Goal: Task Accomplishment & Management: Manage account settings

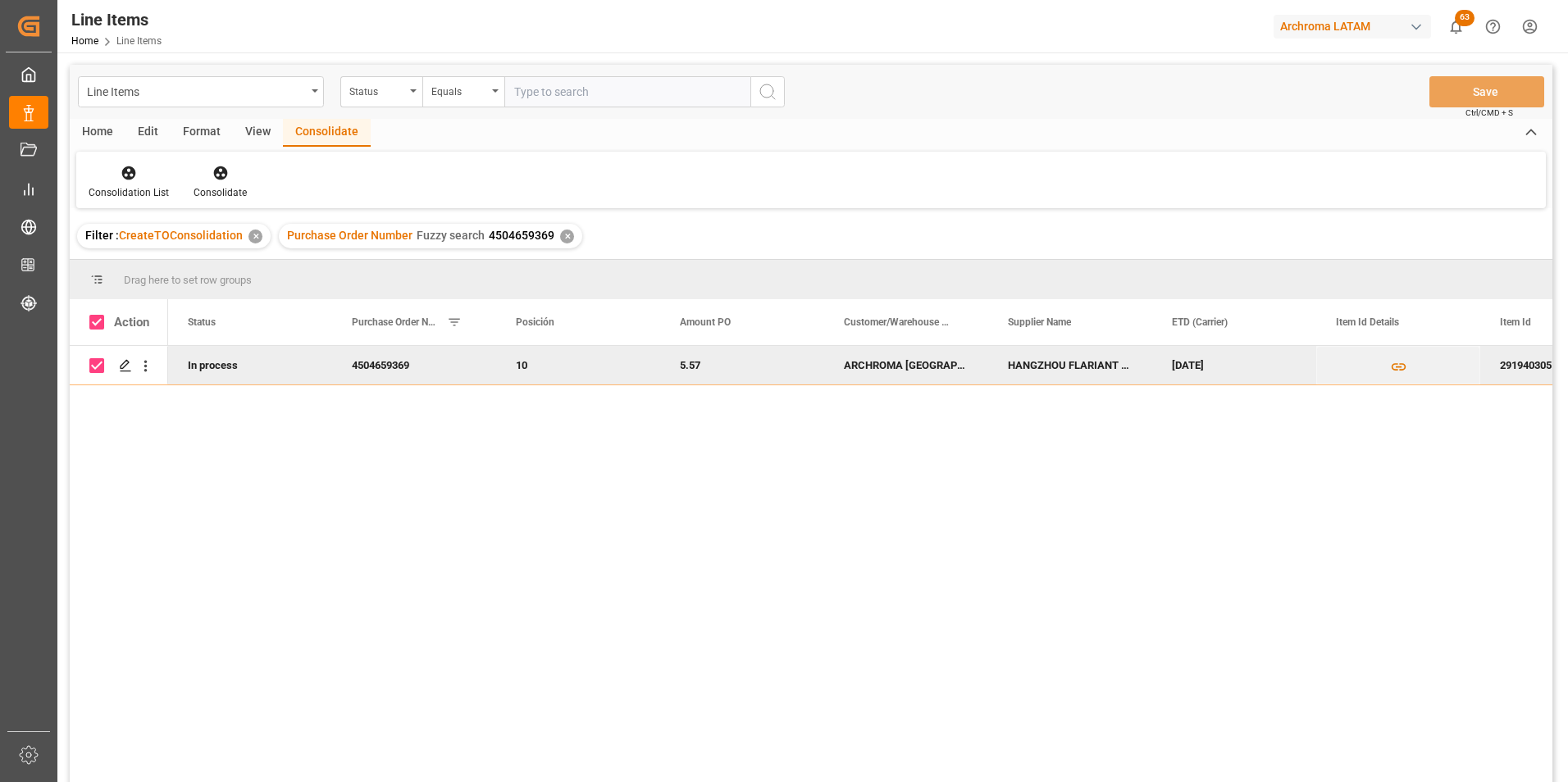
click at [304, 83] on div "Line Items" at bounding box center [196, 90] width 219 height 20
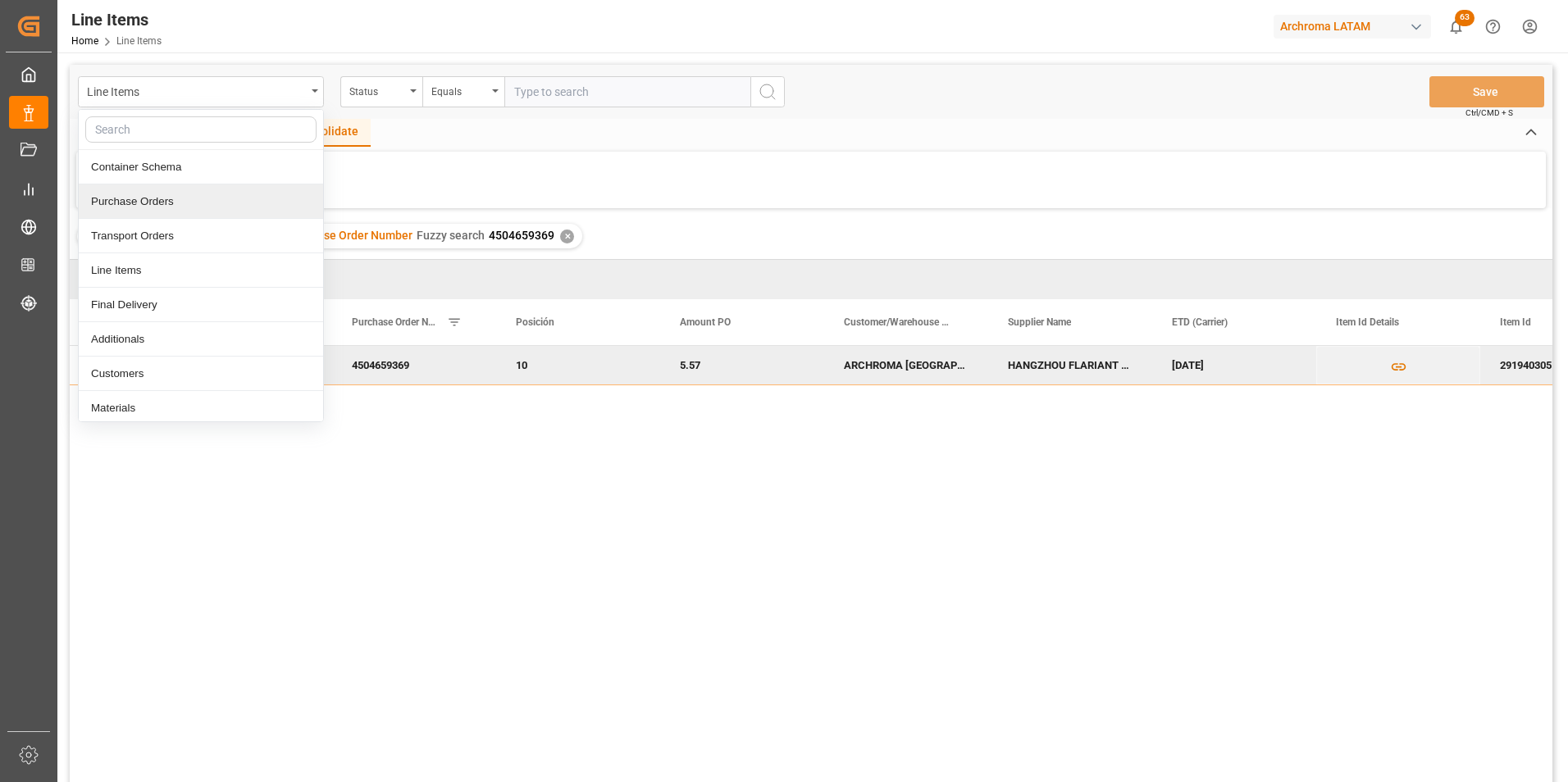
click at [204, 190] on div "Purchase Orders" at bounding box center [201, 201] width 245 height 35
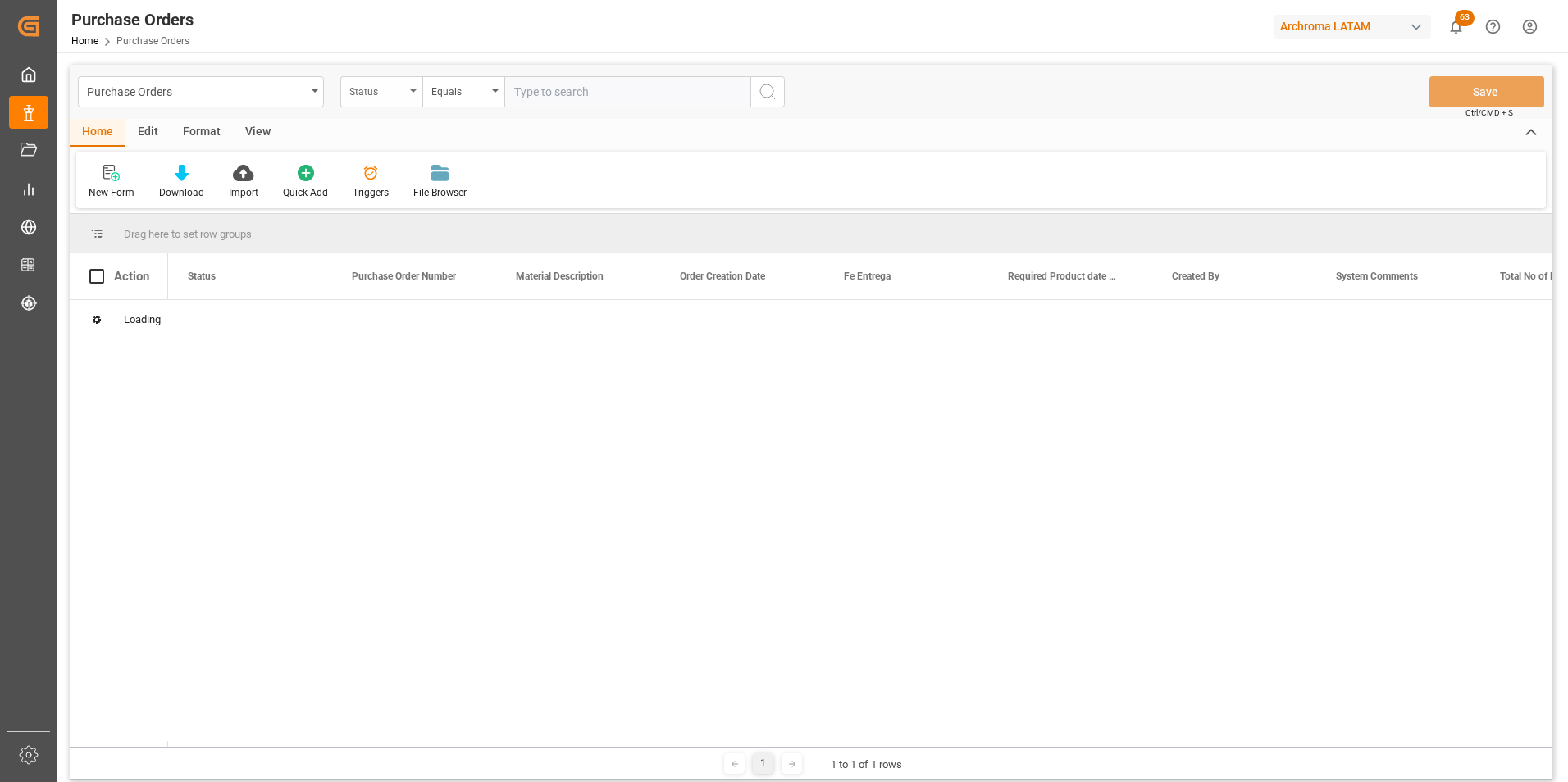
click at [410, 96] on div "Status" at bounding box center [381, 91] width 82 height 31
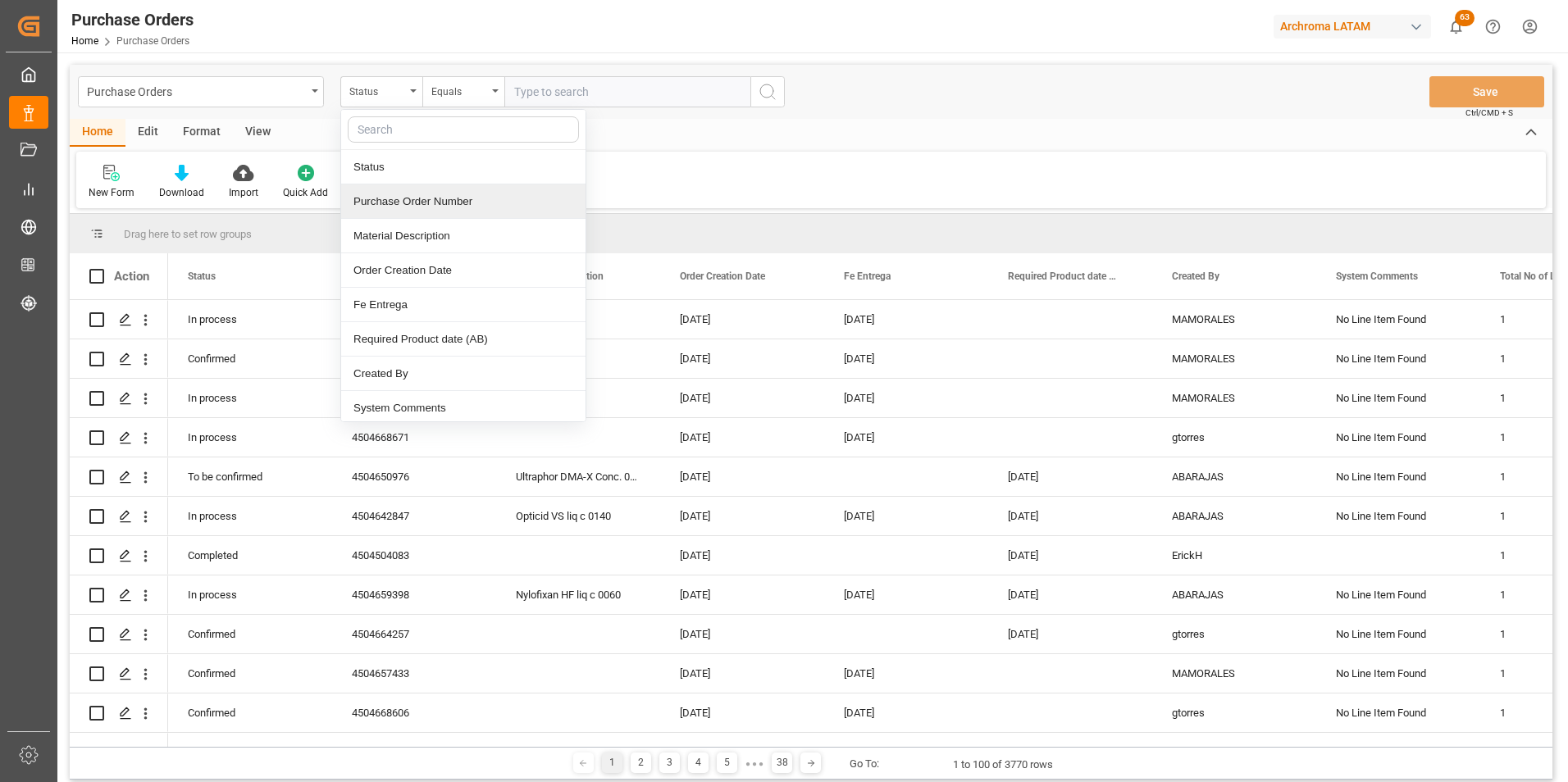
click at [399, 201] on div "Purchase Order Number" at bounding box center [463, 201] width 245 height 35
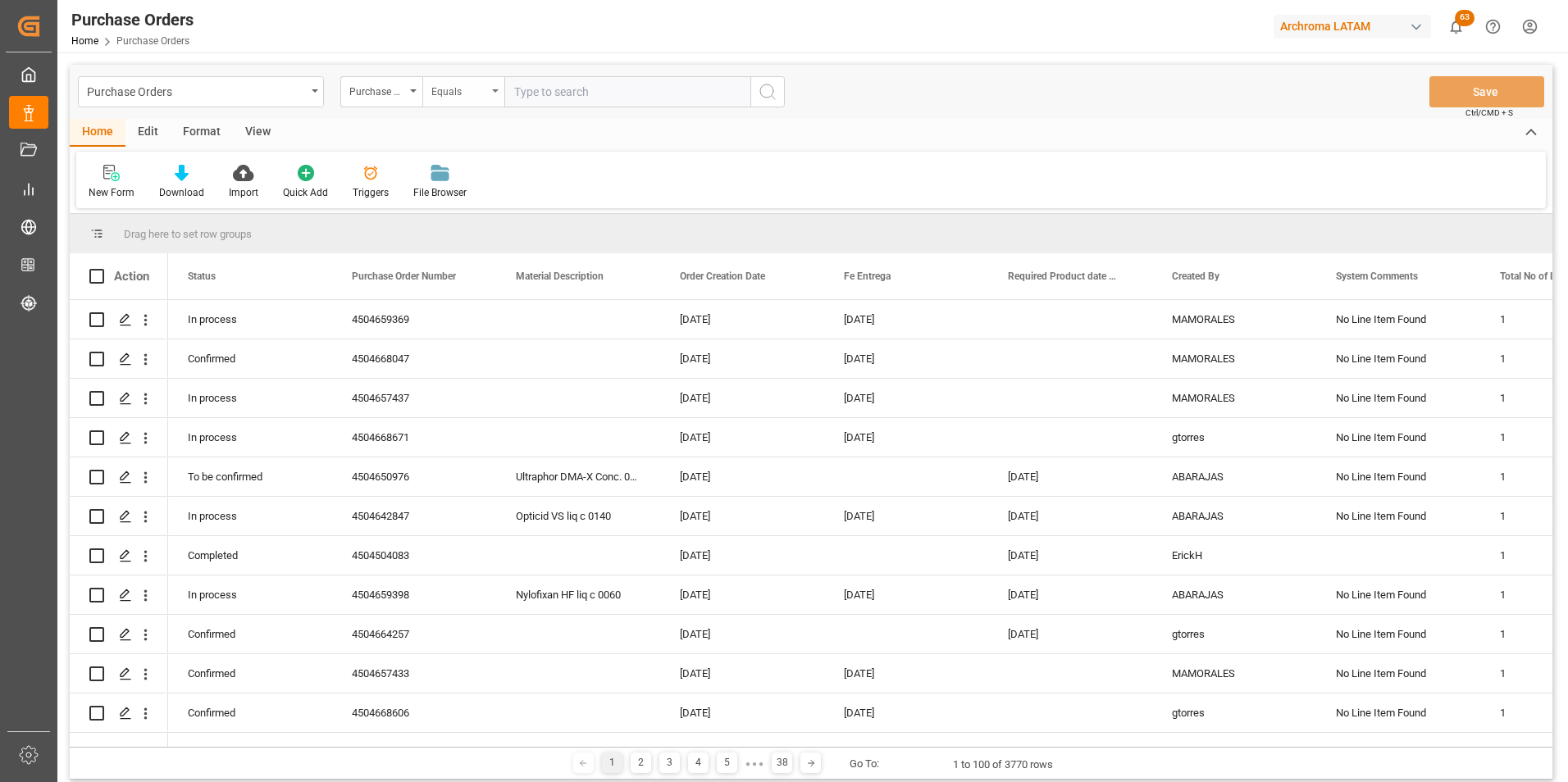
click at [446, 102] on div "Equals" at bounding box center [463, 91] width 82 height 31
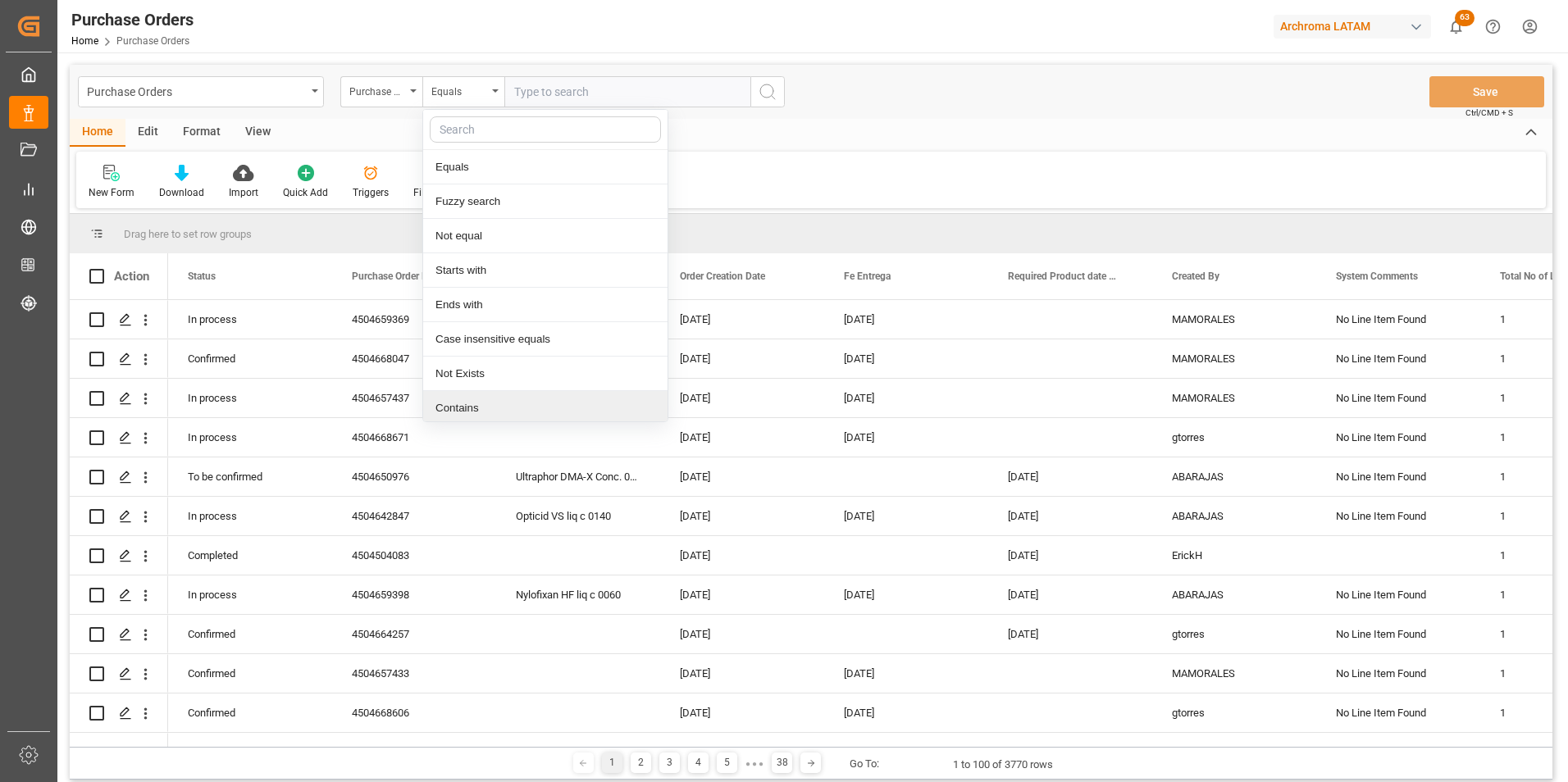
click at [481, 400] on div "Contains" at bounding box center [546, 408] width 245 height 35
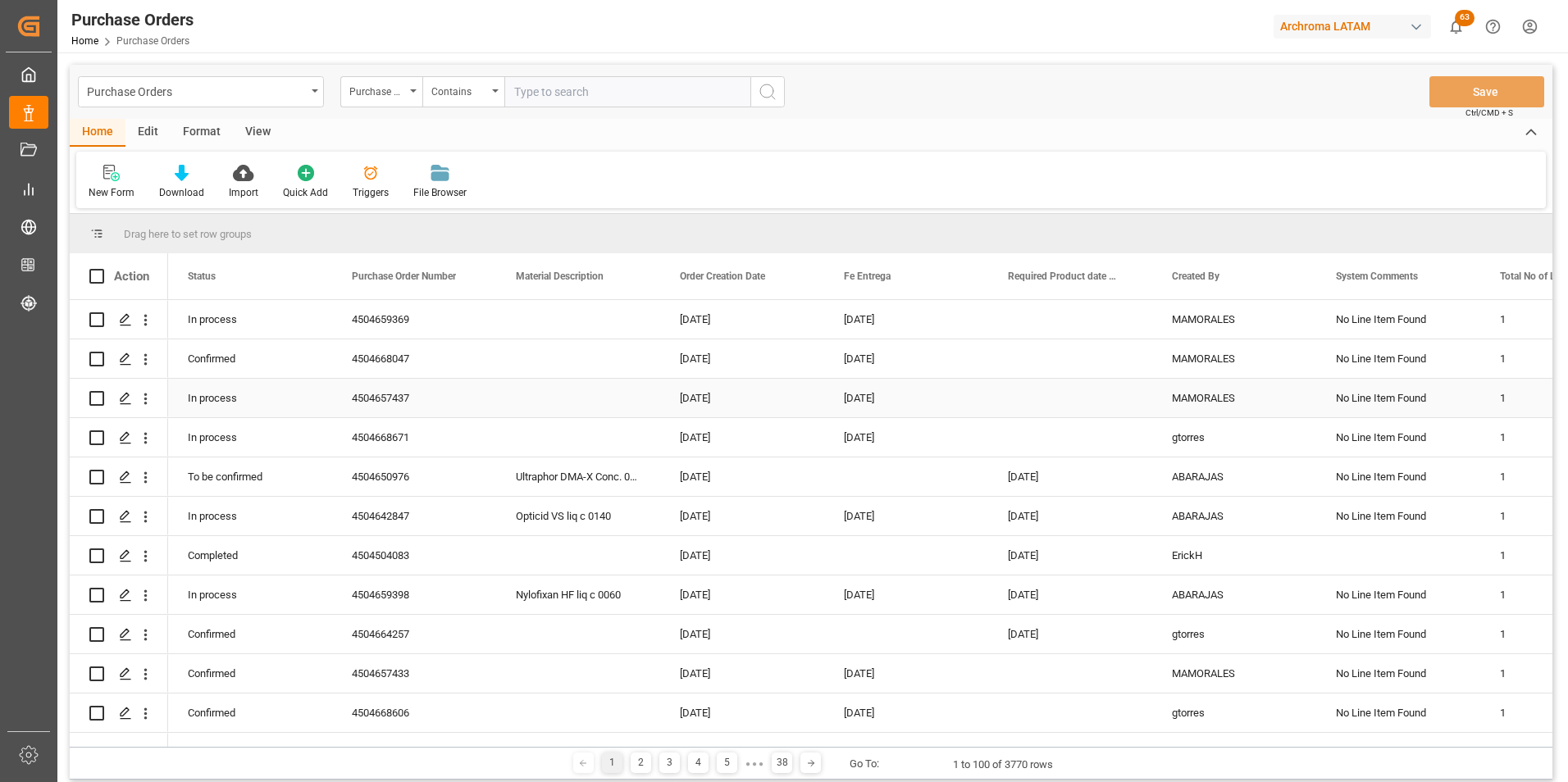
paste input "4504647353,4504655480,4504658483, 4504662229"
type input "4504647353,4504655480,4504658483, 4504662229"
click at [779, 101] on button "search button" at bounding box center [767, 91] width 35 height 31
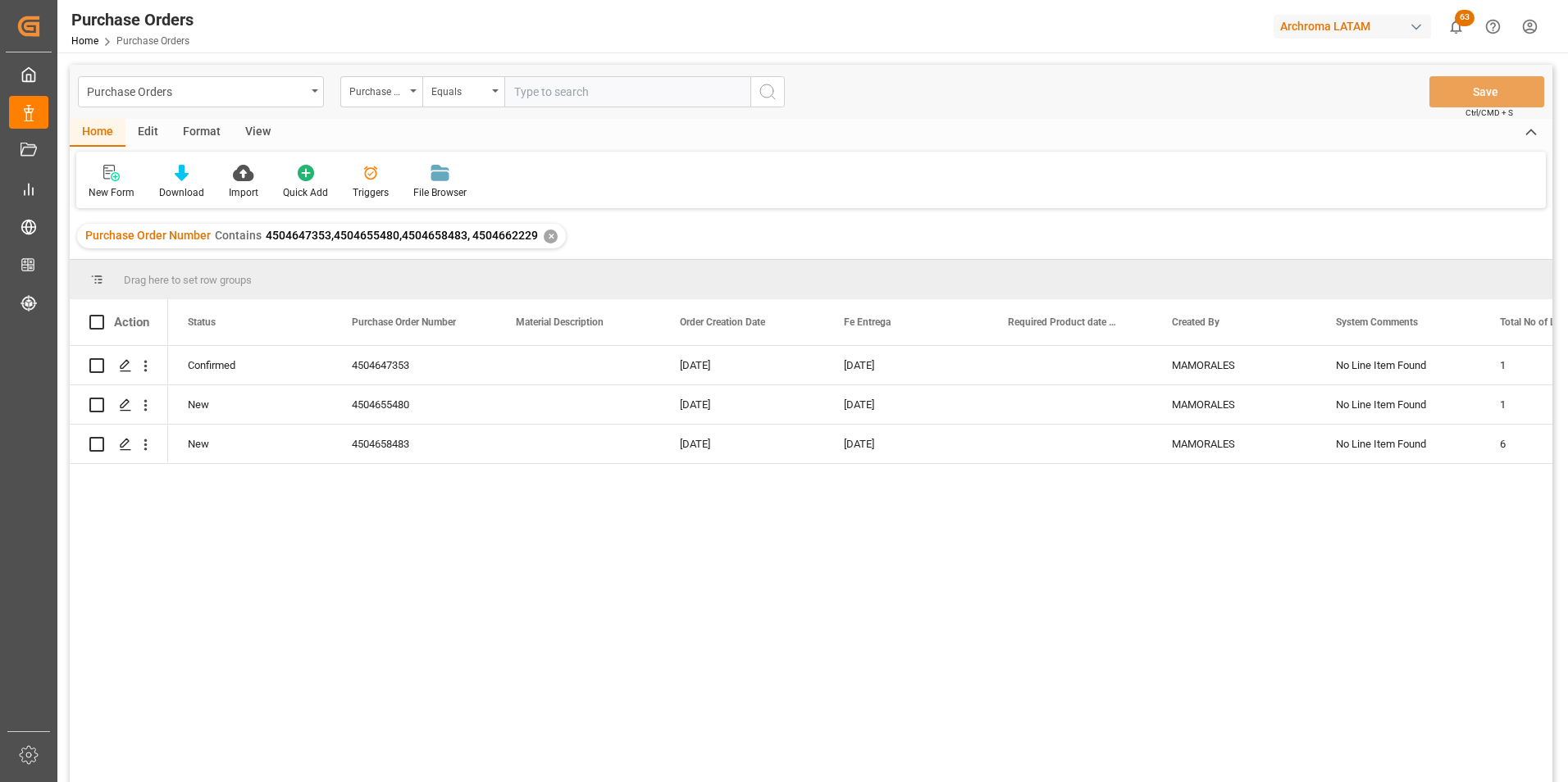
click at [546, 239] on div "✕" at bounding box center [551, 236] width 14 height 14
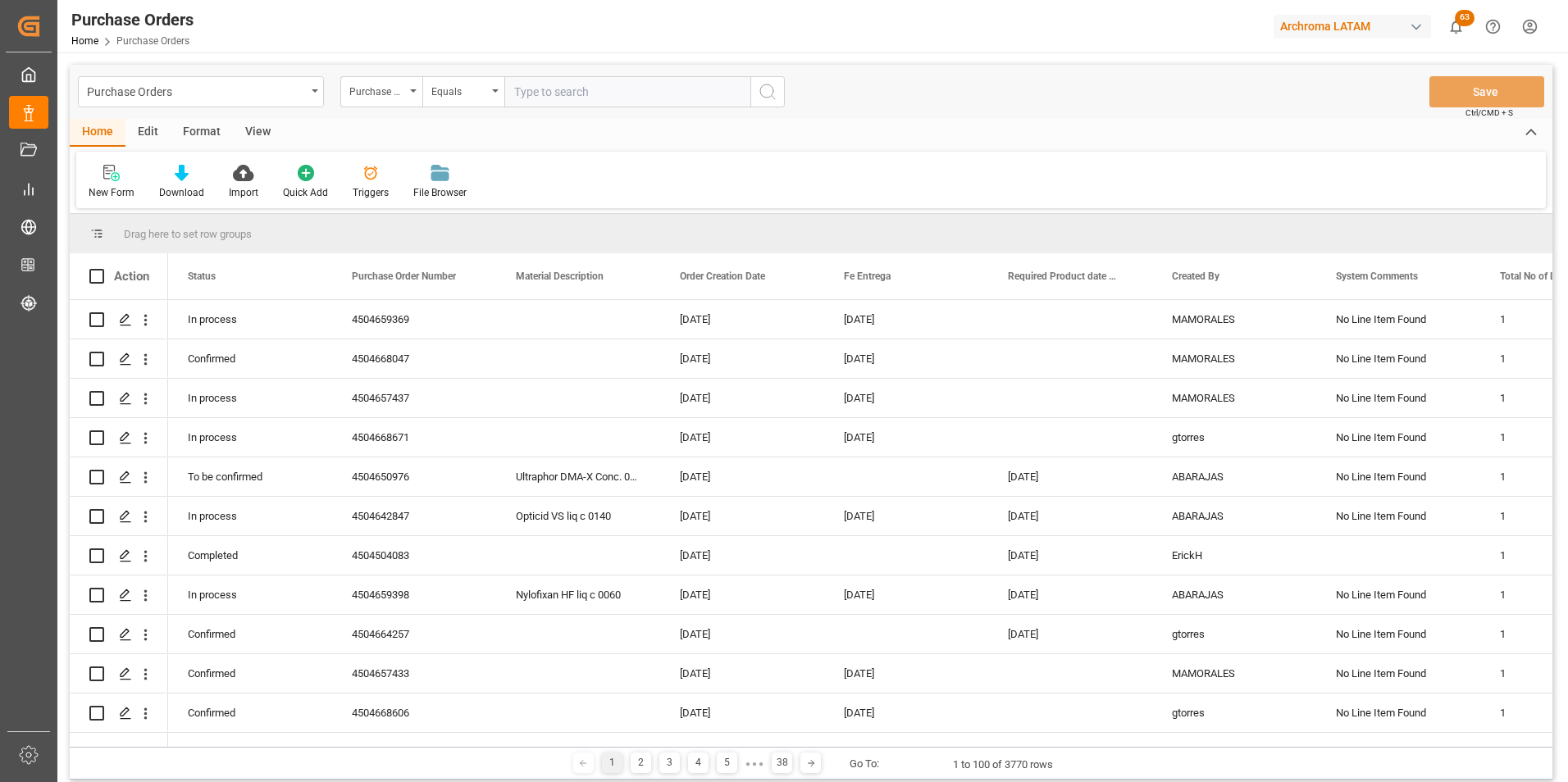
click at [492, 94] on div "Equals" at bounding box center [463, 91] width 82 height 31
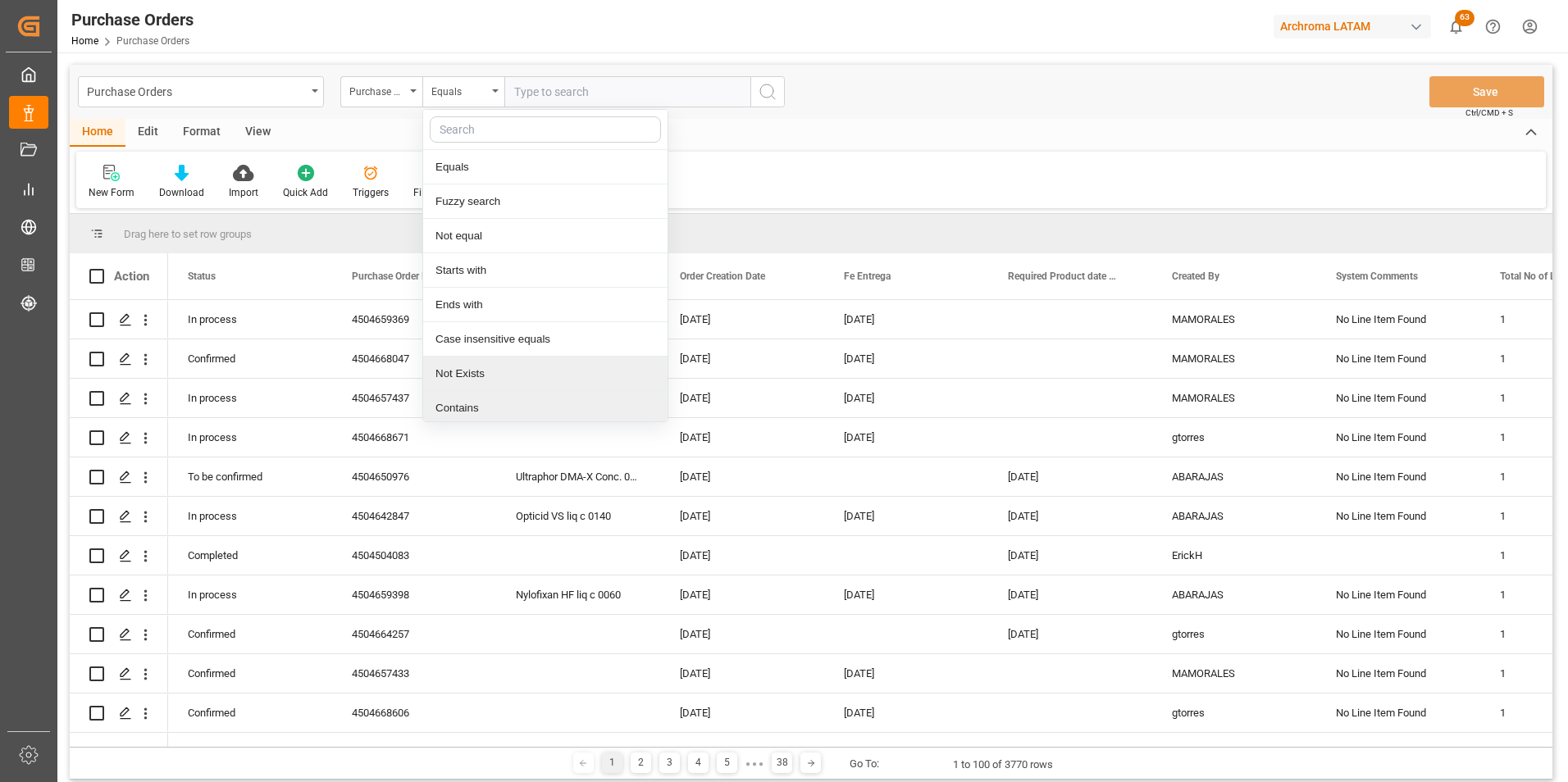
click at [492, 403] on div "Contains" at bounding box center [546, 408] width 245 height 35
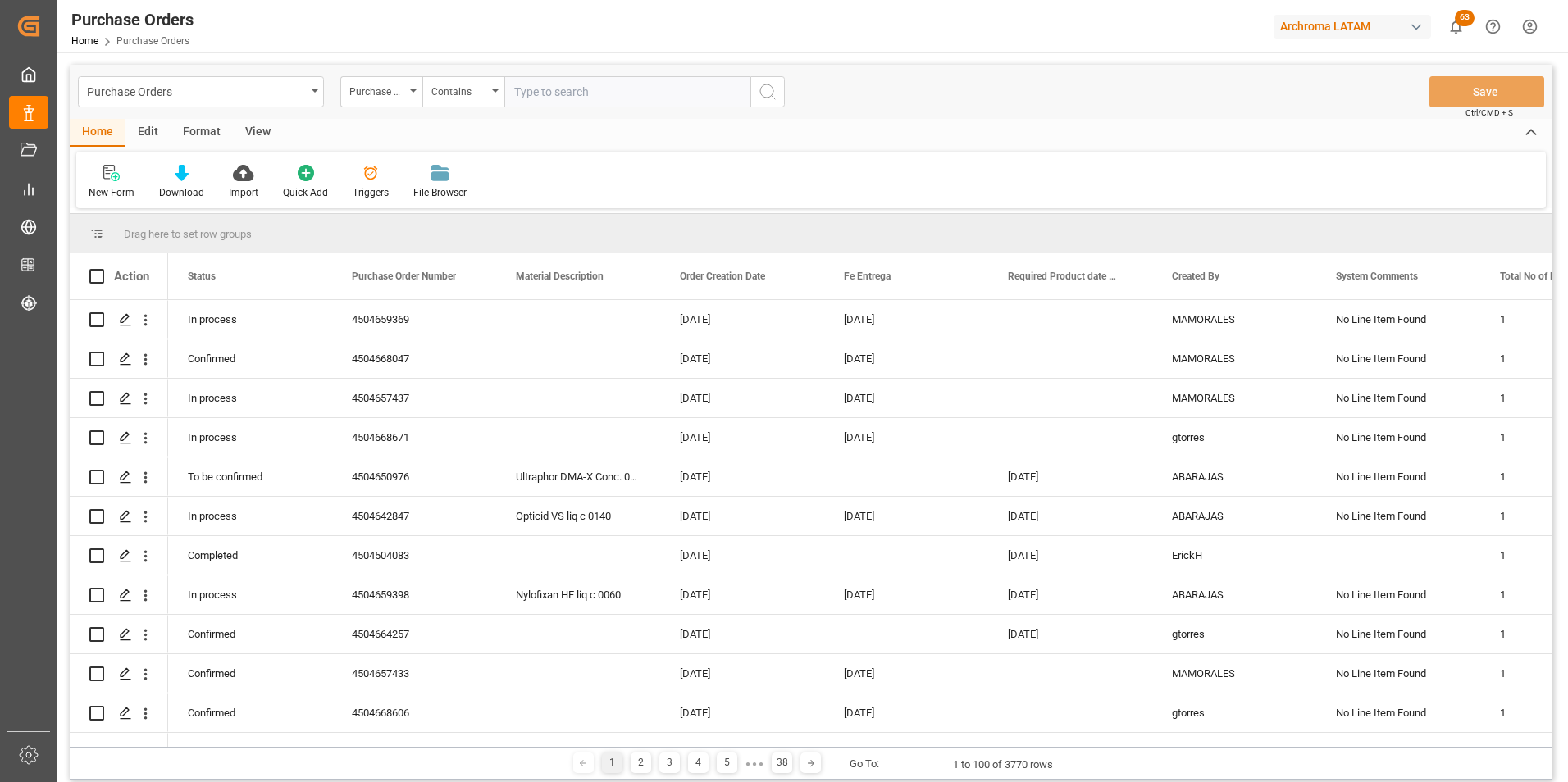
paste input "4504647353,4504655480,4504658483, 4504662229"
click at [679, 94] on input "4504647353,4504655480,4504658483, 4504662229" at bounding box center [627, 91] width 246 height 31
type input "4504647353,4504655480,4504658483,4504662229"
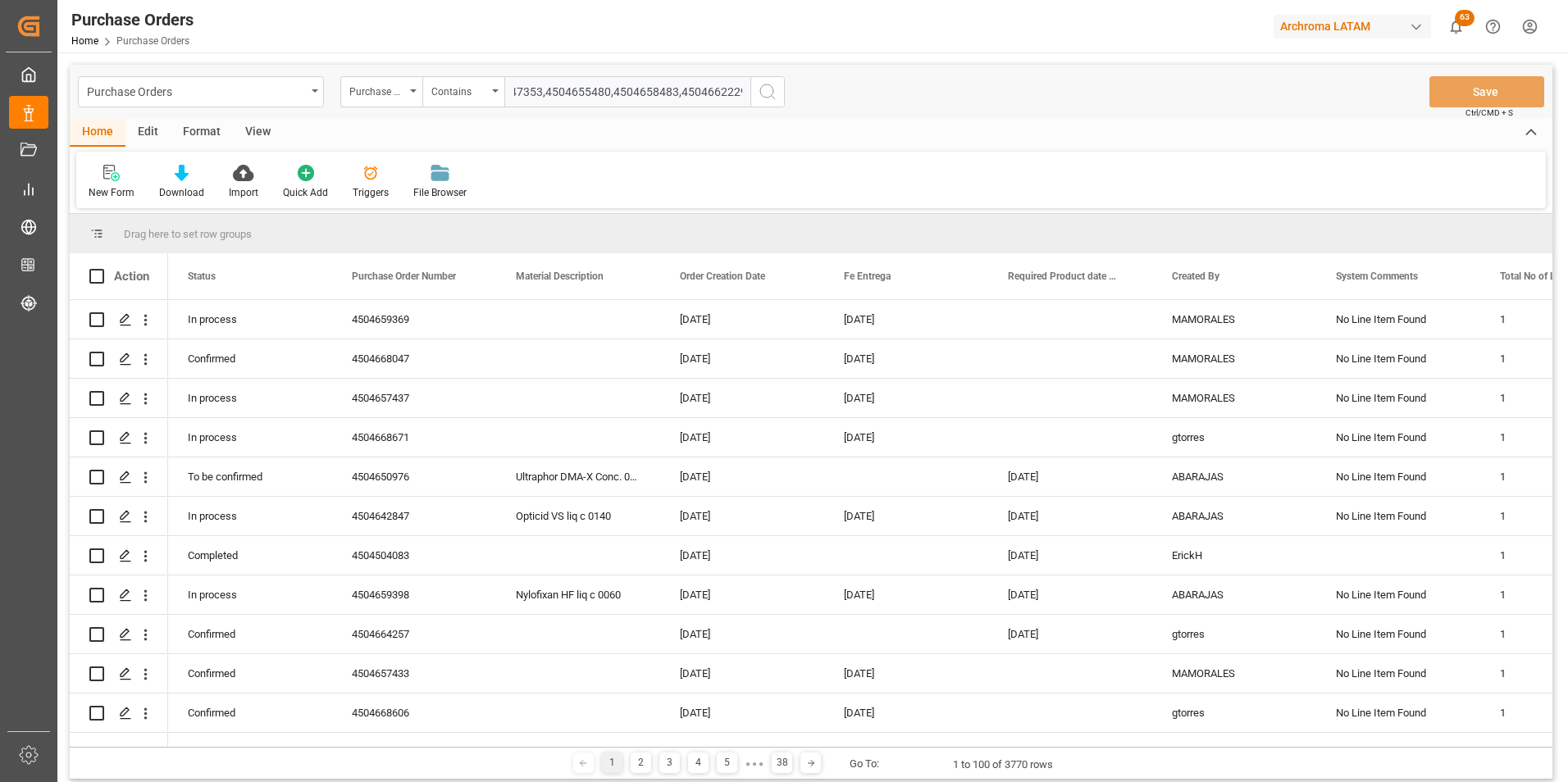
click at [771, 97] on icon "search button" at bounding box center [767, 92] width 19 height 19
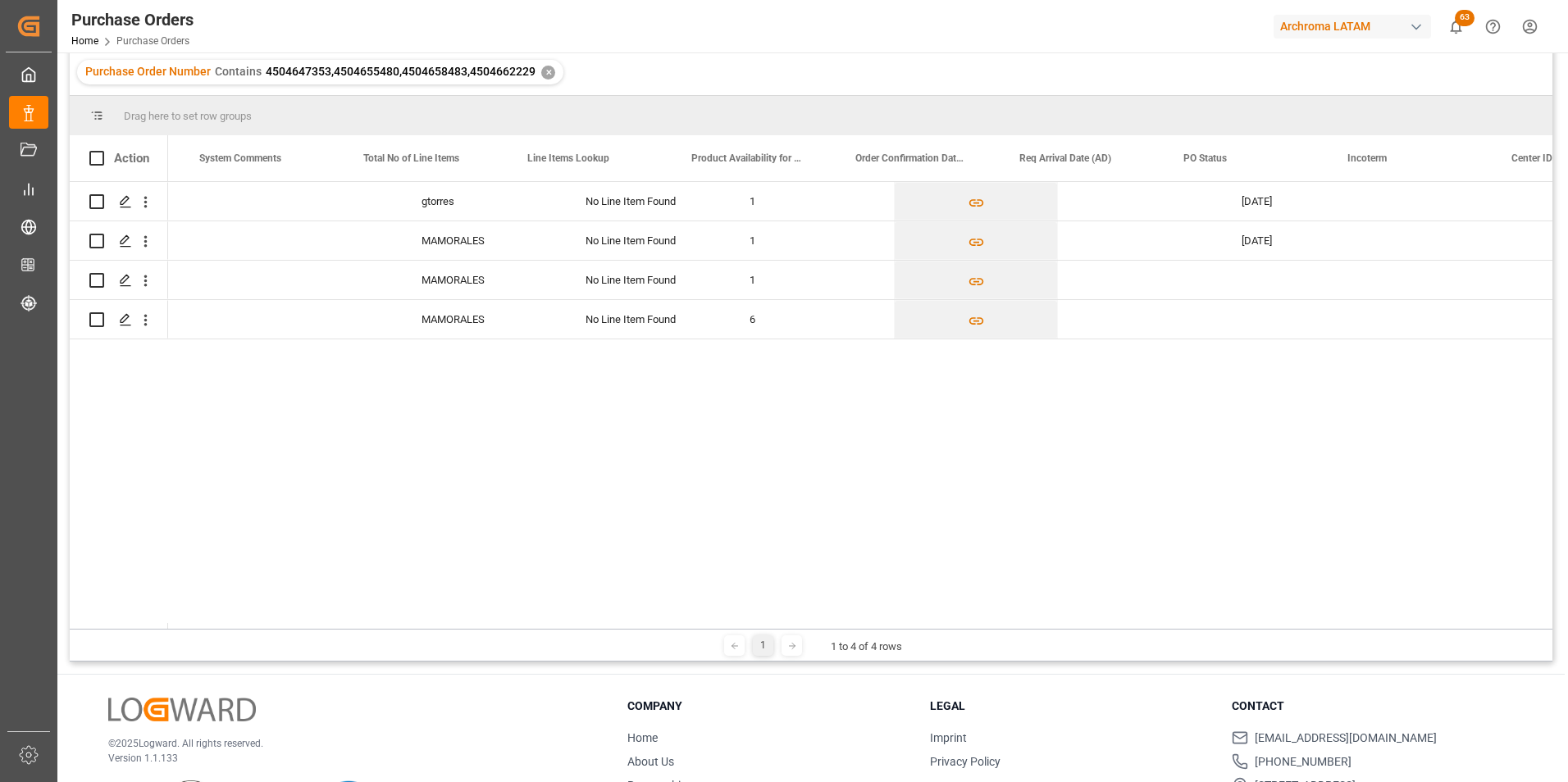
scroll to position [0, 1205]
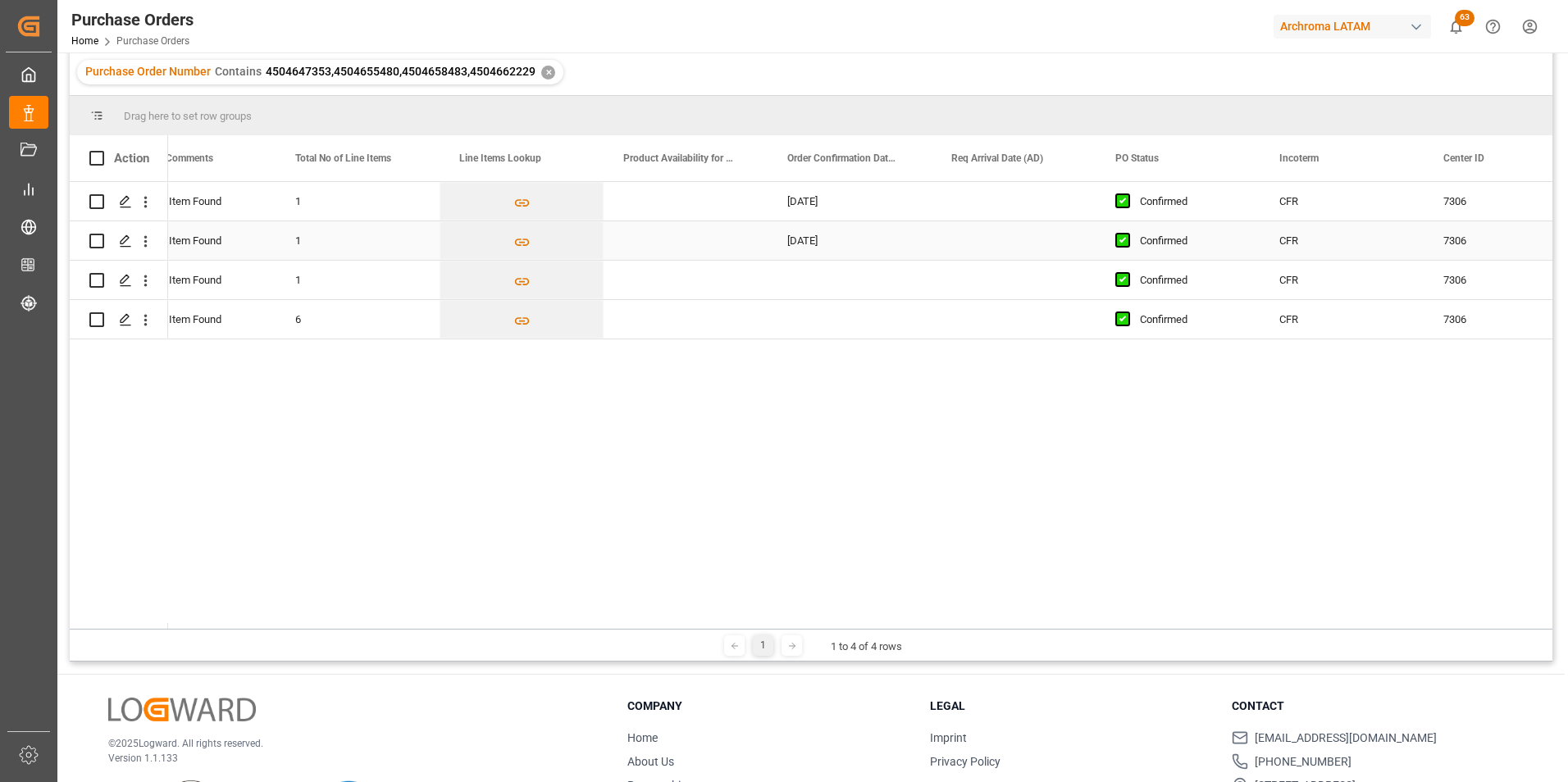
click at [856, 245] on div "05.10.2025" at bounding box center [850, 241] width 164 height 39
drag, startPoint x: 928, startPoint y: 257, endPoint x: 932, endPoint y: 310, distance: 53.2
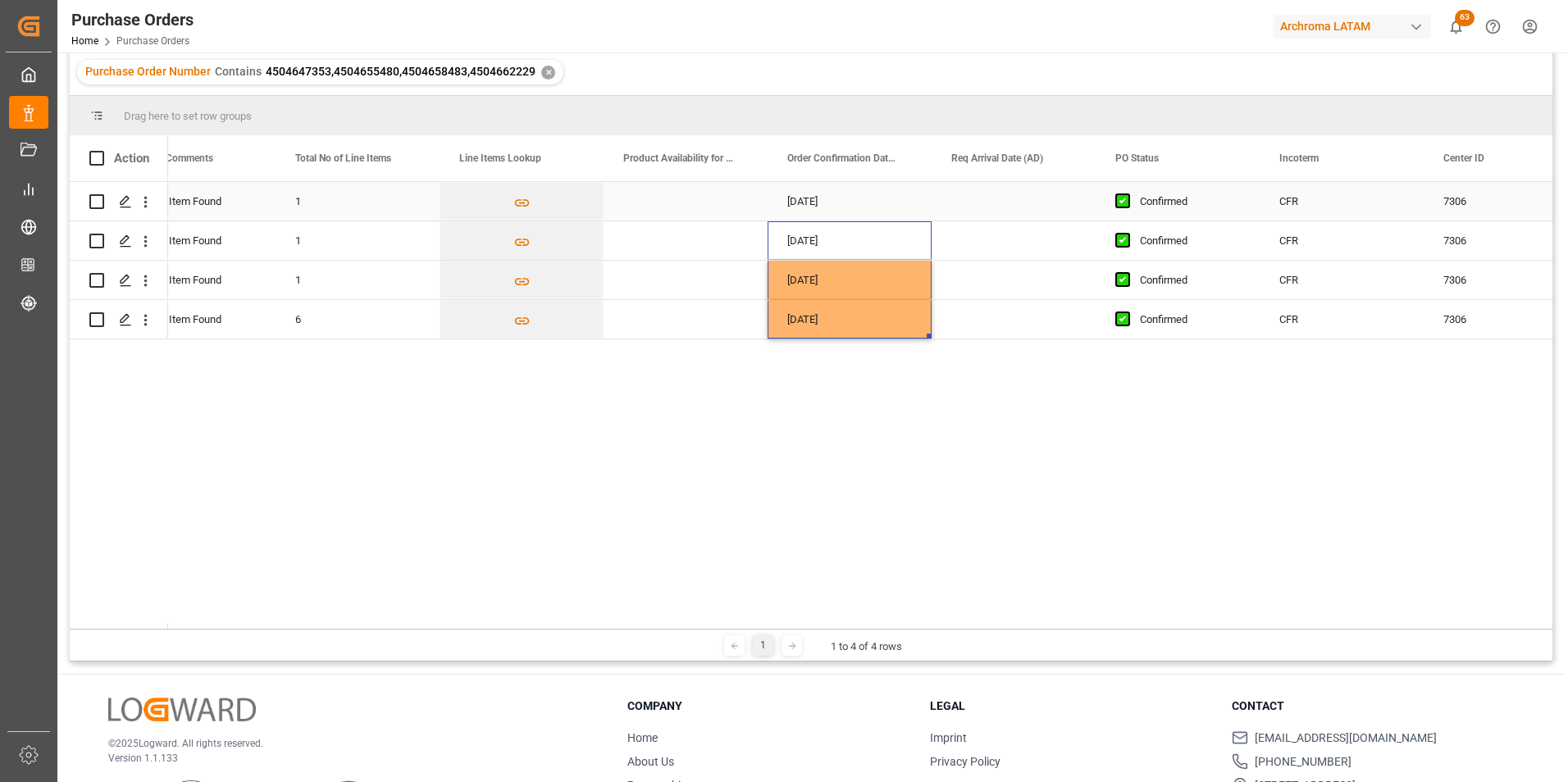
click at [962, 196] on div "Press SPACE to select this row." at bounding box center [1013, 202] width 164 height 39
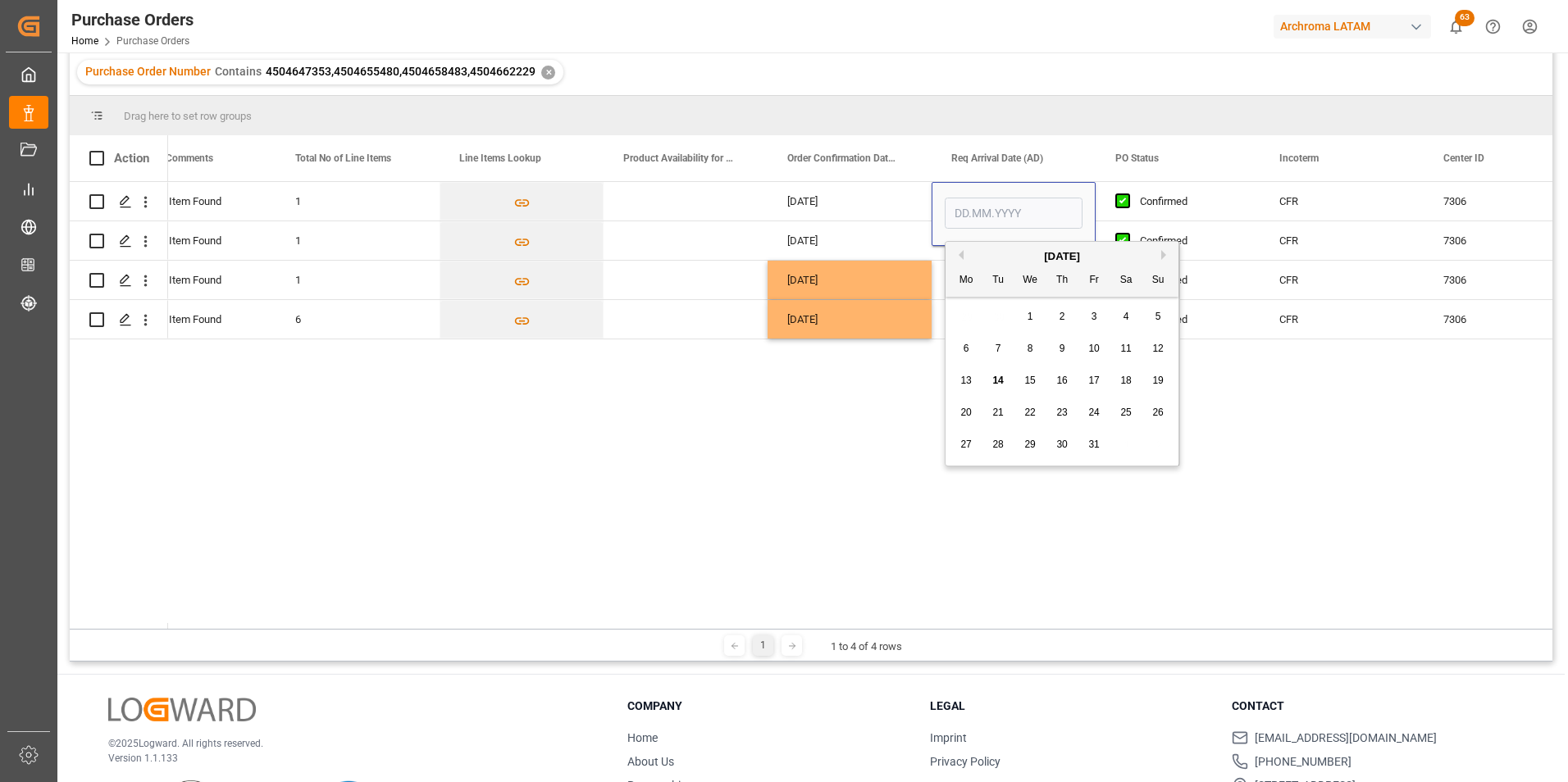
click at [1165, 260] on div "October 2025" at bounding box center [1061, 257] width 233 height 17
click at [1163, 259] on button "Next Month" at bounding box center [1166, 254] width 10 height 10
click at [1096, 414] on span "21" at bounding box center [1094, 412] width 11 height 12
type input "21.11.2025"
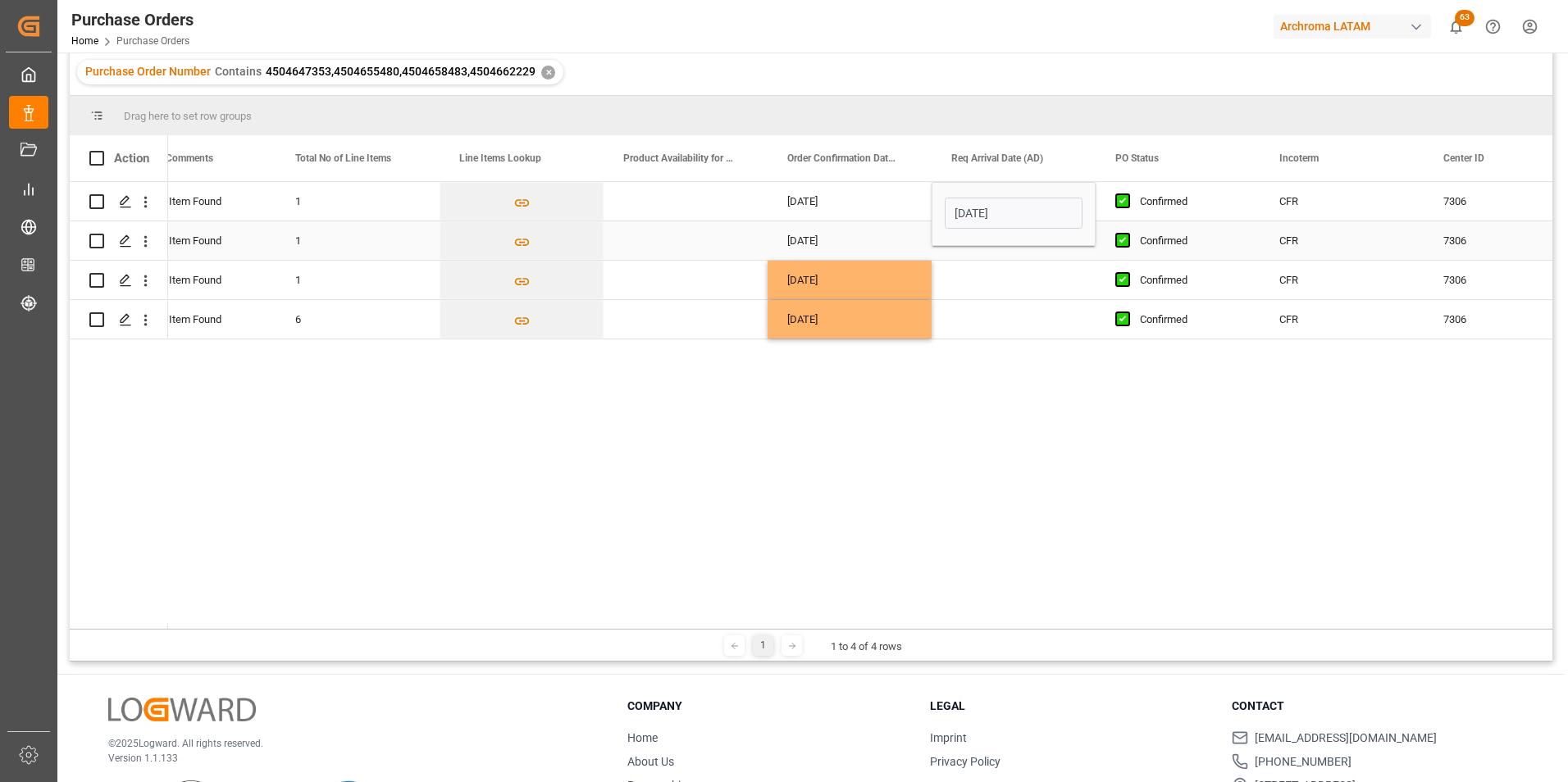
click at [993, 254] on div "Press SPACE to select this row." at bounding box center [1013, 241] width 164 height 39
click at [1067, 201] on div "21.11.2025" at bounding box center [1013, 202] width 164 height 39
drag, startPoint x: 1092, startPoint y: 215, endPoint x: 1077, endPoint y: 311, distance: 97.2
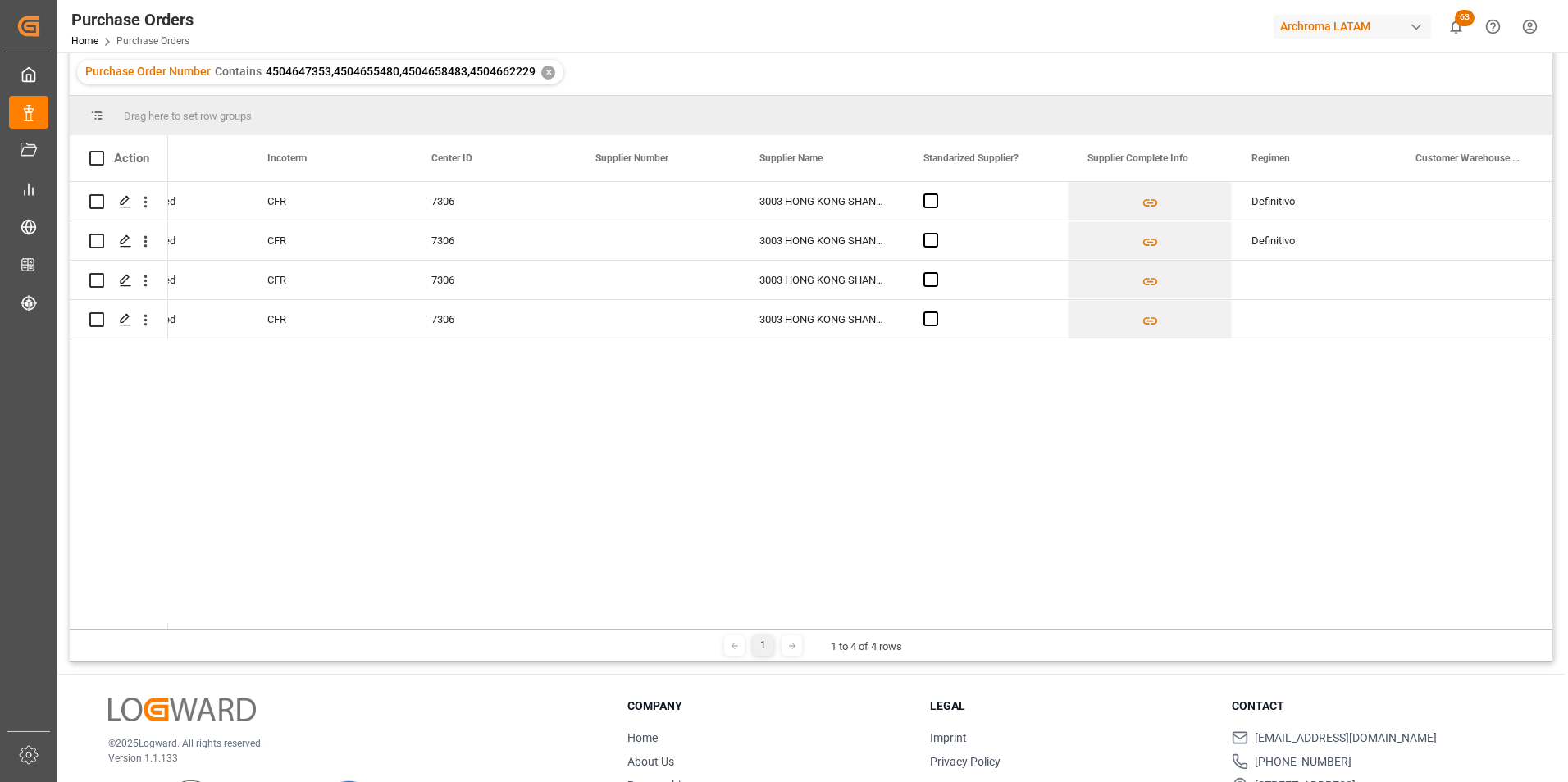
scroll to position [0, 2664]
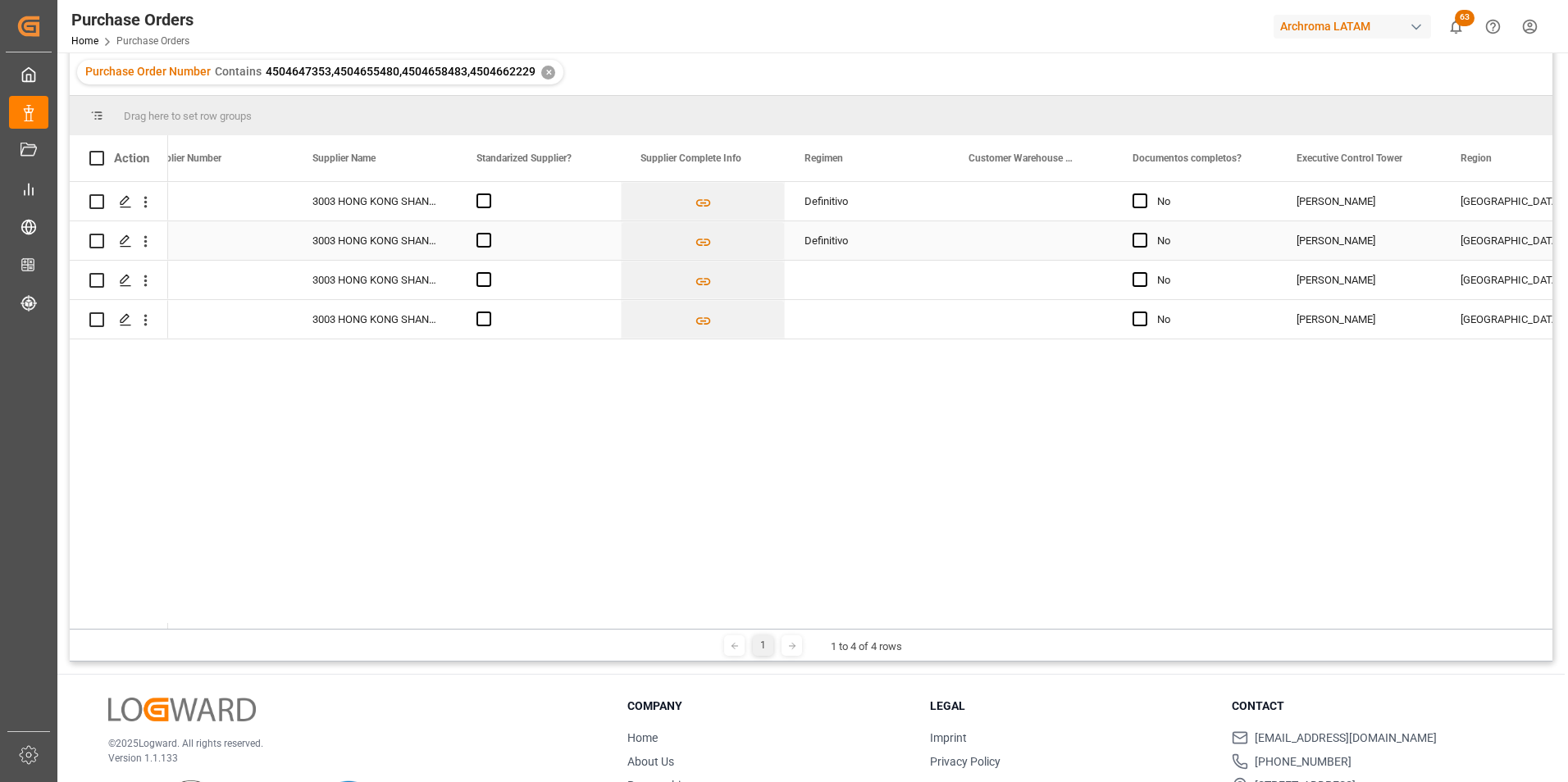
click at [834, 252] on div "Definitivo" at bounding box center [866, 241] width 125 height 38
drag, startPoint x: 945, startPoint y: 259, endPoint x: 940, endPoint y: 312, distance: 53.2
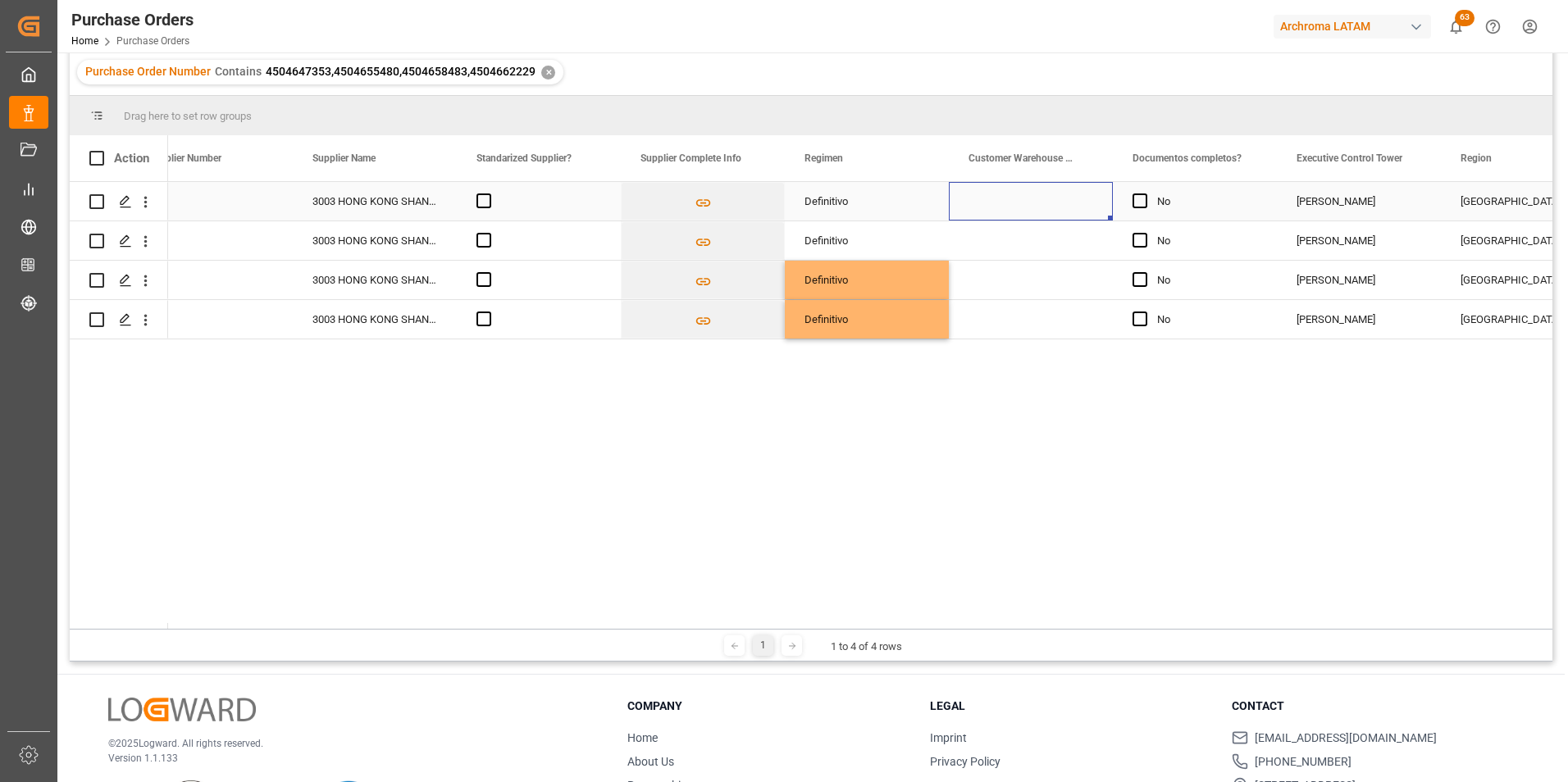
click at [1083, 198] on div "Press SPACE to select this row." at bounding box center [1030, 202] width 164 height 39
click at [1091, 208] on input "Press SPACE to select this row." at bounding box center [1031, 210] width 138 height 31
click at [1090, 208] on input "Press SPACE to select this row." at bounding box center [1031, 210] width 138 height 31
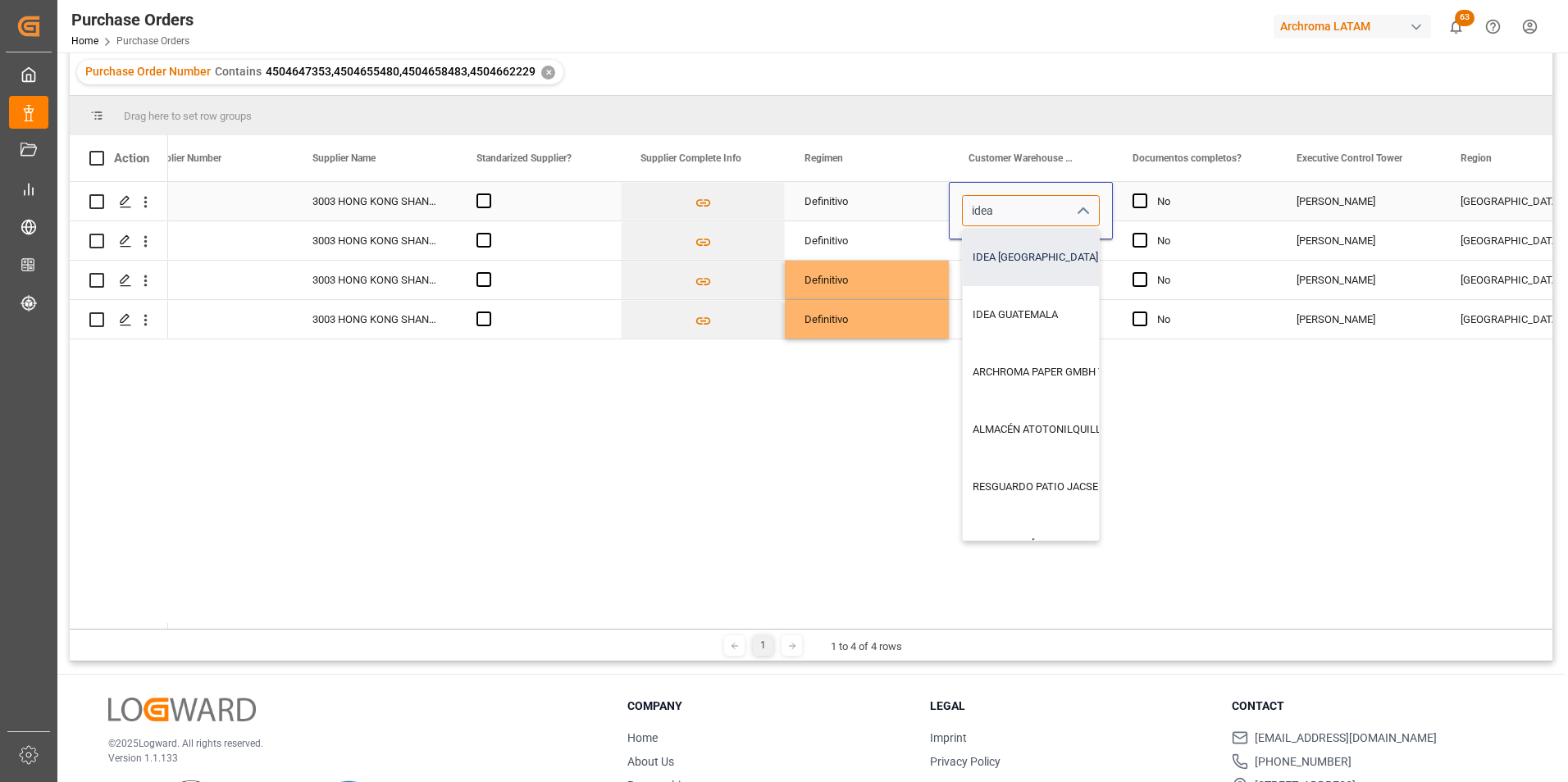
click at [1060, 252] on div "IDEA HONDURAS" at bounding box center [1182, 257] width 438 height 58
type input "IDEA HONDURAS"
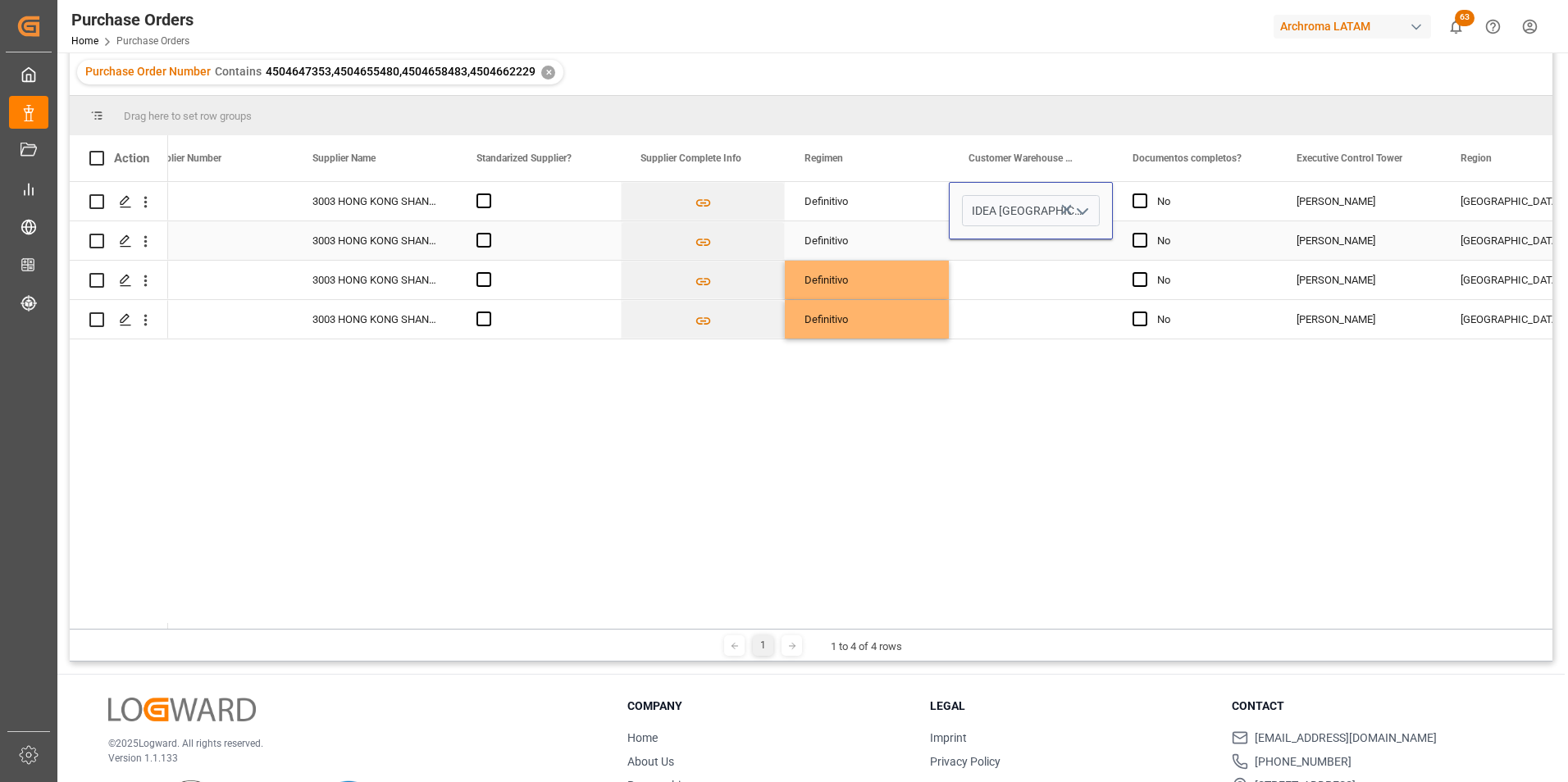
click at [1067, 244] on div "Press SPACE to select this row." at bounding box center [1030, 241] width 164 height 39
click at [1075, 201] on div "IDEA HONDURAS" at bounding box center [1030, 202] width 164 height 39
drag, startPoint x: 1111, startPoint y: 216, endPoint x: 1104, endPoint y: 306, distance: 90.3
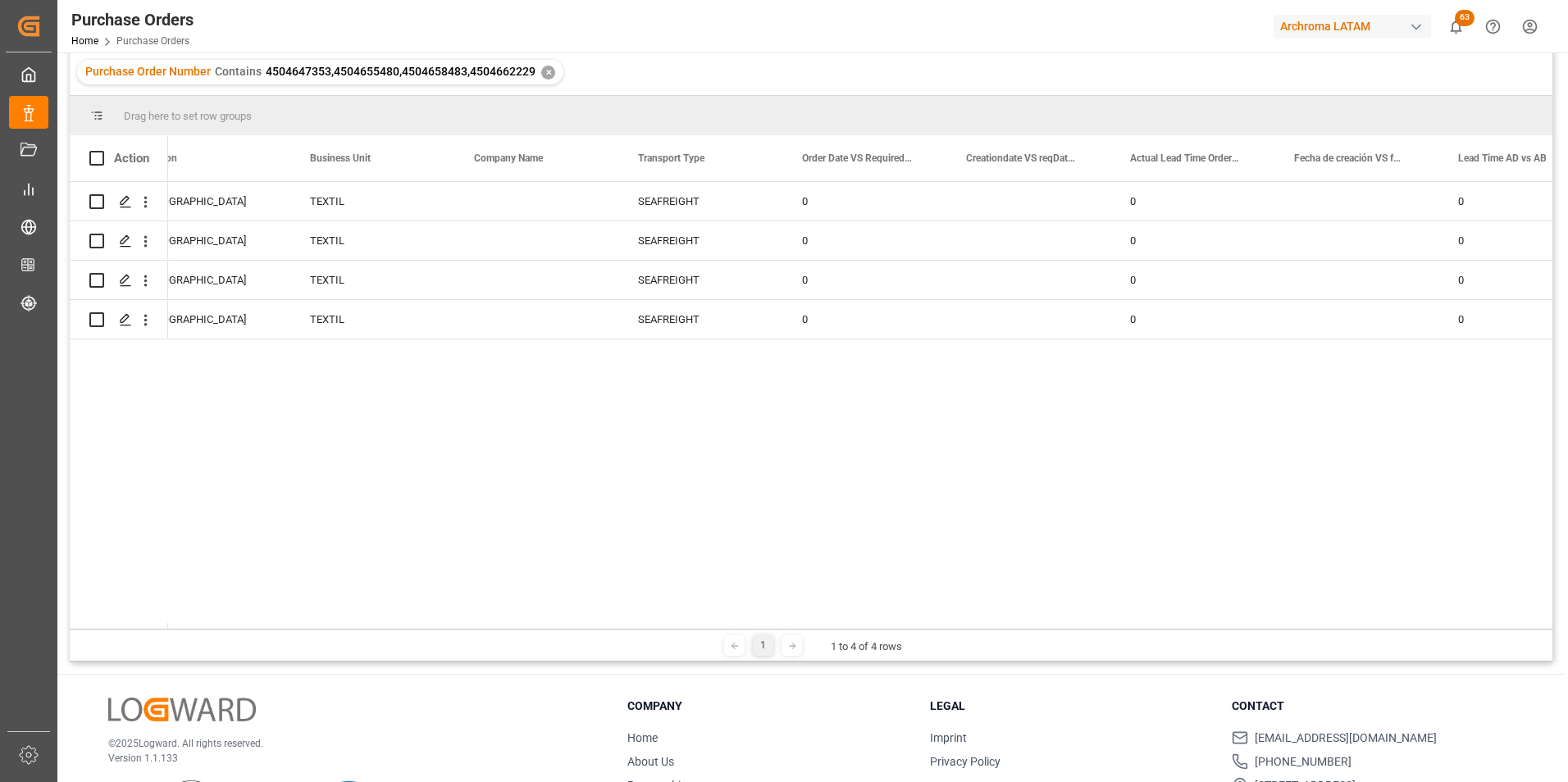
scroll to position [0, 0]
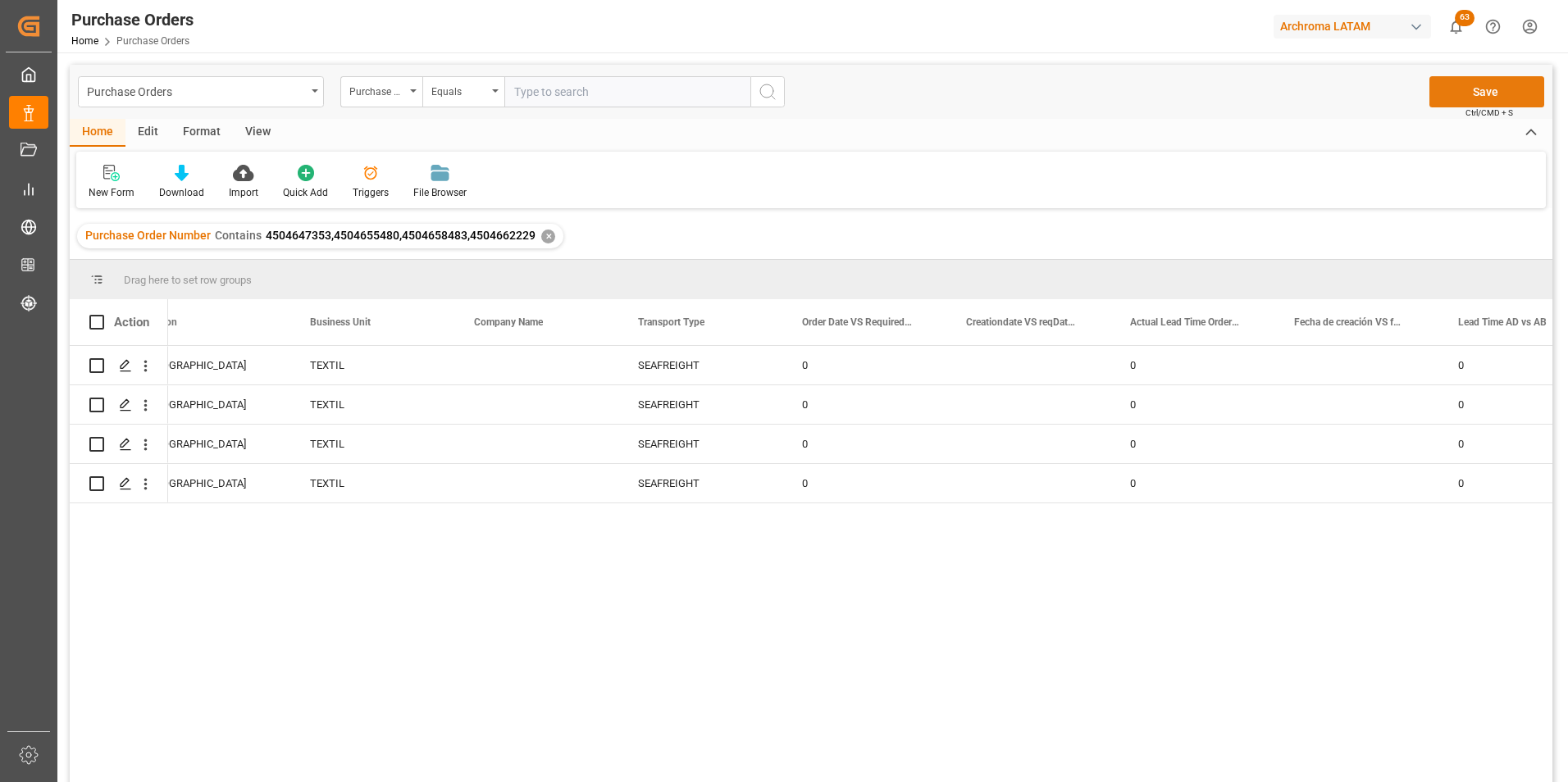
click at [1460, 95] on button "Save" at bounding box center [1487, 91] width 115 height 31
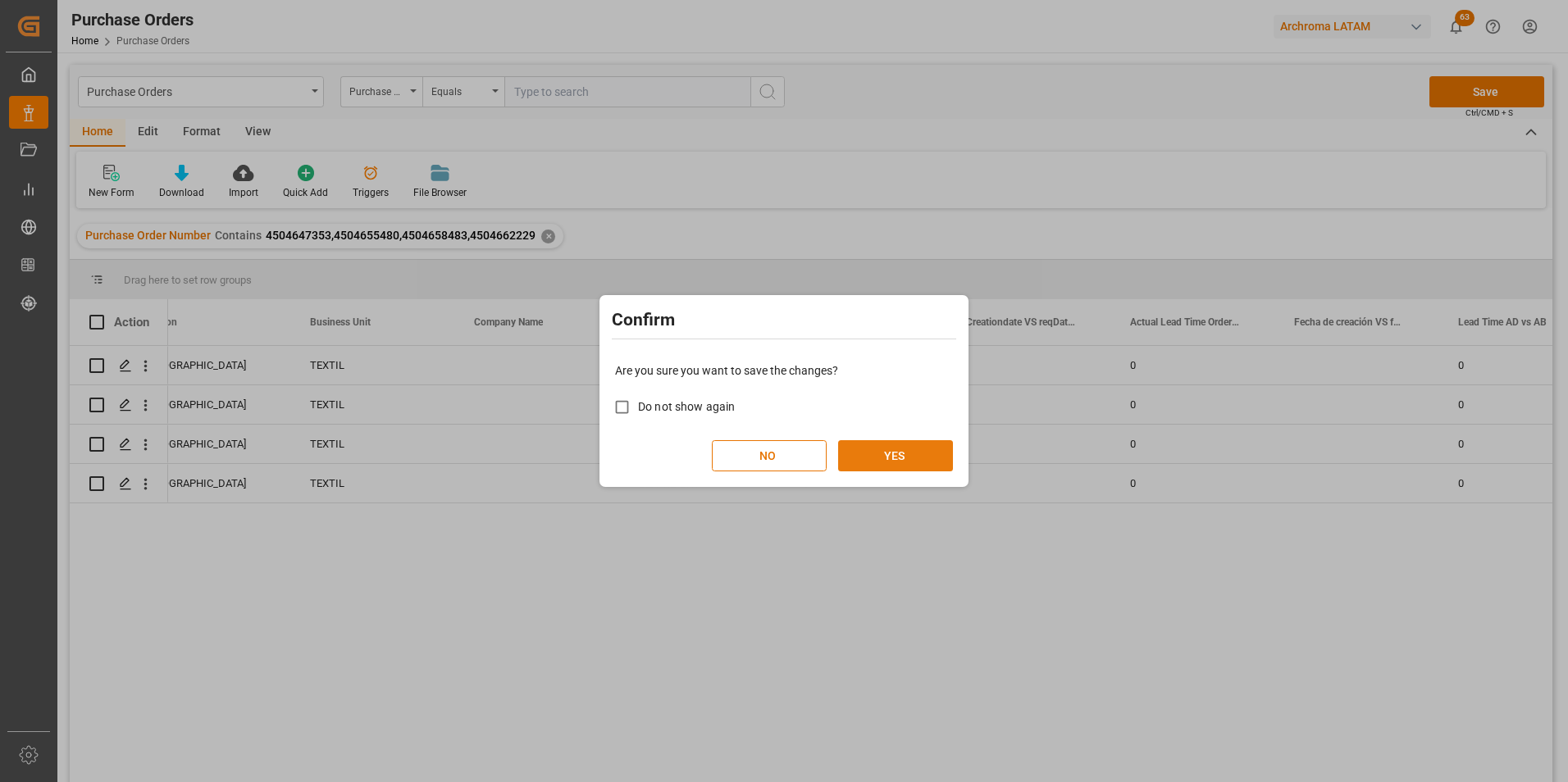
click at [947, 460] on button "YES" at bounding box center [896, 455] width 115 height 31
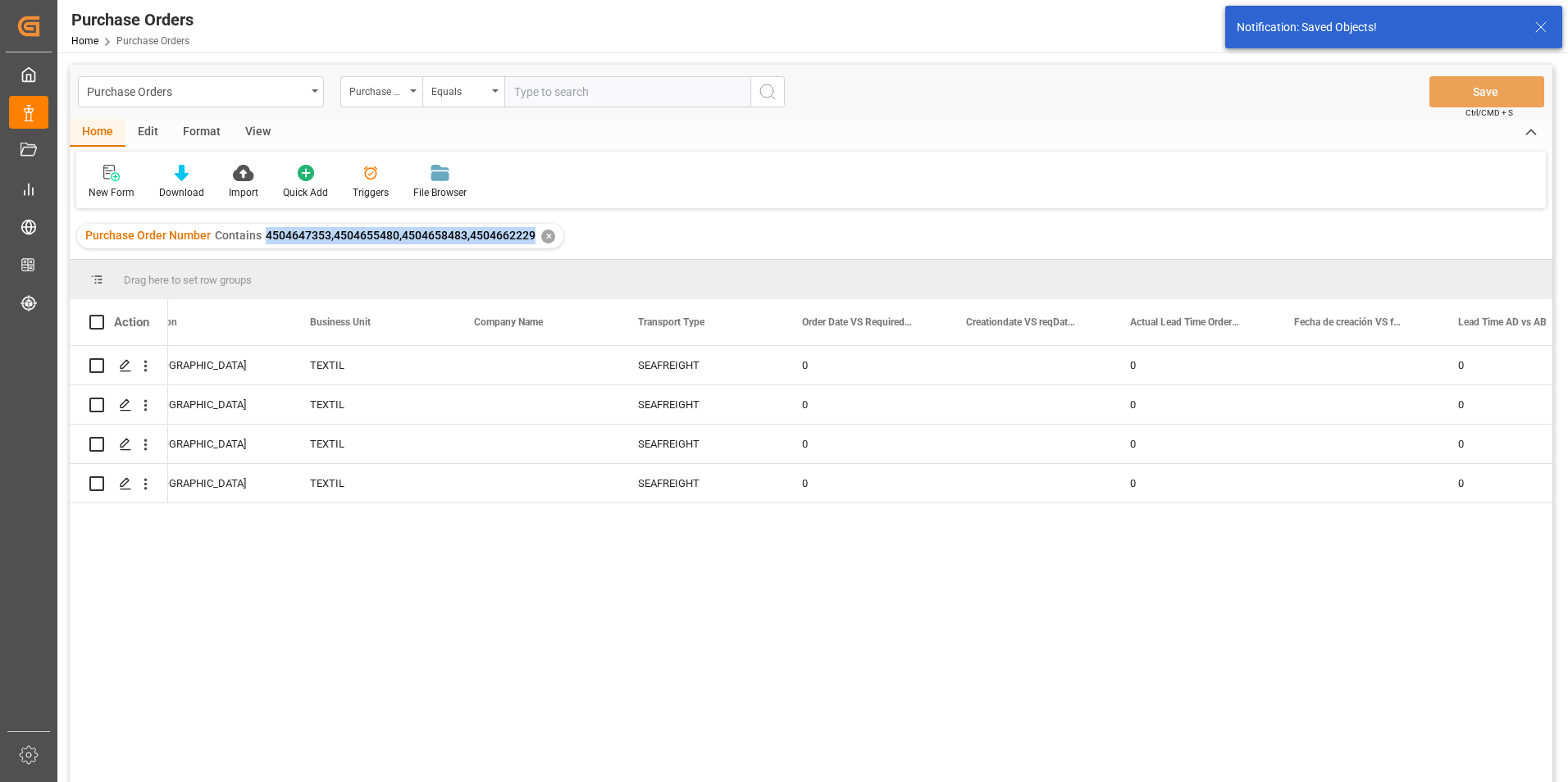
drag, startPoint x: 265, startPoint y: 233, endPoint x: 532, endPoint y: 246, distance: 267.3
click at [532, 246] on div "Purchase Order Number Contains 4504647353,4504655480,4504658483,4504662229 ✕" at bounding box center [320, 236] width 486 height 25
copy span "4504647353,4504655480,4504658483,4504662229"
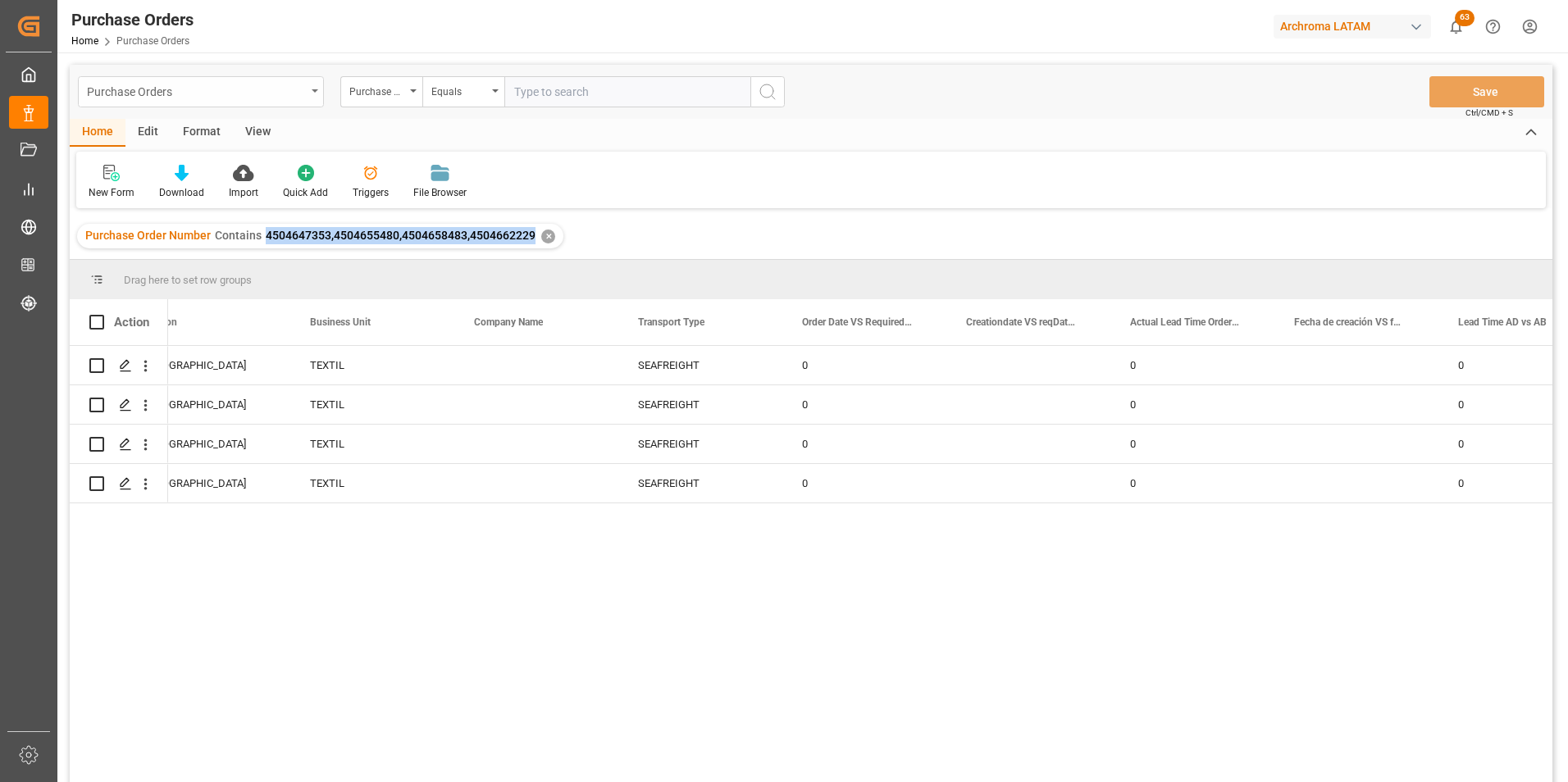
click at [297, 101] on div "Purchase Orders" at bounding box center [201, 91] width 246 height 31
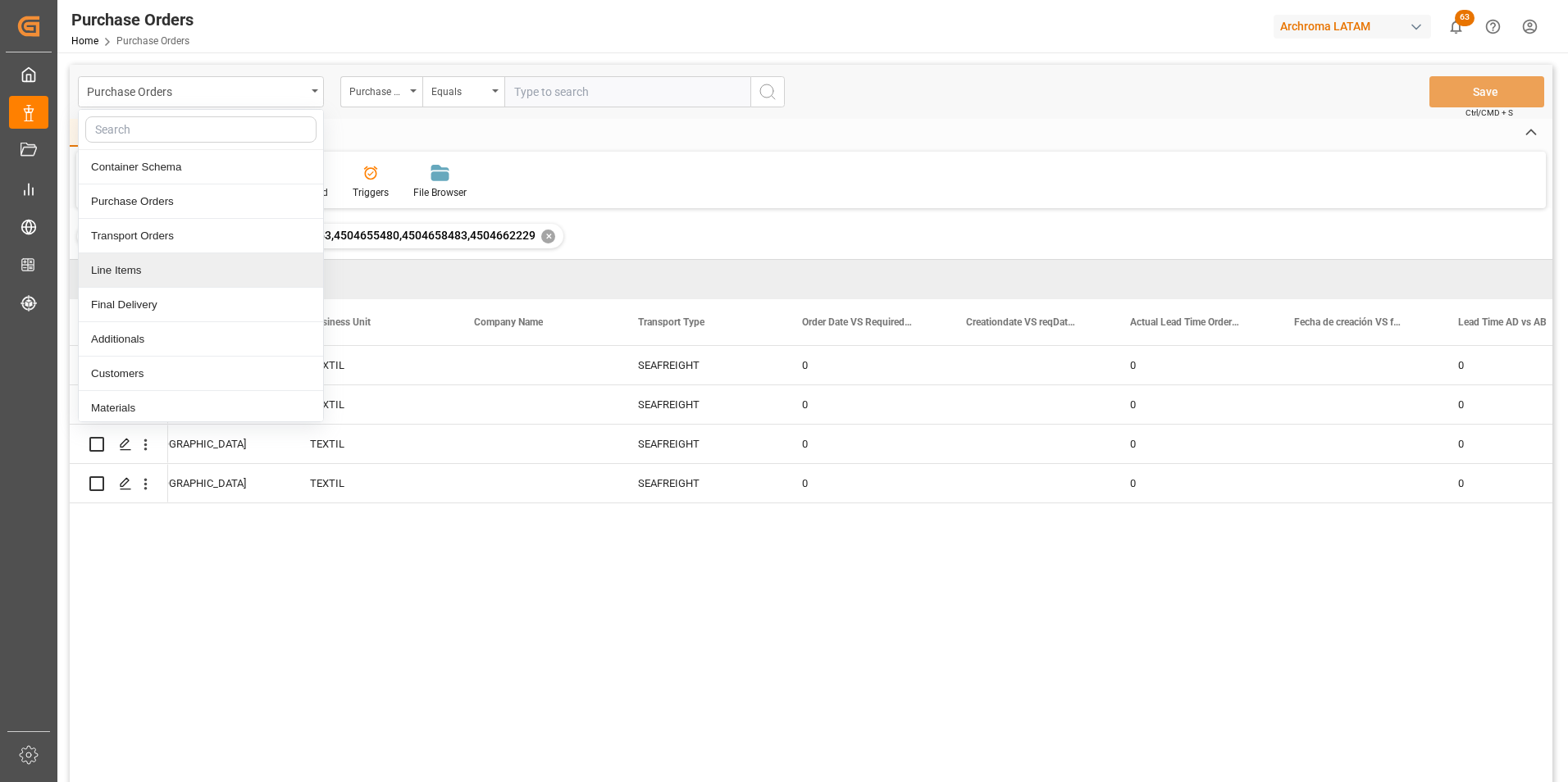
click at [175, 268] on div "Line Items" at bounding box center [201, 270] width 245 height 35
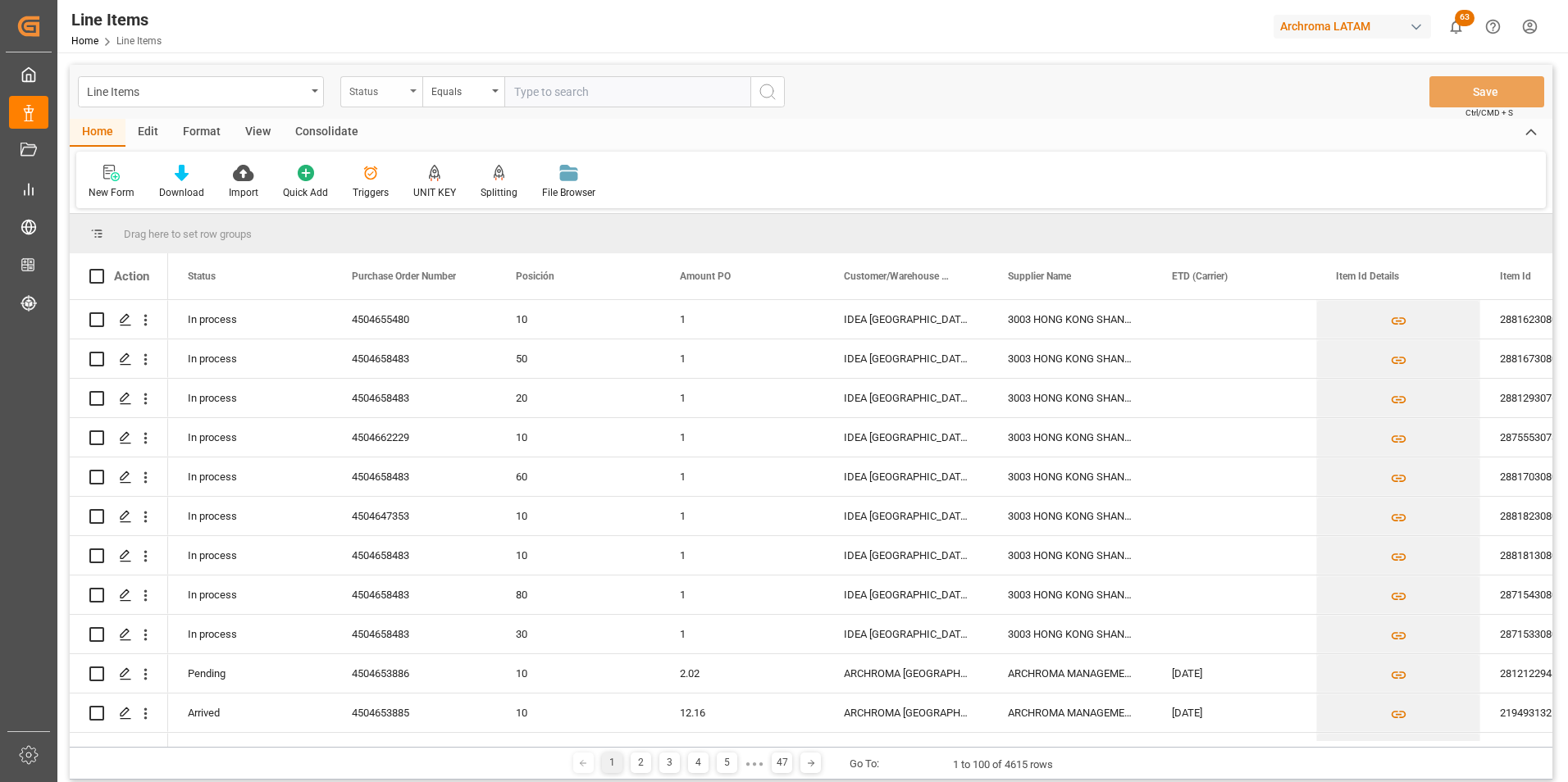
click at [405, 96] on div "Status" at bounding box center [381, 91] width 82 height 31
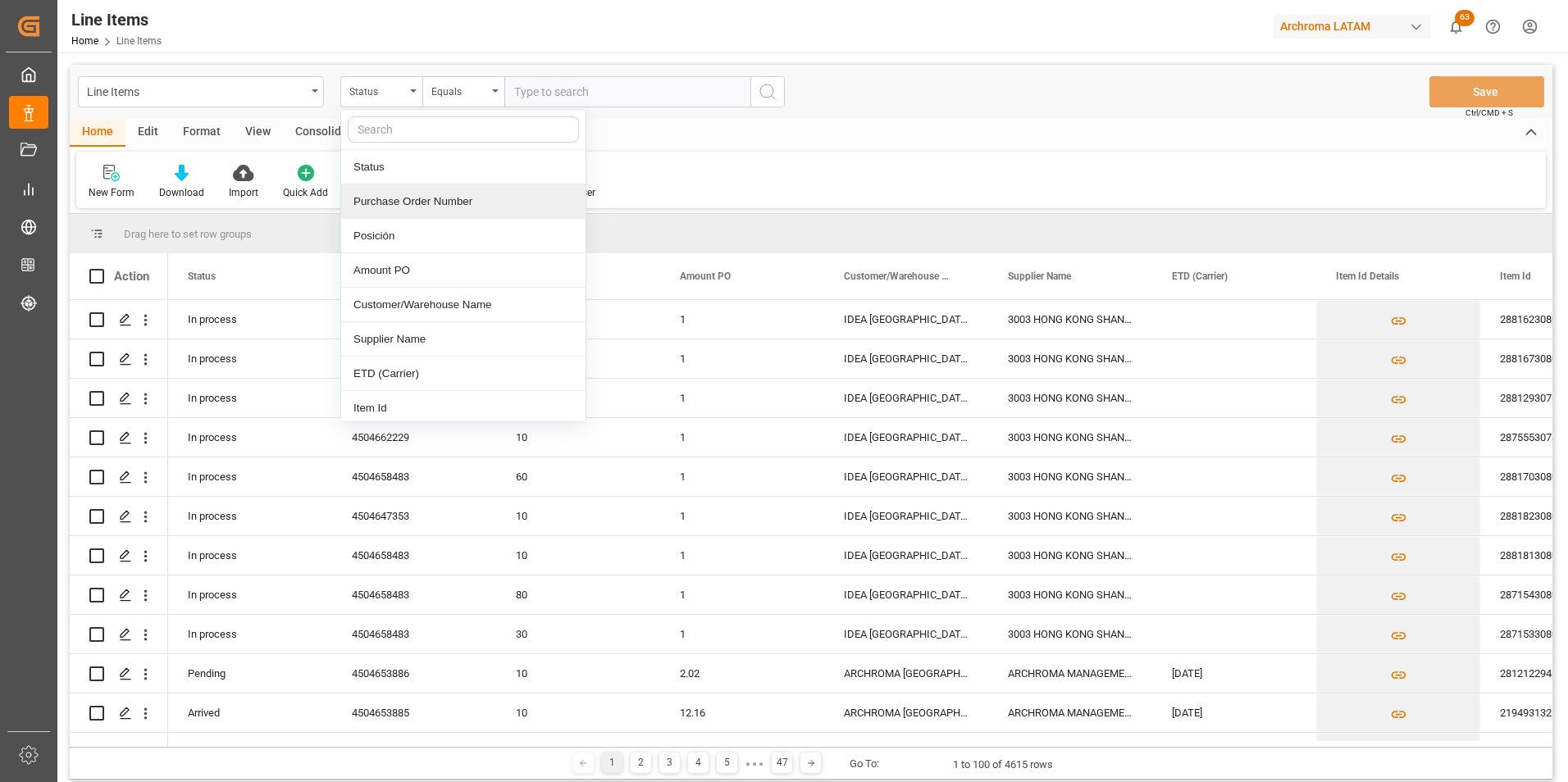
click at [410, 204] on div "Purchase Order Number" at bounding box center [463, 201] width 245 height 35
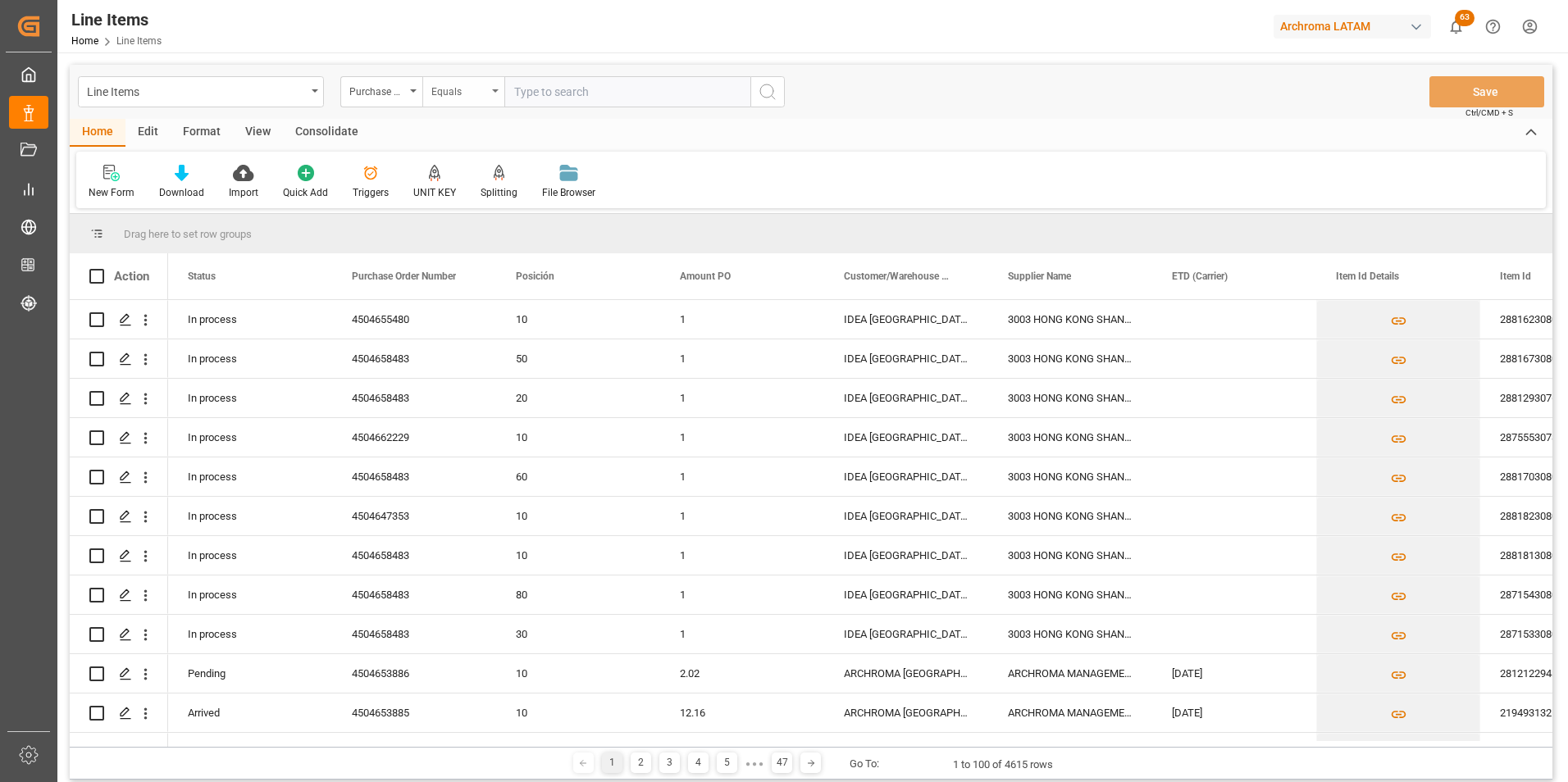
click at [452, 87] on div "Equals" at bounding box center [459, 89] width 56 height 19
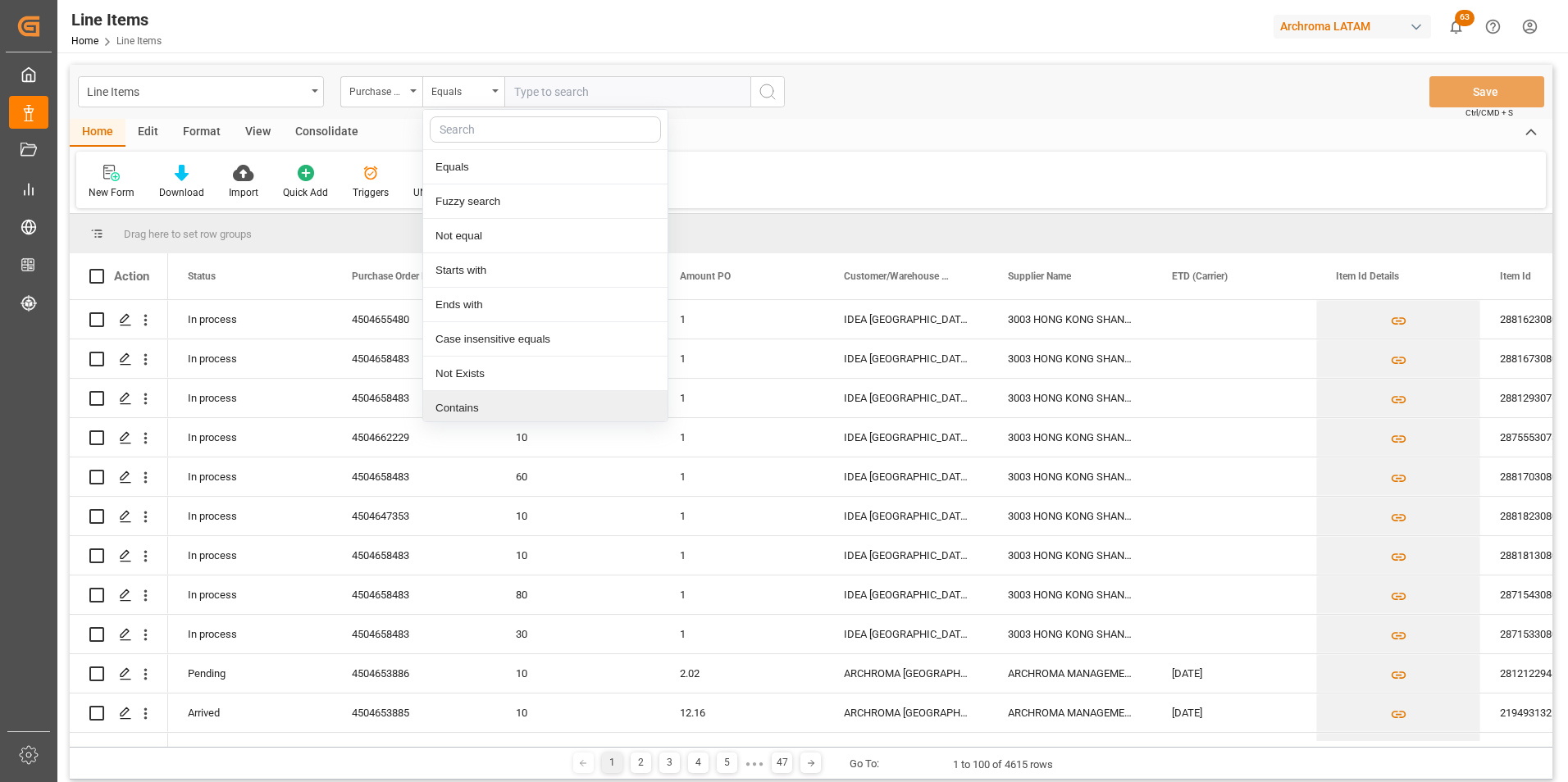
click at [479, 403] on div "Contains" at bounding box center [546, 408] width 245 height 35
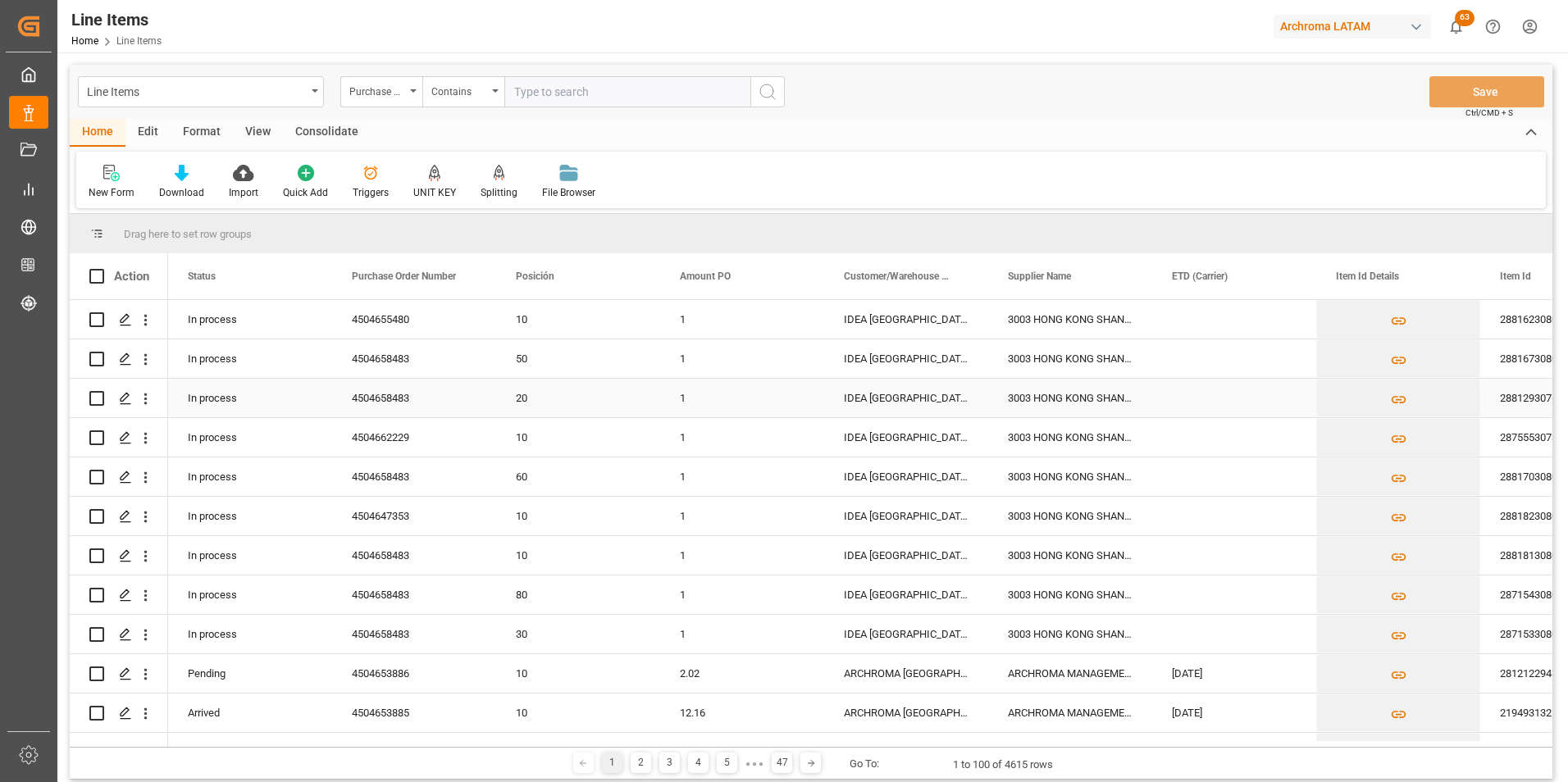
paste input "4504647353,4504655480,4504658483,4504662229"
type input "4504647353,4504655480,4504658483,4504662229"
click at [758, 88] on icon "search button" at bounding box center [767, 92] width 19 height 19
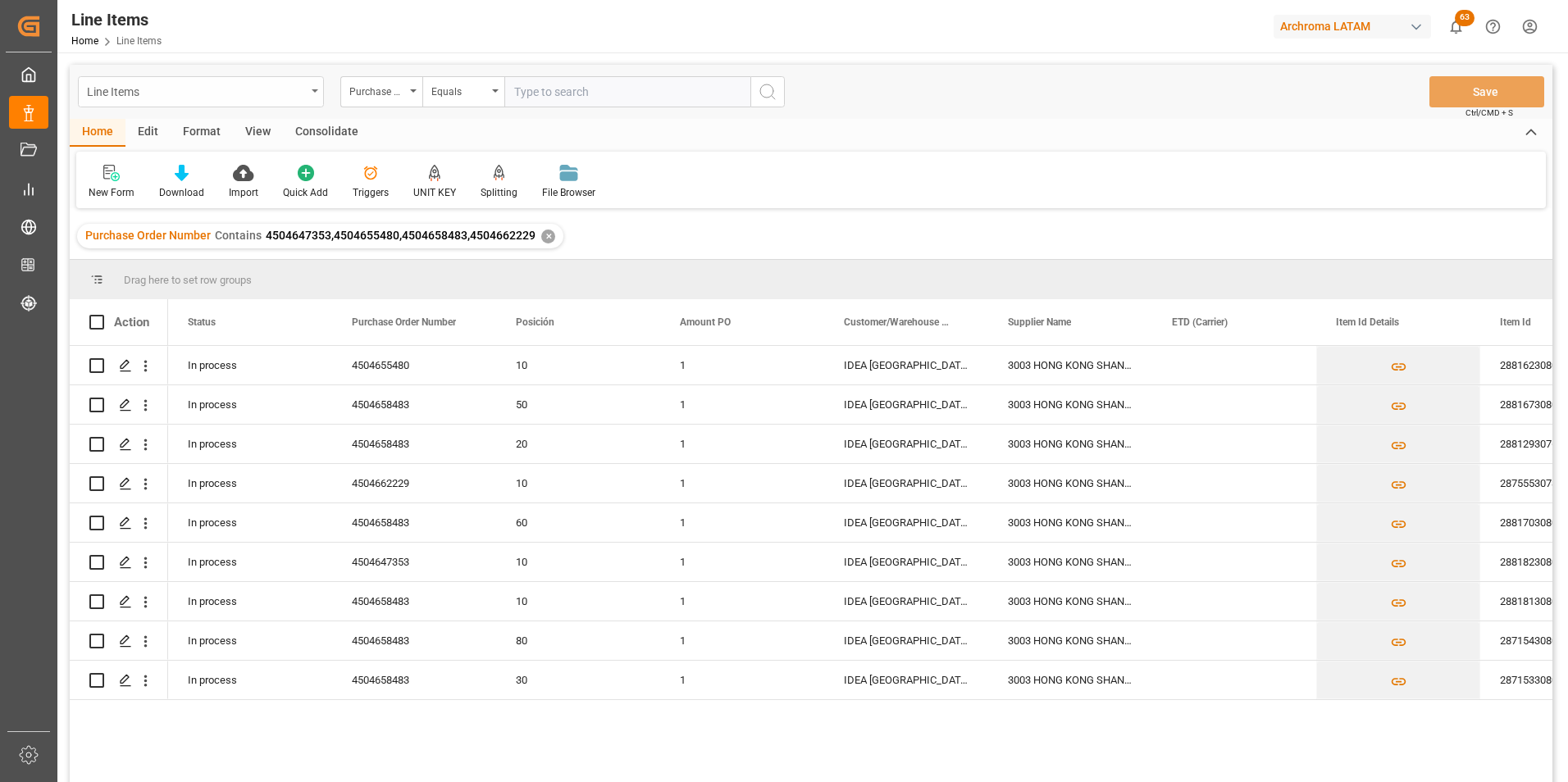
click at [283, 95] on div "Line Items" at bounding box center [196, 90] width 219 height 20
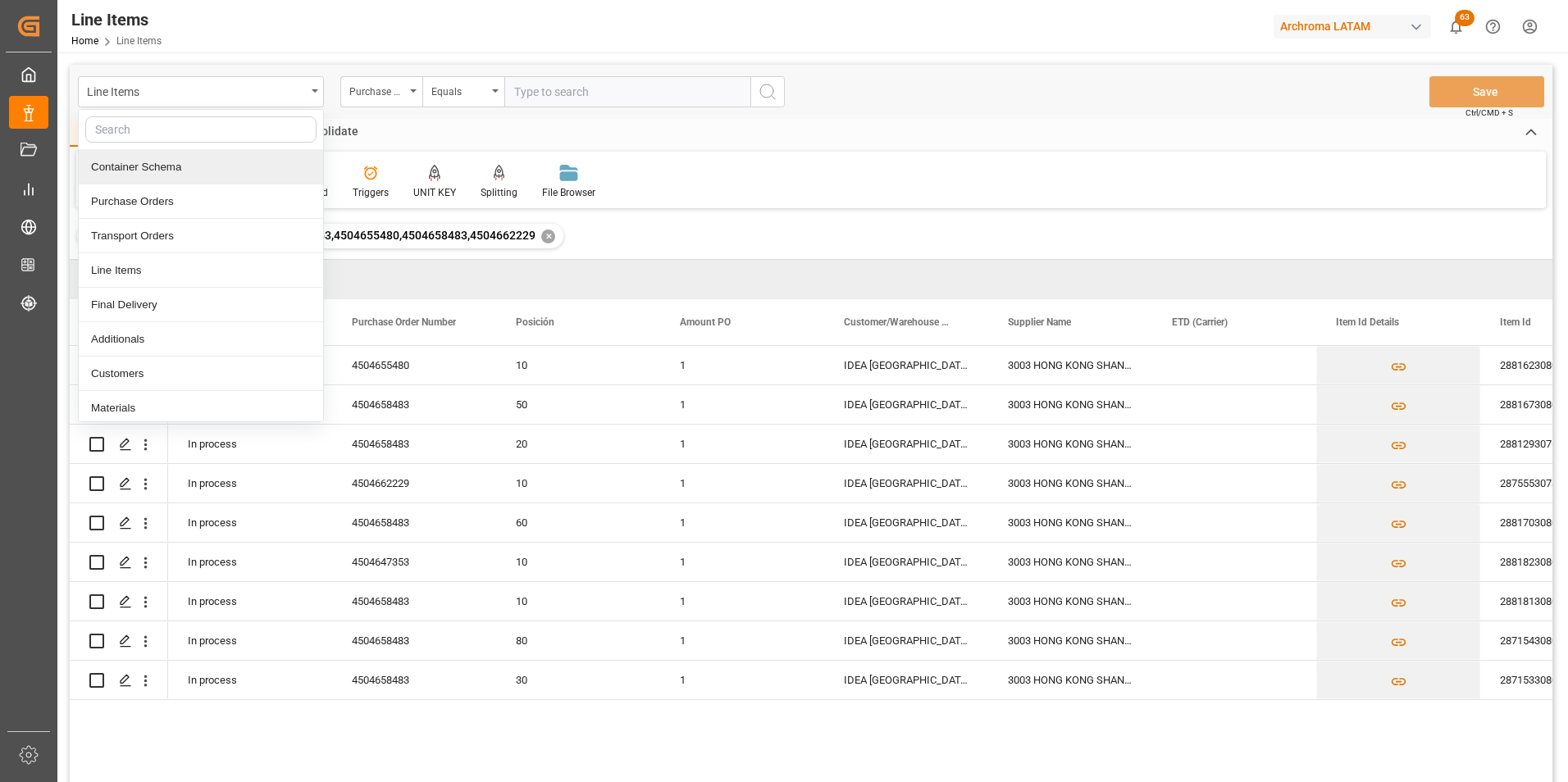
click at [182, 167] on div "Container Schema" at bounding box center [201, 166] width 245 height 35
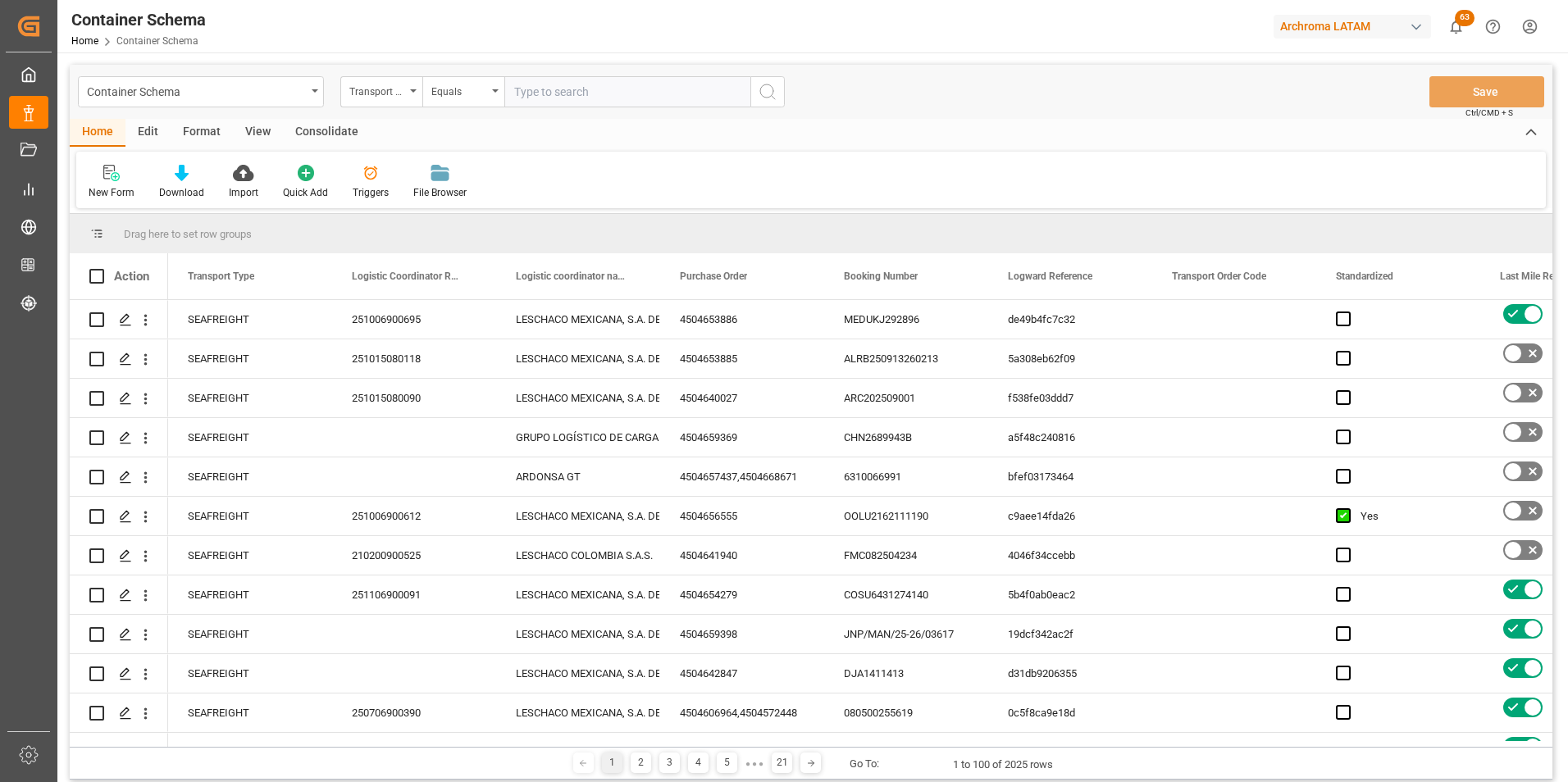
click at [403, 95] on div "Transport Type" at bounding box center [376, 89] width 56 height 19
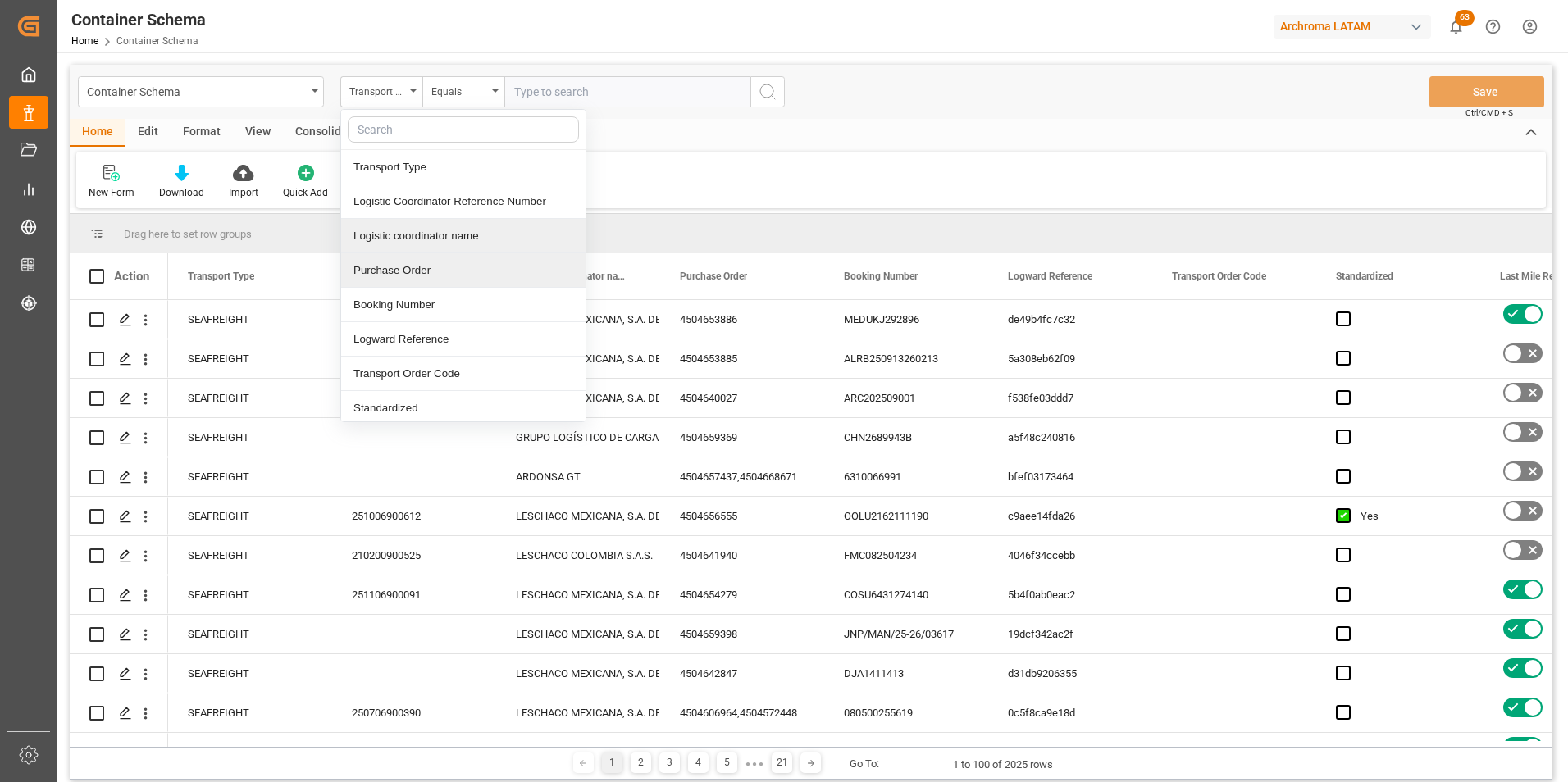
click at [400, 258] on div "Purchase Order" at bounding box center [463, 270] width 245 height 35
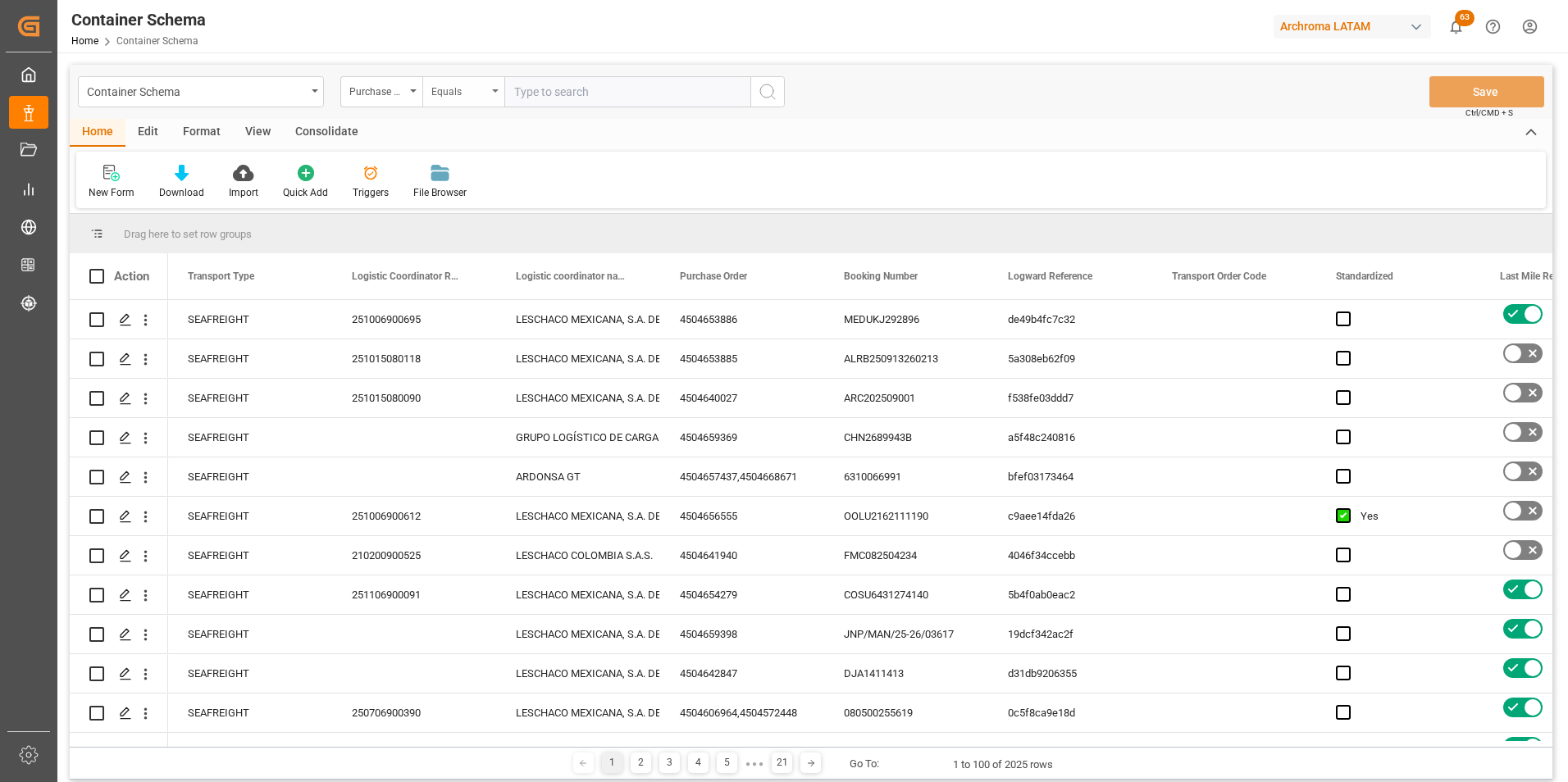
click at [436, 105] on div "Equals" at bounding box center [463, 91] width 82 height 31
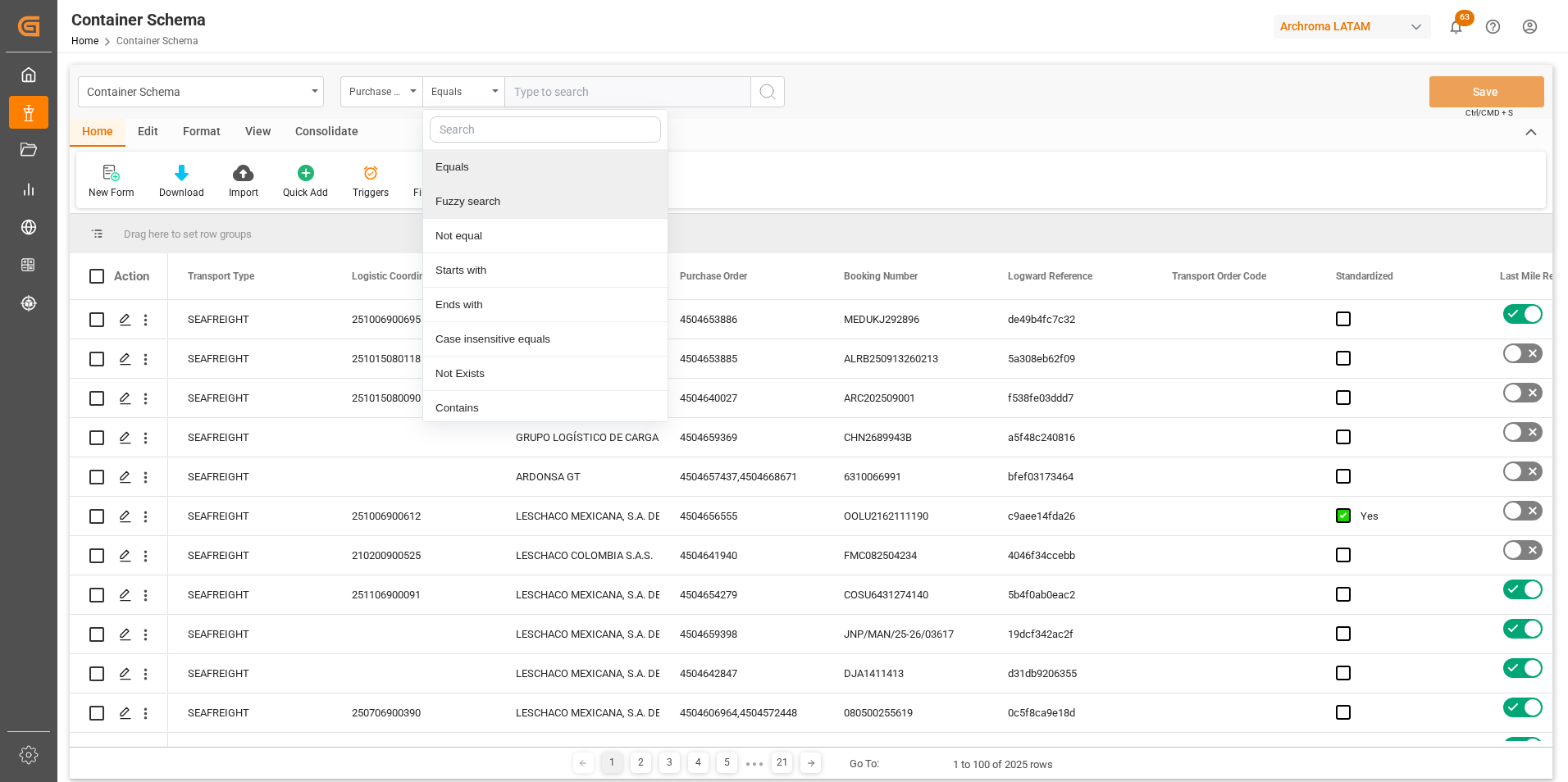
click at [453, 201] on div "Fuzzy search" at bounding box center [546, 201] width 245 height 35
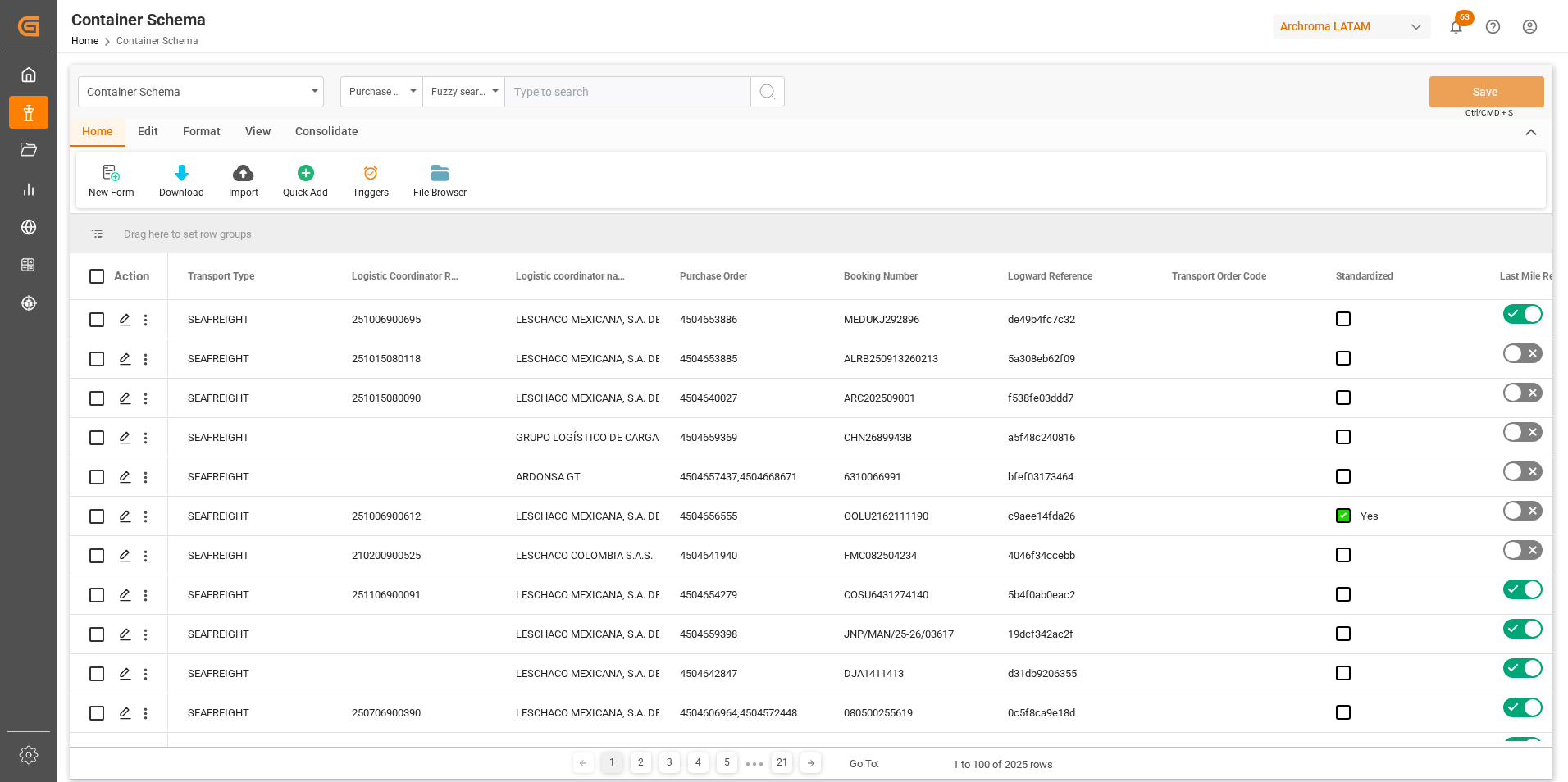
paste input "4504641910"
type input "4504641910"
click at [764, 95] on icon "search button" at bounding box center [767, 92] width 19 height 19
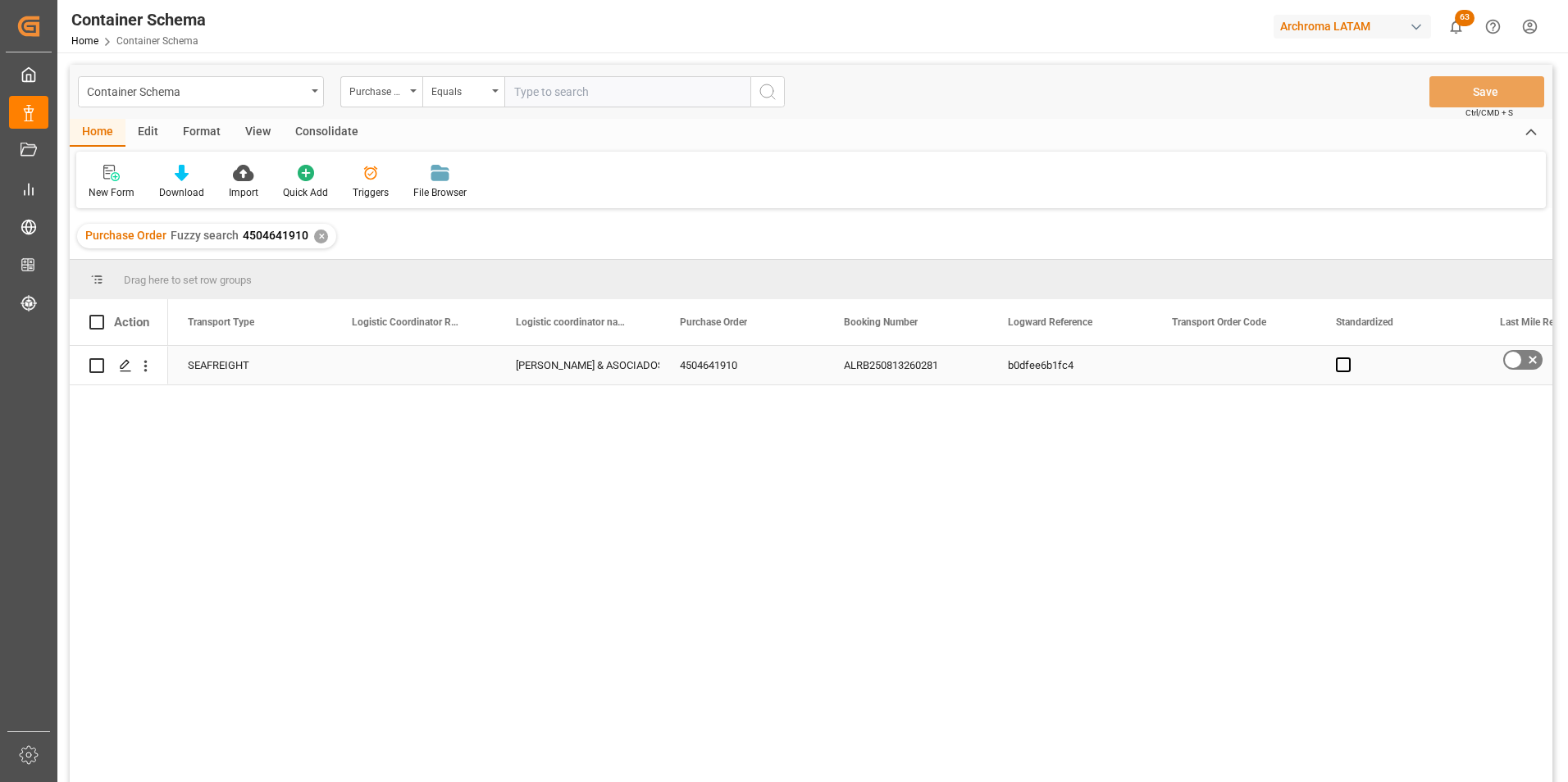
click at [440, 369] on div "Press SPACE to select this row." at bounding box center [414, 366] width 164 height 39
click at [1468, 98] on button "Save" at bounding box center [1487, 91] width 115 height 31
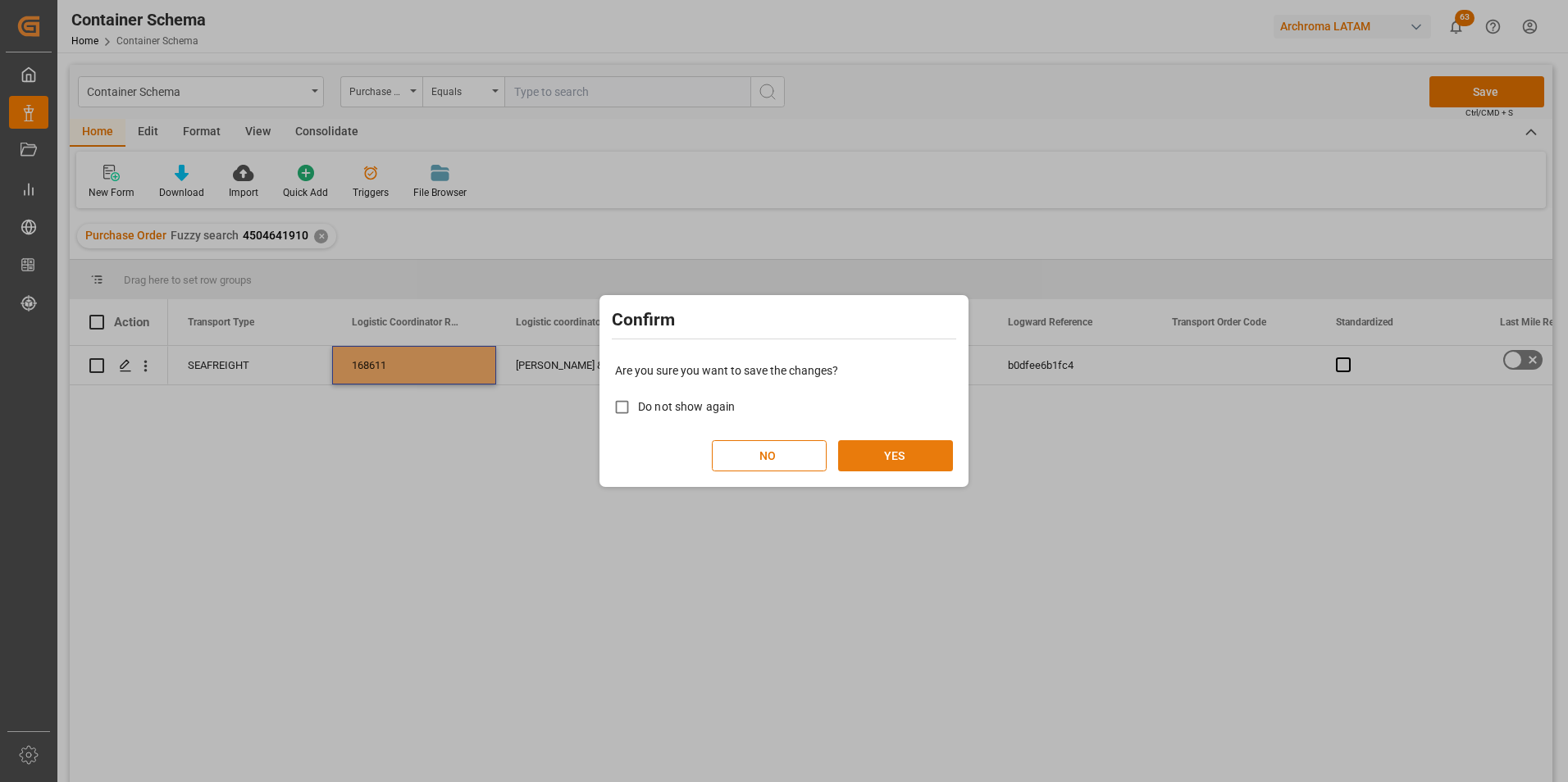
click at [890, 447] on button "YES" at bounding box center [896, 455] width 115 height 31
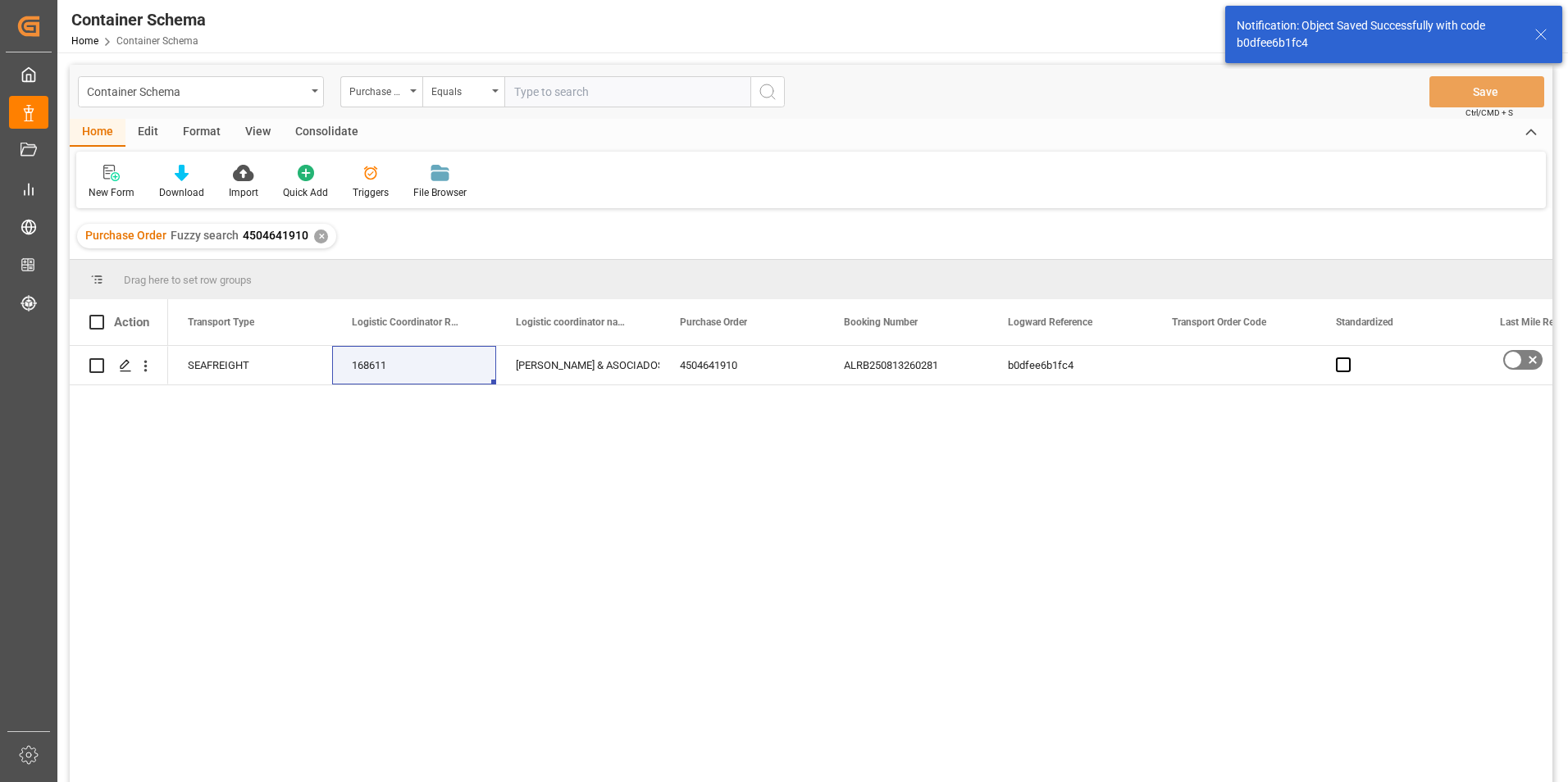
click at [324, 244] on div "Purchase Order Fuzzy search 4504641910 ✕" at bounding box center [206, 236] width 260 height 25
click at [318, 237] on div "✕" at bounding box center [322, 236] width 14 height 14
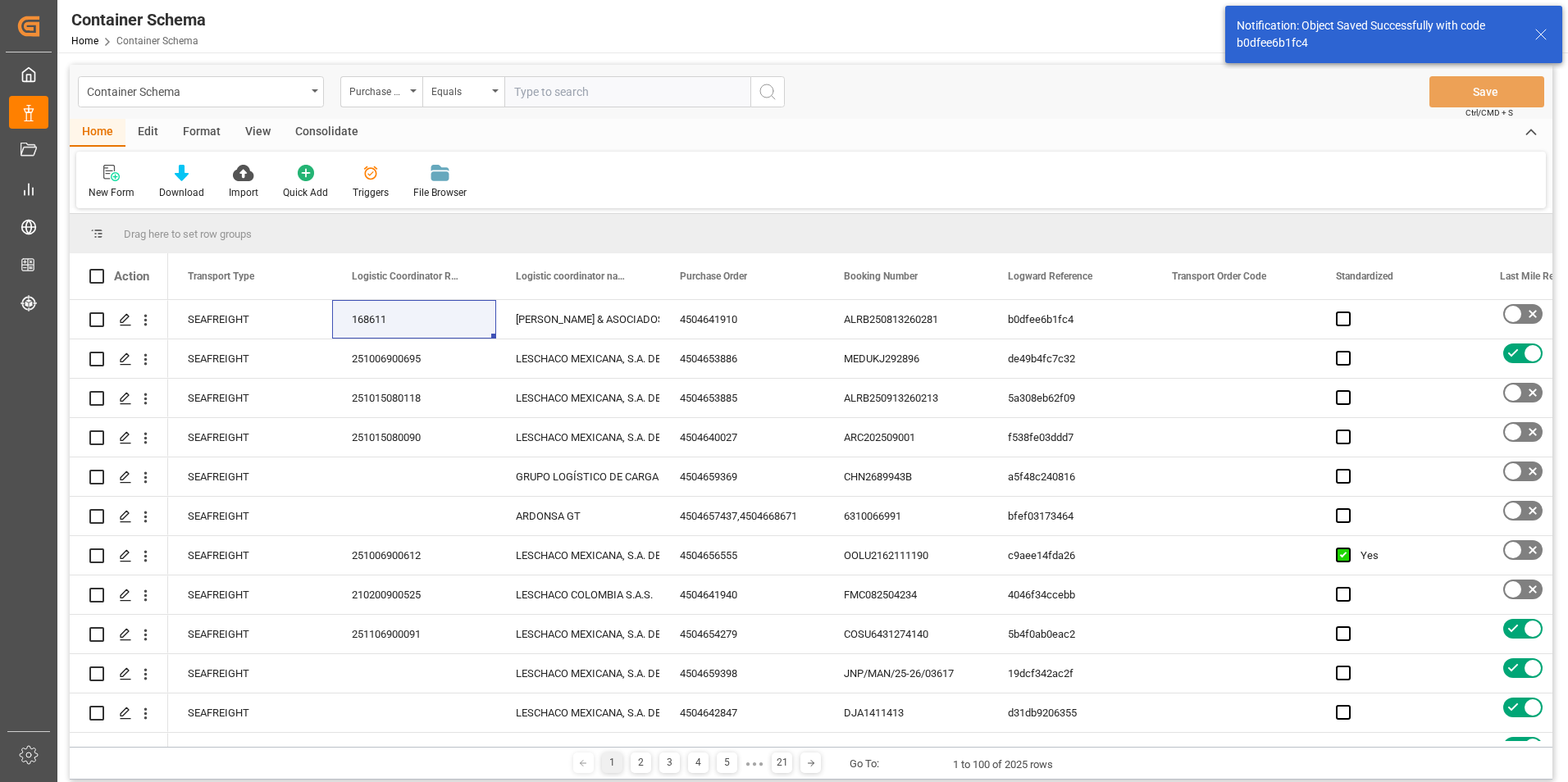
click at [309, 95] on div "Container Schema" at bounding box center [201, 91] width 246 height 31
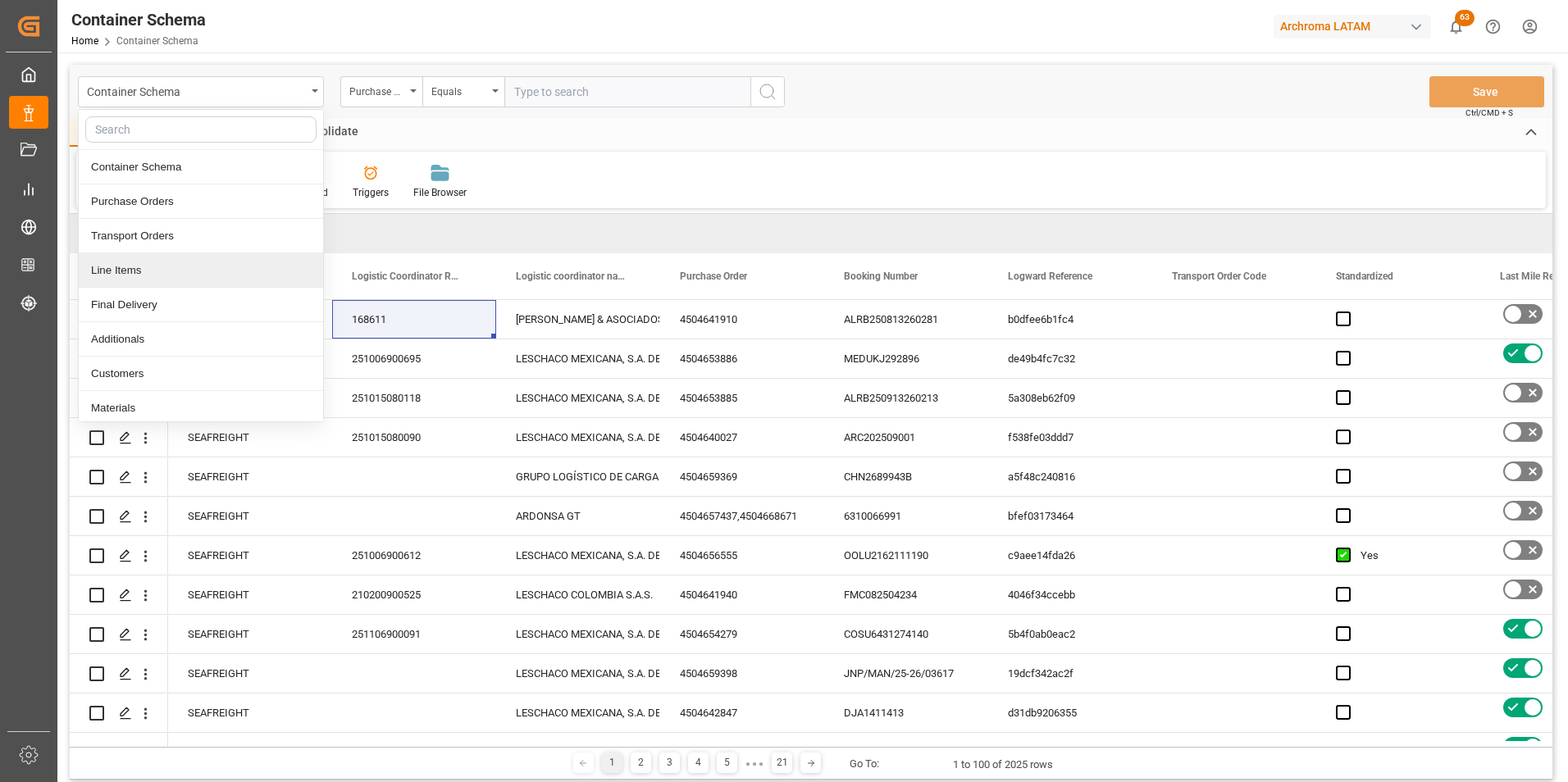
click at [197, 271] on div "Line Items" at bounding box center [201, 270] width 245 height 35
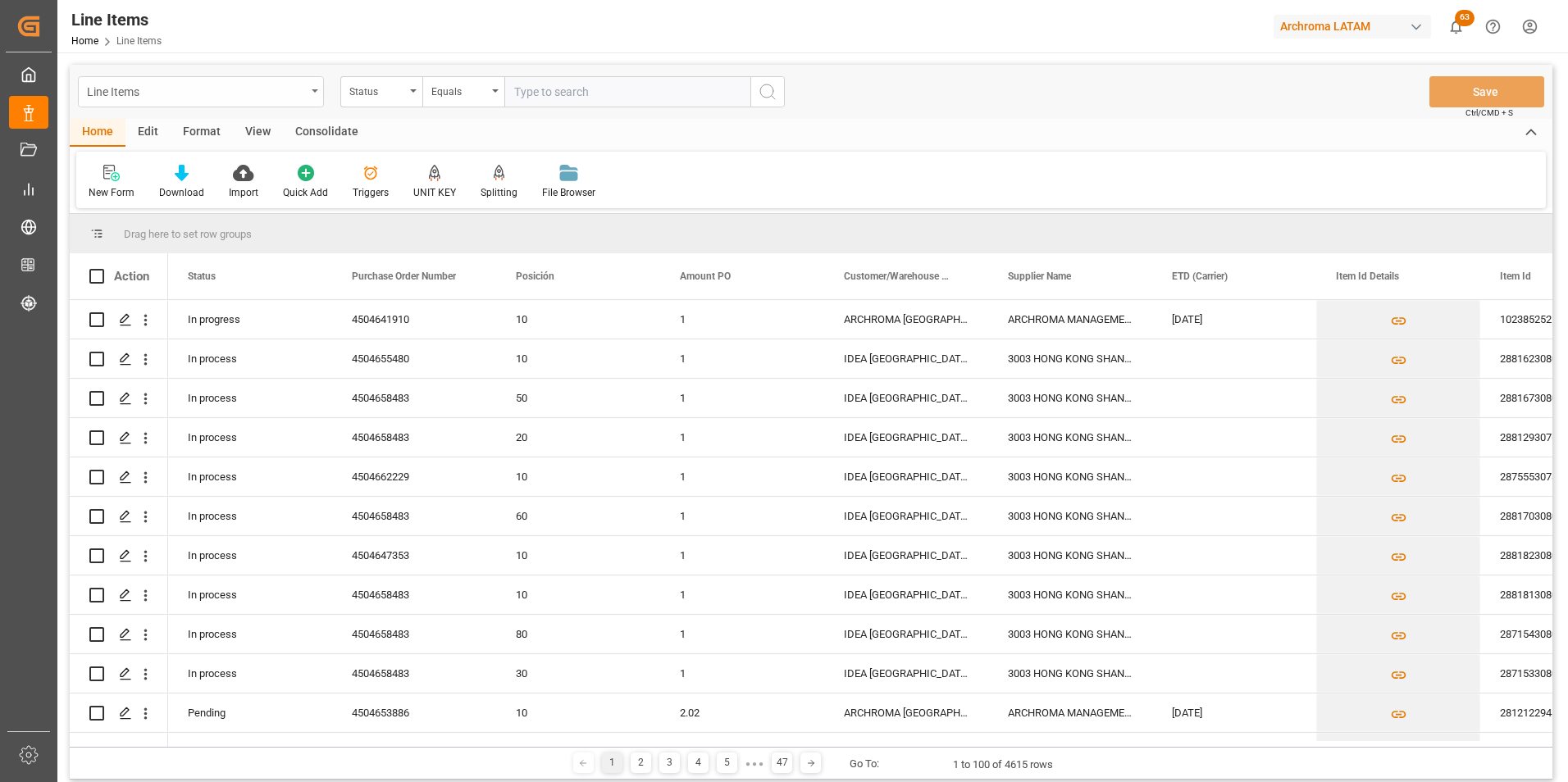
click at [314, 84] on div "Line Items" at bounding box center [201, 91] width 246 height 31
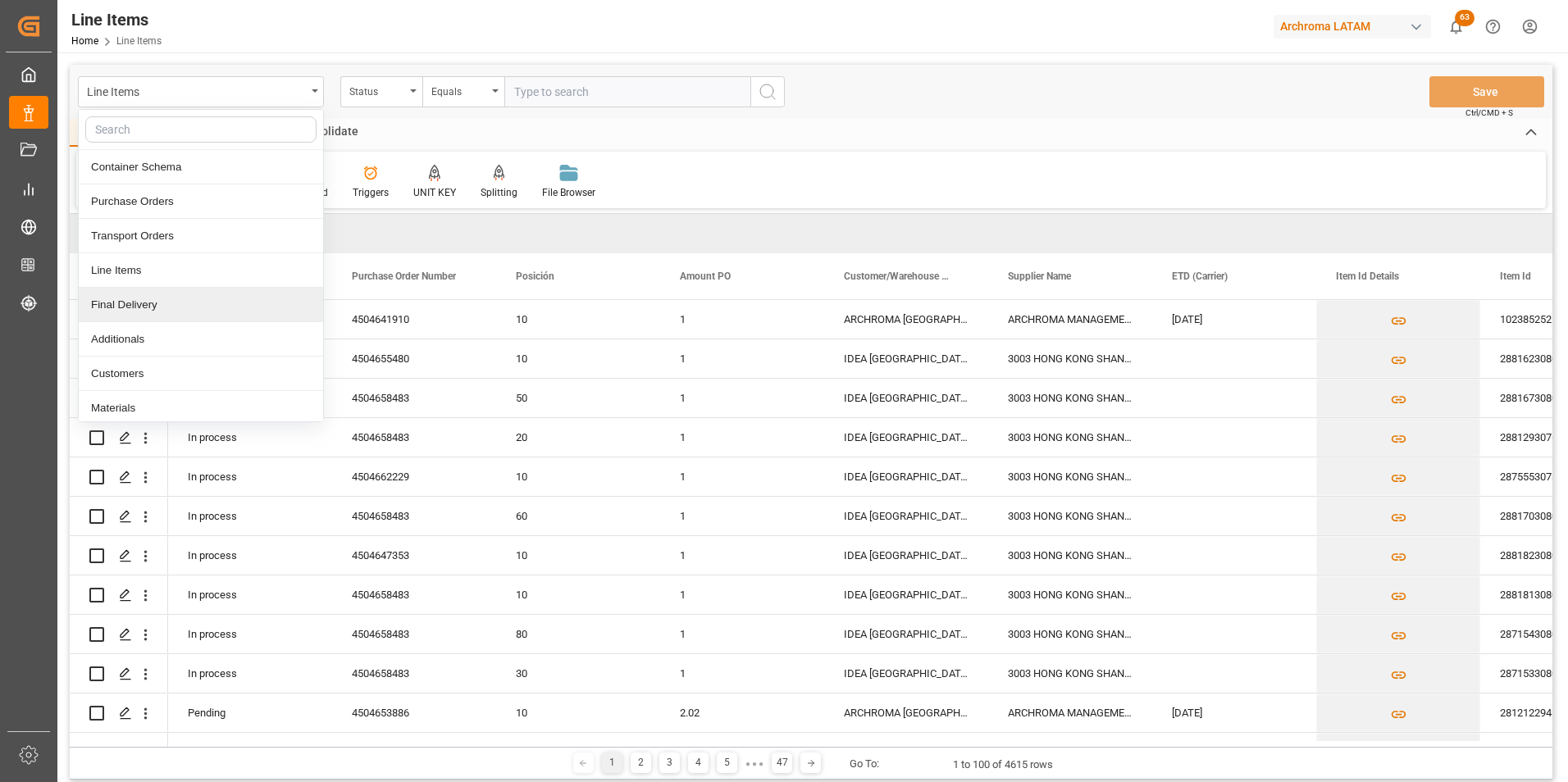
click at [208, 293] on div "Final Delivery" at bounding box center [201, 305] width 245 height 35
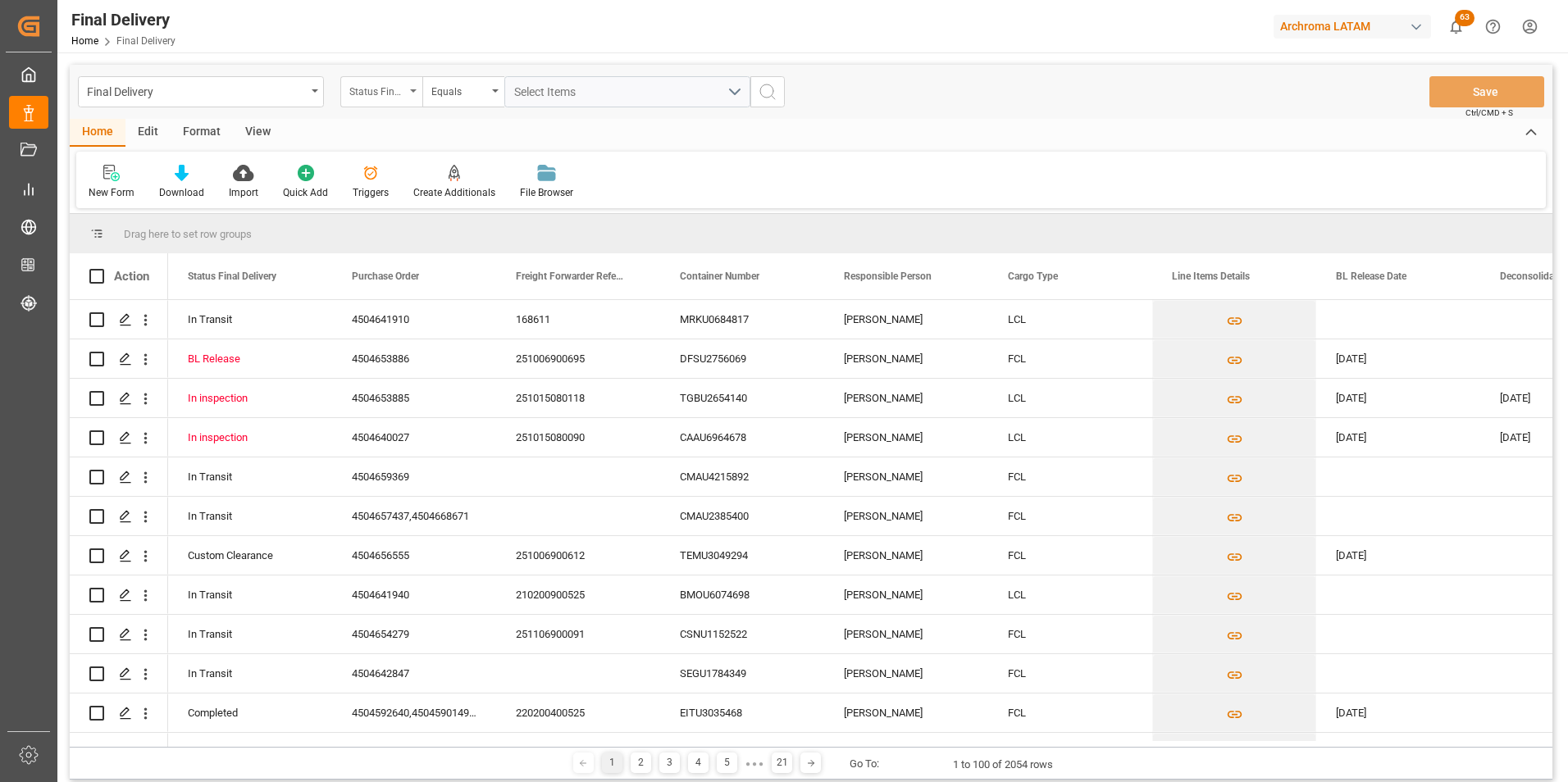
click at [404, 97] on div "Status Final Delivery" at bounding box center [376, 89] width 56 height 19
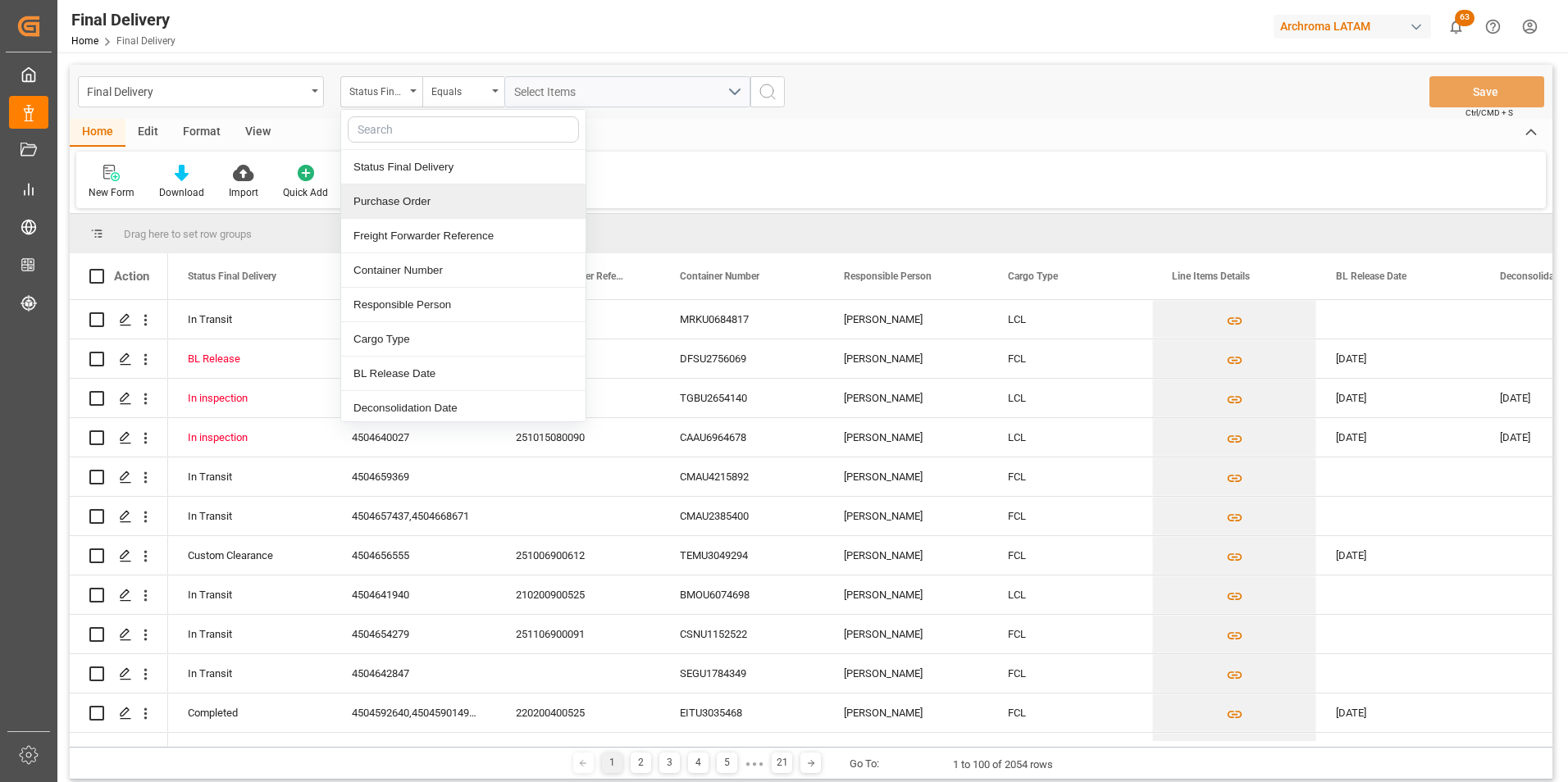
click at [401, 205] on div "Purchase Order" at bounding box center [463, 201] width 245 height 35
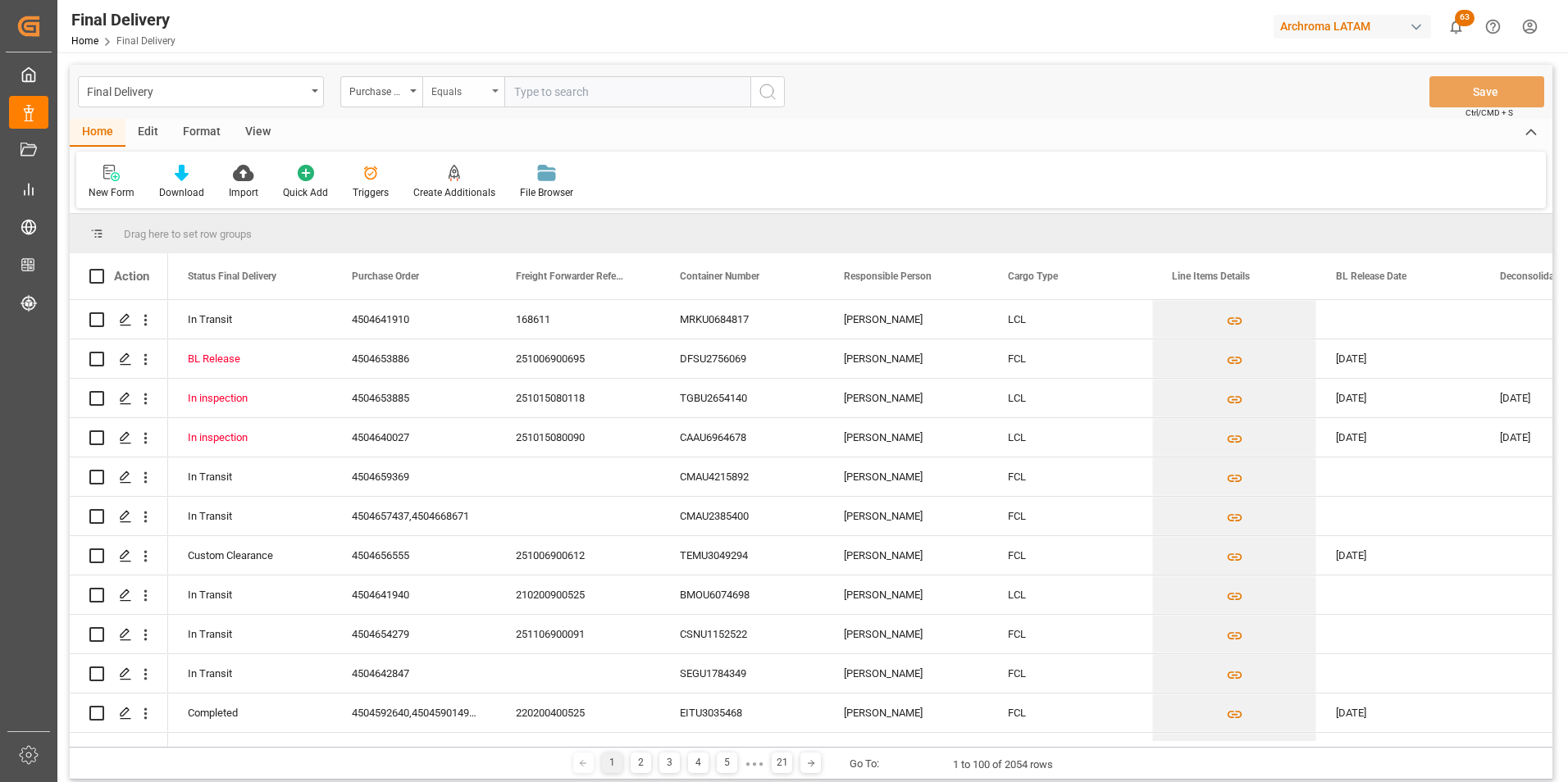
click at [448, 97] on div "Equals" at bounding box center [459, 89] width 56 height 19
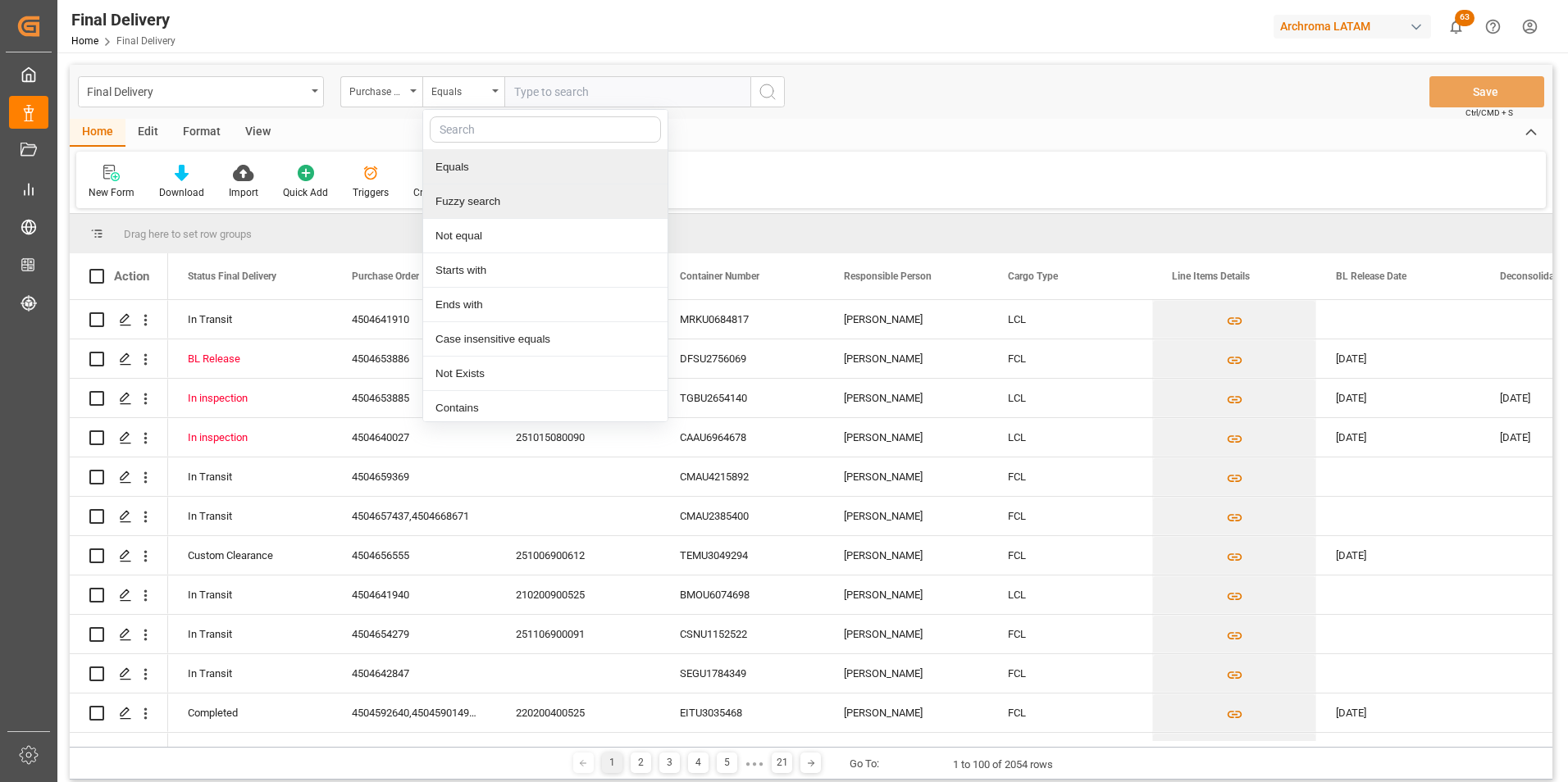
click at [474, 199] on div "Fuzzy search" at bounding box center [546, 201] width 245 height 35
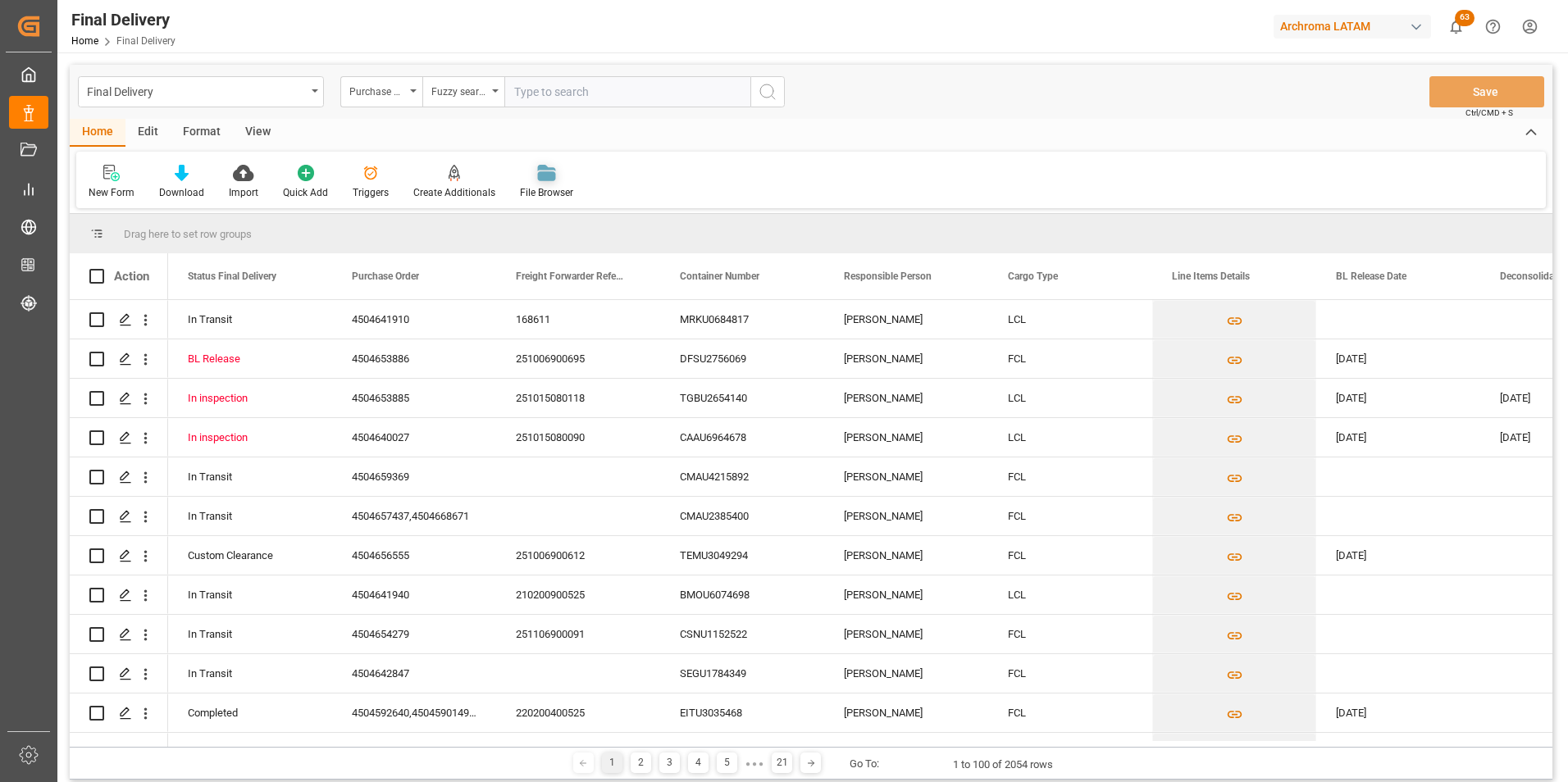
paste input "168611"
type input "168611"
paste input "4504641910"
type input "4504641910"
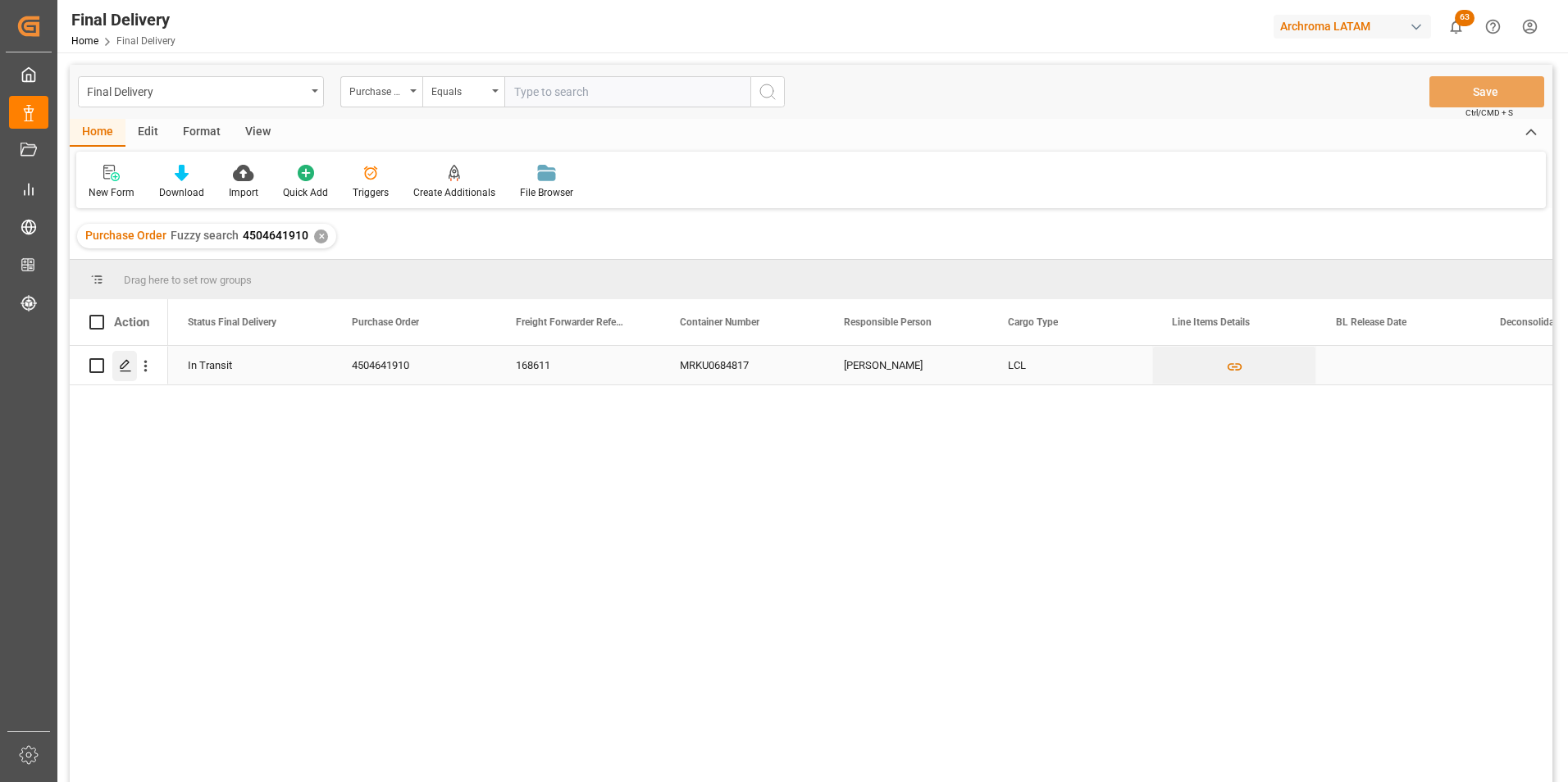
click at [129, 360] on icon "Press SPACE to select this row." at bounding box center [125, 365] width 13 height 13
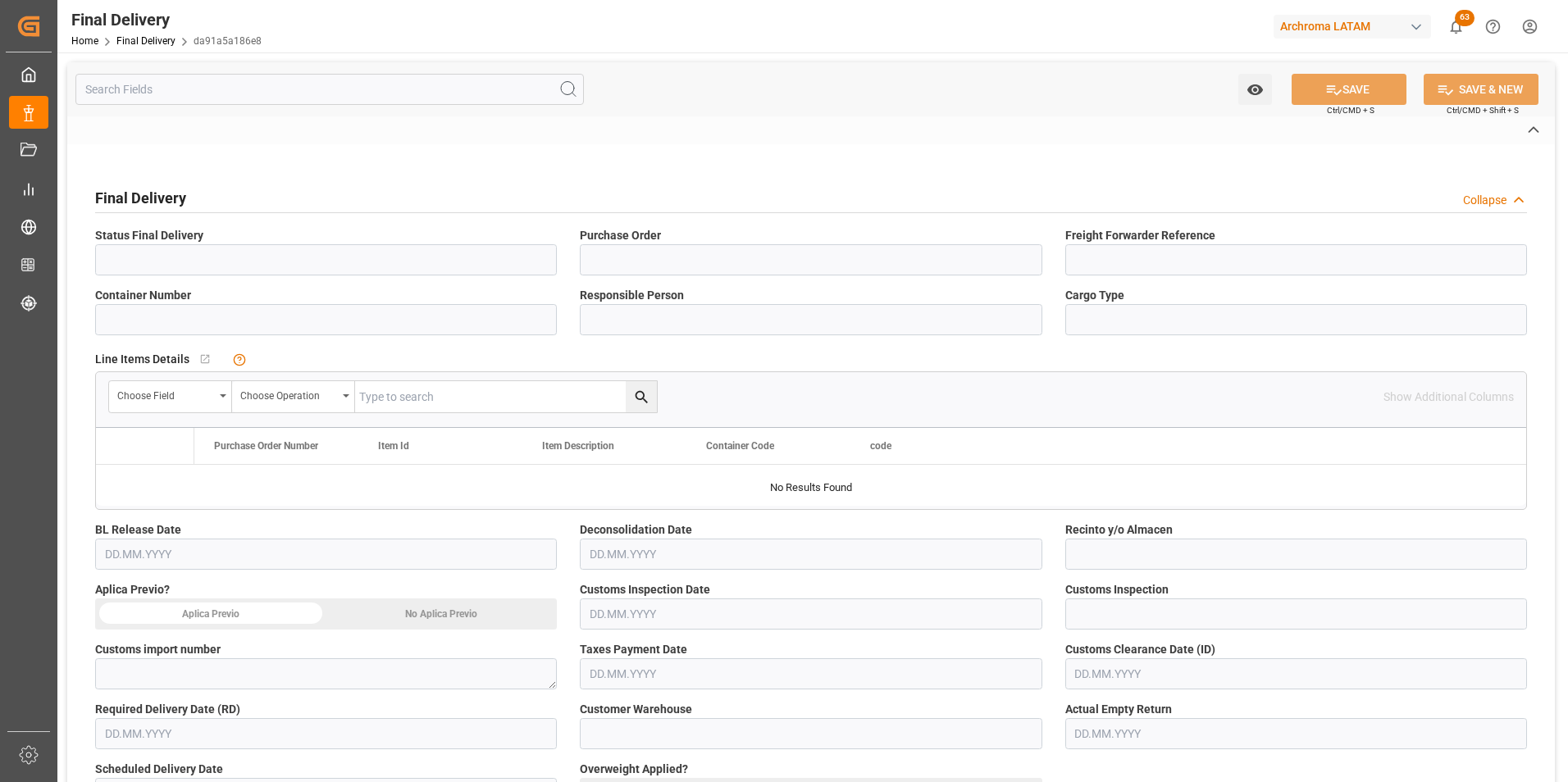
type input "In Transit"
type input "4504641910"
type input "168611"
type input "MRKU0684817"
type input "Maria Piranquive"
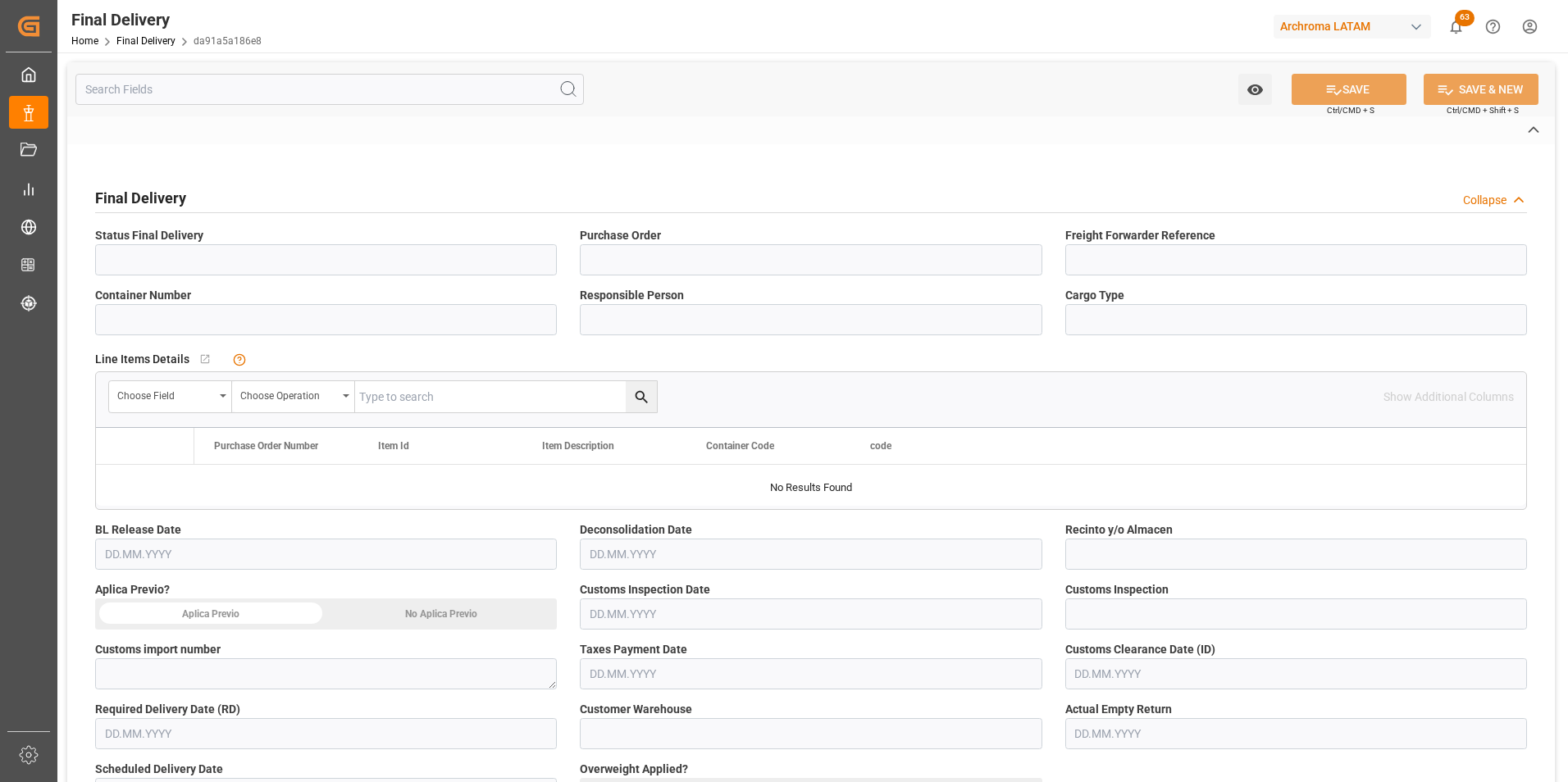
type input "LCL"
type input "ARCHROMA PERU S.A"
type input "Not Assigned"
type input "da91a5a186e8"
type input "TEXTIL"
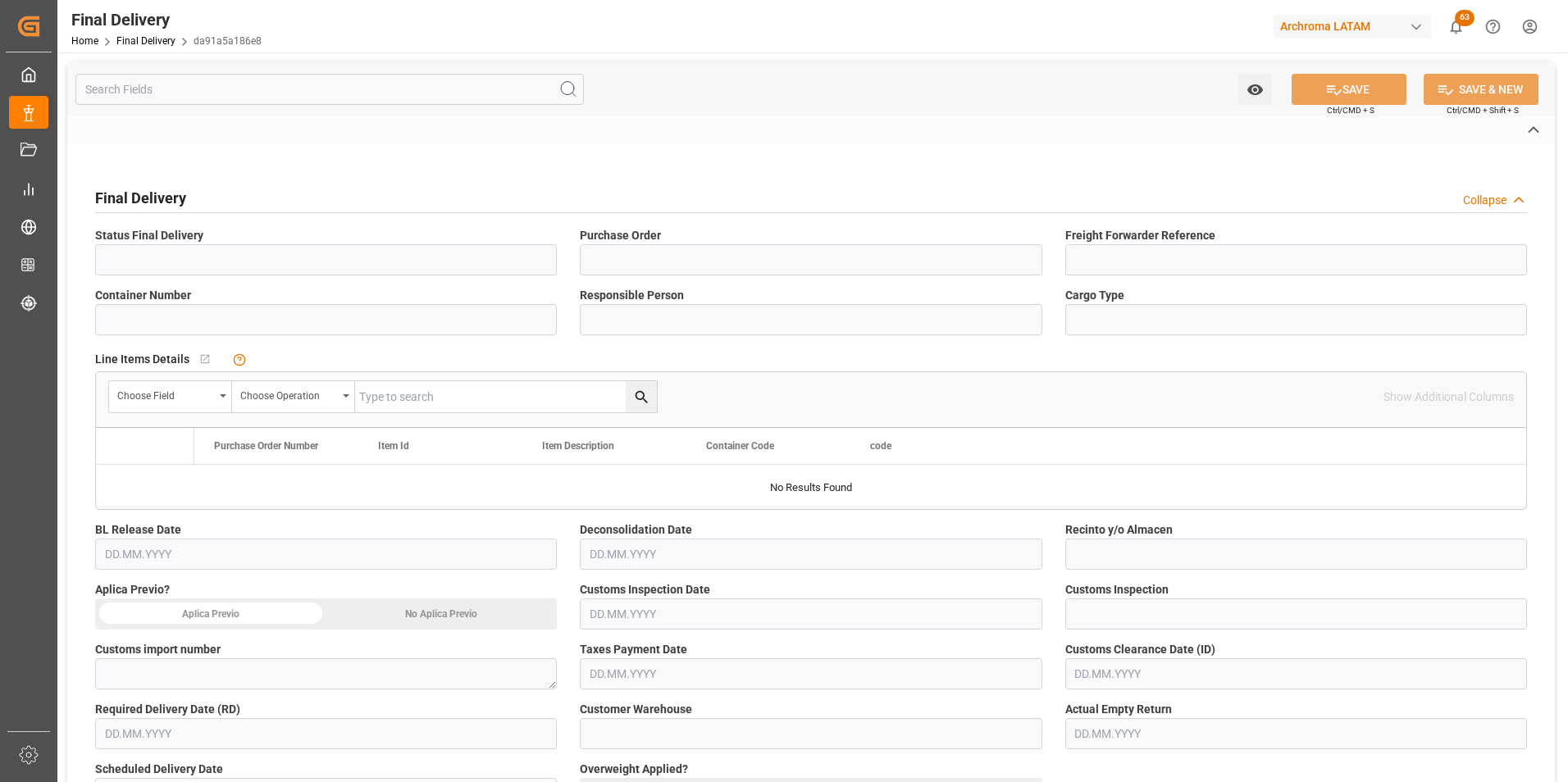
type input "b0dfee6b1fc4"
type input "Maersk"
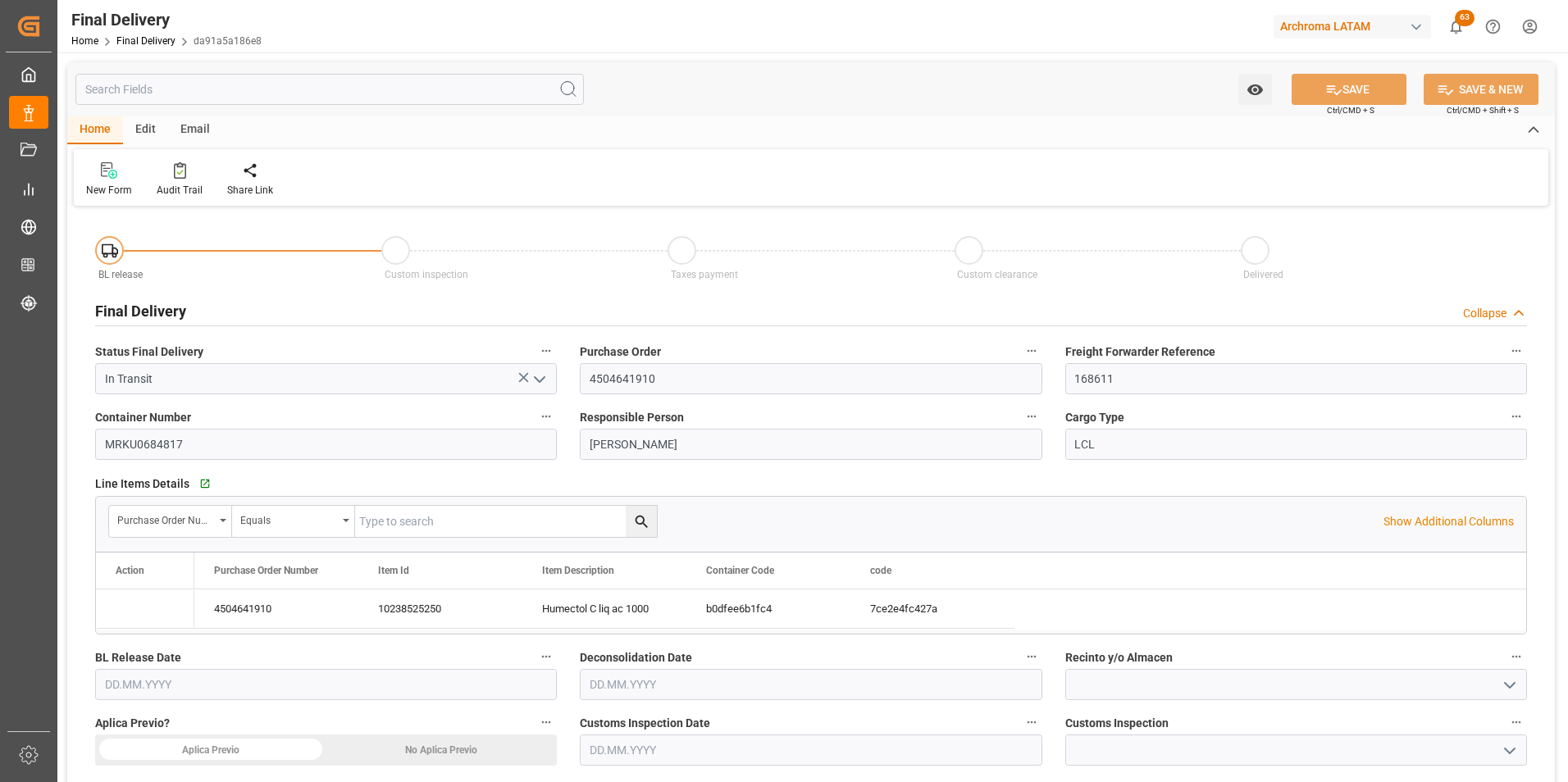
type input "10.10.2025"
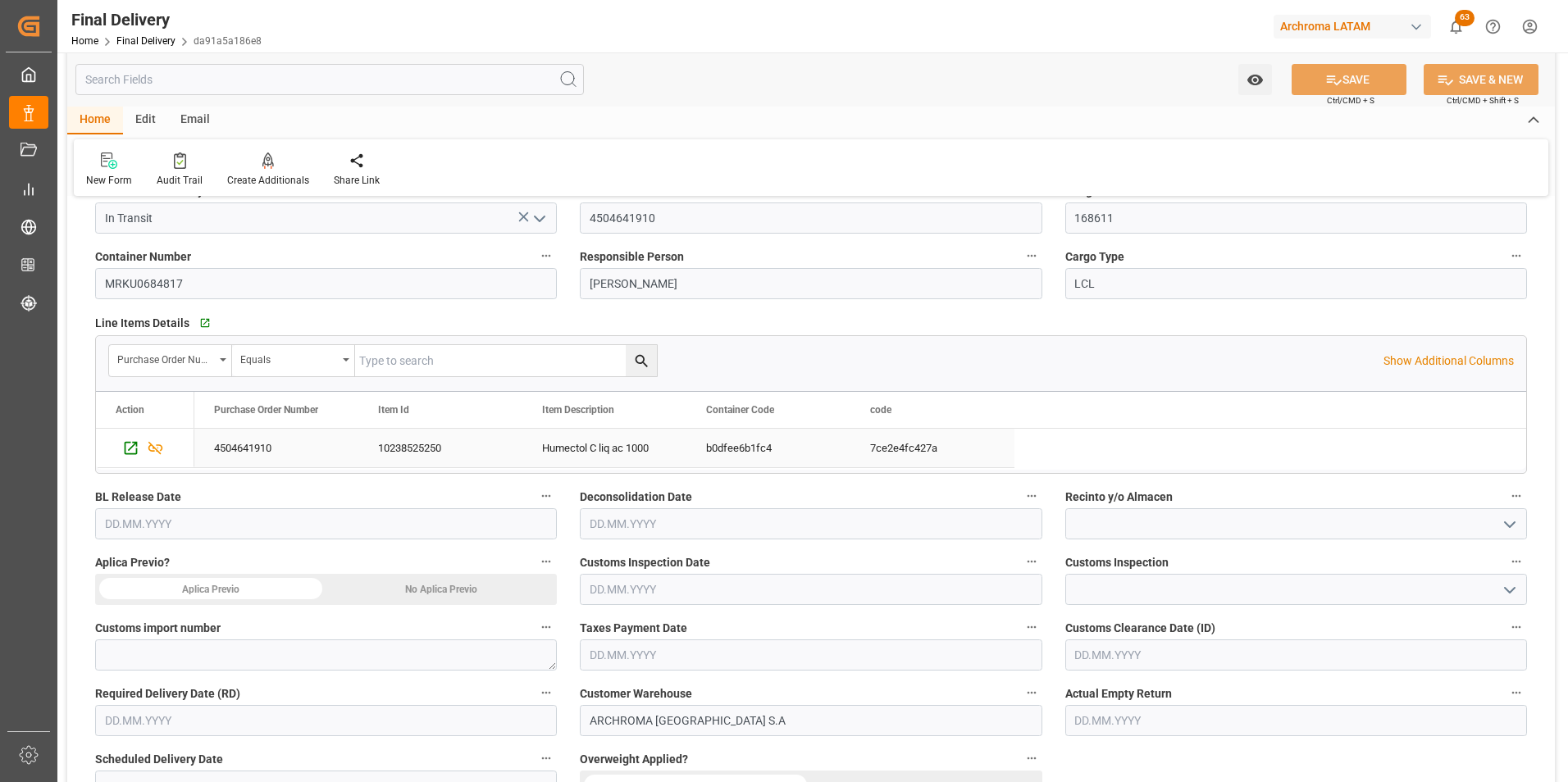
scroll to position [164, 0]
click at [326, 646] on textarea at bounding box center [325, 651] width 462 height 31
paste textarea "118-2025-10-435043-01-5-00"
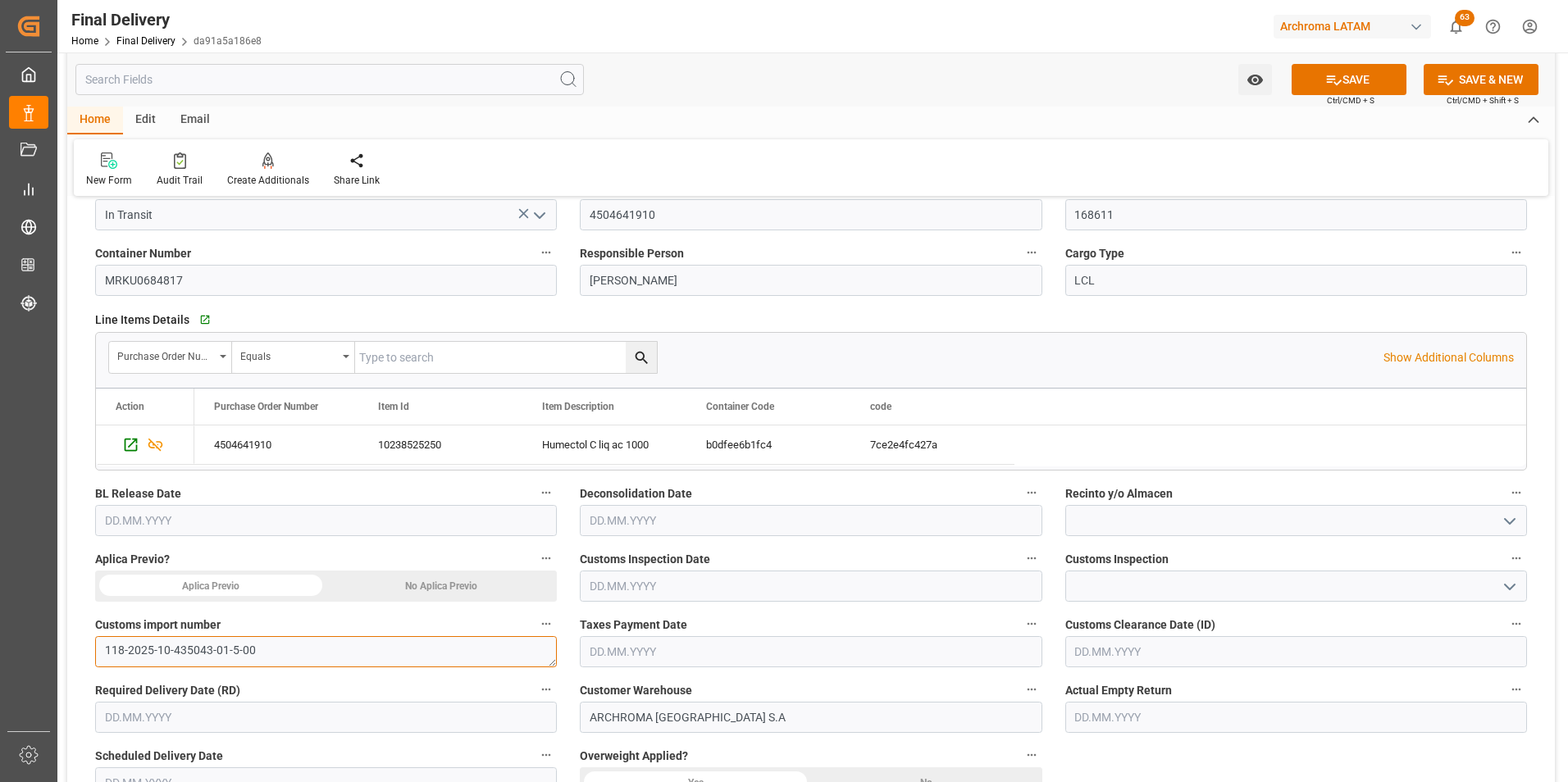
type textarea "118-2025-10-435043-01-5-00"
click at [402, 590] on div "No Aplica Previo" at bounding box center [441, 585] width 231 height 31
click at [272, 524] on input "text" at bounding box center [325, 520] width 462 height 31
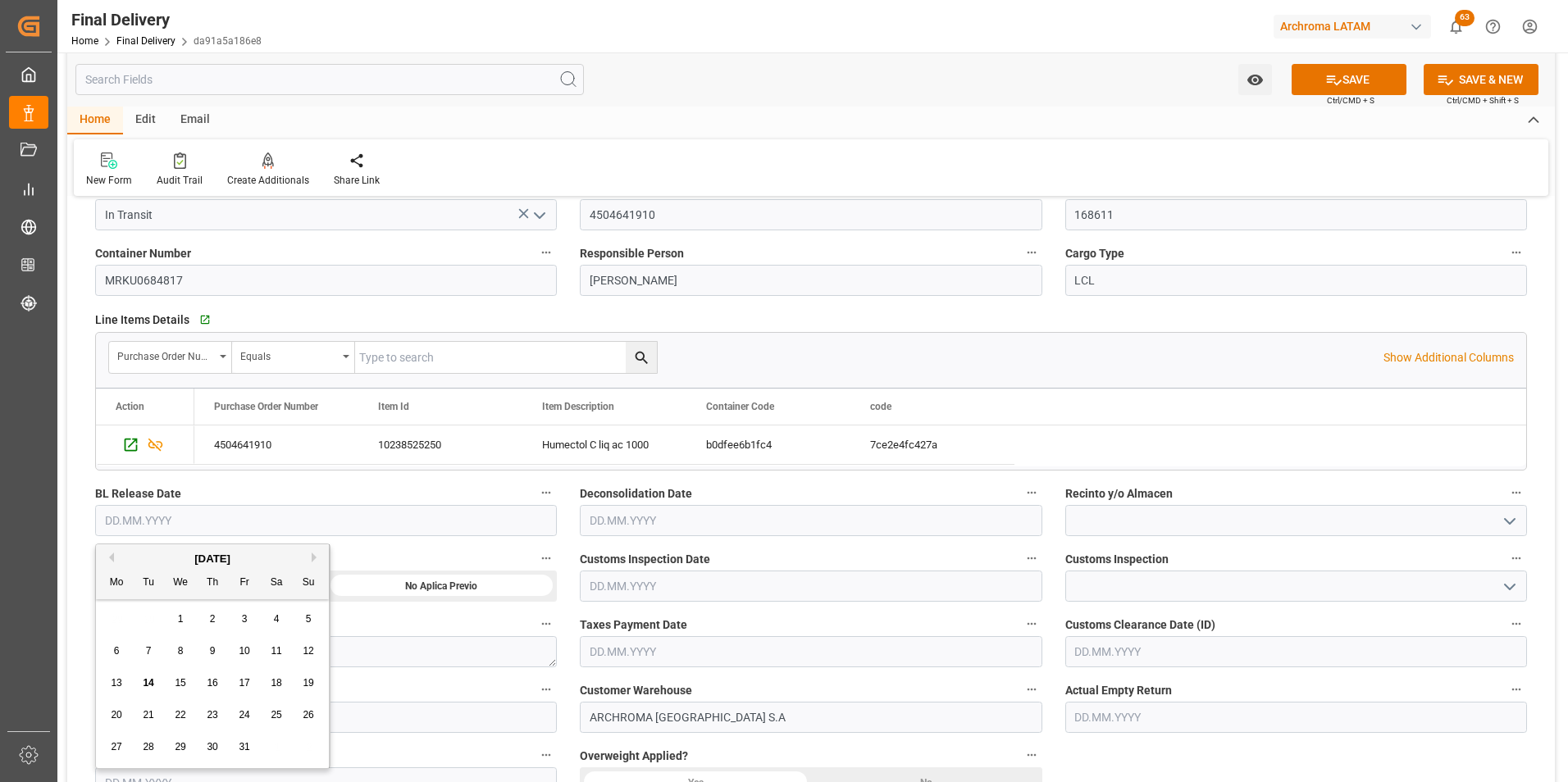
click at [113, 679] on span "13" at bounding box center [116, 683] width 11 height 12
type input "[DATE]"
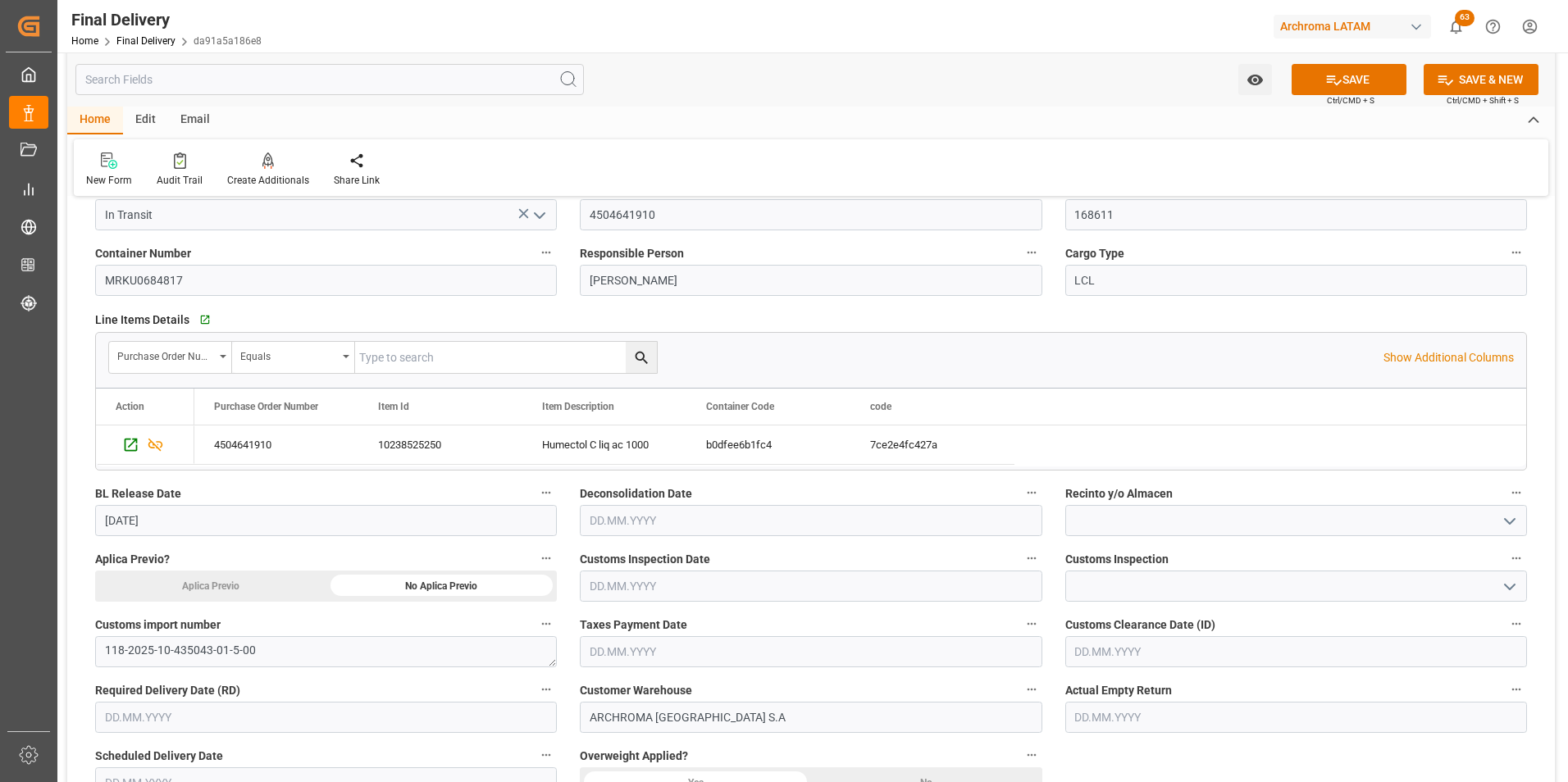
click at [190, 713] on input "text" at bounding box center [325, 716] width 462 height 31
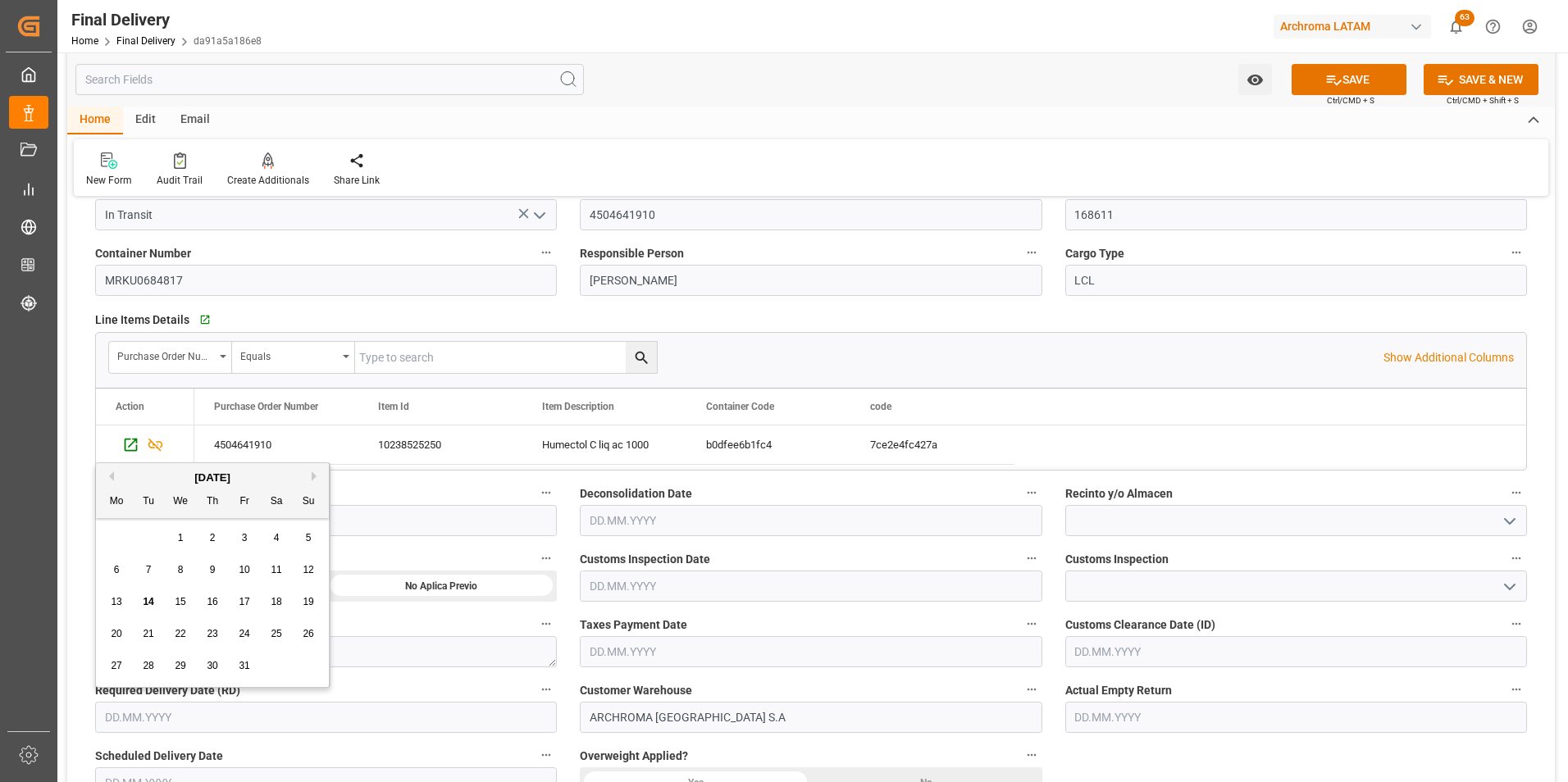
click at [126, 530] on div "29 30 1 2 3 4 5" at bounding box center [213, 538] width 224 height 32
click at [121, 637] on span "20" at bounding box center [116, 633] width 11 height 12
type input "20.10.2025"
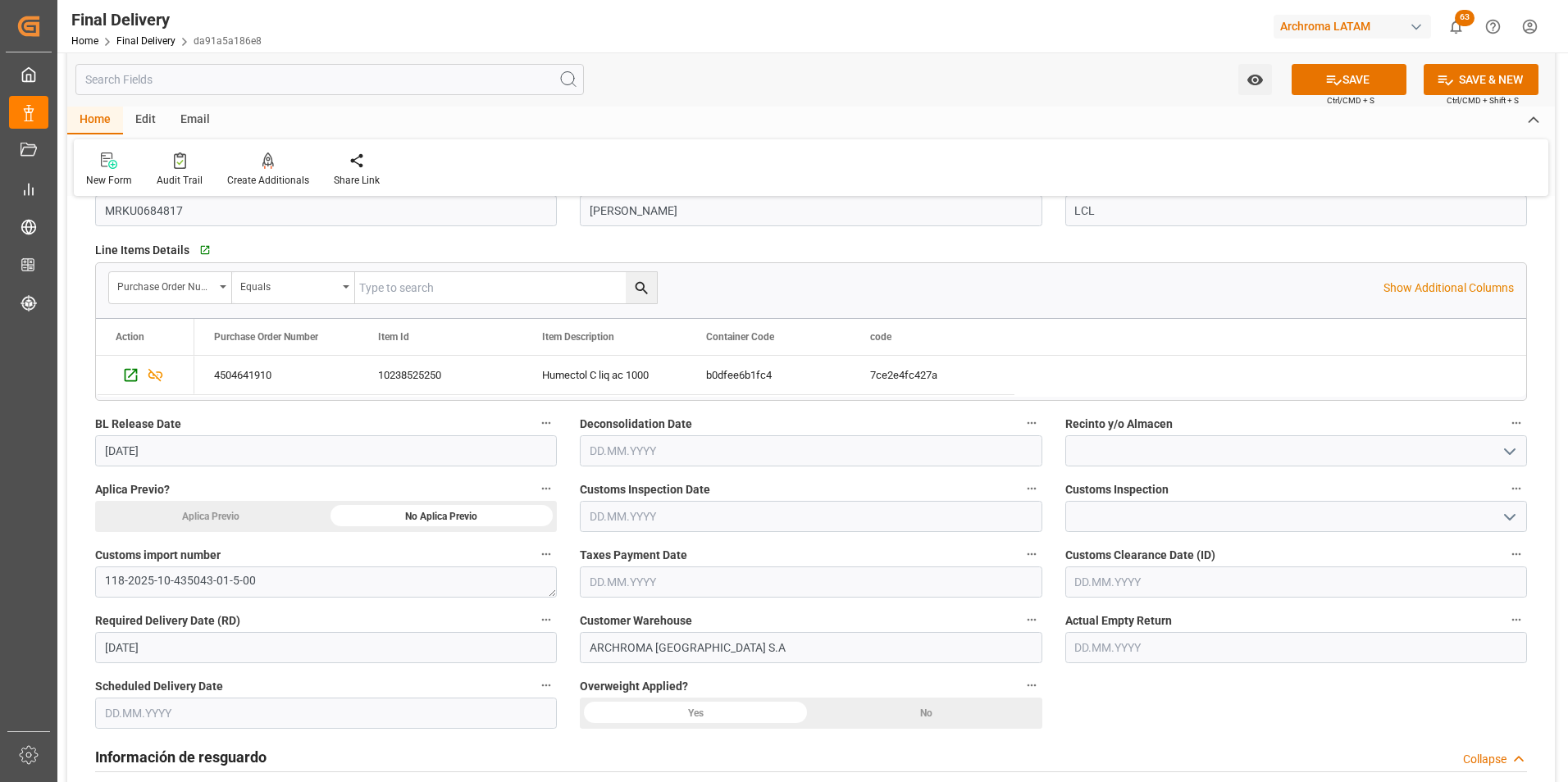
scroll to position [328, 0]
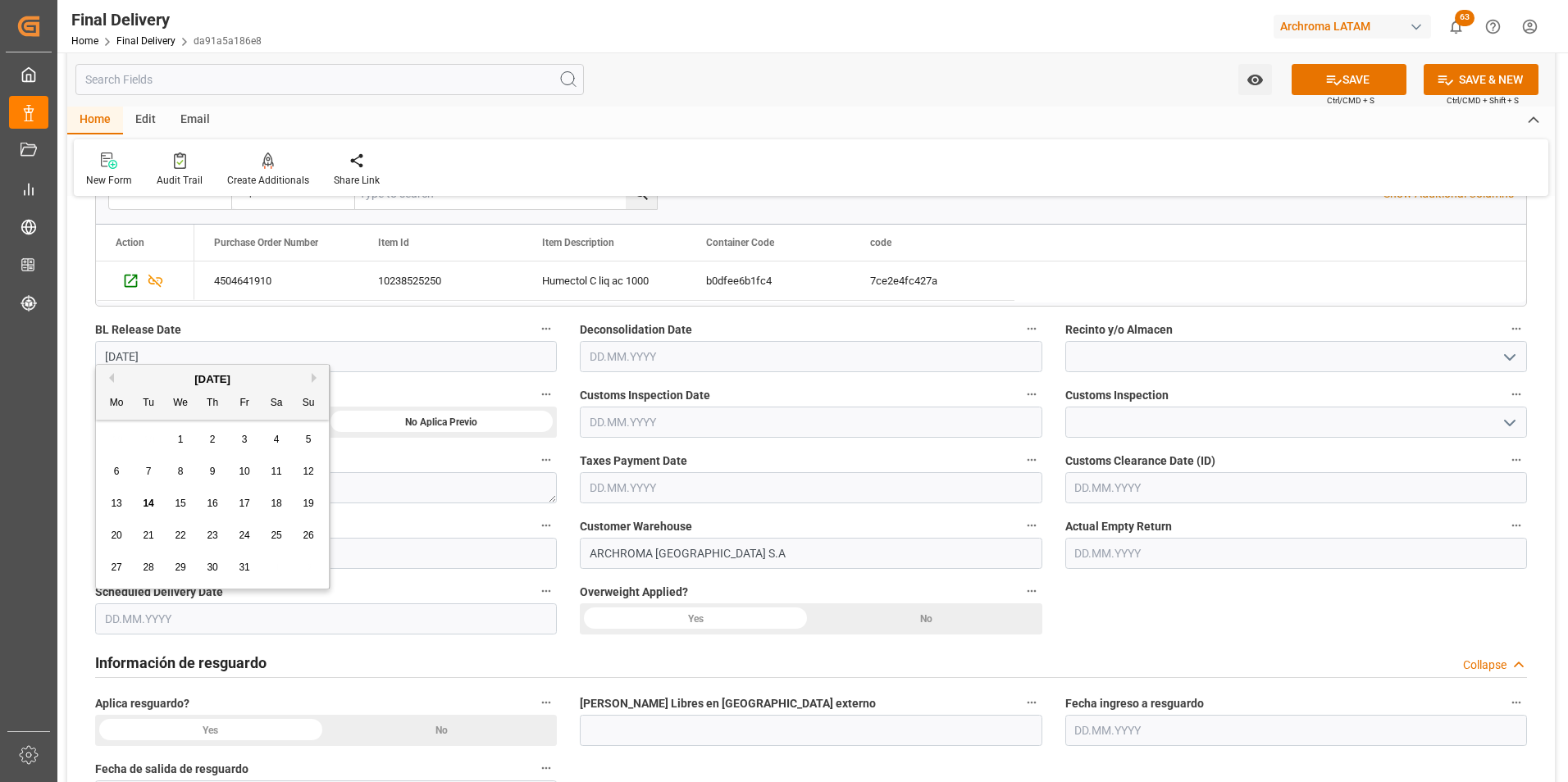
click at [152, 621] on input "text" at bounding box center [325, 618] width 462 height 31
click at [206, 503] on span "16" at bounding box center [212, 503] width 11 height 12
type input "[DATE]"
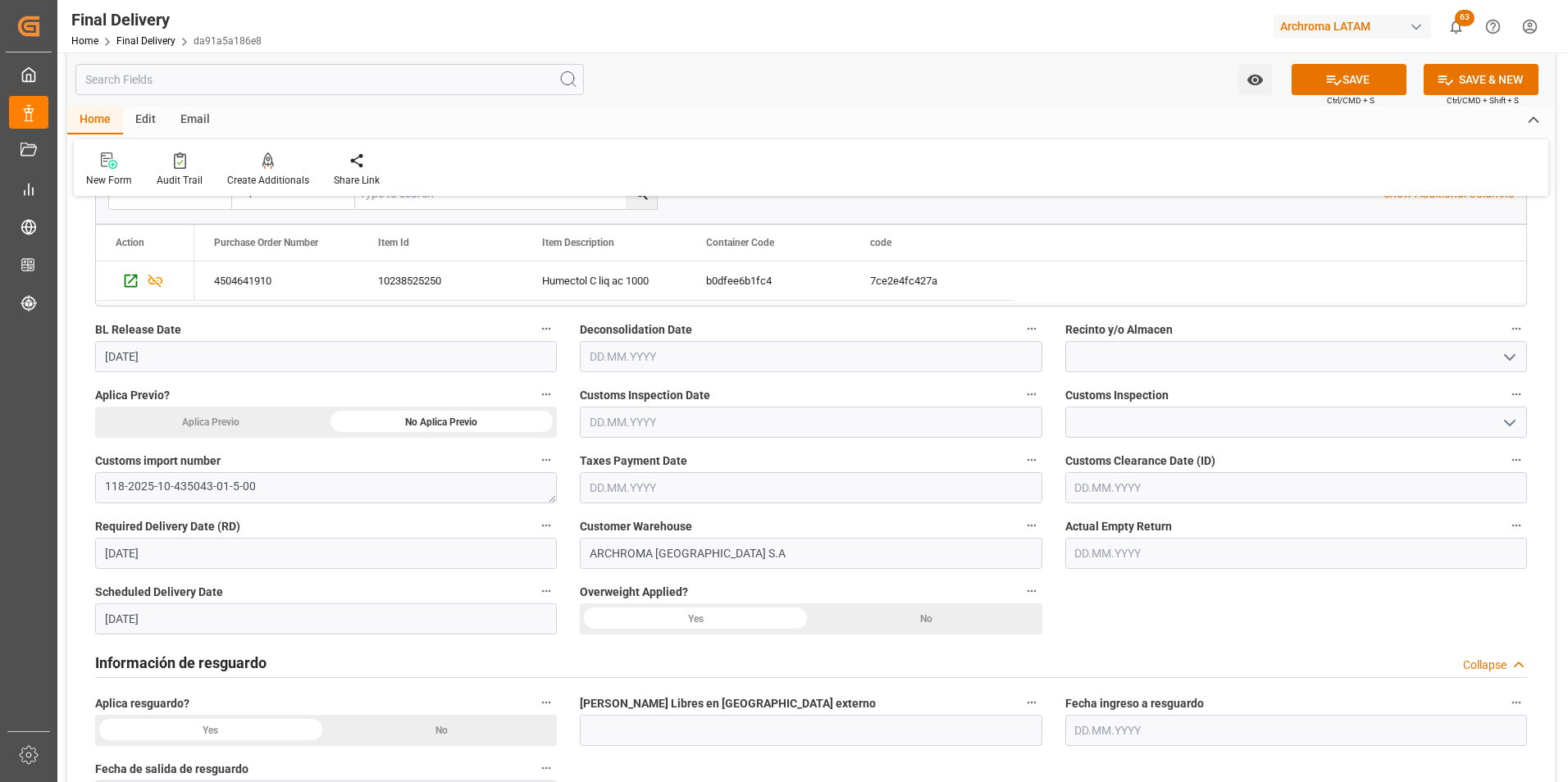
click at [626, 498] on input "text" at bounding box center [811, 487] width 462 height 31
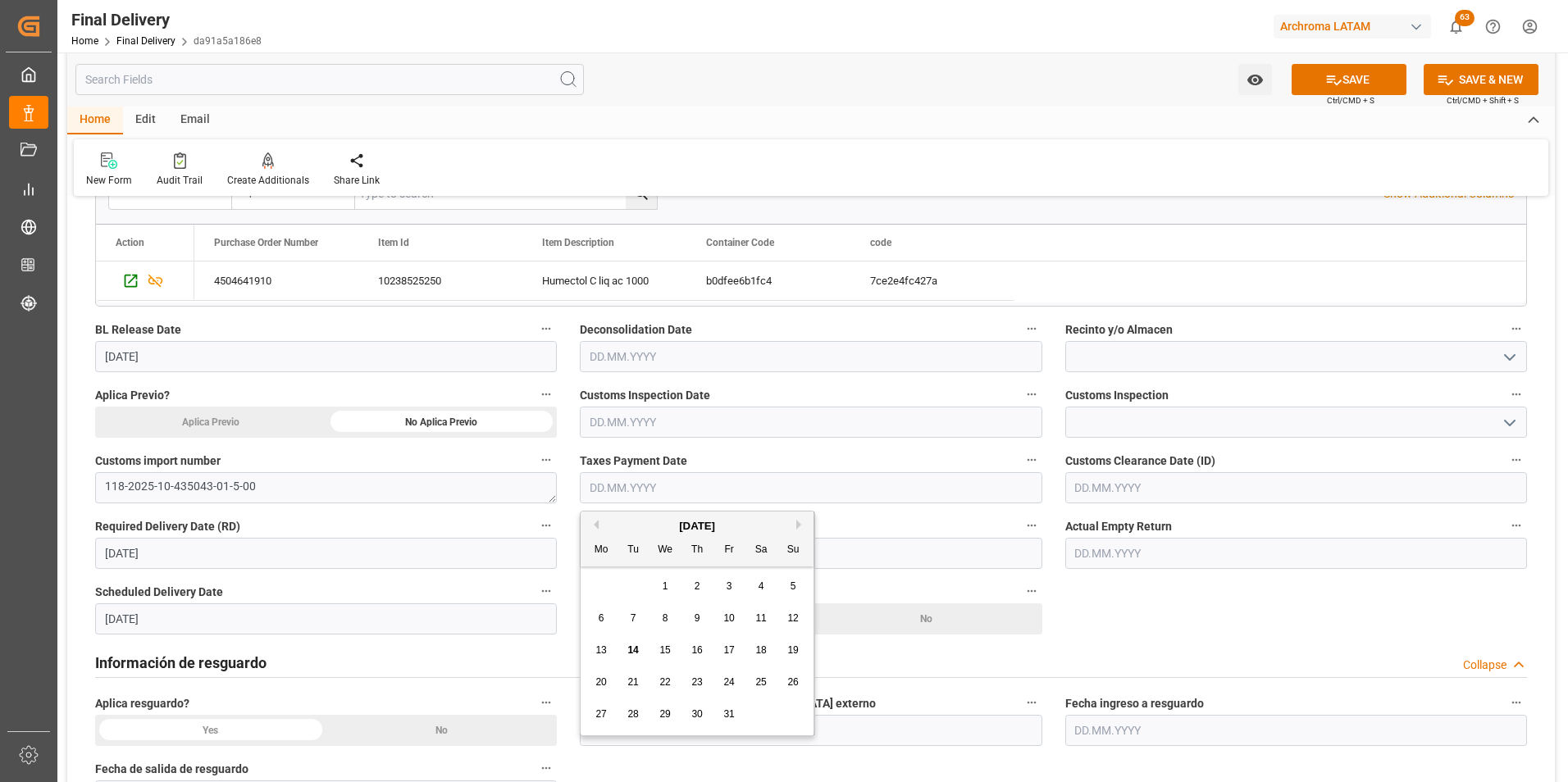
click at [597, 648] on span "13" at bounding box center [601, 650] width 11 height 12
type input "[DATE]"
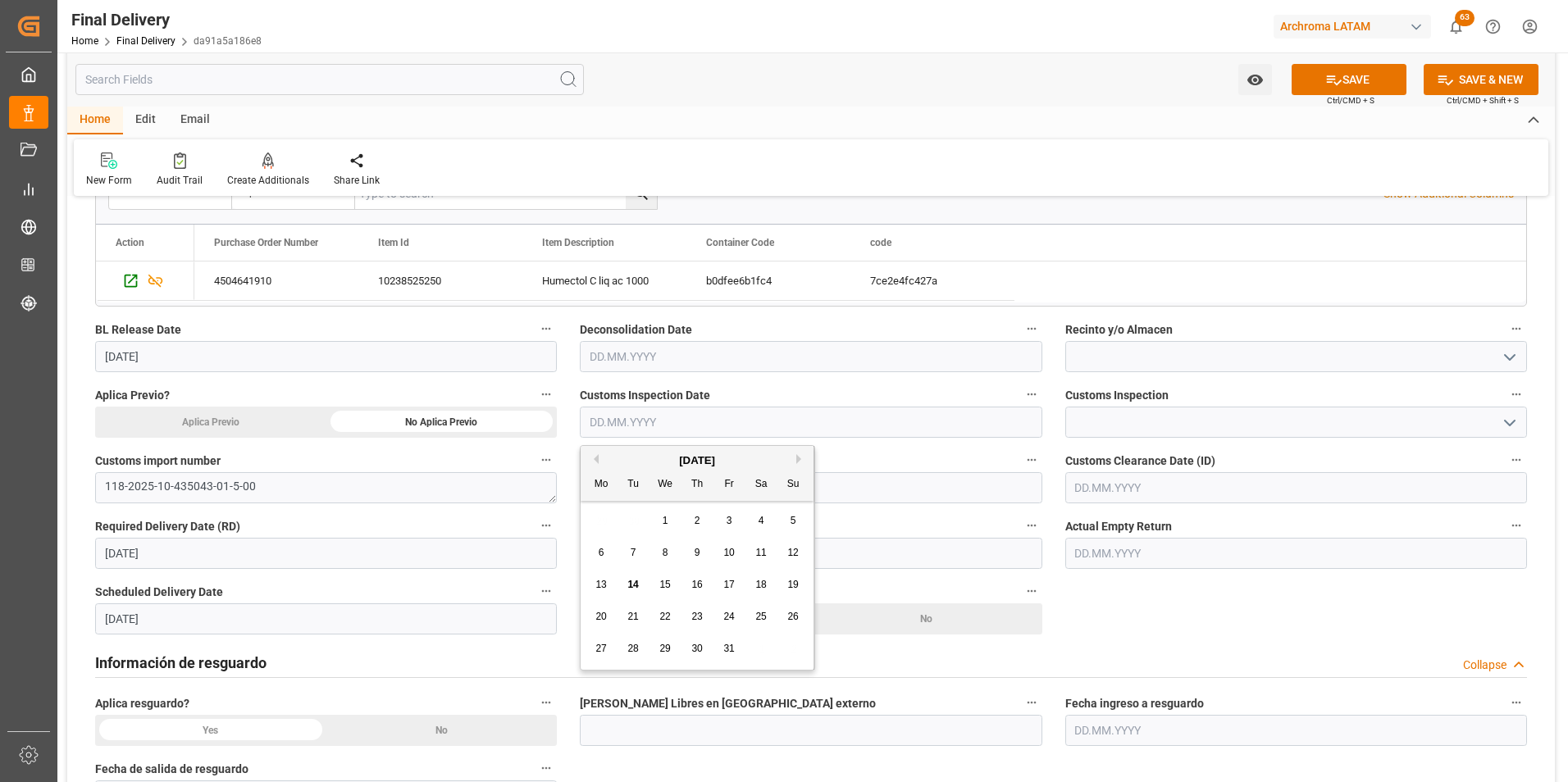
click at [617, 414] on input "text" at bounding box center [811, 422] width 462 height 31
drag, startPoint x: 600, startPoint y: 583, endPoint x: 612, endPoint y: 539, distance: 45.6
click at [600, 583] on span "13" at bounding box center [601, 585] width 11 height 12
type input "[DATE]"
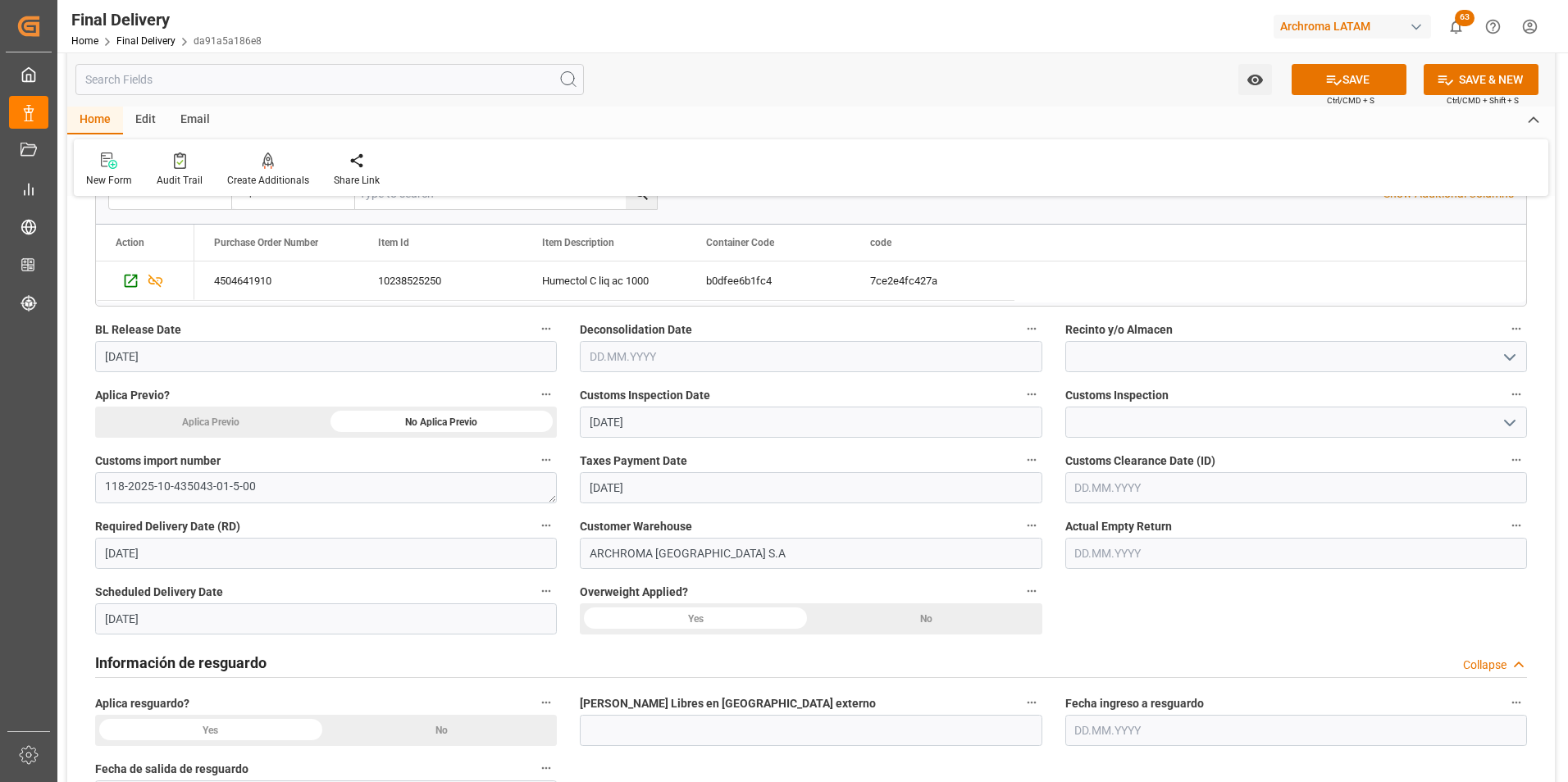
click at [606, 358] on input "text" at bounding box center [811, 356] width 462 height 31
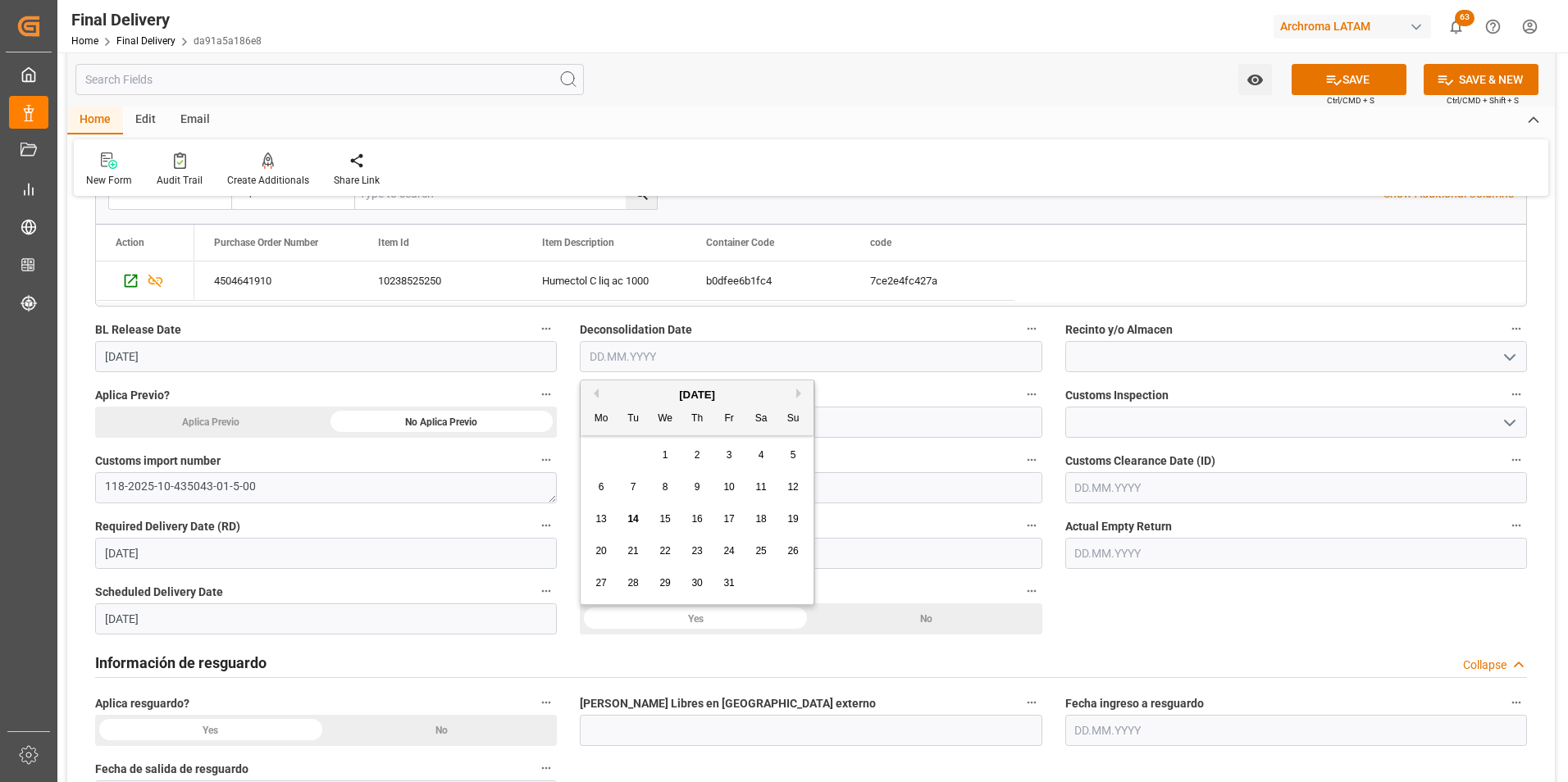
click at [602, 511] on div "13" at bounding box center [601, 520] width 20 height 19
type input "[DATE]"
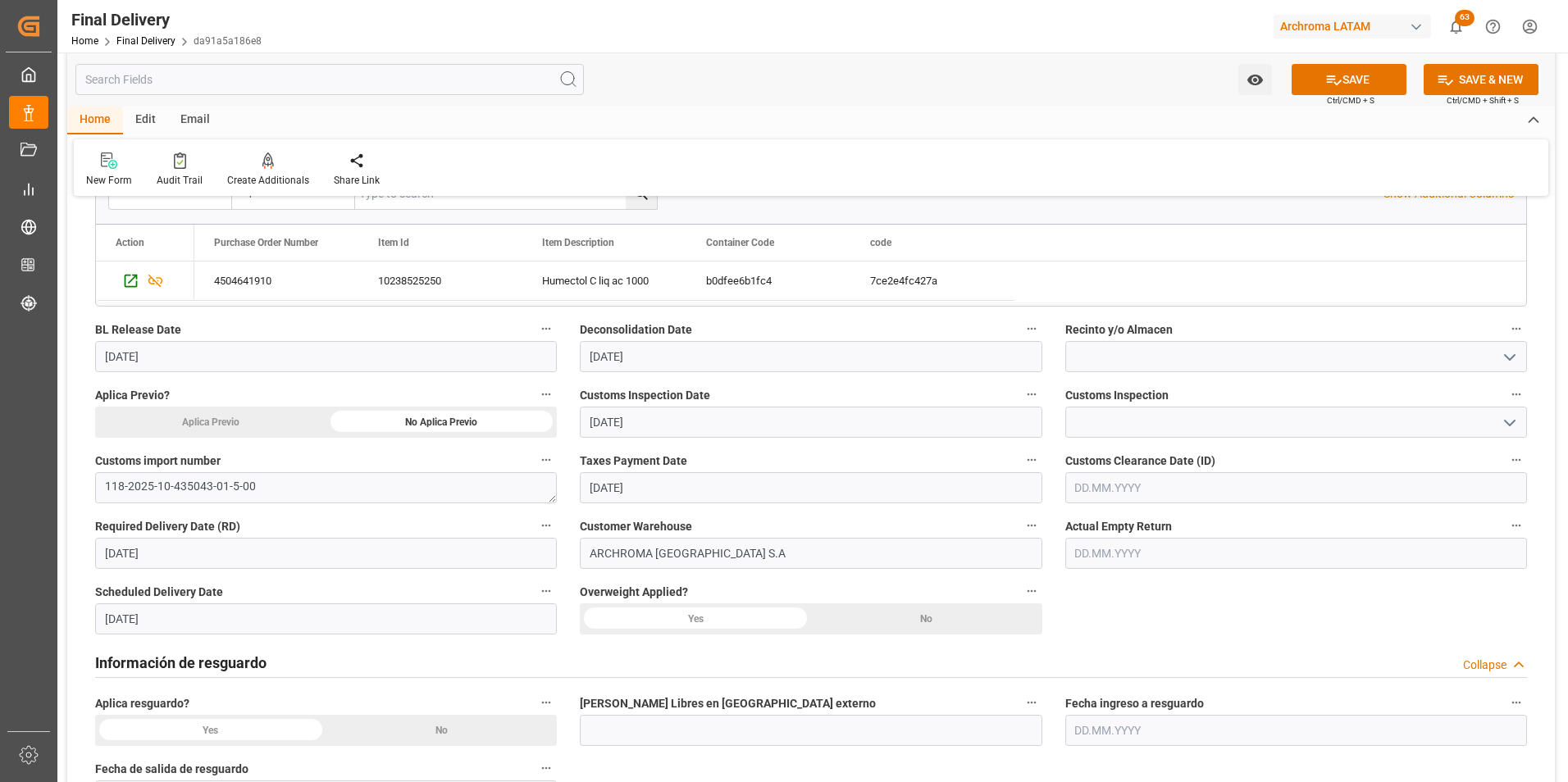
click at [1510, 414] on icon "open menu" at bounding box center [1510, 423] width 19 height 19
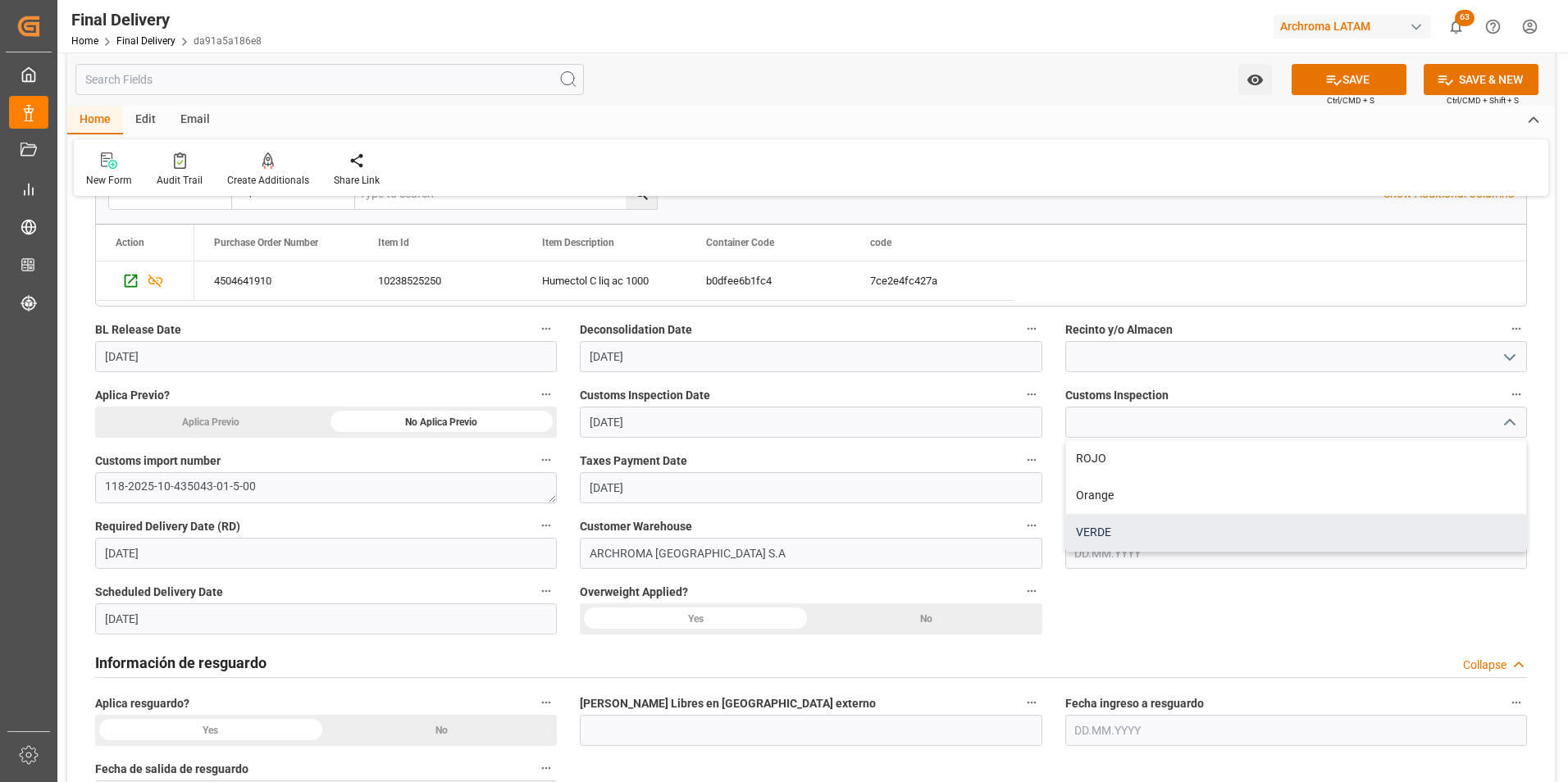
click at [1303, 523] on div "VERDE" at bounding box center [1296, 532] width 460 height 37
type input "VERDE"
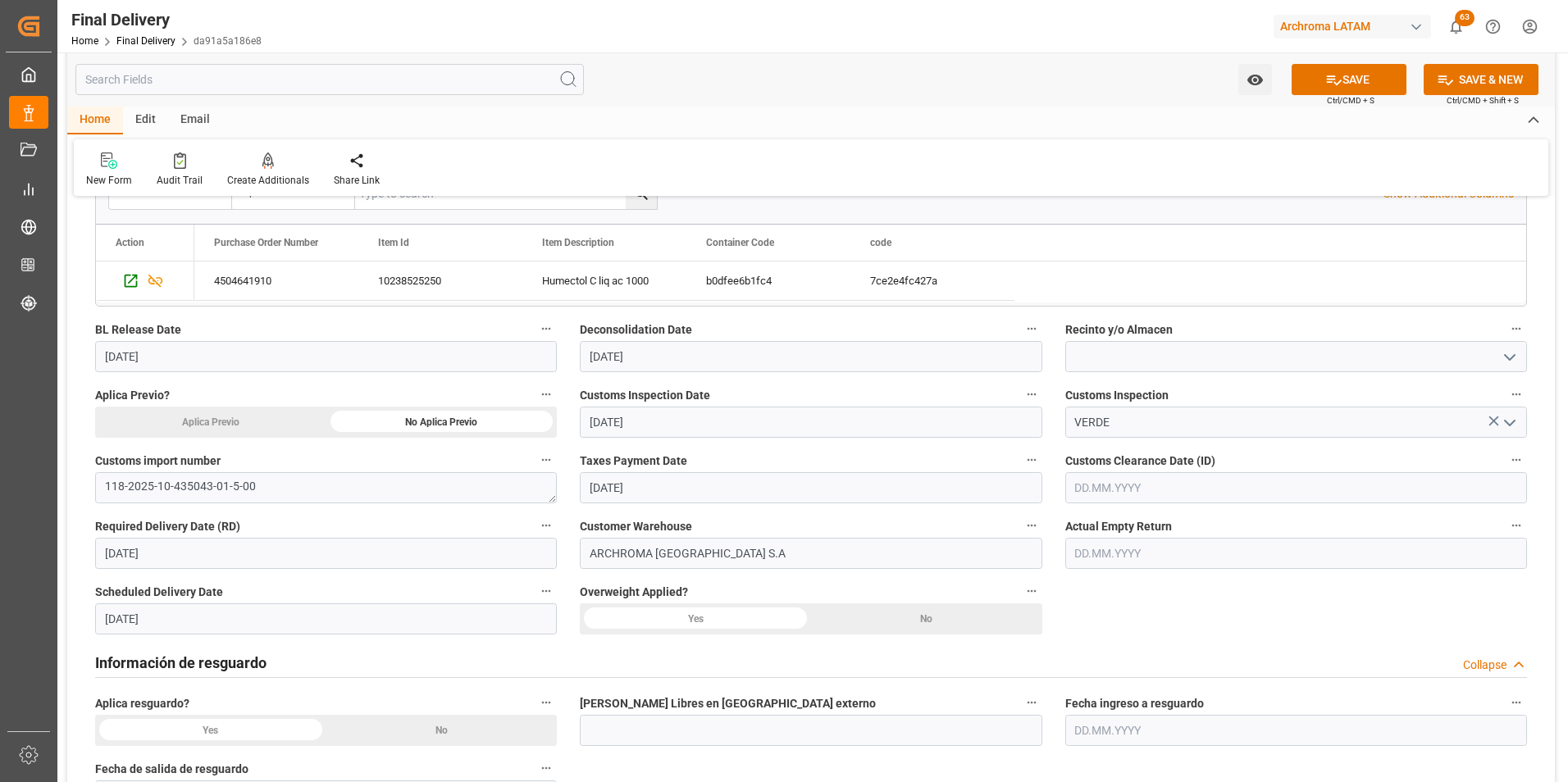
drag, startPoint x: 1347, startPoint y: 490, endPoint x: 1316, endPoint y: 485, distance: 31.4
click at [1347, 490] on input "text" at bounding box center [1296, 487] width 462 height 31
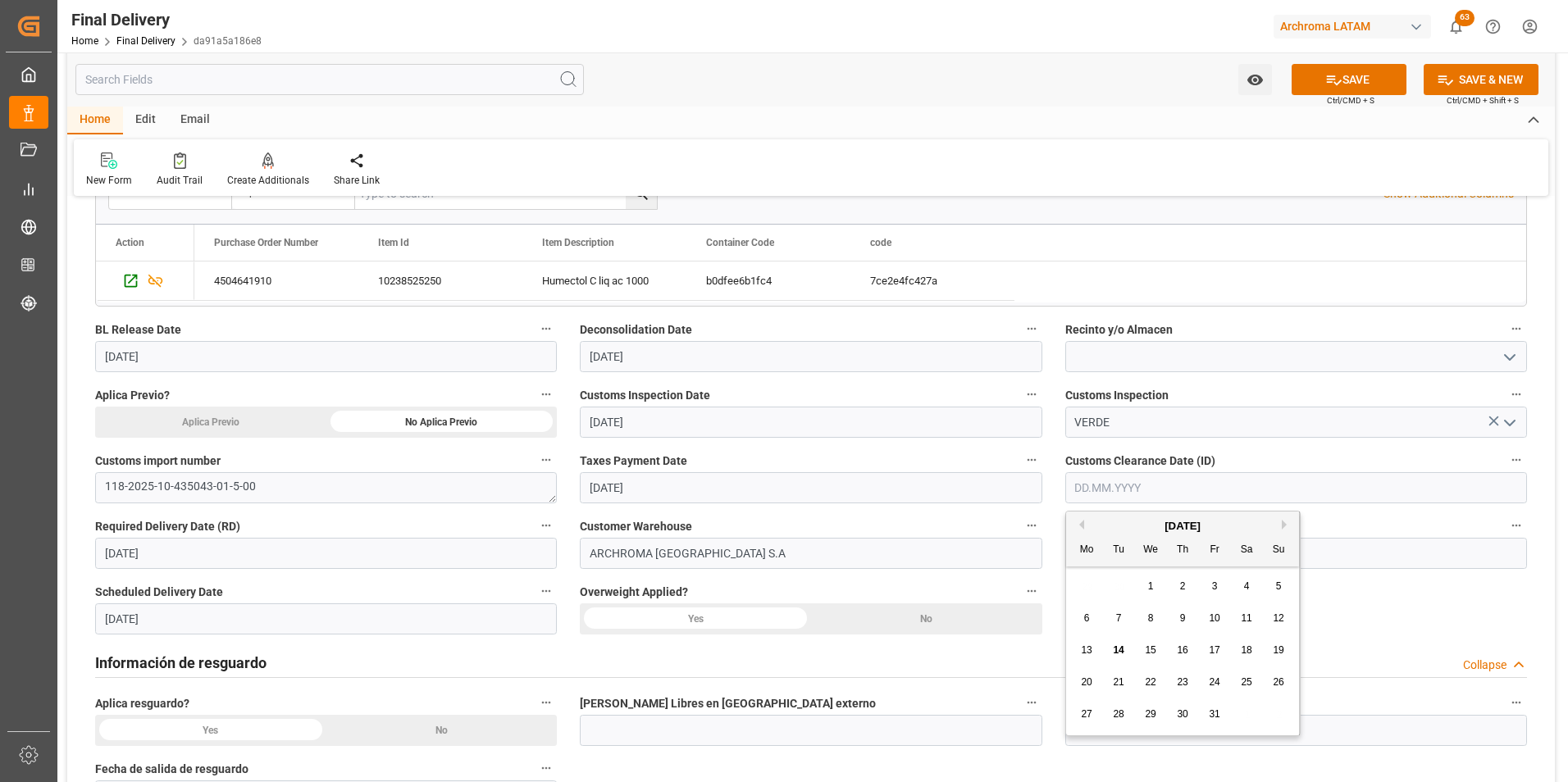
click at [1083, 644] on div "13" at bounding box center [1087, 651] width 20 height 19
type input "[DATE]"
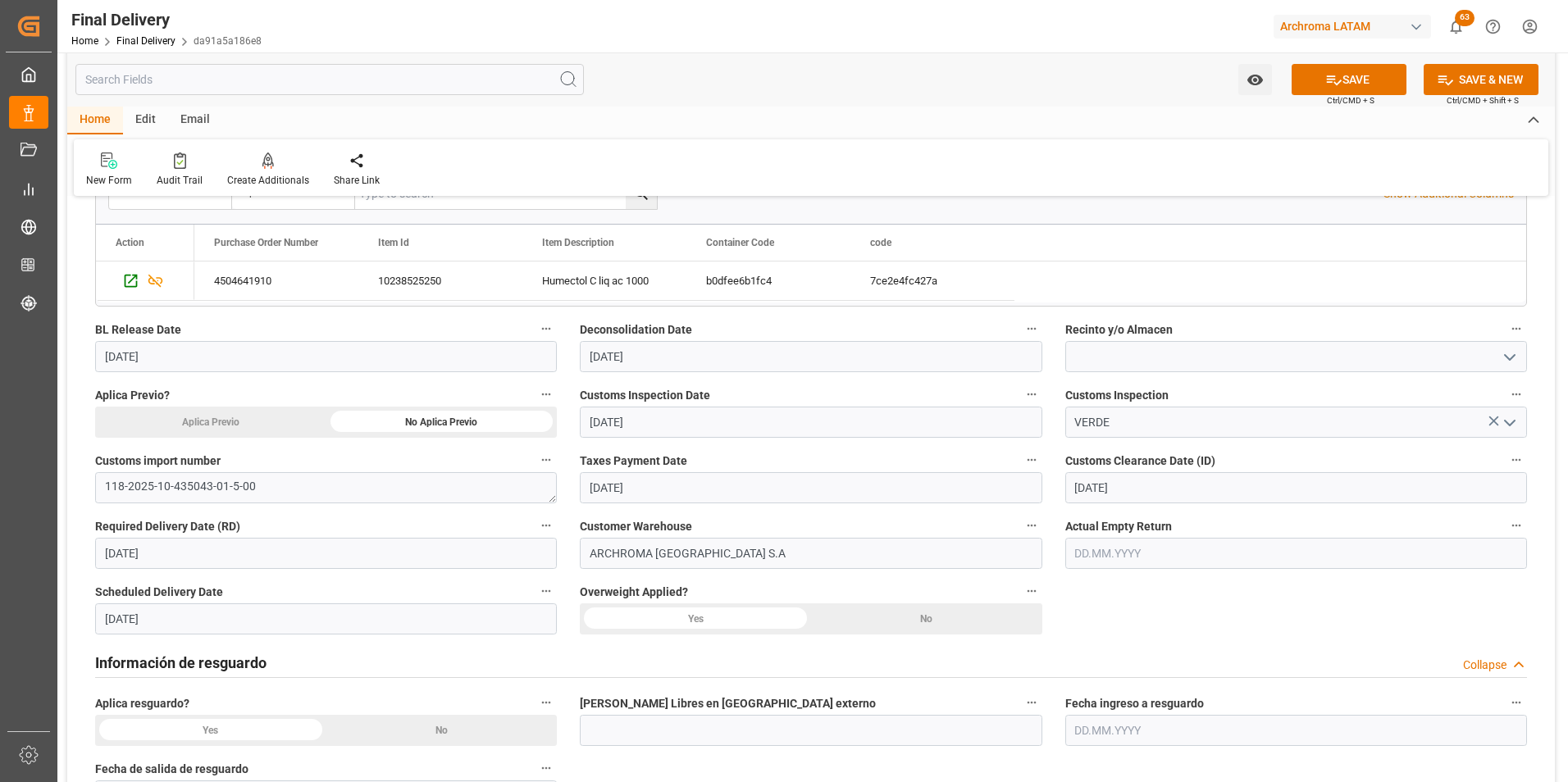
click at [983, 612] on div "No" at bounding box center [927, 618] width 231 height 31
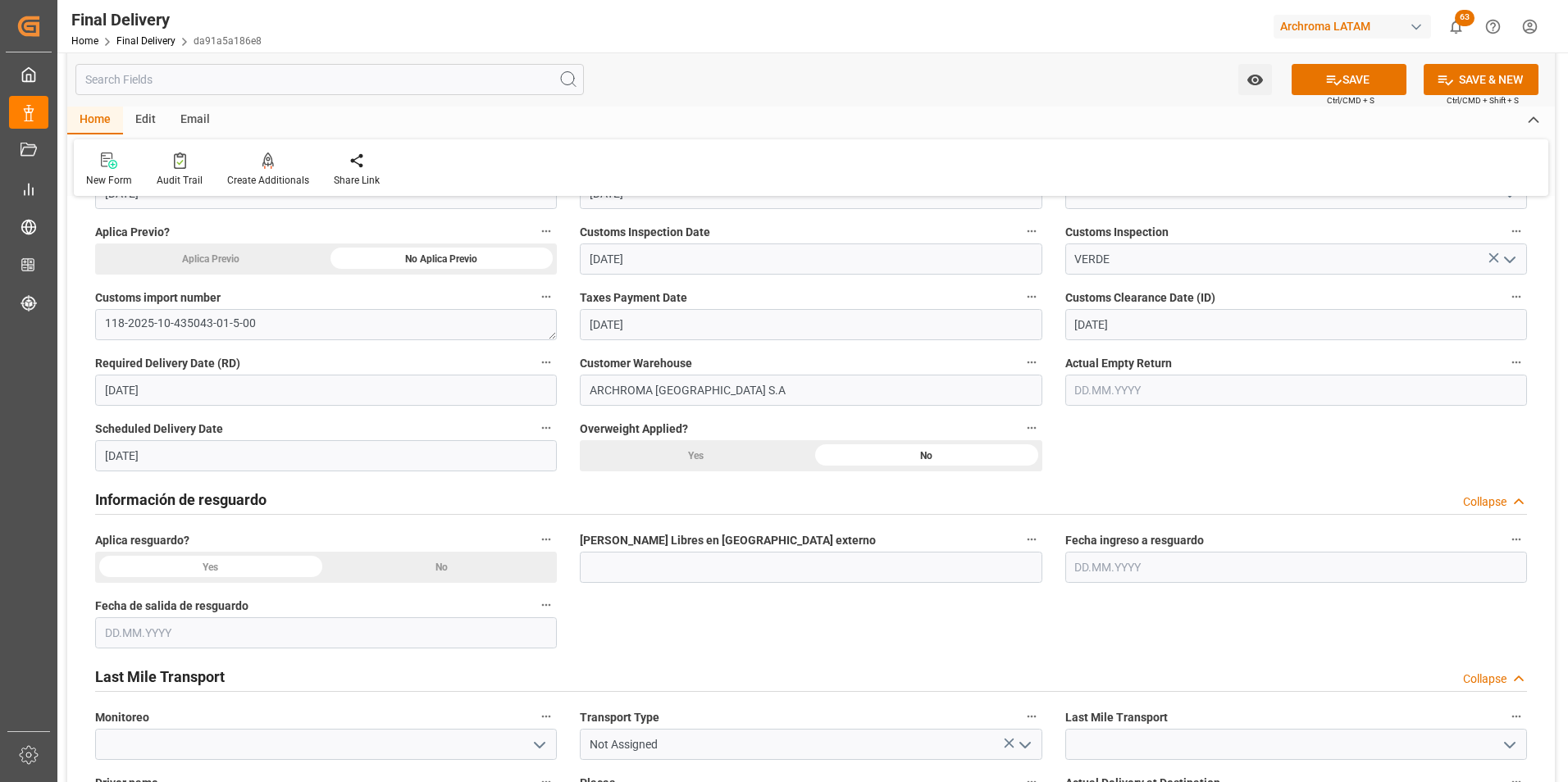
scroll to position [492, 0]
click at [501, 567] on div "No" at bounding box center [441, 566] width 231 height 31
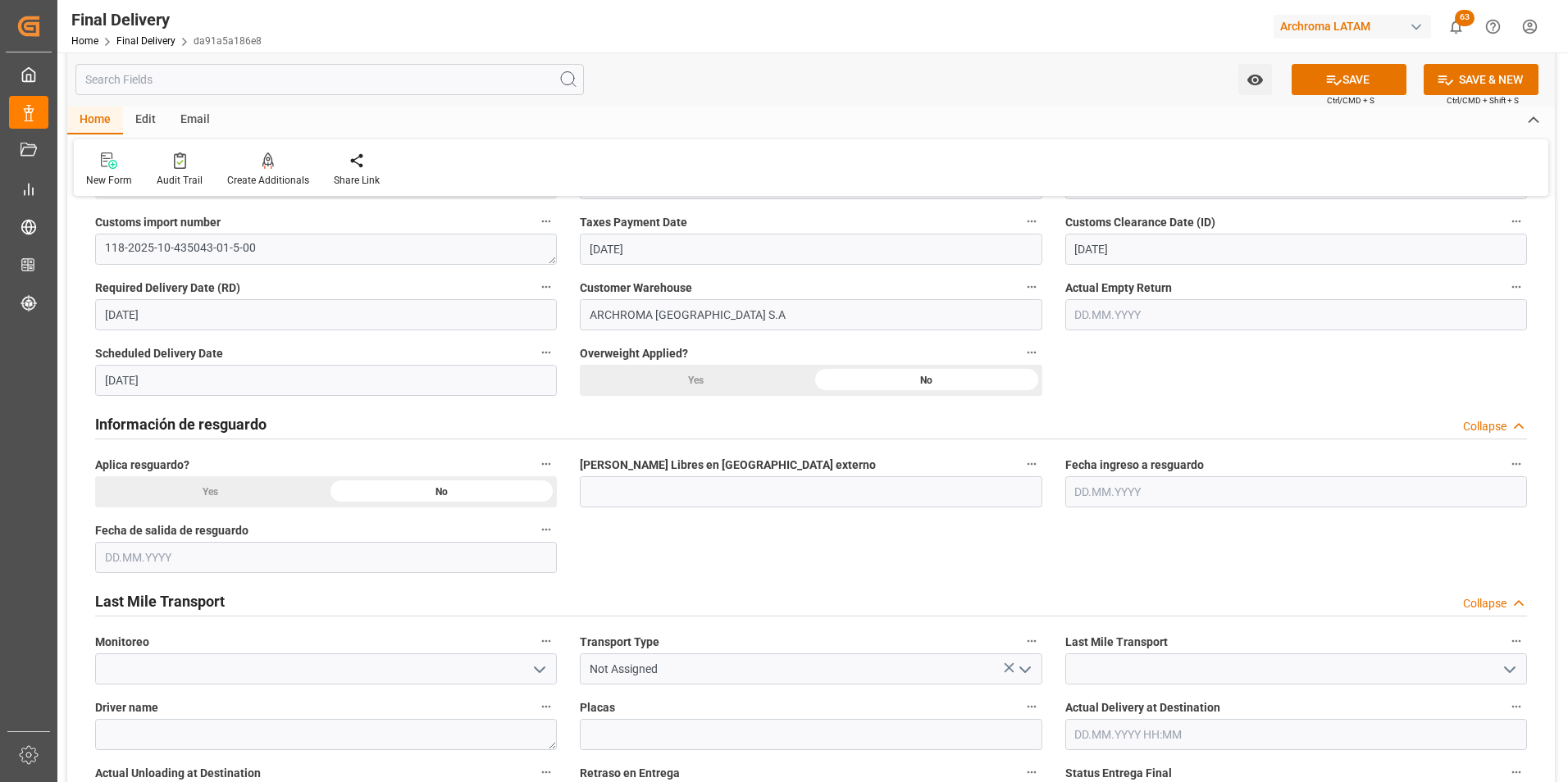
scroll to position [738, 0]
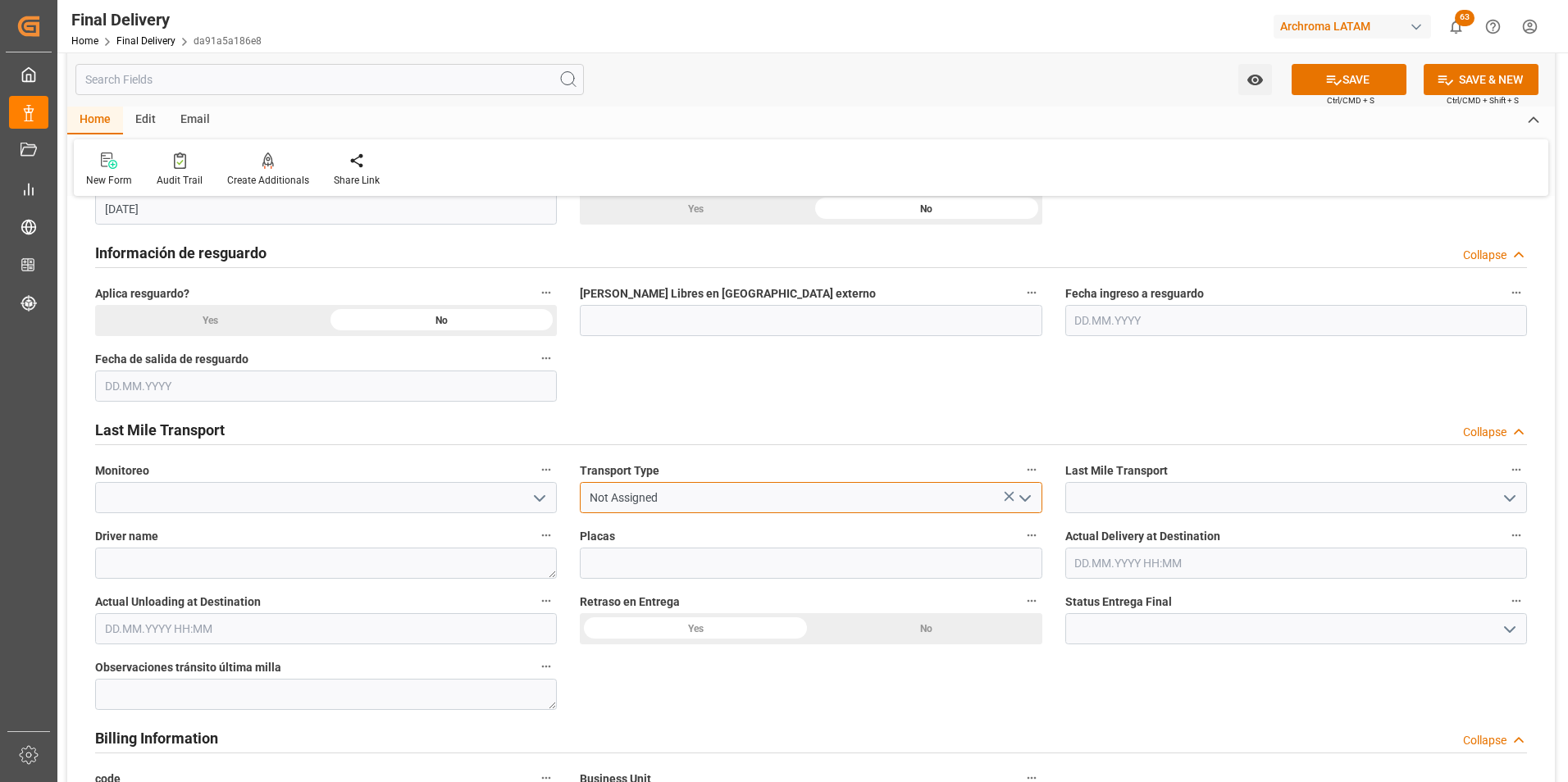
click at [1036, 499] on input "Not Assigned" at bounding box center [811, 497] width 462 height 31
click at [1029, 499] on icon "open menu" at bounding box center [1025, 499] width 19 height 19
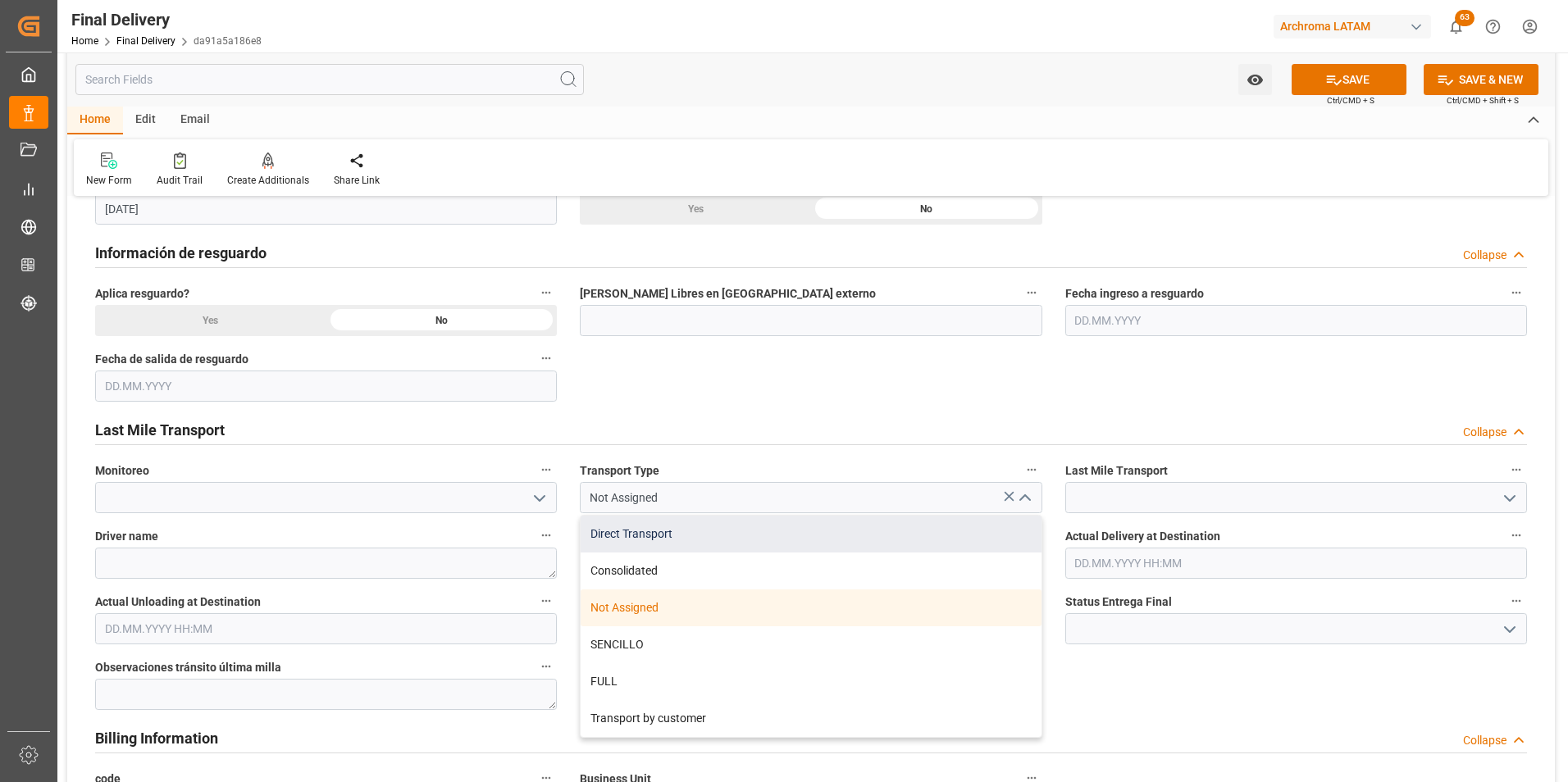
click at [967, 536] on div "Direct Transport" at bounding box center [810, 534] width 460 height 37
type input "Direct Transport"
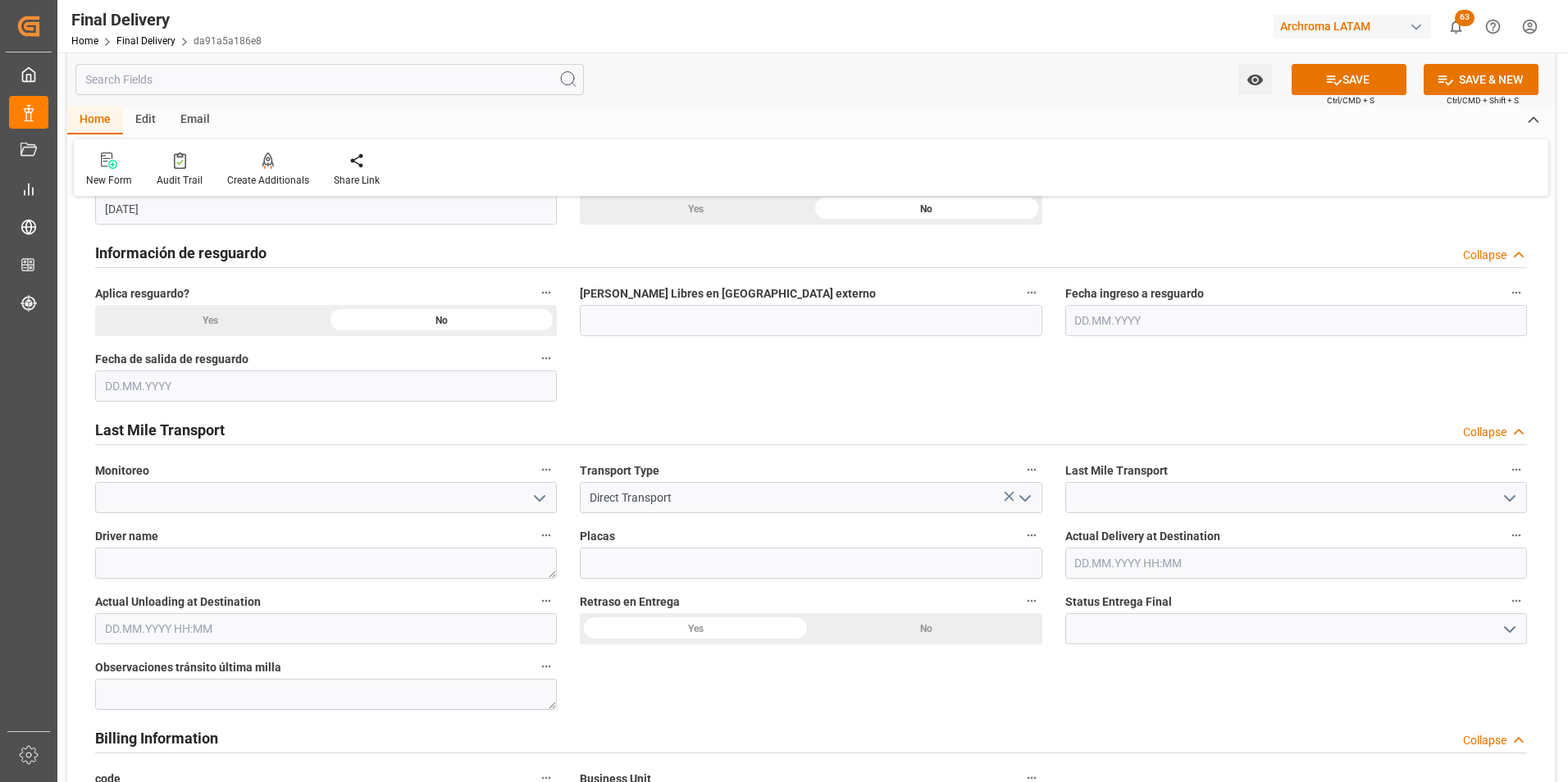
drag, startPoint x: 1510, startPoint y: 499, endPoint x: 1502, endPoint y: 504, distance: 9.4
click at [1510, 499] on icon "open menu" at bounding box center [1510, 499] width 19 height 19
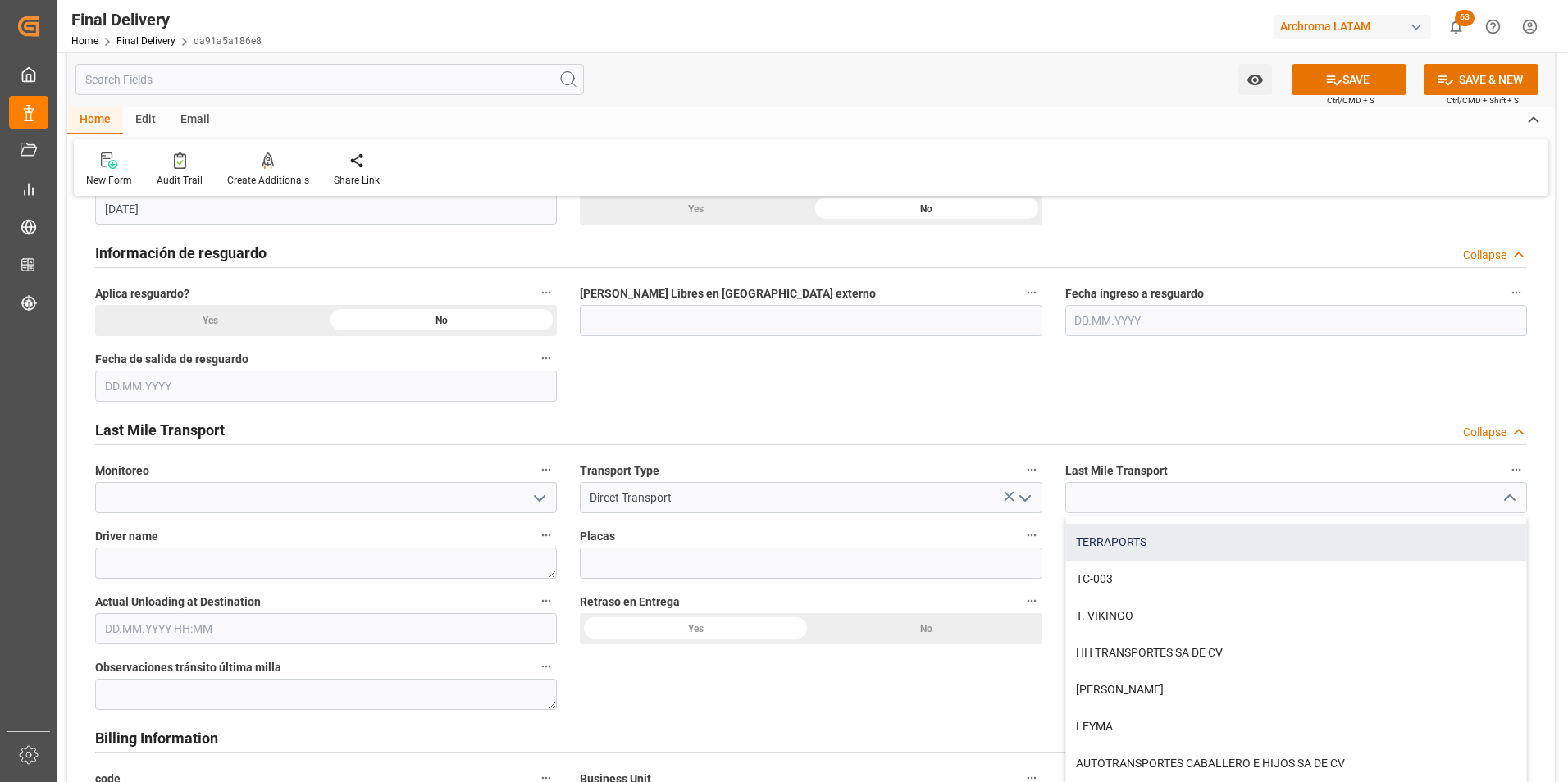
scroll to position [410, 0]
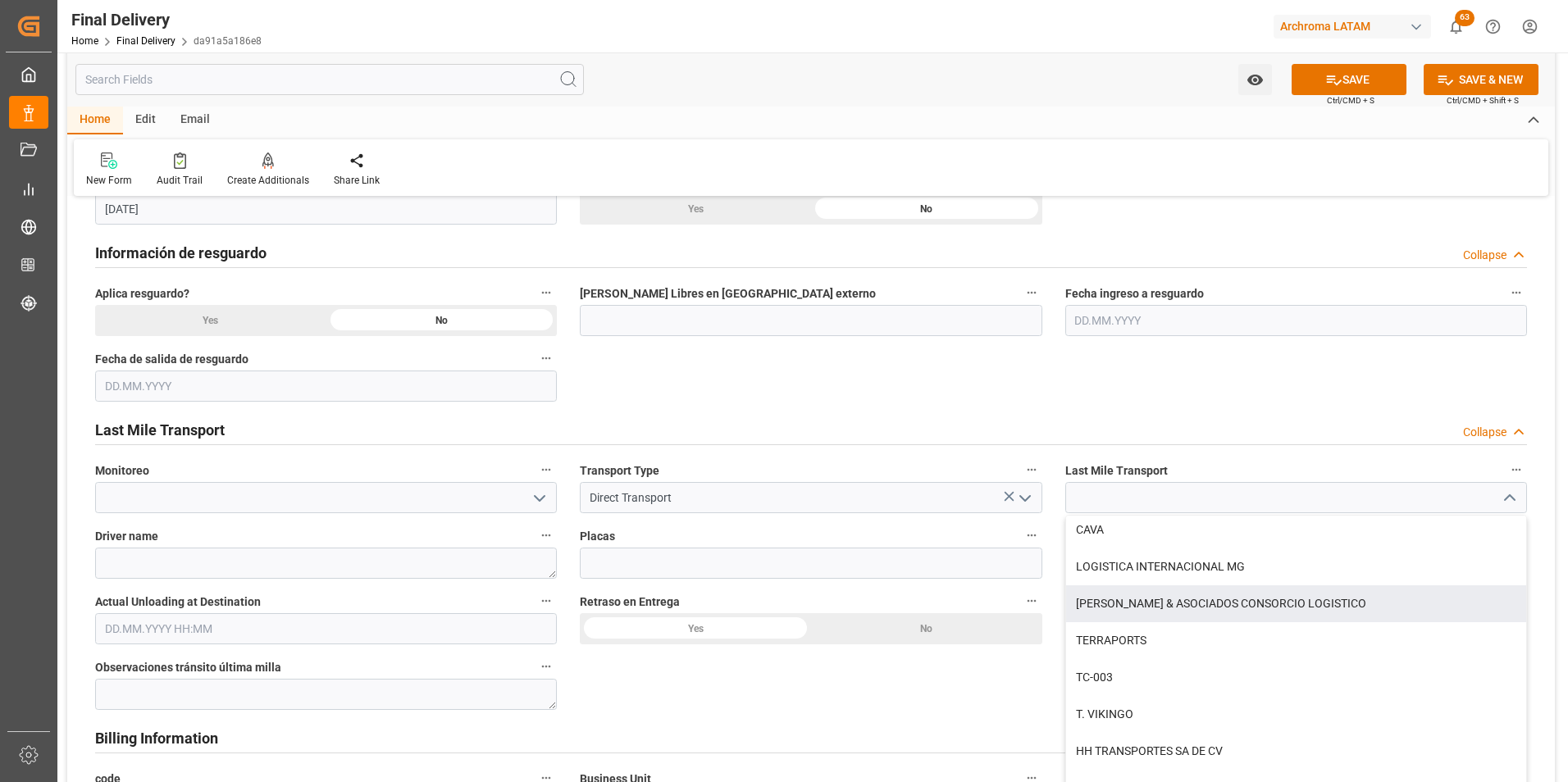
click at [1278, 596] on div "PALACIOS & ASOCIADOS CONSORCIO LOGISTICO" at bounding box center [1296, 604] width 460 height 37
type input "PALACIOS & ASOCIADOS CONSORCIO LOGISTICO"
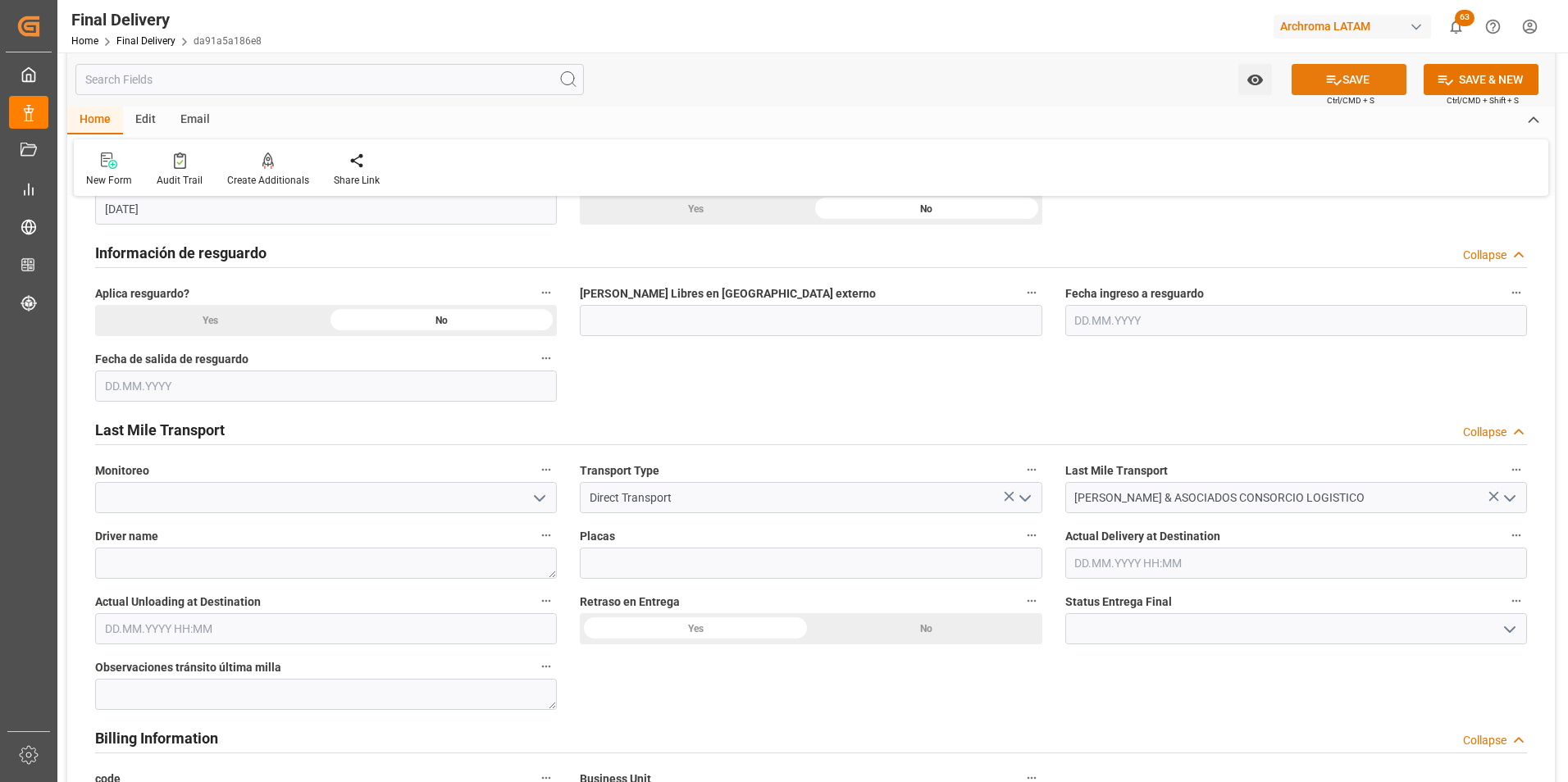
click at [1333, 80] on icon at bounding box center [1333, 80] width 17 height 17
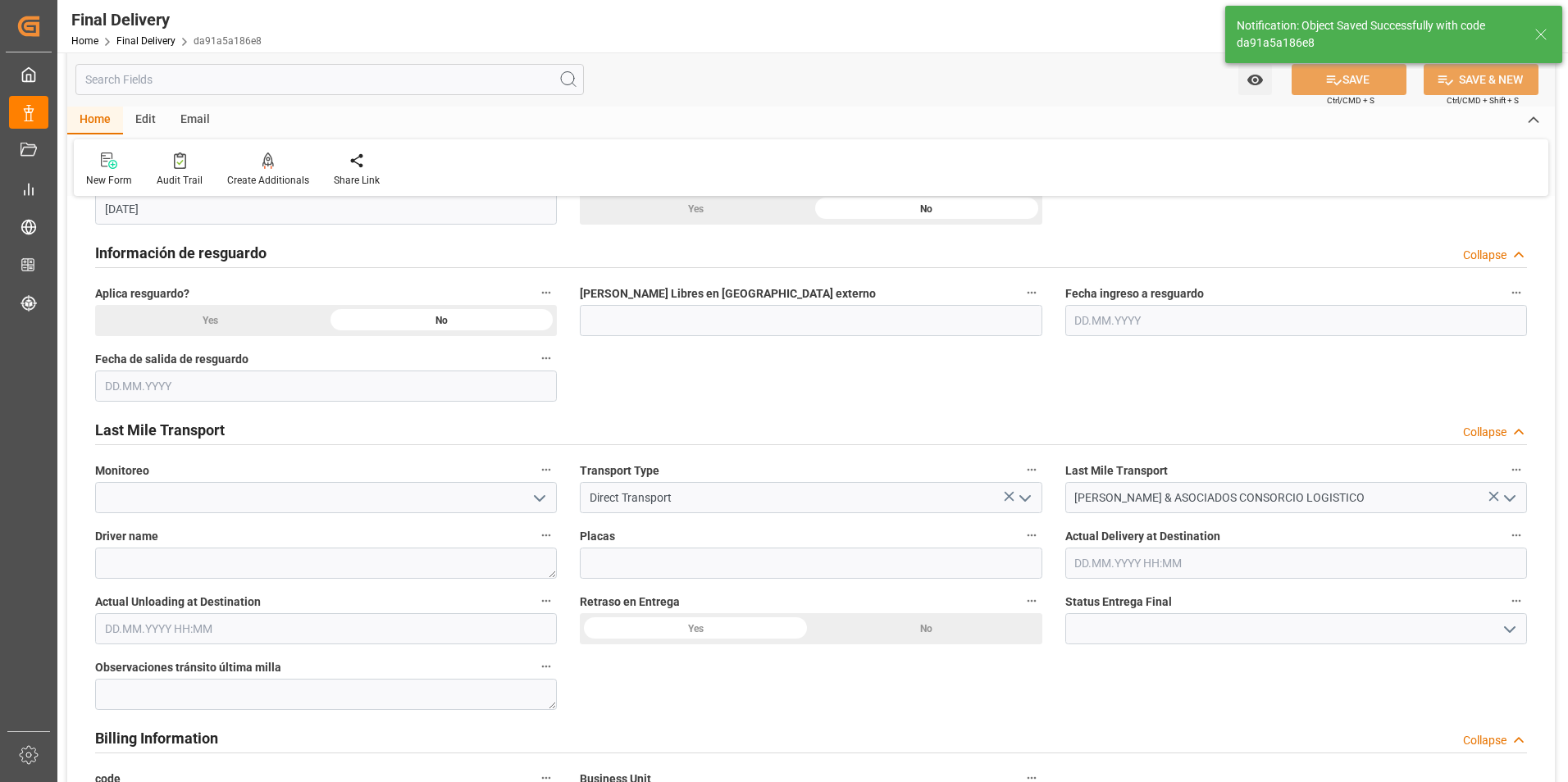
type input "In transit to final delivery"
type input "3"
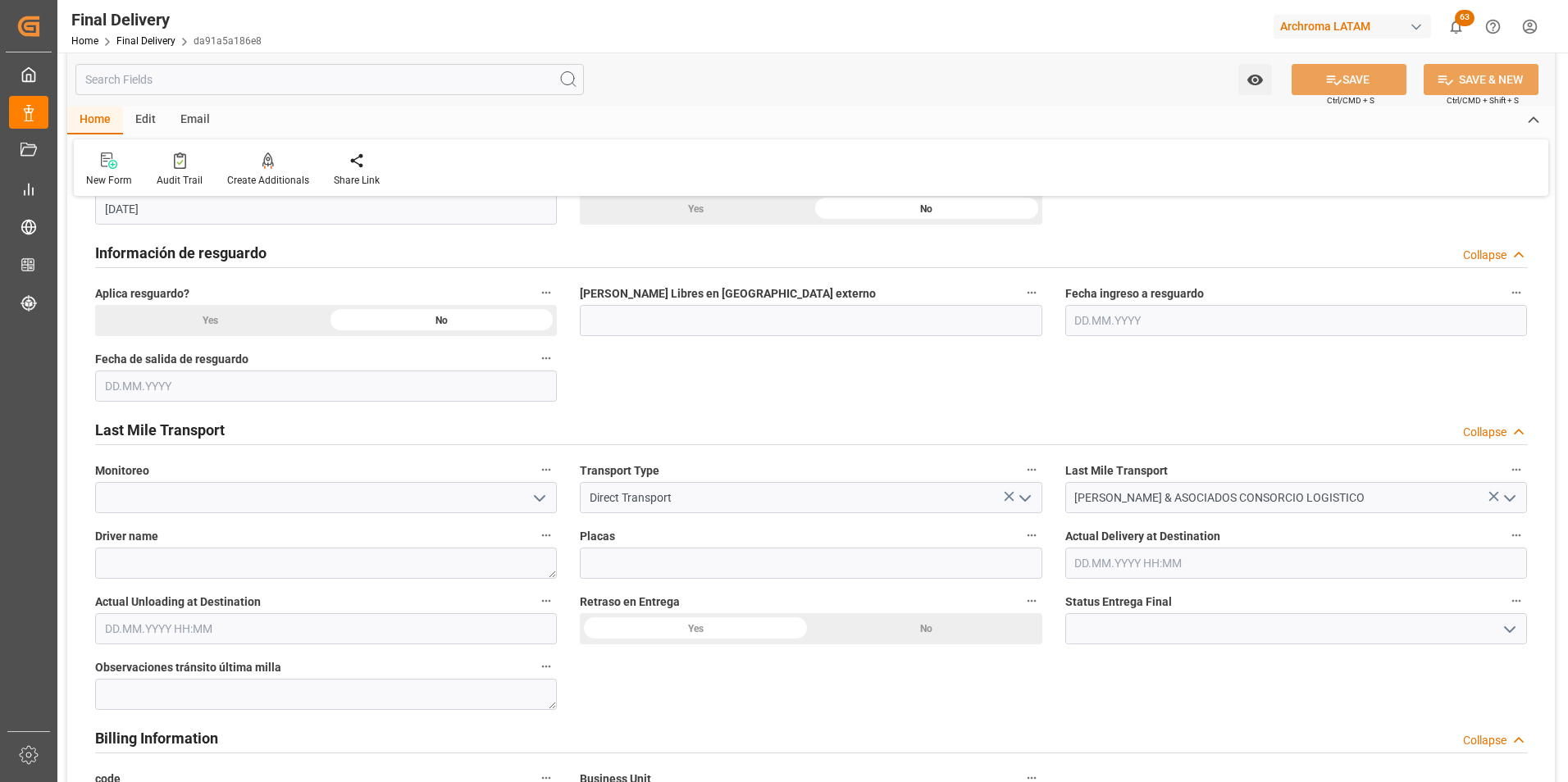
scroll to position [738, 0]
click at [149, 37] on link "Final Delivery" at bounding box center [145, 41] width 59 height 12
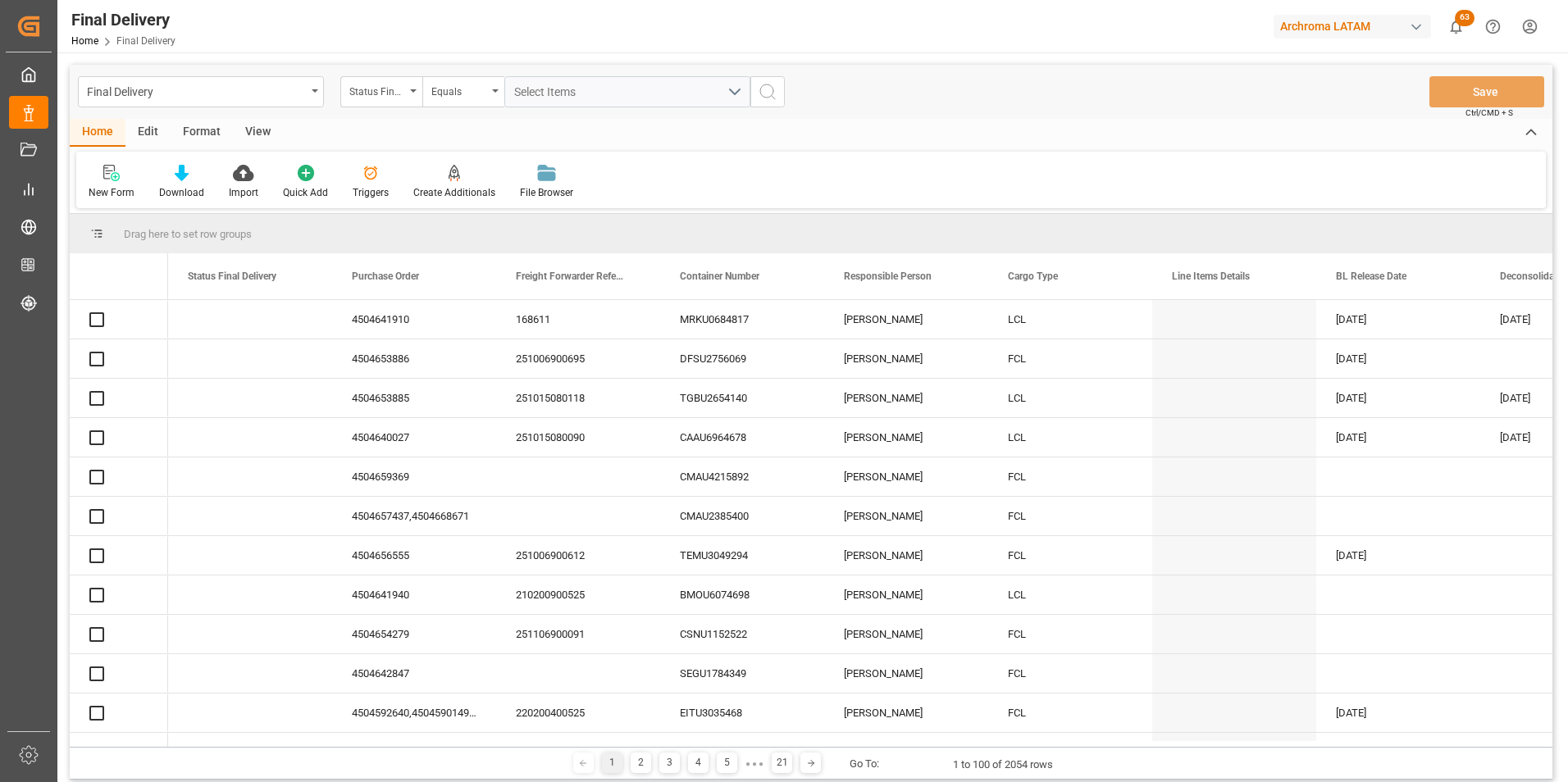
click at [300, 95] on div "Final Delivery" at bounding box center [196, 90] width 219 height 20
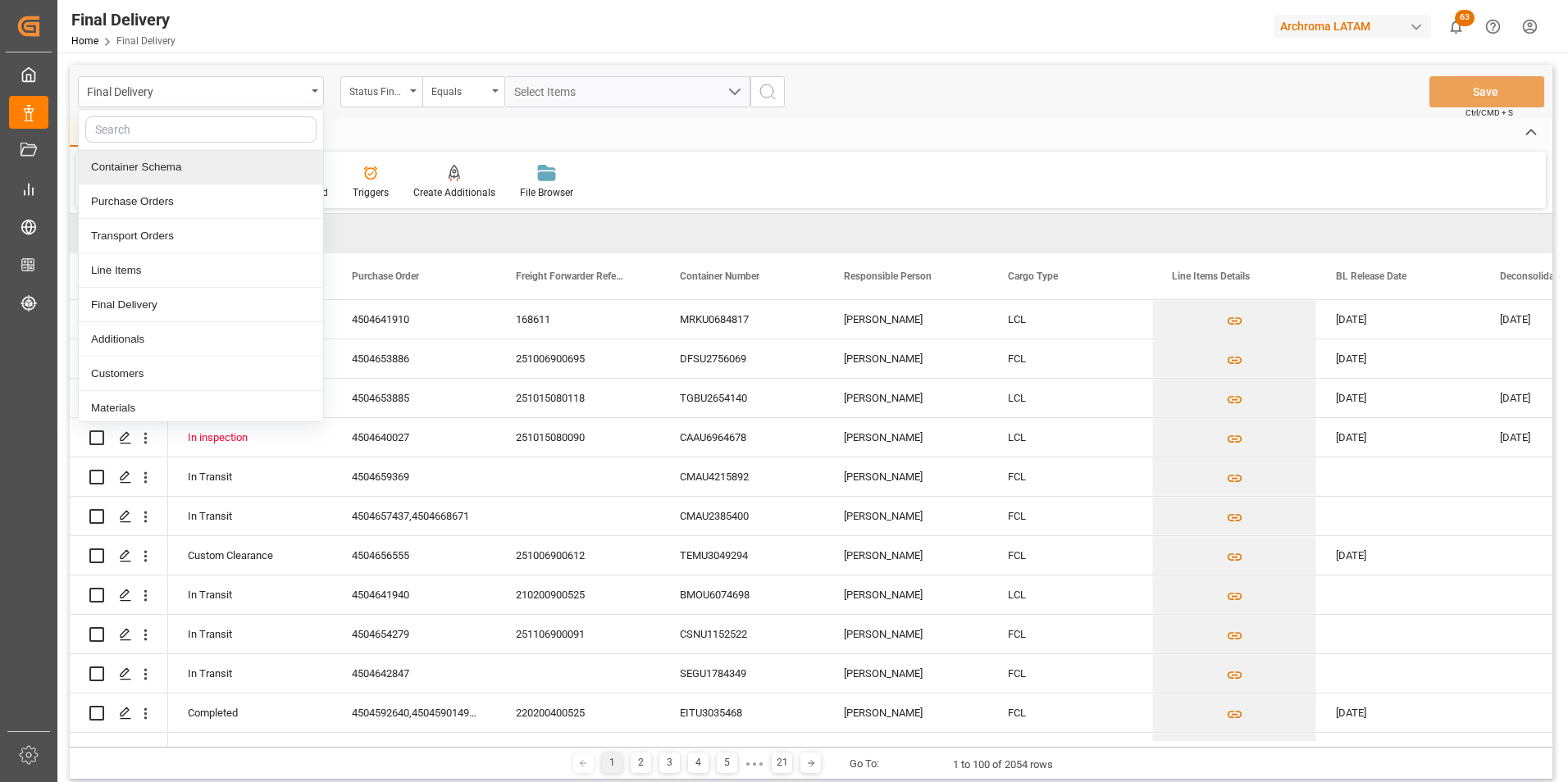
click at [213, 164] on div "Container Schema" at bounding box center [201, 166] width 245 height 35
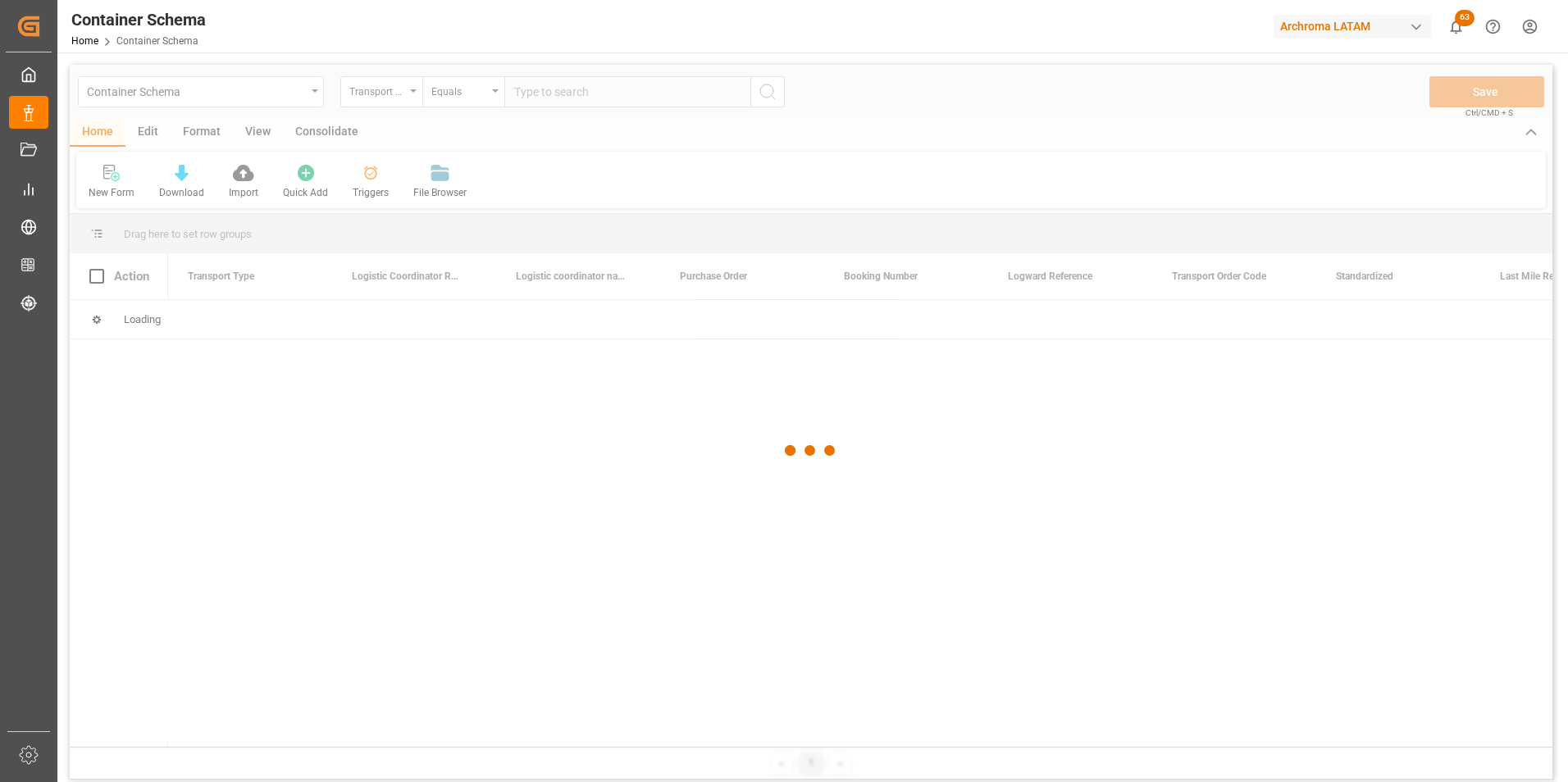
click at [400, 97] on div at bounding box center [811, 451] width 1483 height 772
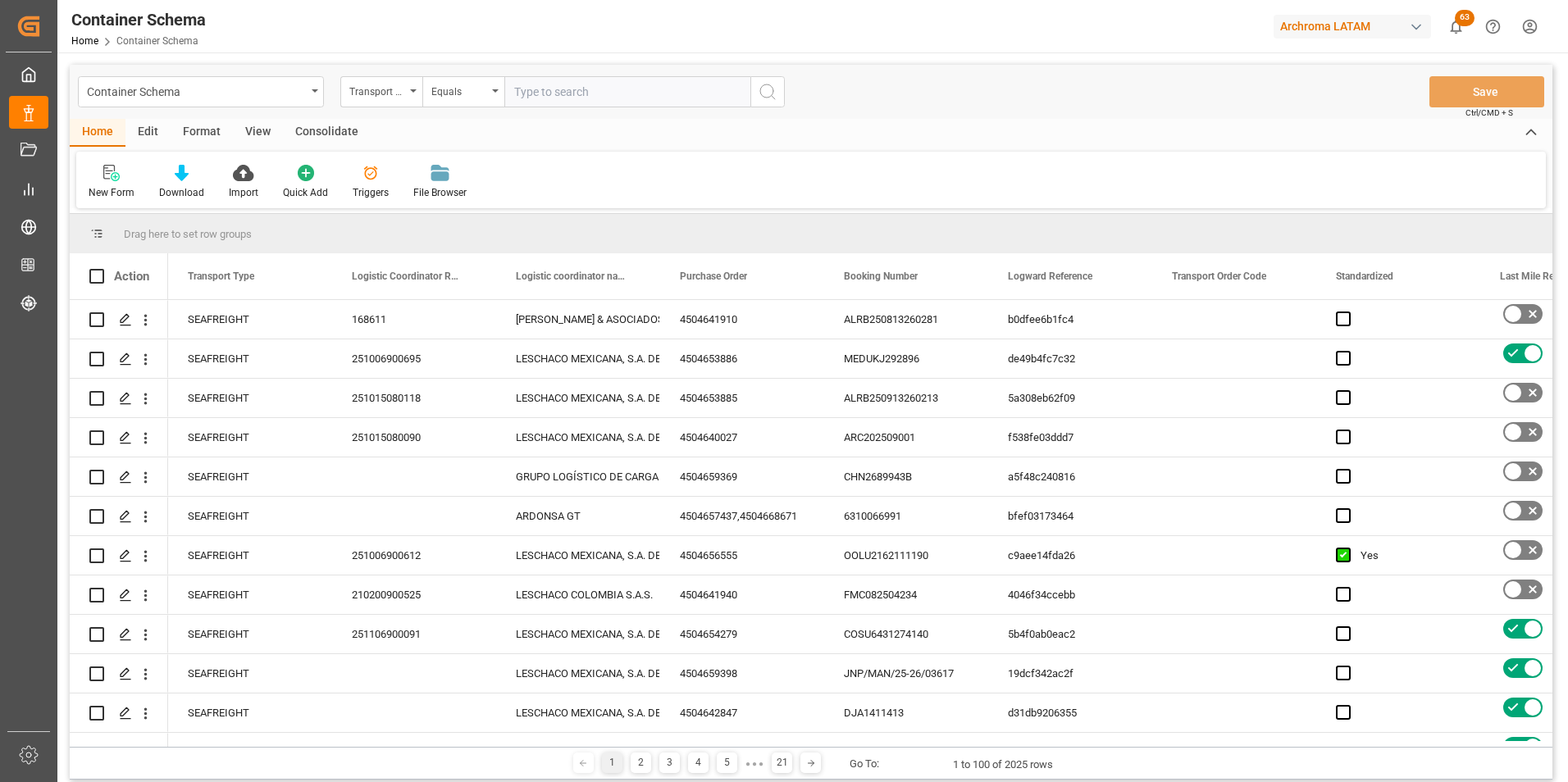
click at [410, 97] on div "Transport Type" at bounding box center [381, 91] width 82 height 31
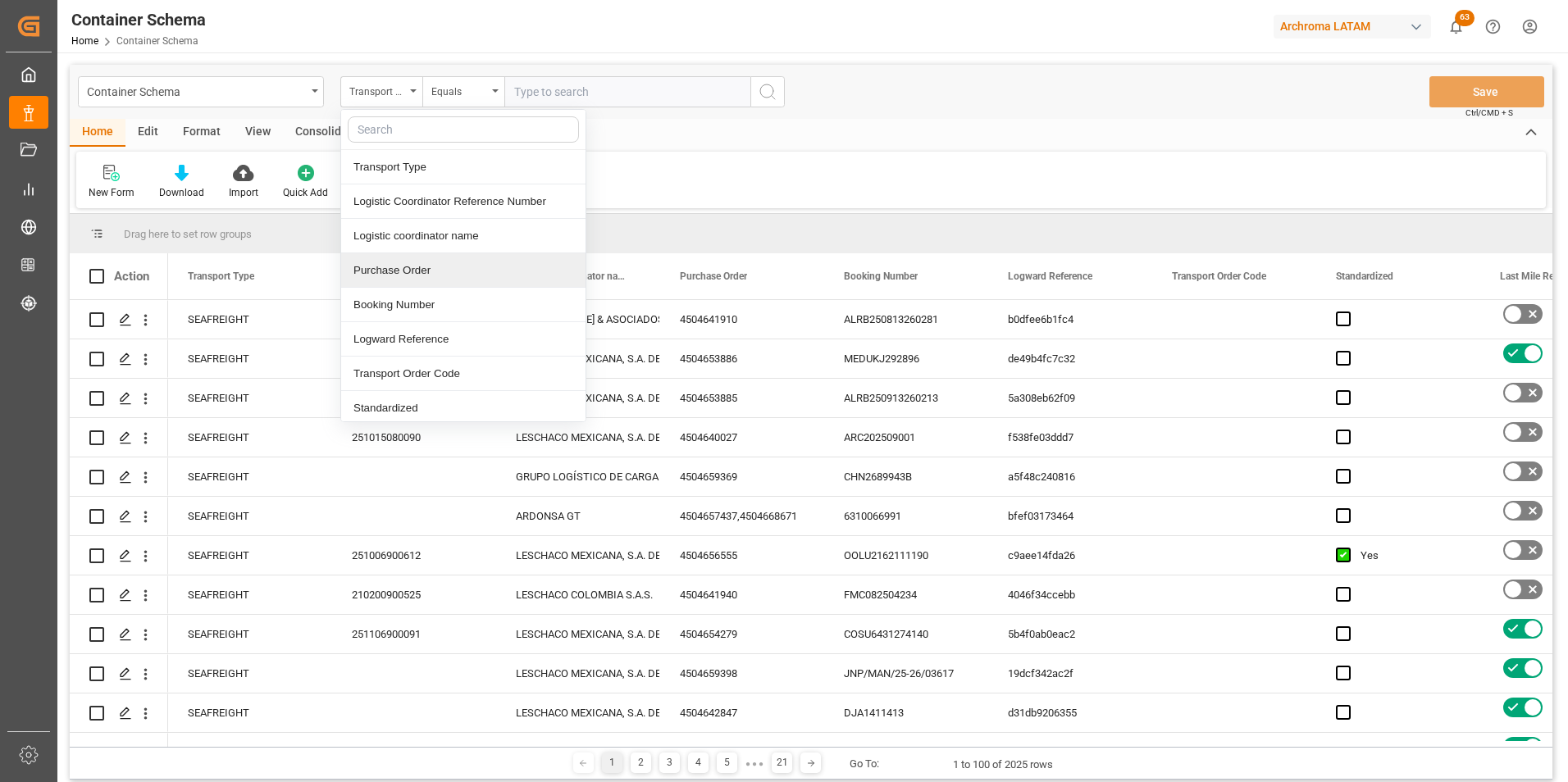
click at [403, 267] on div "Purchase Order" at bounding box center [463, 270] width 245 height 35
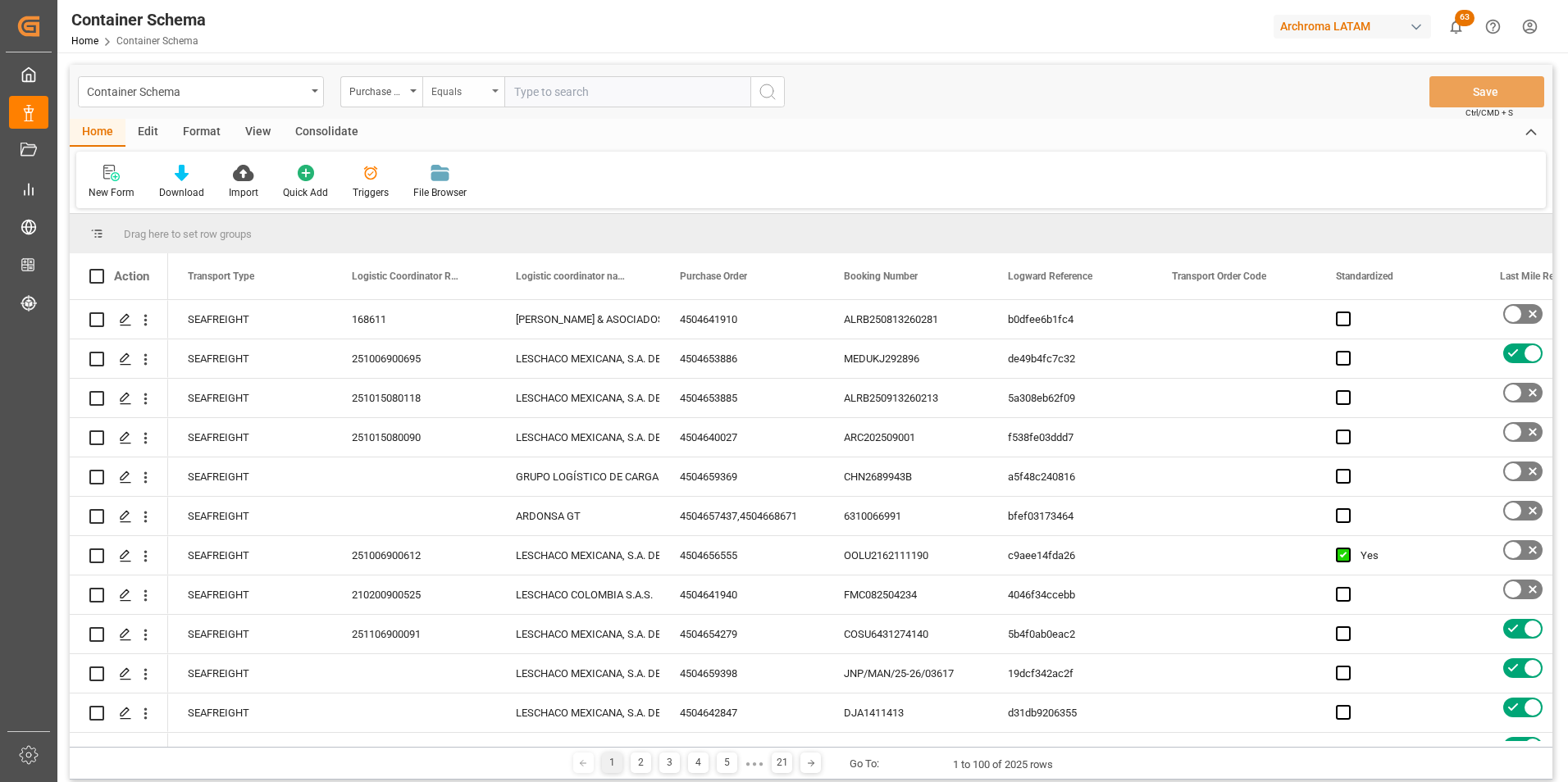
click at [447, 94] on div "Equals" at bounding box center [459, 89] width 56 height 19
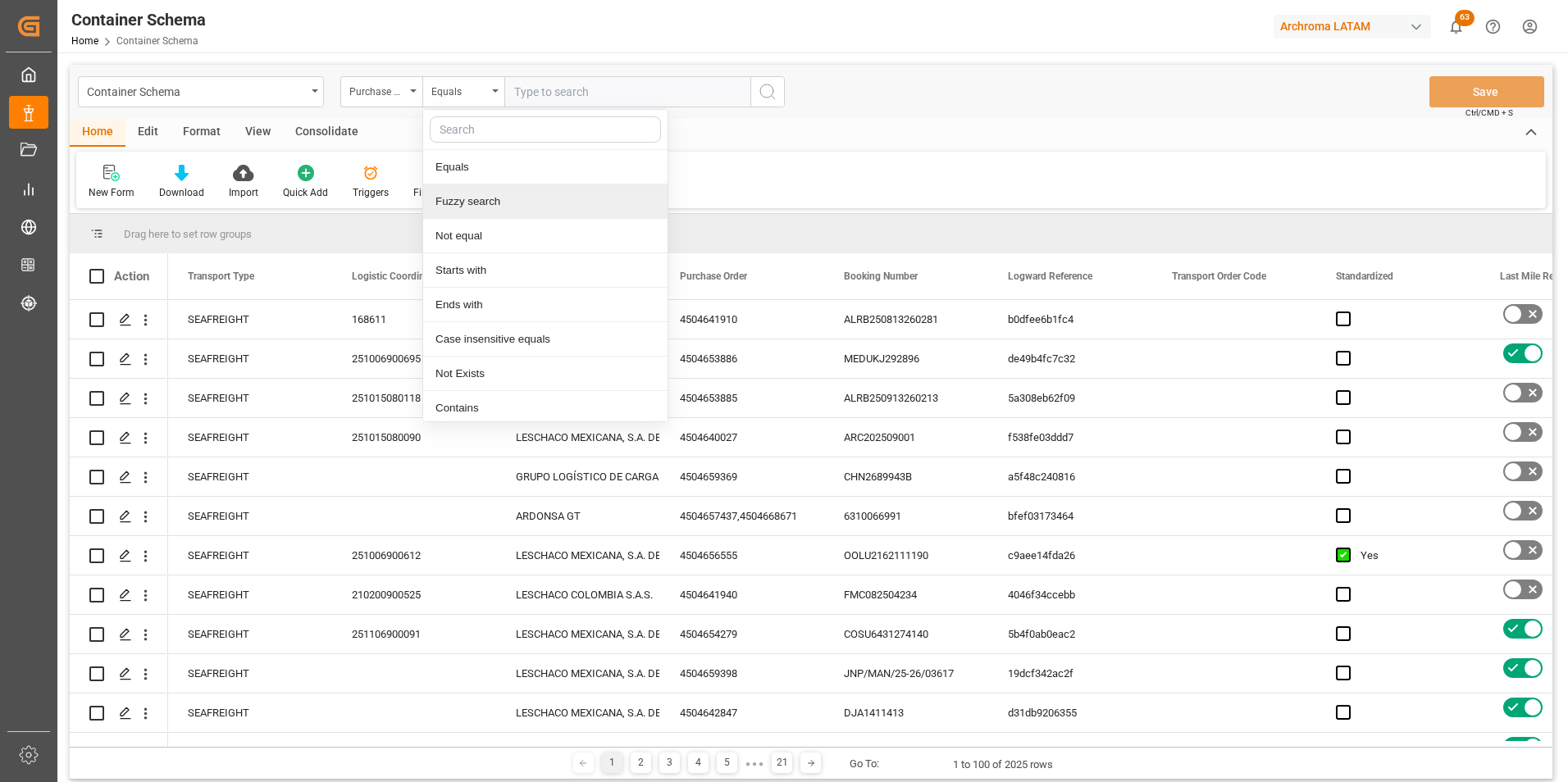
click at [470, 217] on div "Fuzzy search" at bounding box center [546, 201] width 245 height 35
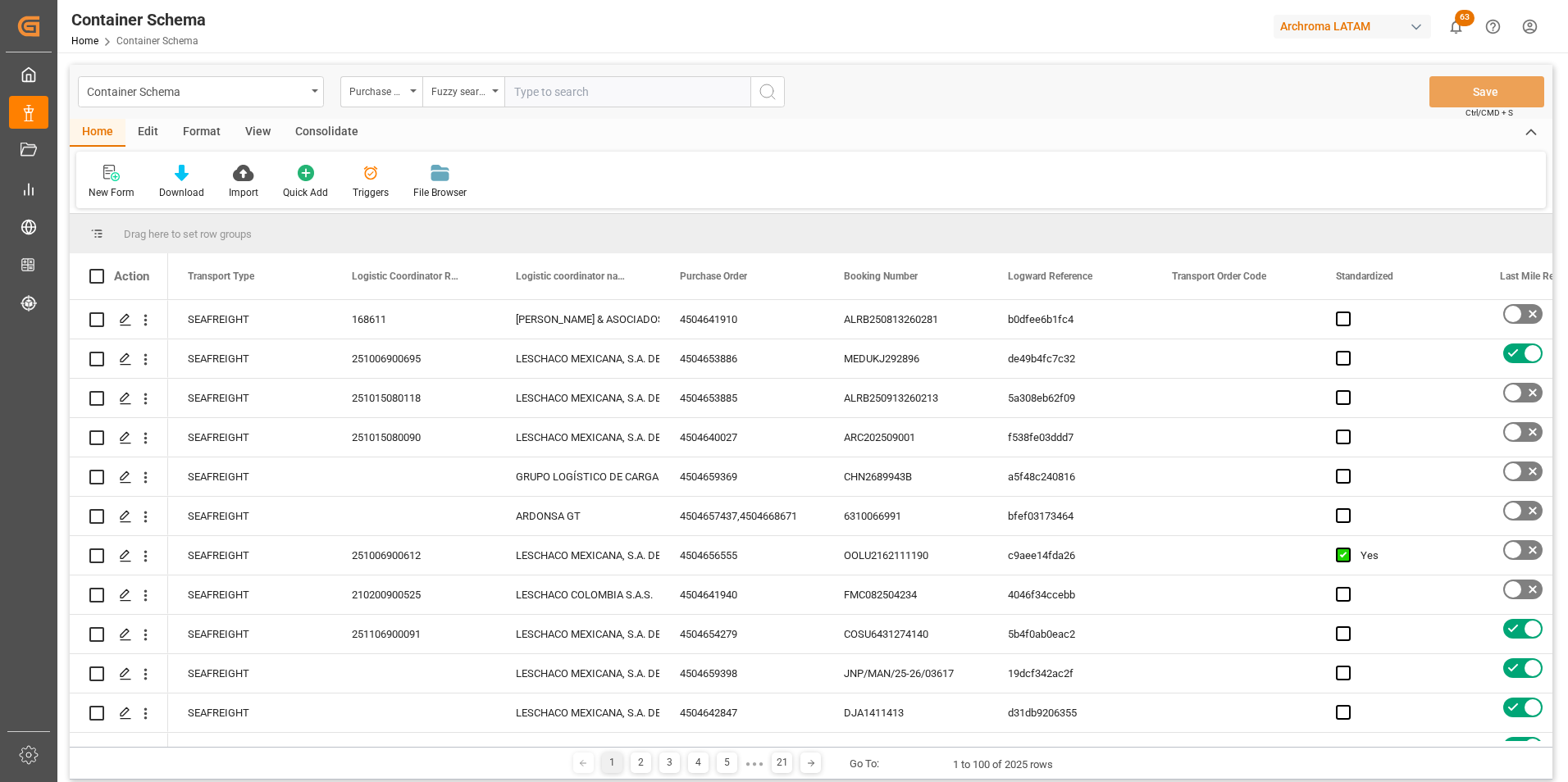
paste input "4504668664"
type input "4504668664"
click at [772, 100] on icon "search button" at bounding box center [767, 92] width 19 height 19
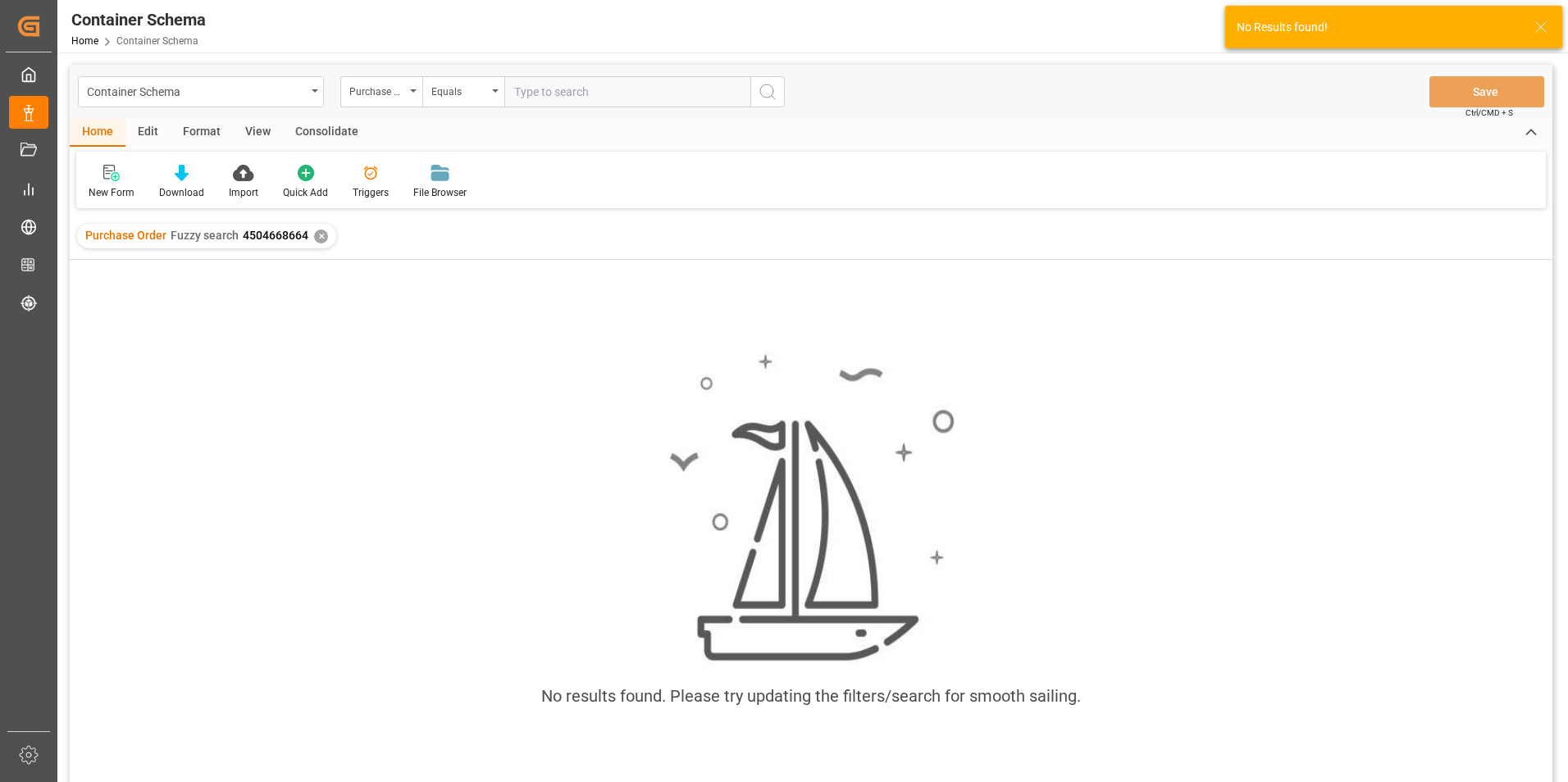
click at [322, 240] on div "✕" at bounding box center [322, 236] width 14 height 14
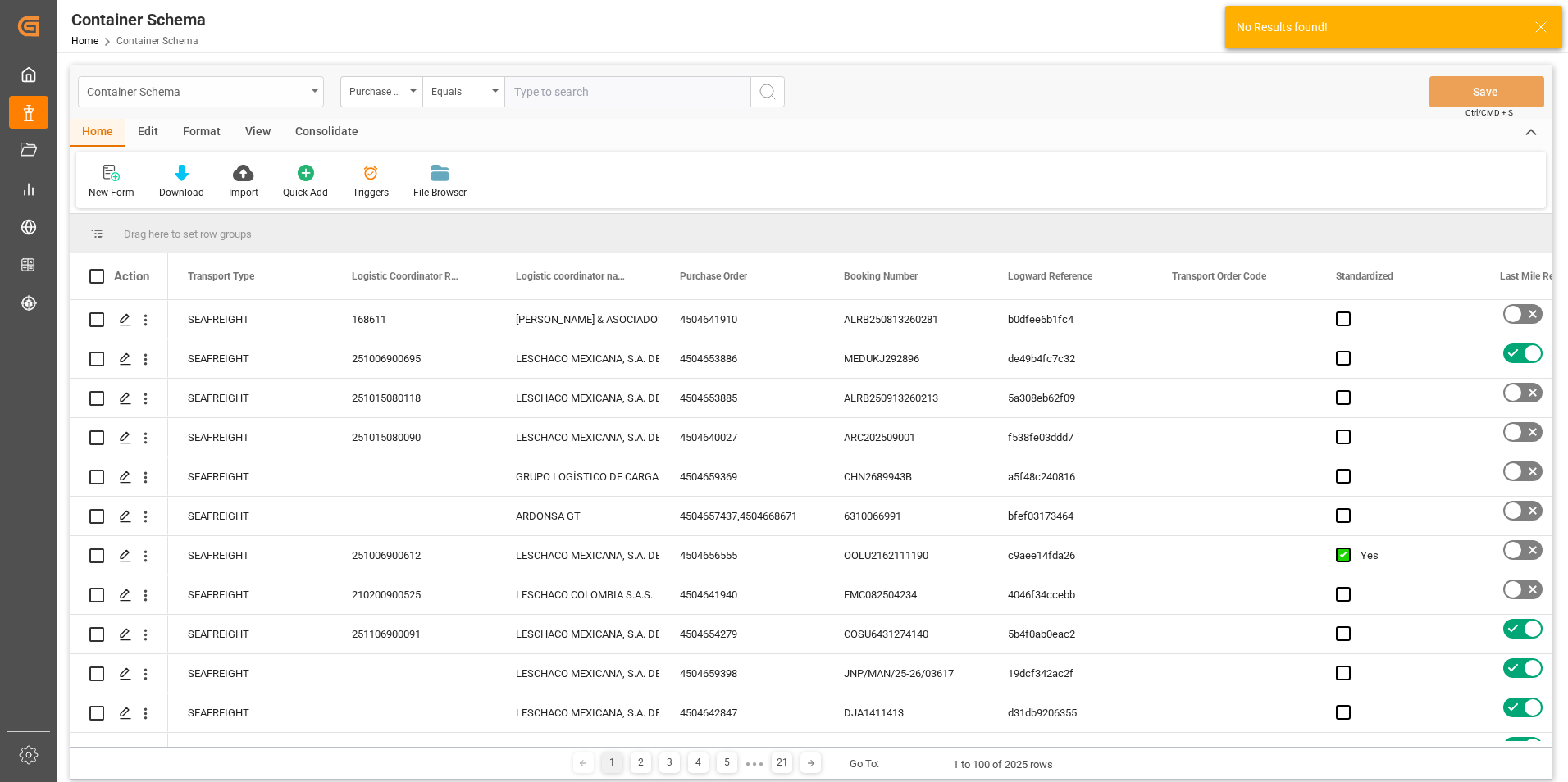
click at [300, 89] on div "Container Schema" at bounding box center [196, 90] width 219 height 20
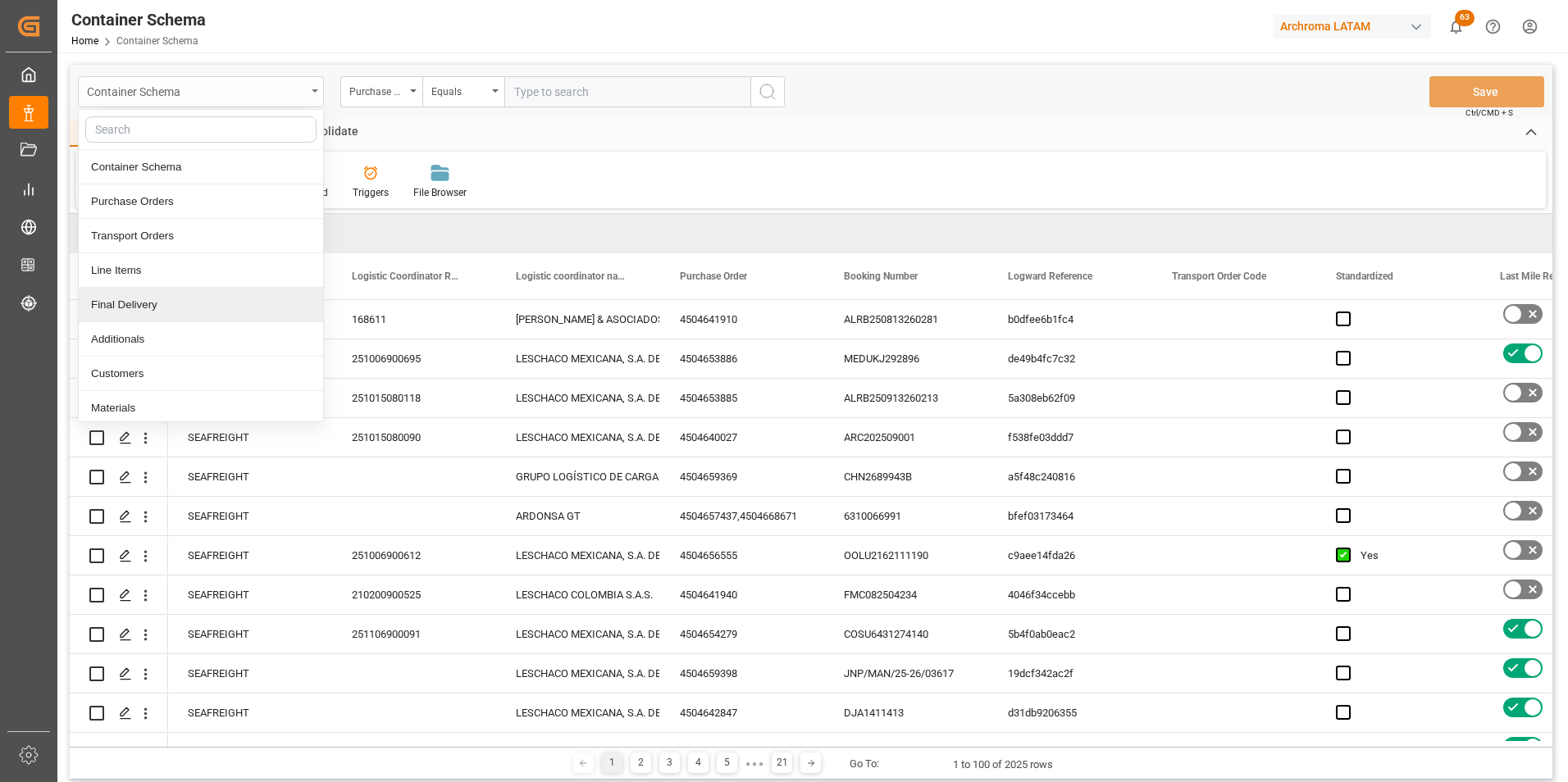
click at [260, 92] on div "Container Schema" at bounding box center [196, 90] width 219 height 20
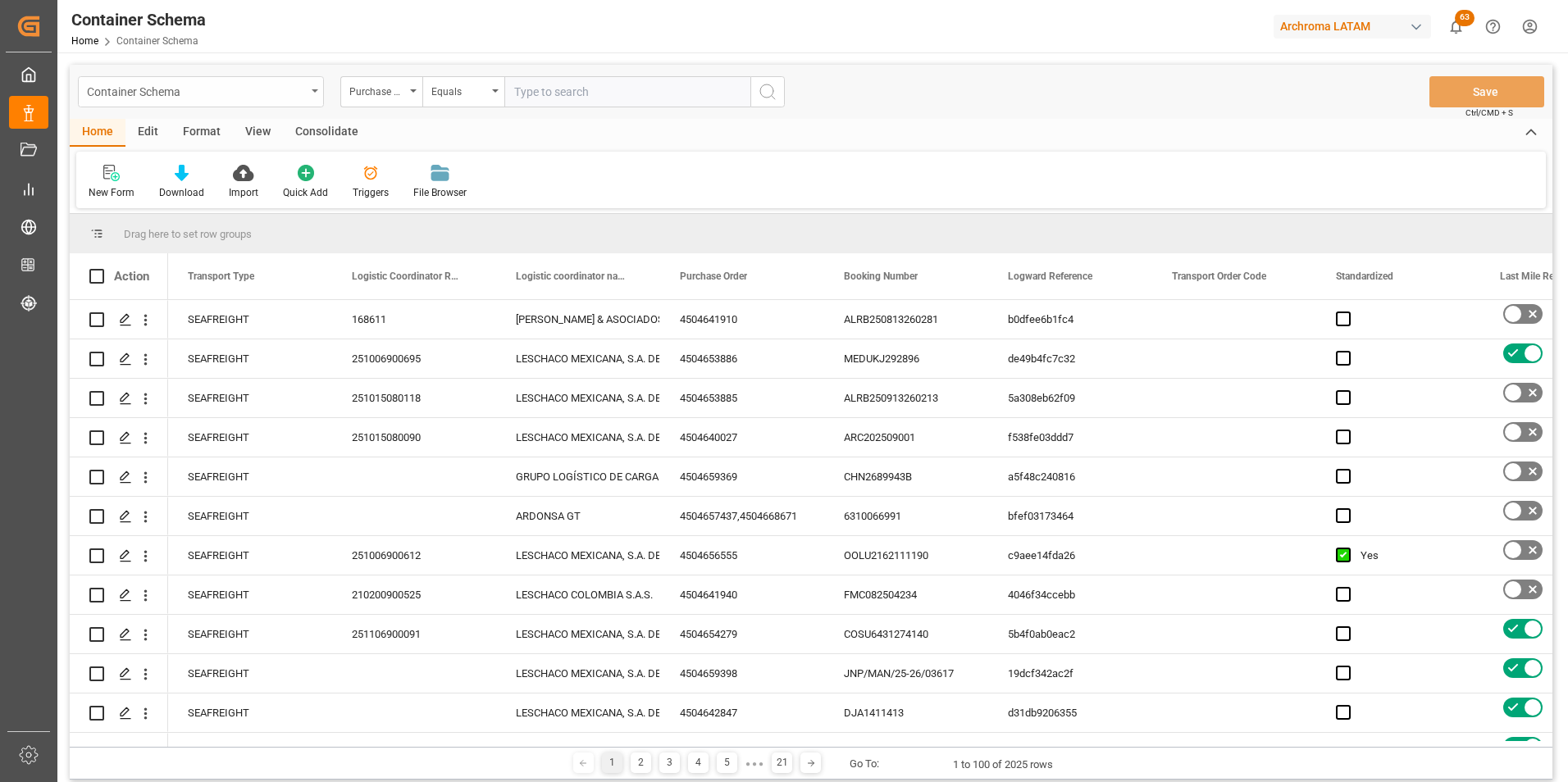
click at [304, 86] on div "Container Schema" at bounding box center [196, 90] width 219 height 20
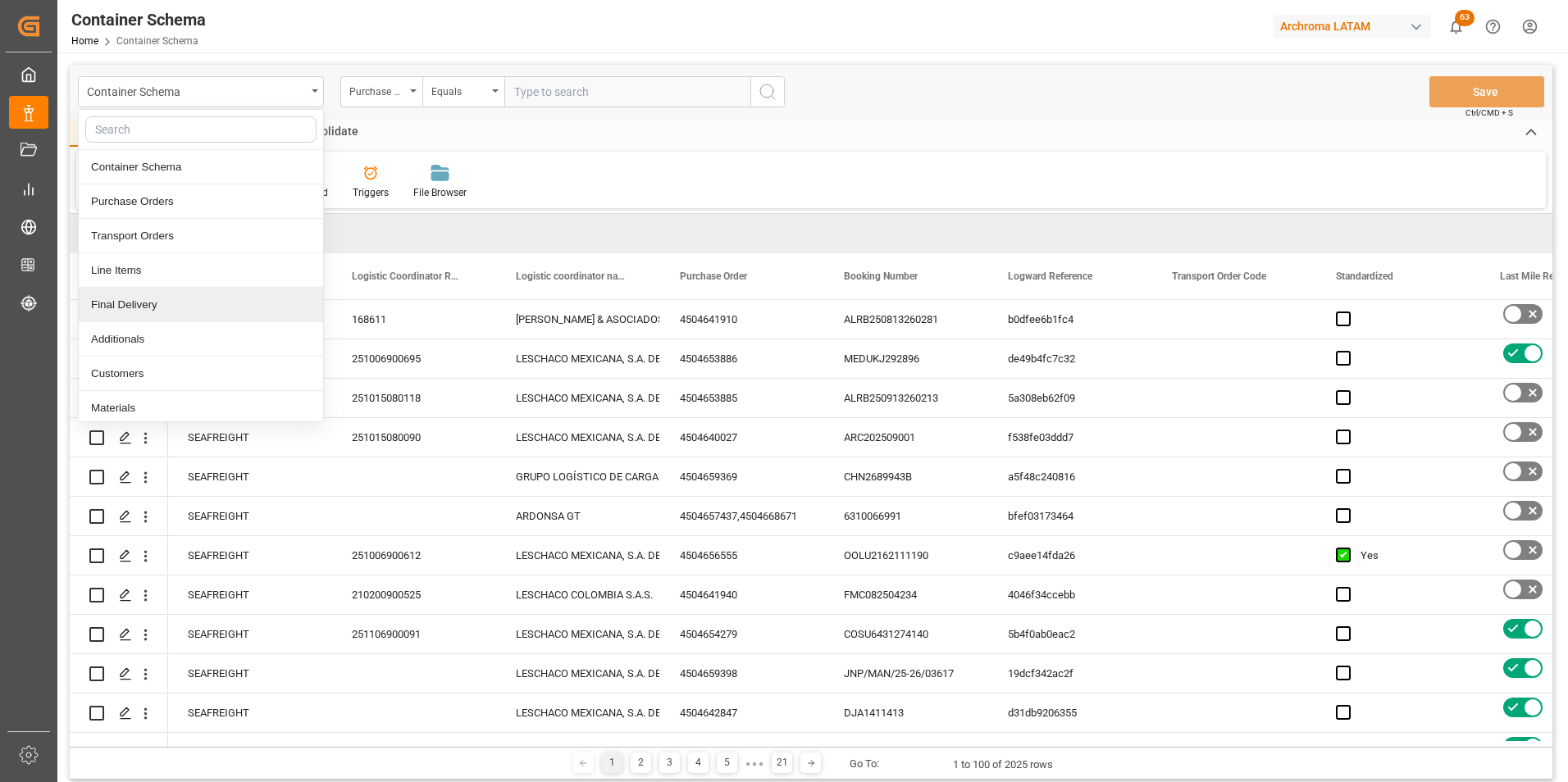
click at [190, 309] on div "Final Delivery" at bounding box center [201, 305] width 245 height 35
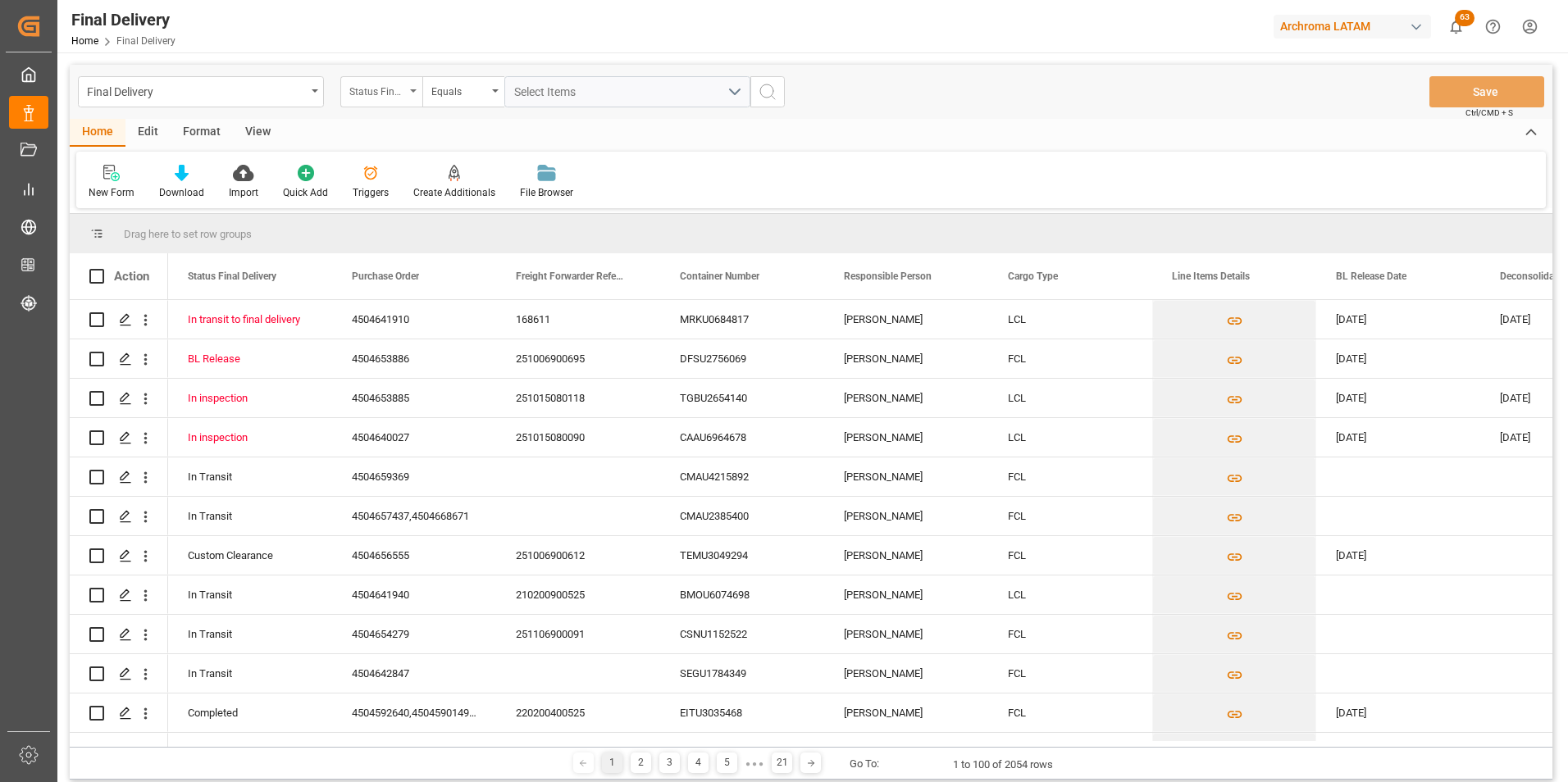
click at [388, 90] on div "Status Final Delivery" at bounding box center [376, 89] width 56 height 19
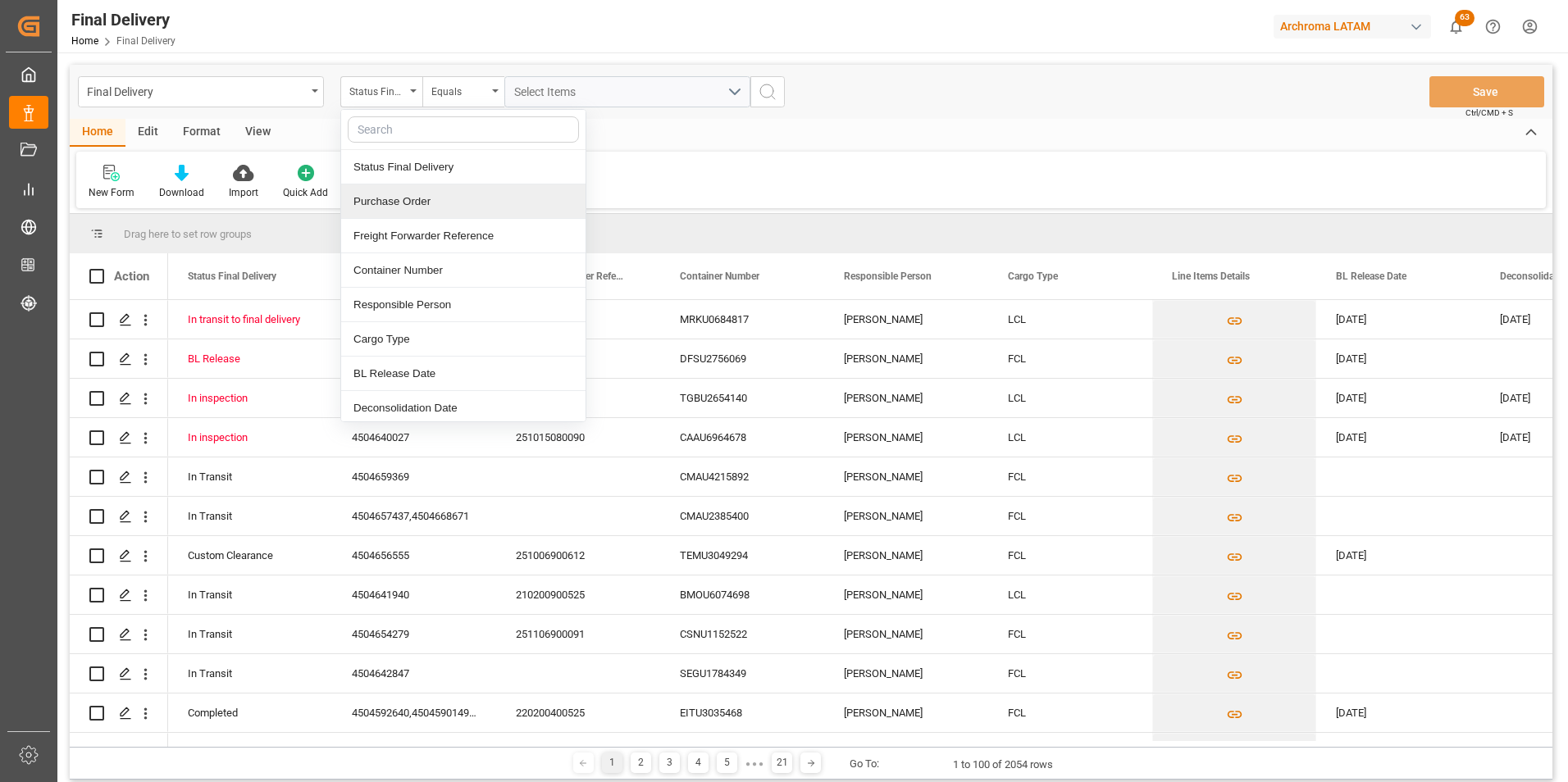
click at [408, 208] on div "Purchase Order" at bounding box center [463, 201] width 245 height 35
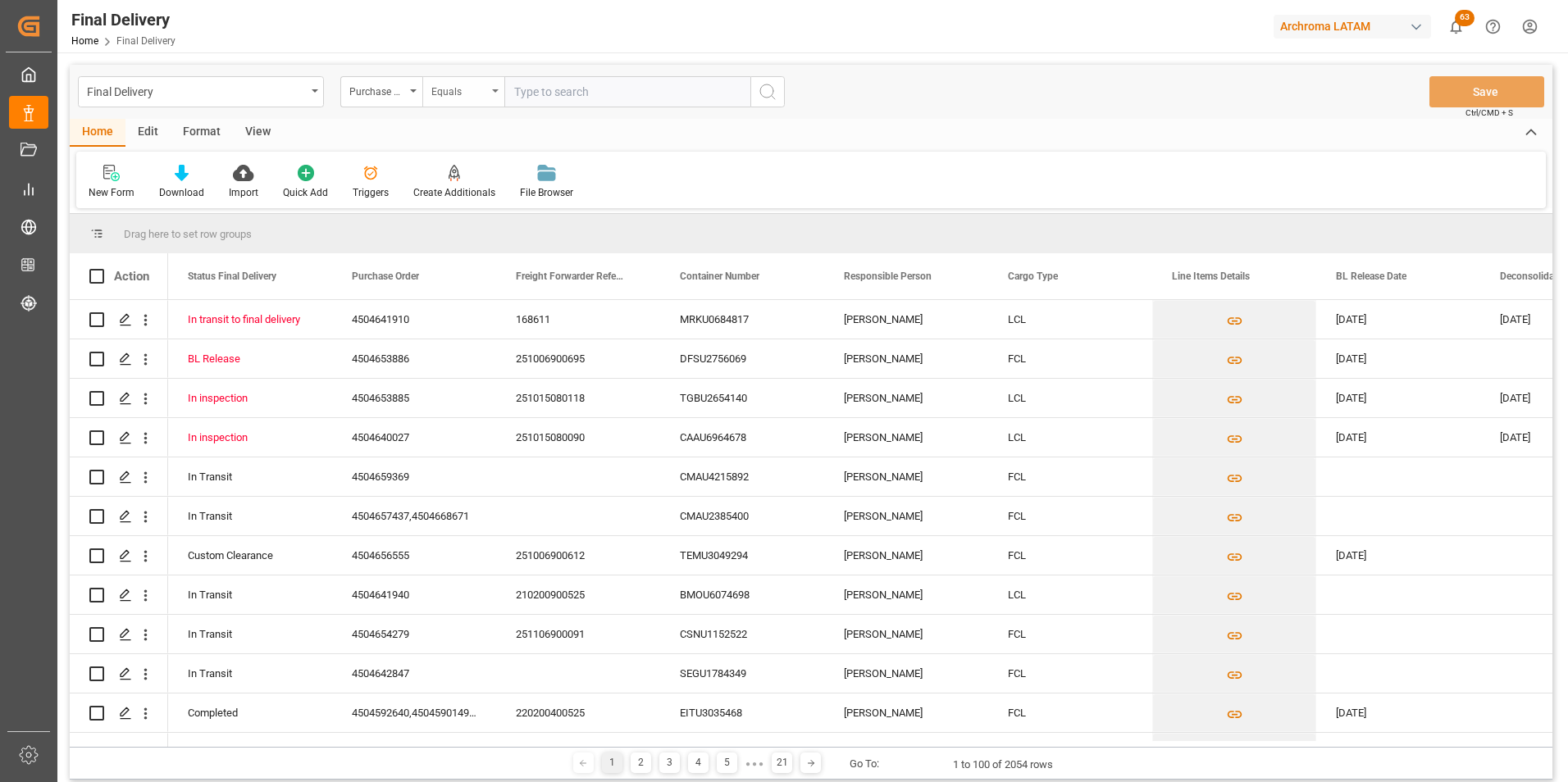
click at [452, 90] on div "Equals" at bounding box center [459, 89] width 56 height 19
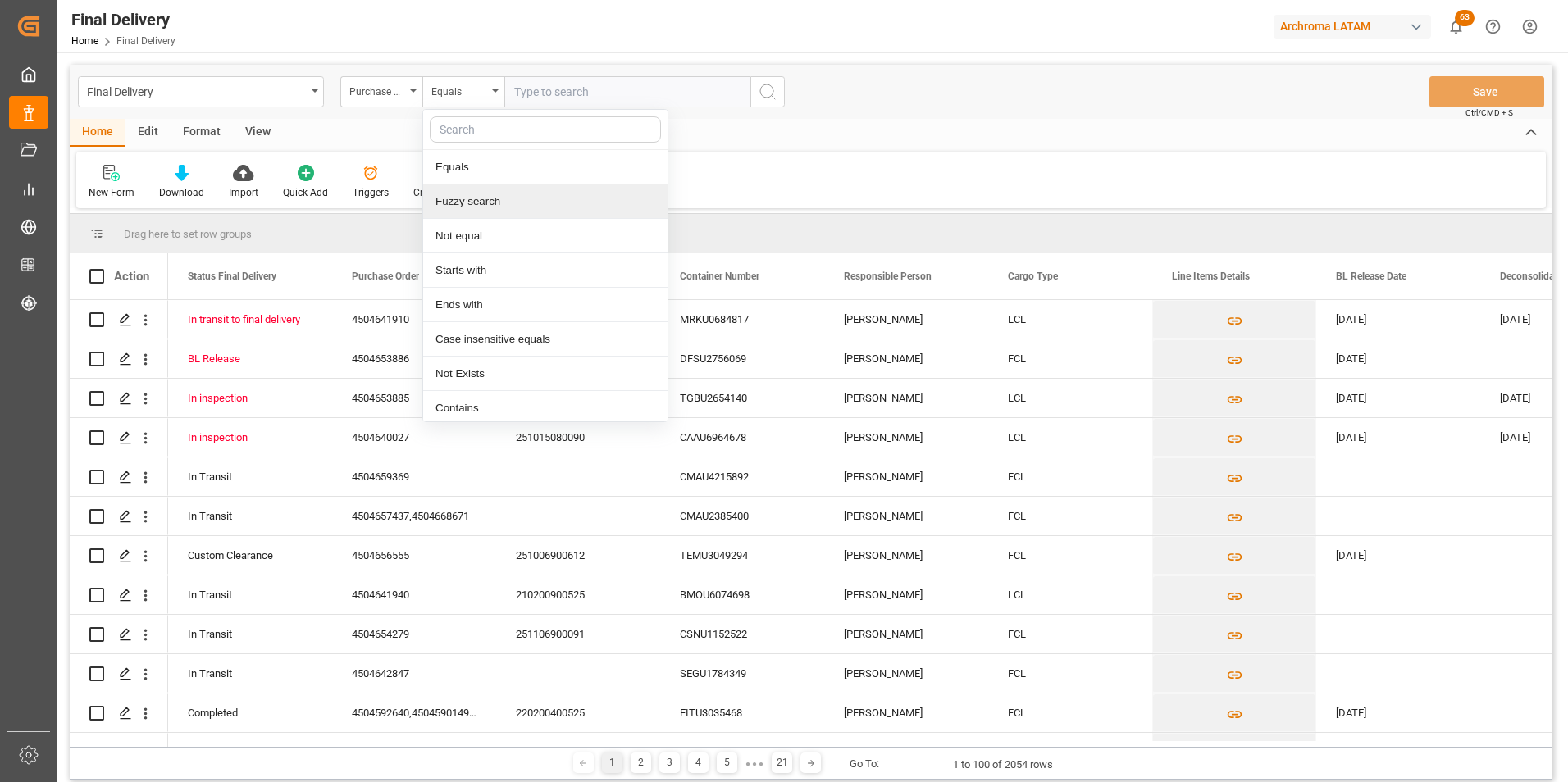
click at [466, 196] on div "Fuzzy search" at bounding box center [546, 201] width 245 height 35
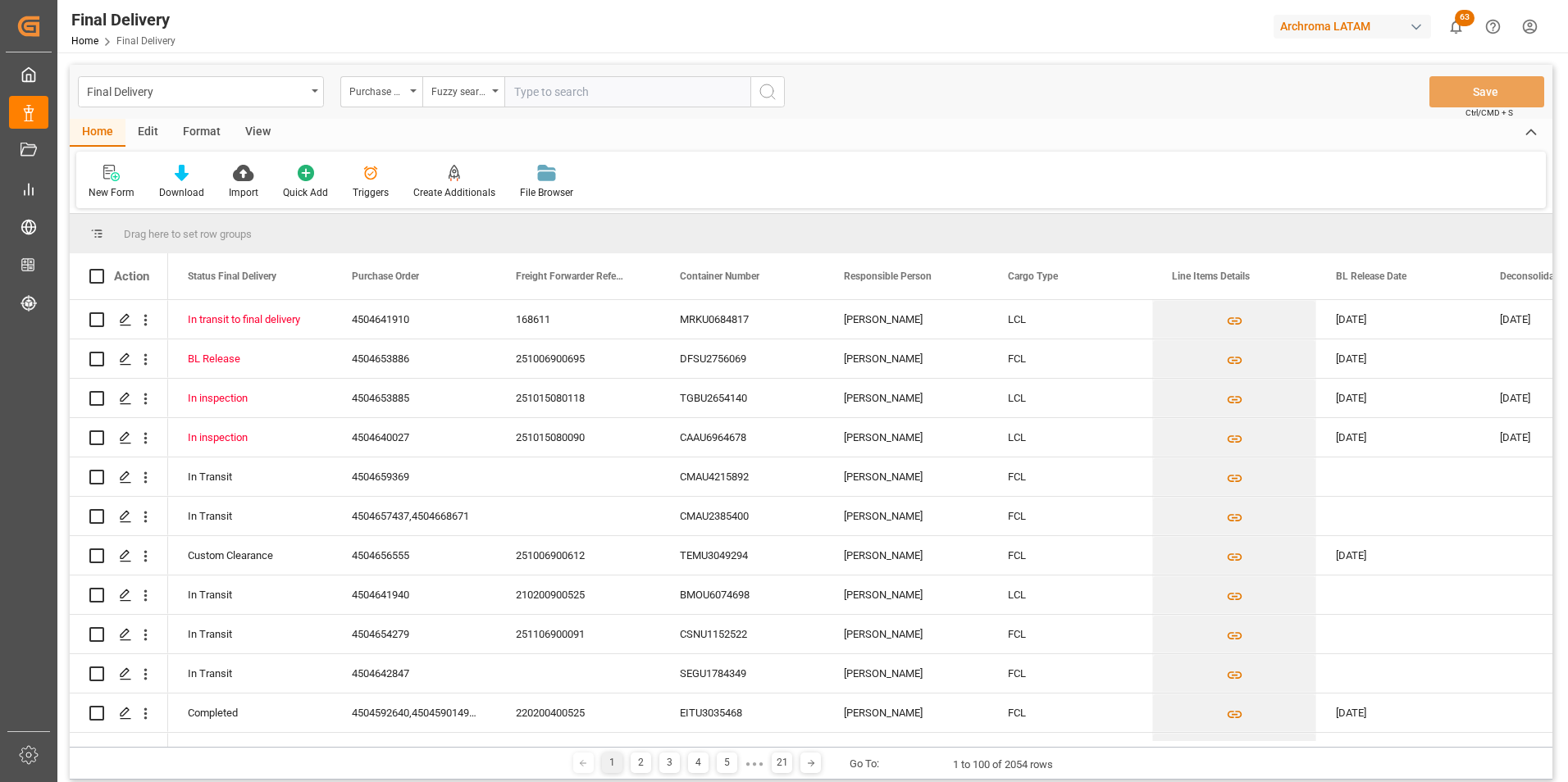
click at [586, 81] on input "text" at bounding box center [627, 91] width 246 height 31
paste input "4504649483"
type input "4504649483"
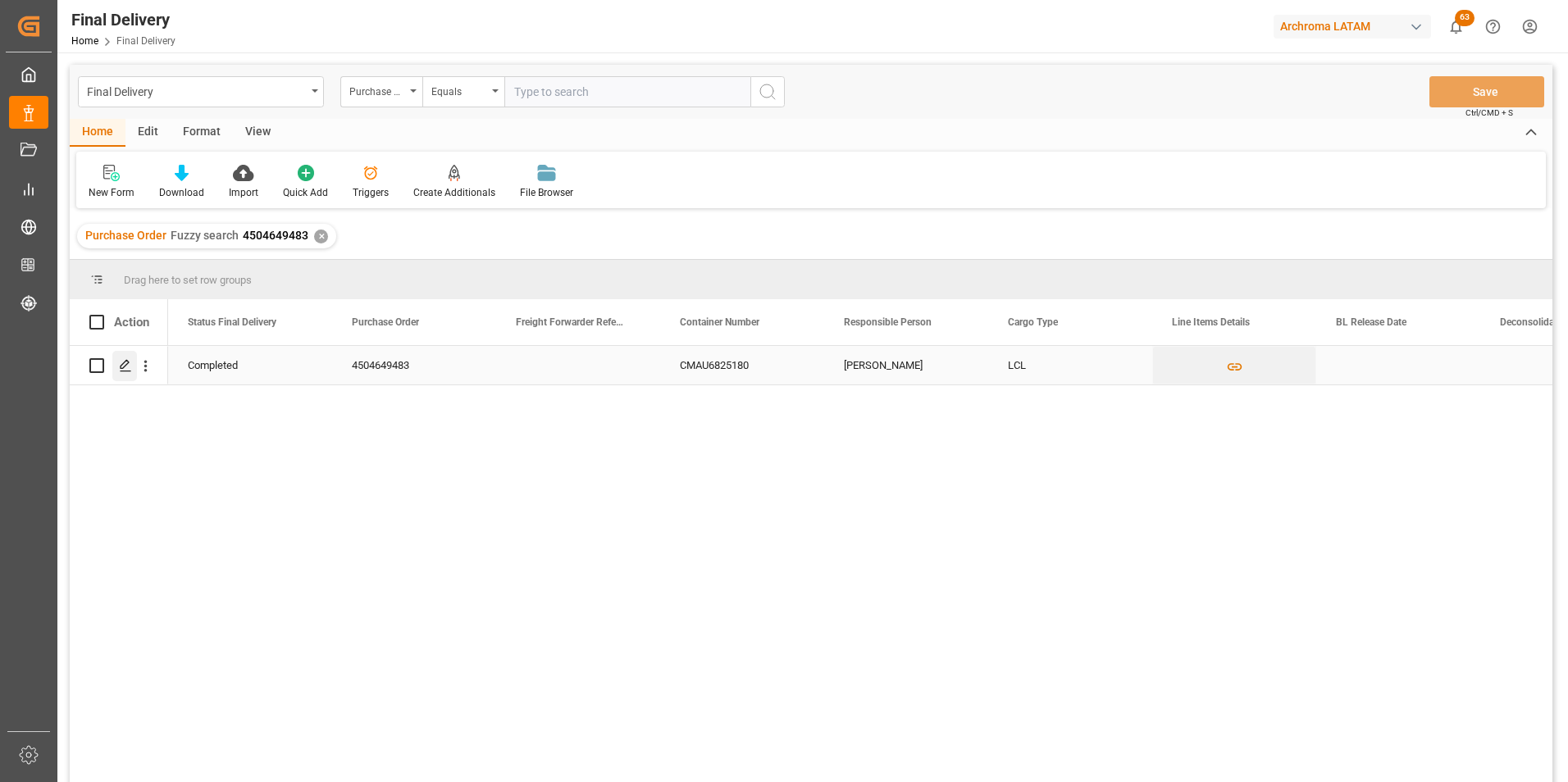
click at [131, 361] on icon "Press SPACE to select this row." at bounding box center [125, 365] width 13 height 13
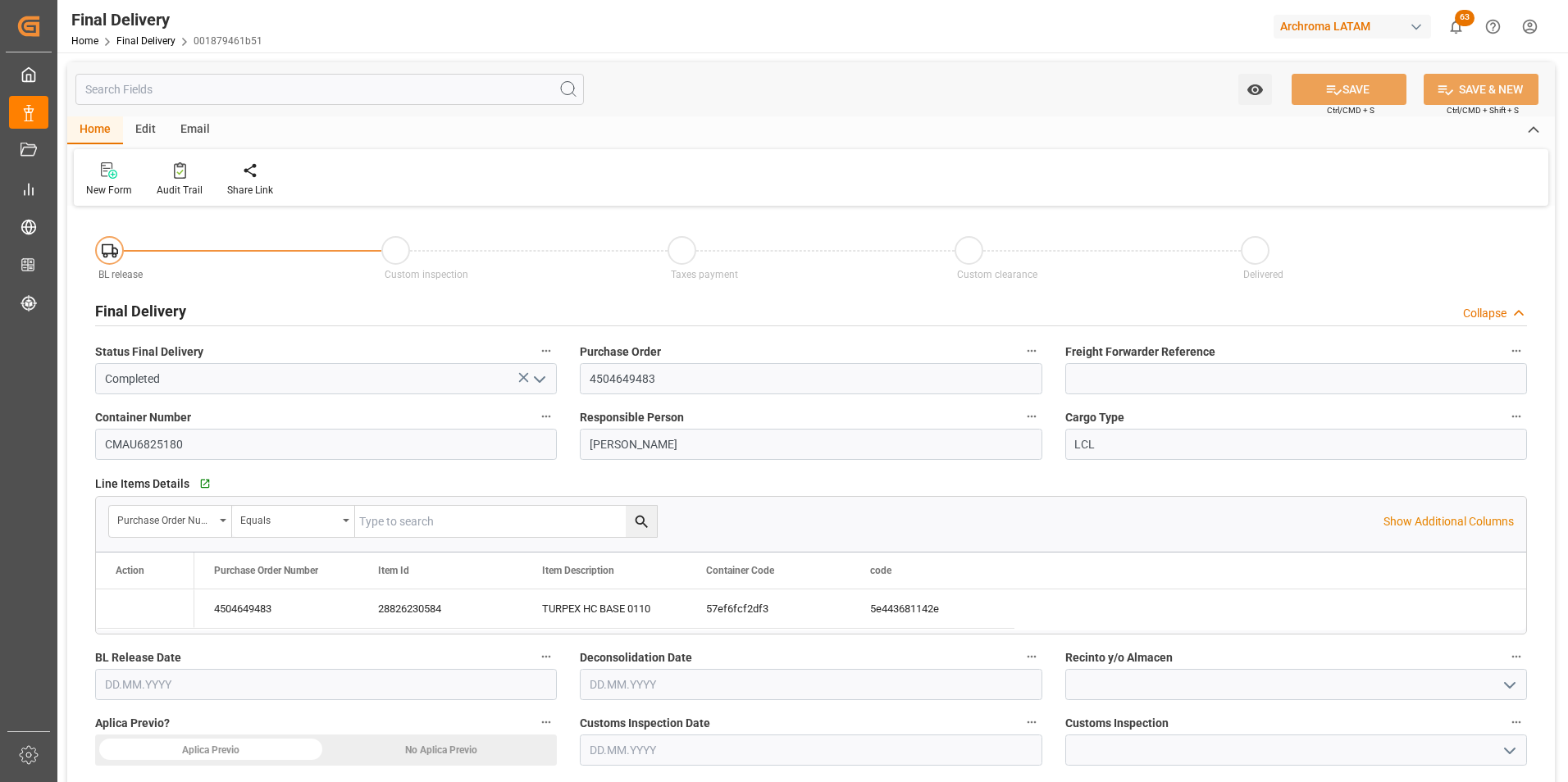
type input "10.10.2025"
type input "07.10.2025"
click at [1103, 381] on input at bounding box center [1296, 378] width 462 height 31
paste input "264-202500013725"
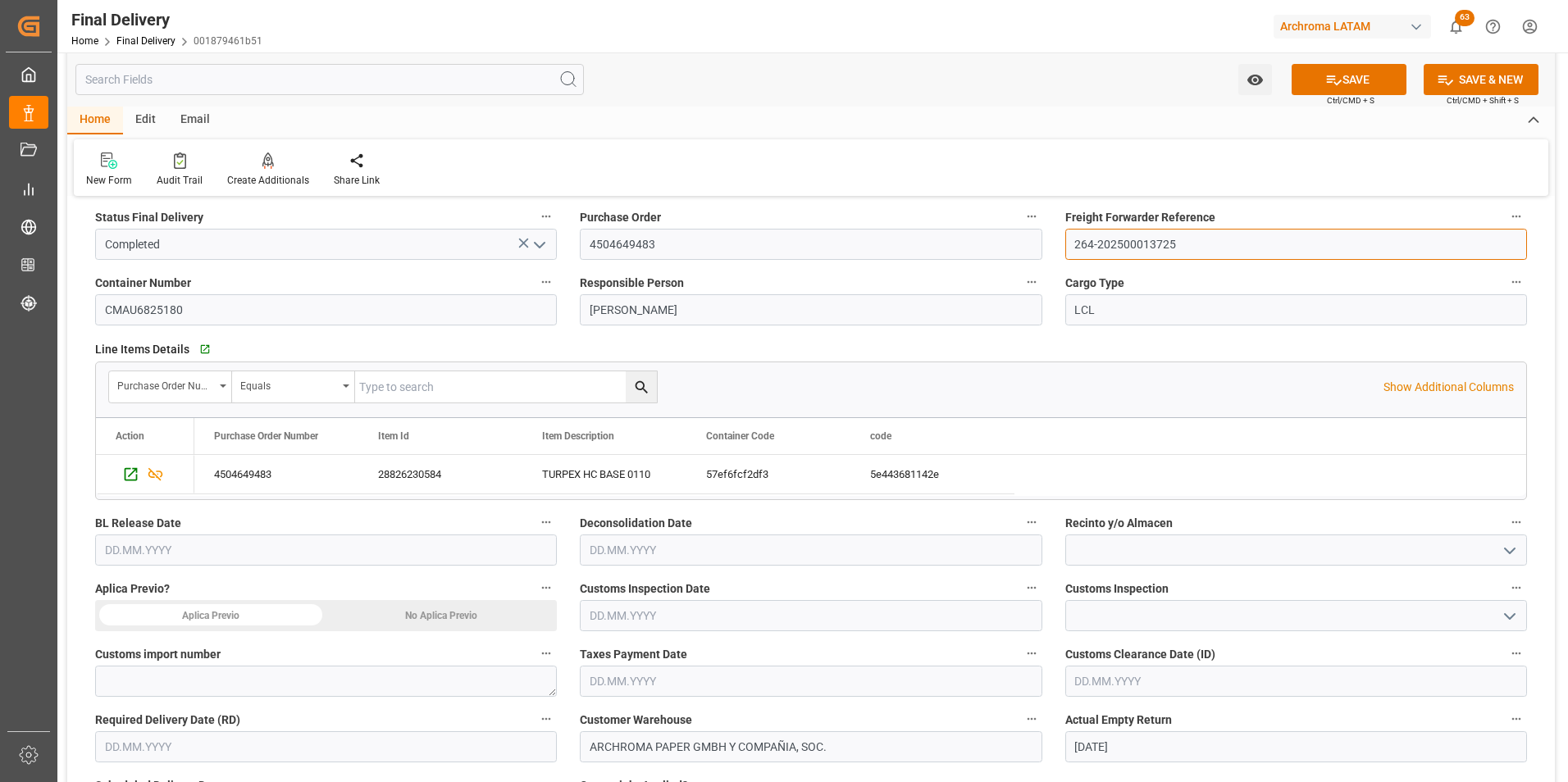
scroll to position [164, 0]
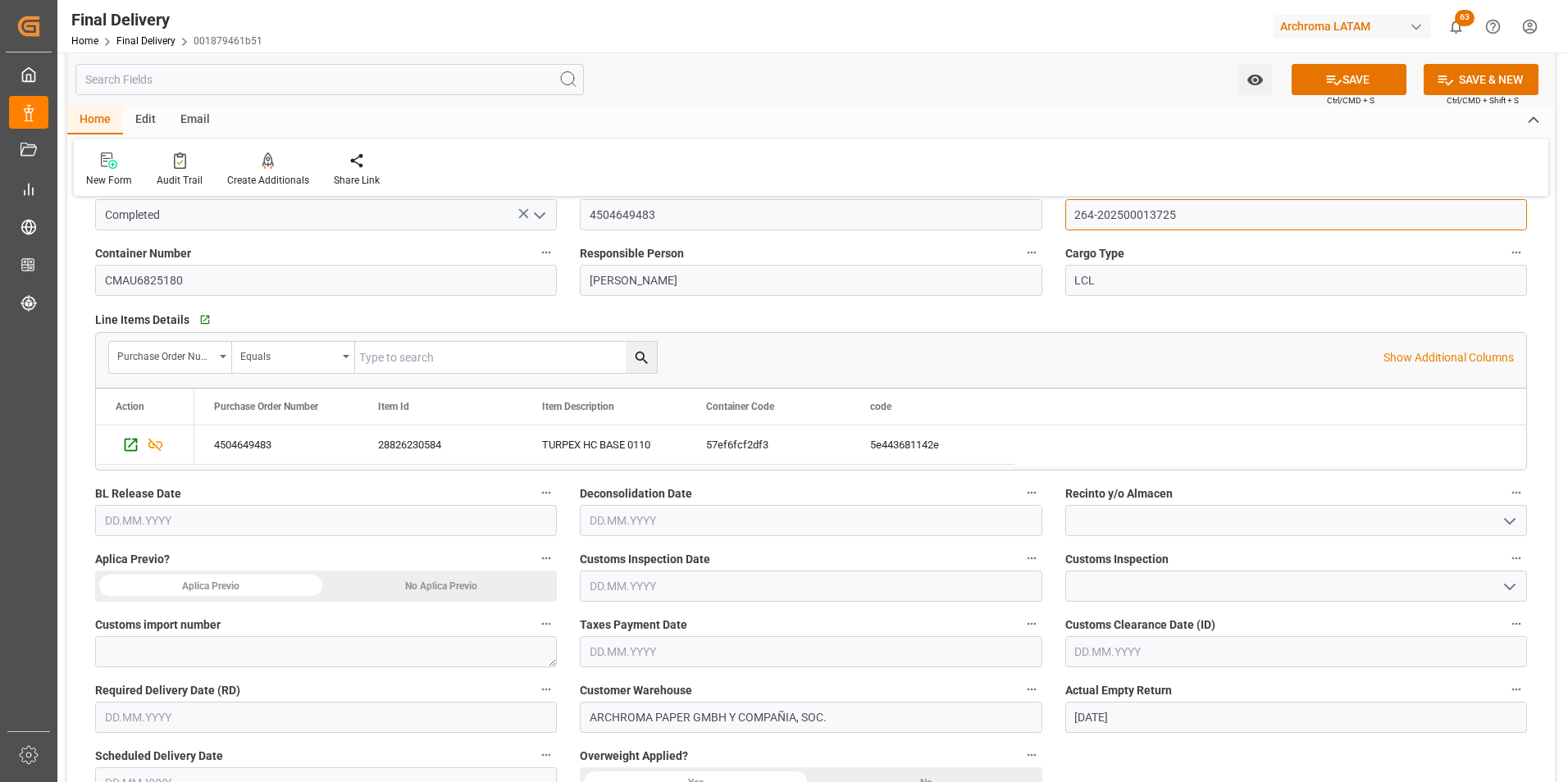
type input "264-202500013725"
click at [299, 653] on textarea at bounding box center [325, 651] width 462 height 31
paste textarea "264-202500013725"
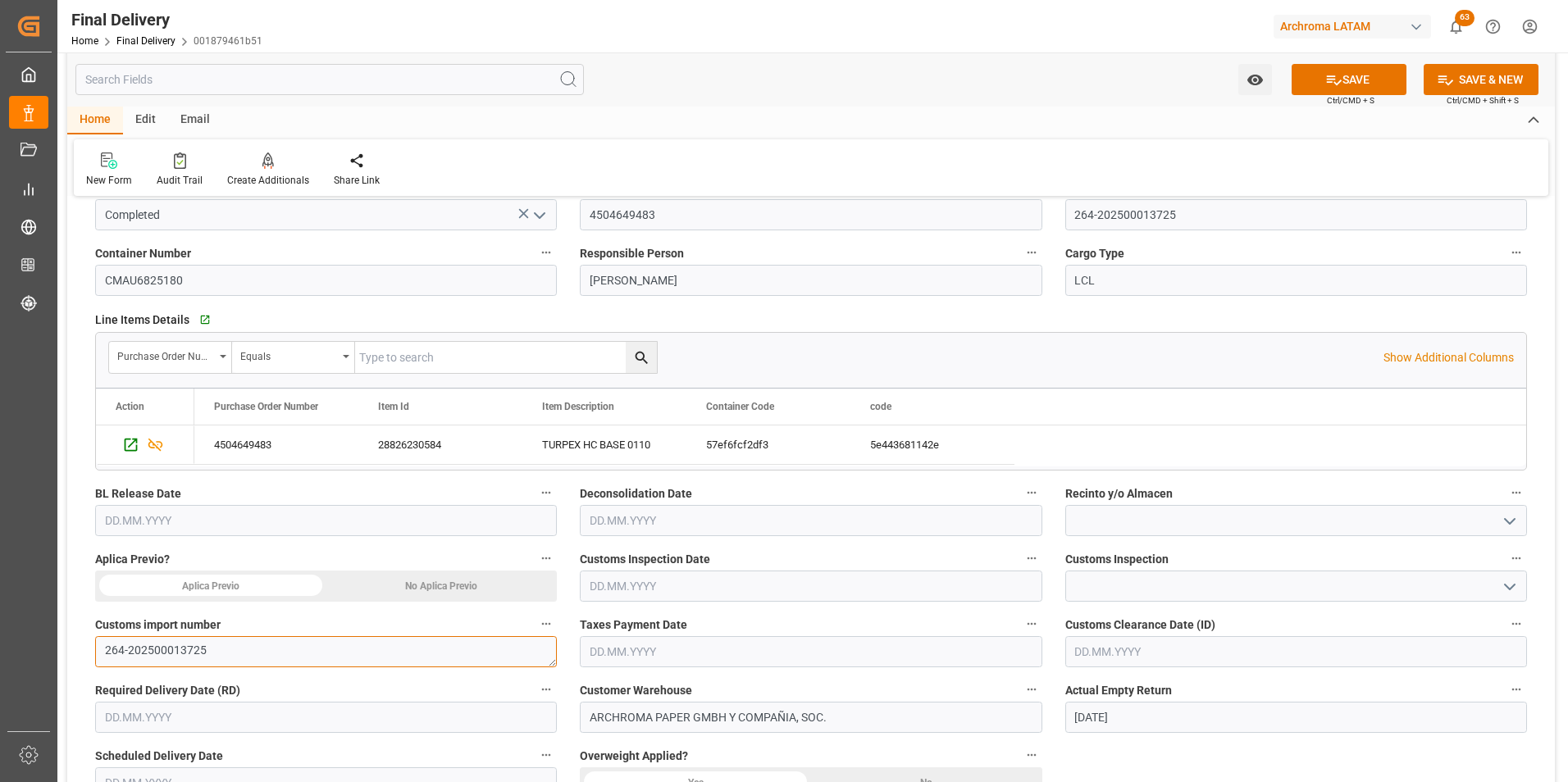
scroll to position [8, 0]
type textarea "264-202500013725"
click at [392, 583] on div "No Aplica Previo" at bounding box center [441, 585] width 231 height 31
click at [178, 517] on input "text" at bounding box center [325, 520] width 462 height 31
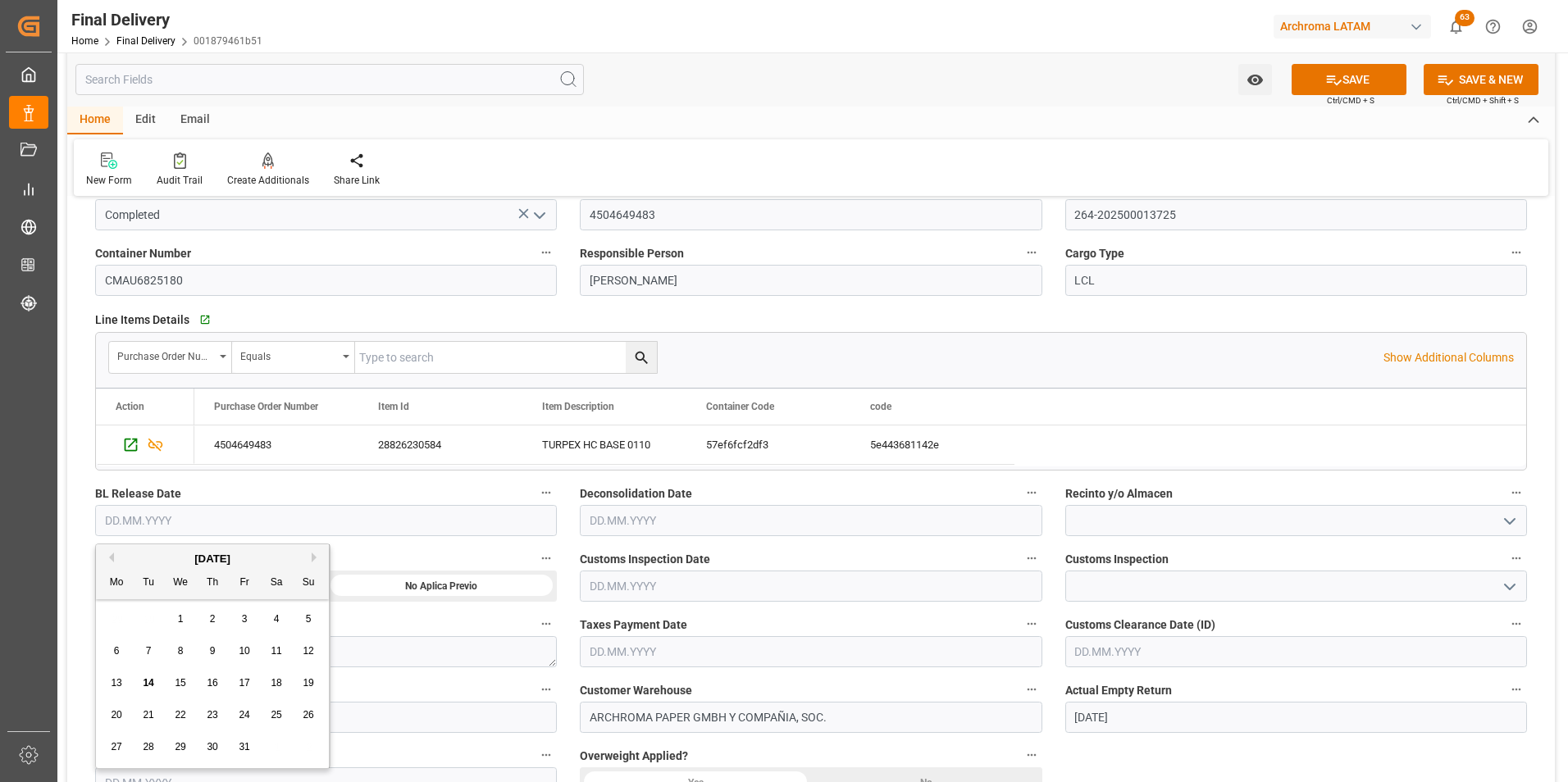
click at [116, 679] on span "13" at bounding box center [116, 683] width 11 height 12
type input "[DATE]"
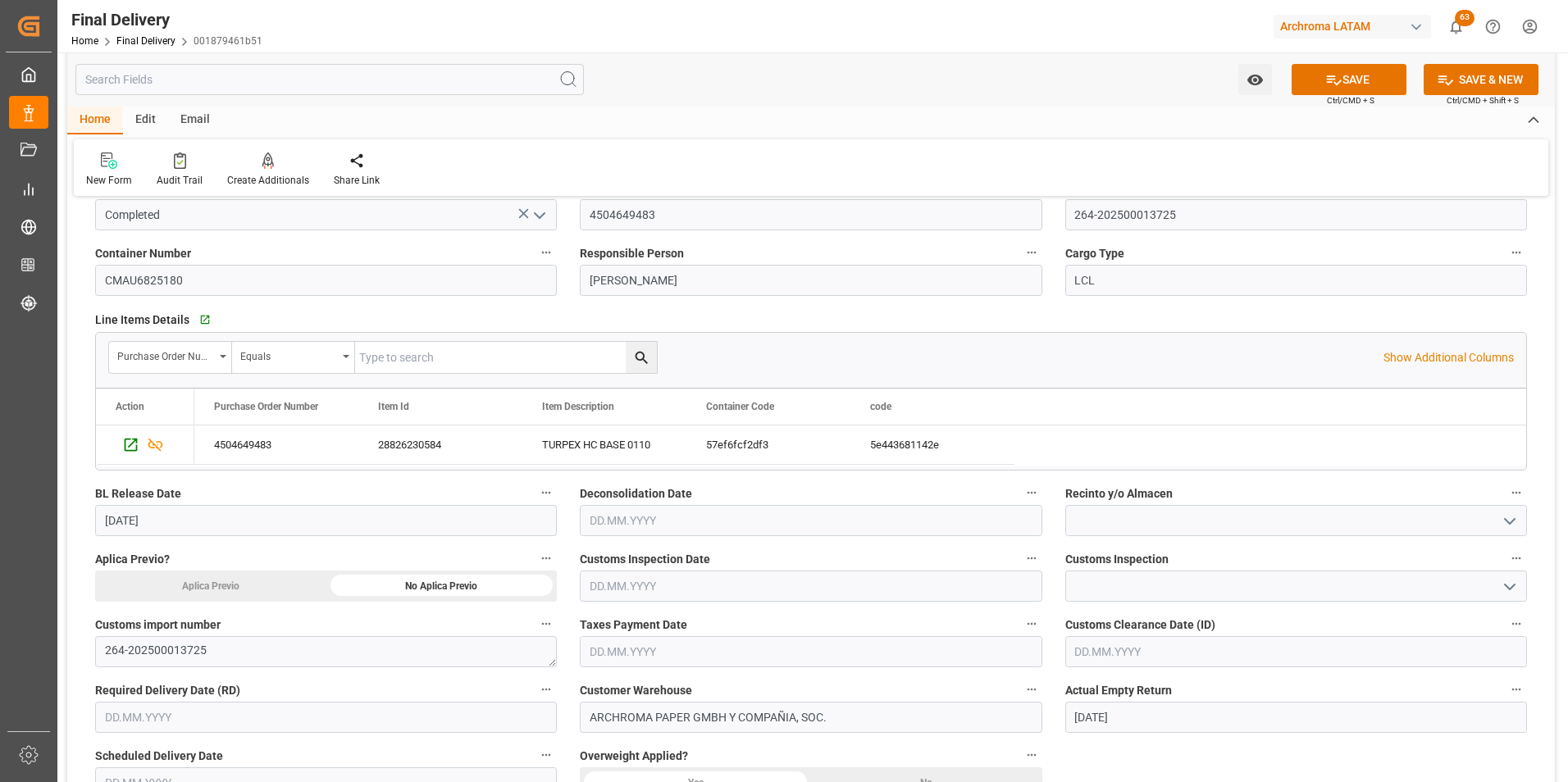
click at [687, 517] on input "text" at bounding box center [811, 520] width 462 height 31
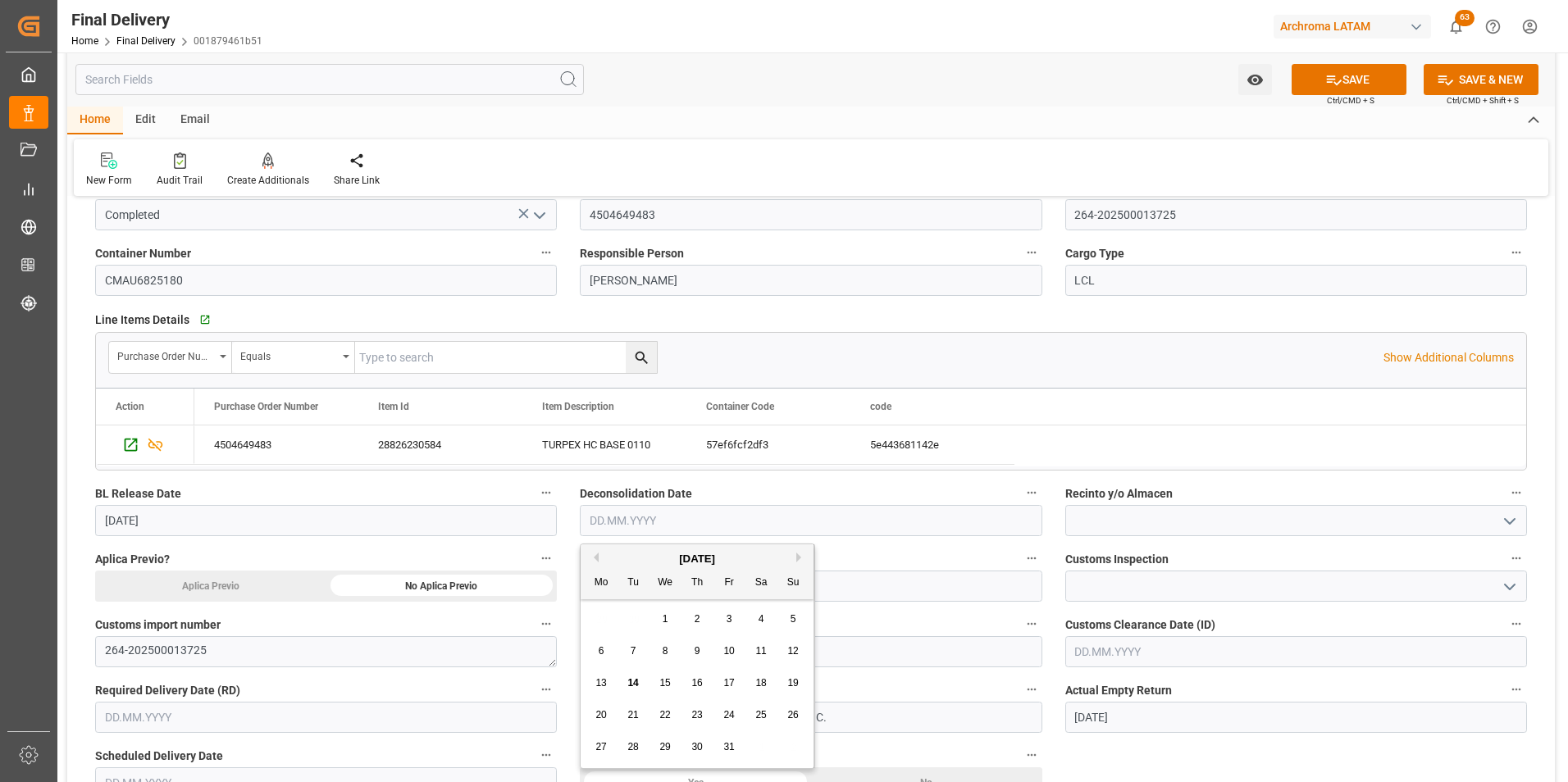
click at [631, 679] on span "14" at bounding box center [633, 683] width 11 height 12
type input "[DATE]"
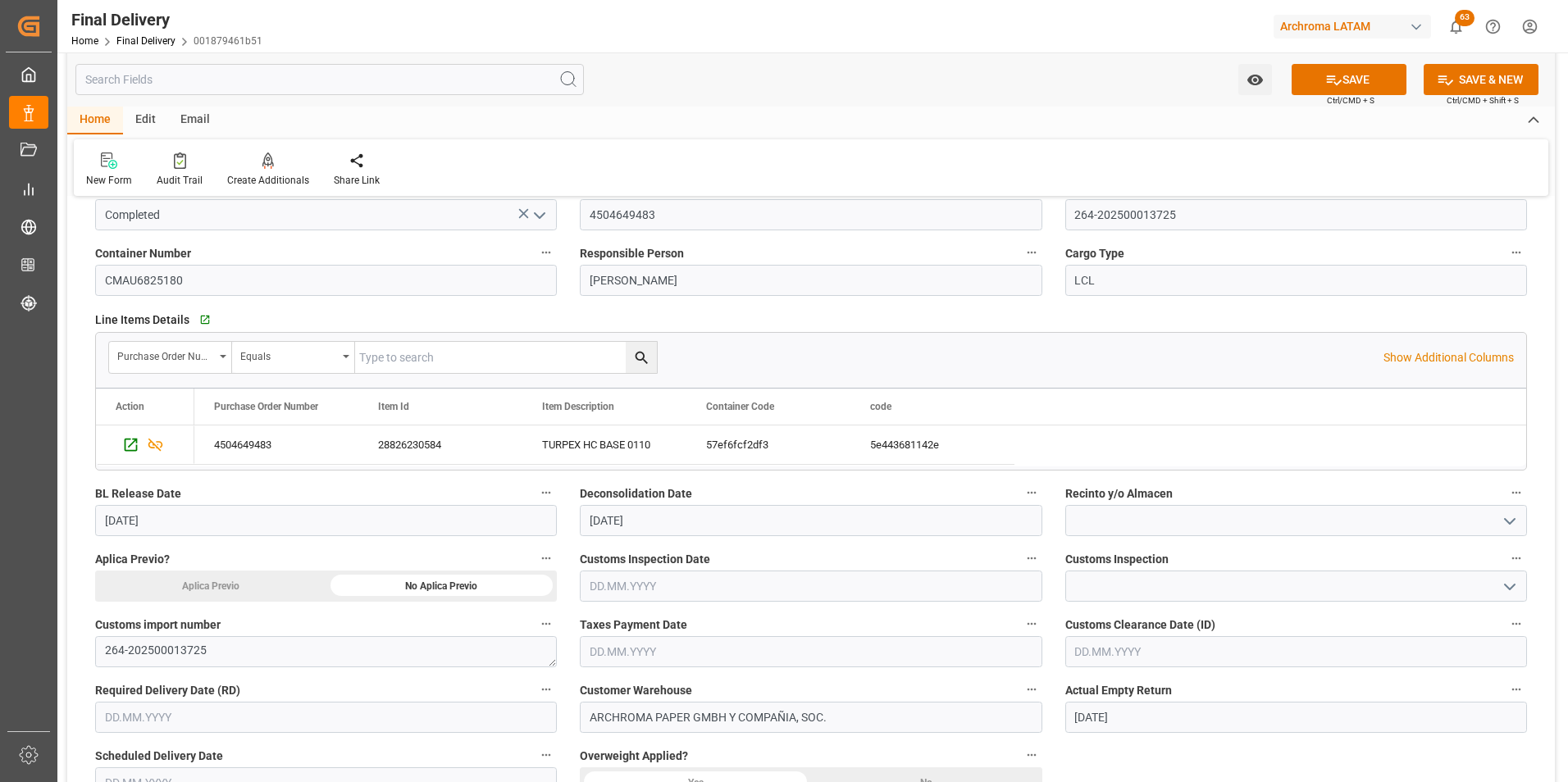
click at [638, 582] on input "text" at bounding box center [811, 585] width 462 height 31
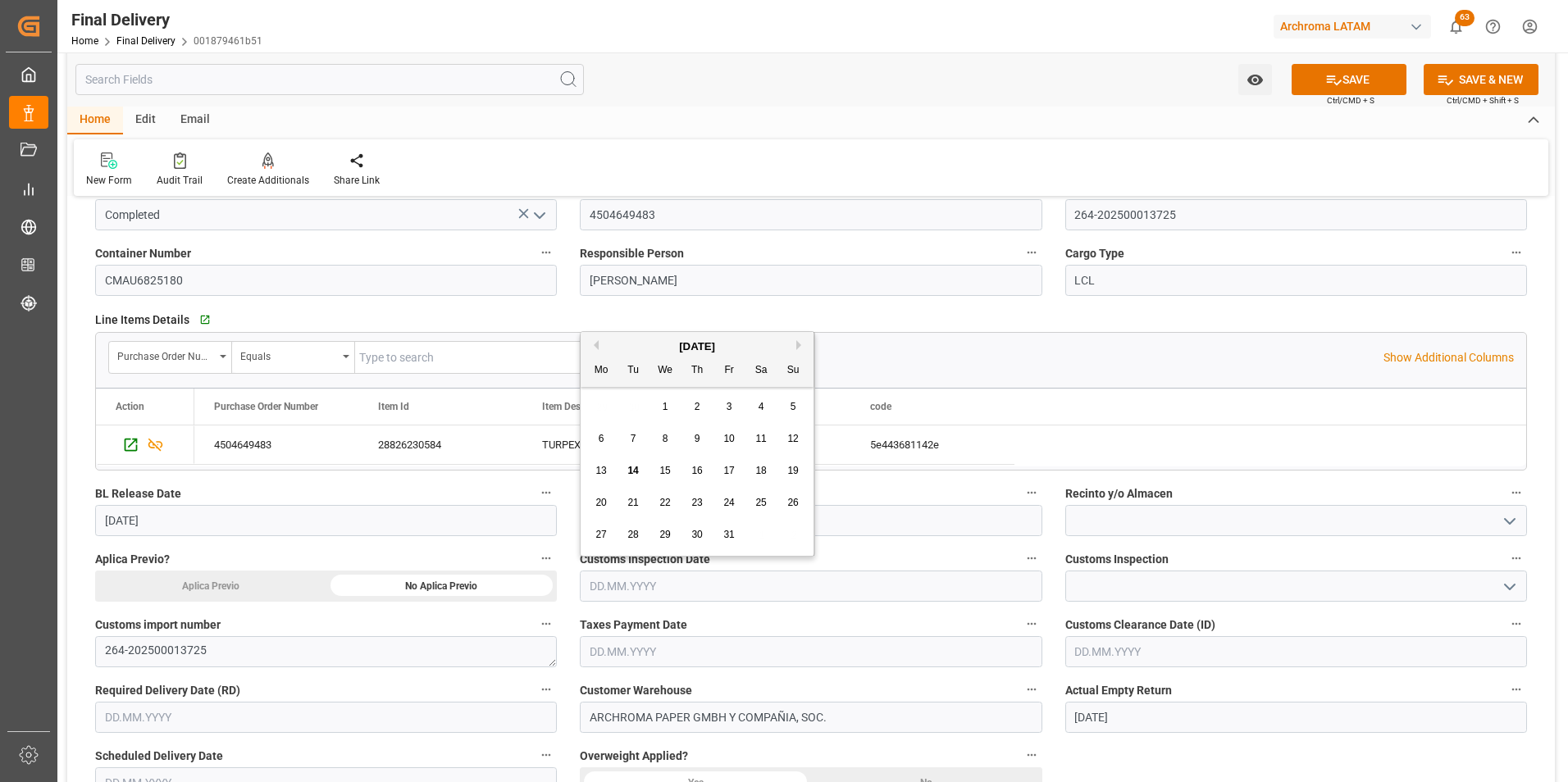
click at [603, 468] on span "13" at bounding box center [601, 470] width 11 height 12
type input "[DATE]"
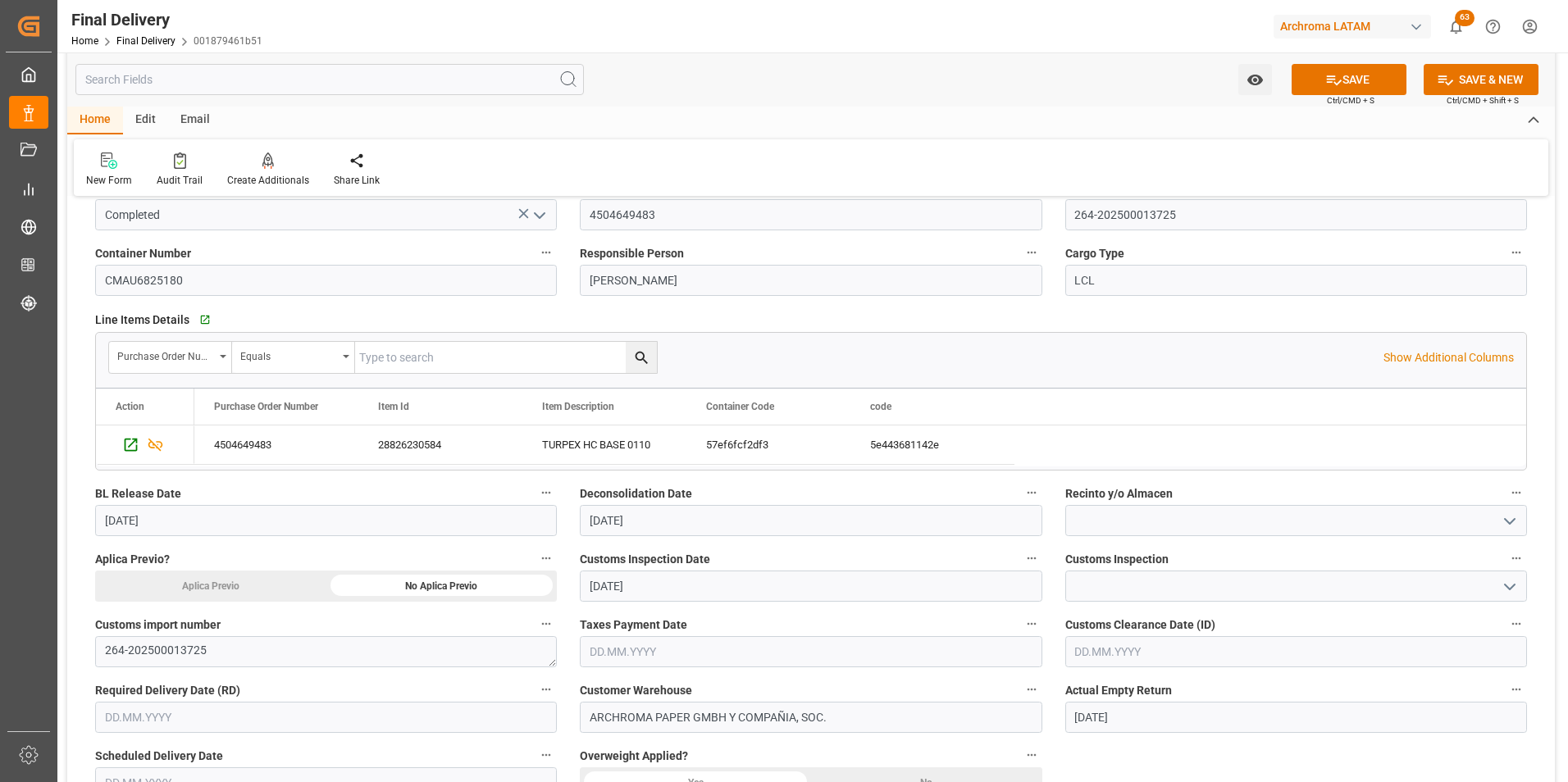
click at [1511, 588] on polyline "open menu" at bounding box center [1510, 587] width 10 height 5
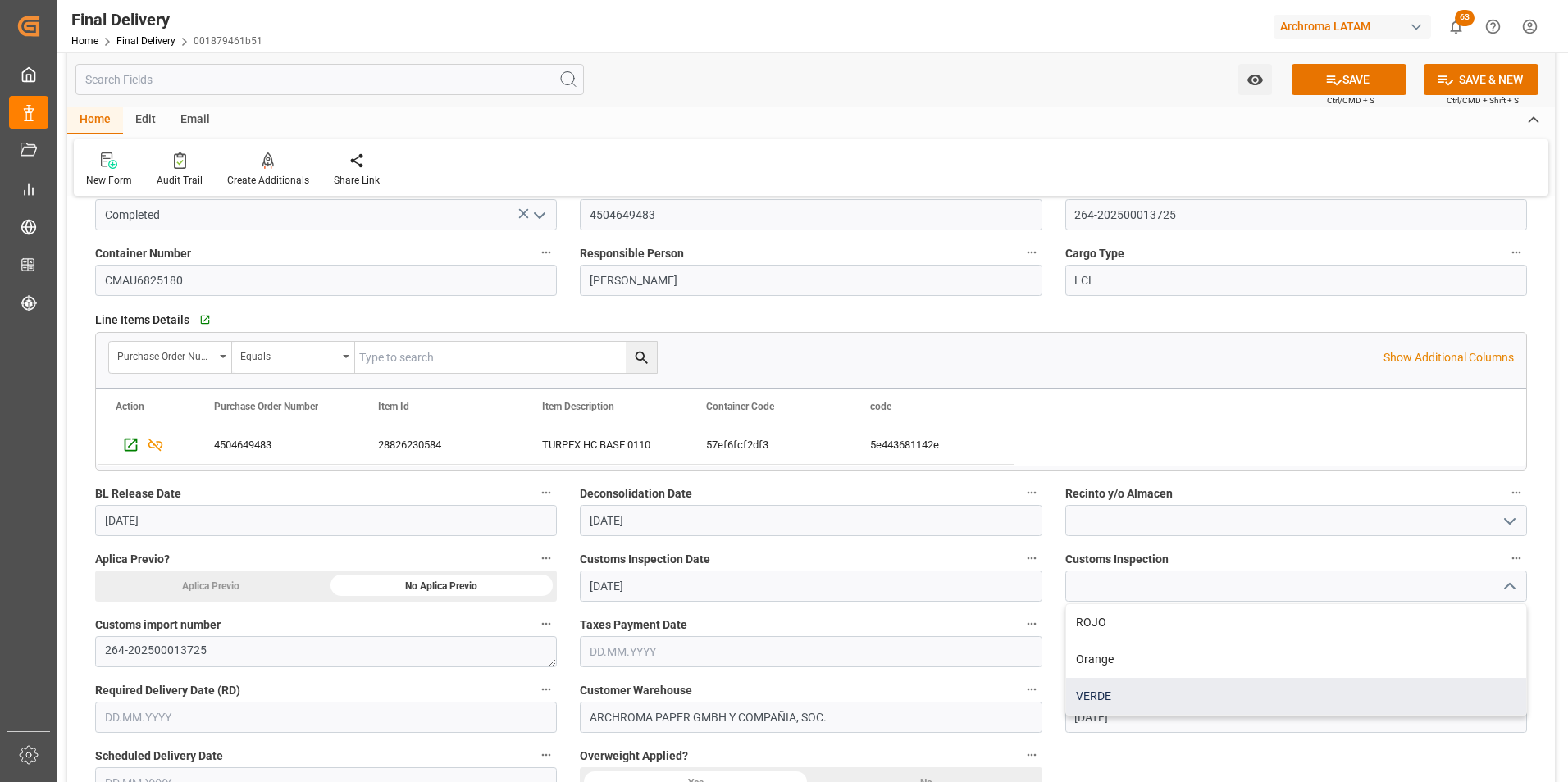
click at [1289, 684] on div "VERDE" at bounding box center [1296, 697] width 460 height 37
type input "VERDE"
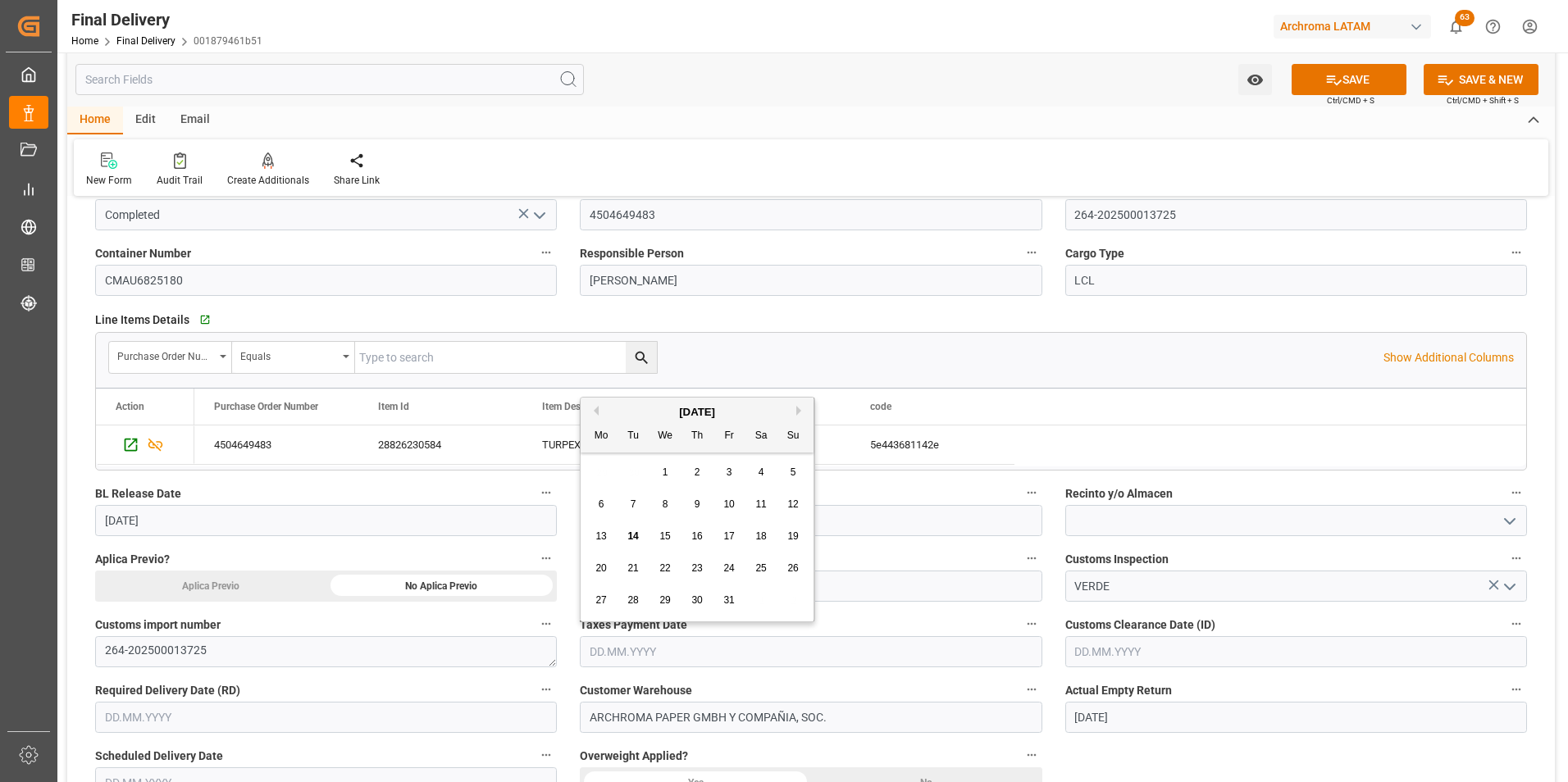
click at [832, 659] on input "text" at bounding box center [811, 651] width 462 height 31
click at [603, 538] on span "13" at bounding box center [601, 536] width 11 height 12
type input "[DATE]"
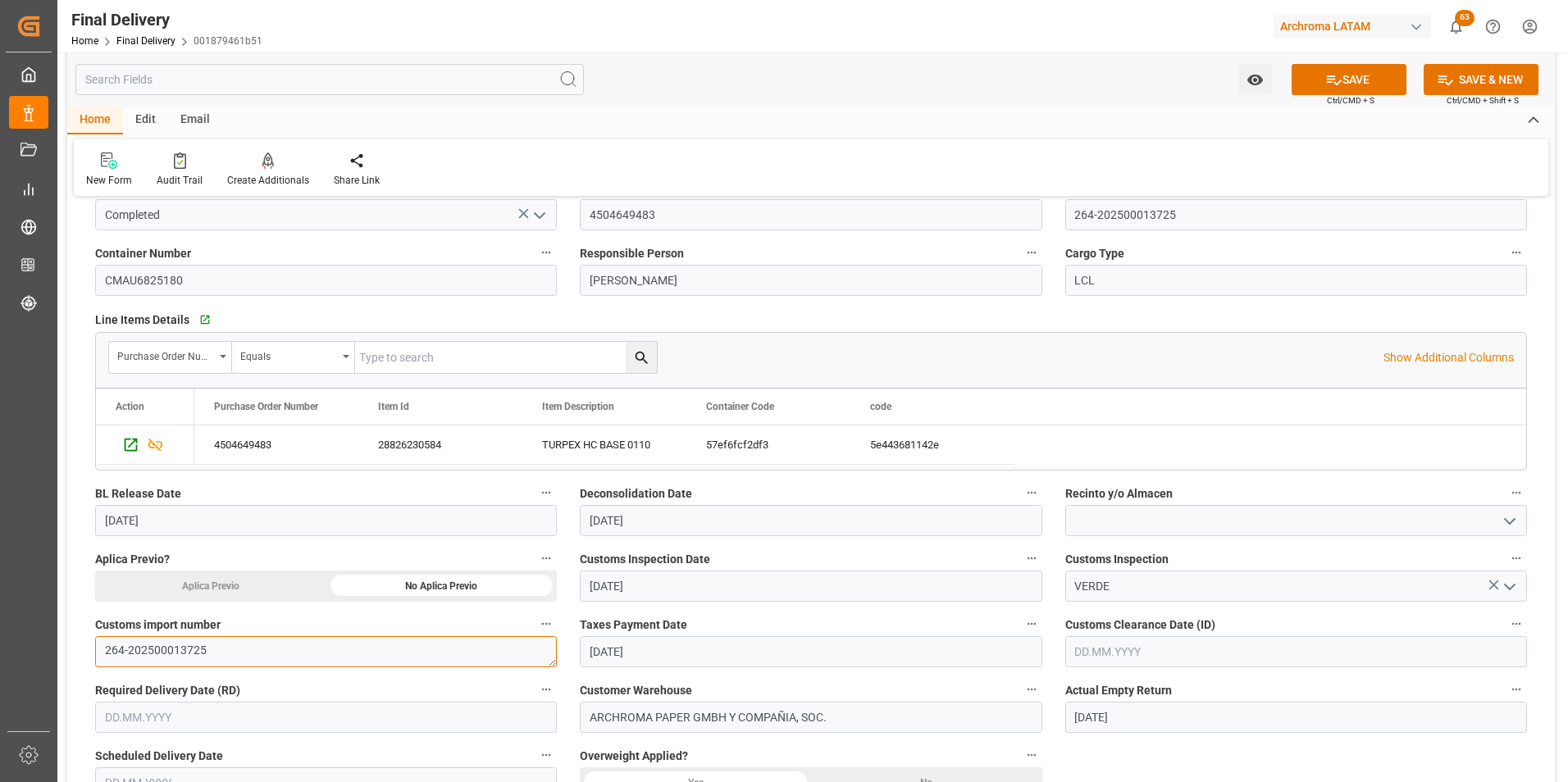
click at [354, 654] on textarea "264-202500013725" at bounding box center [325, 651] width 462 height 31
type textarea "264-202500013725"
click at [311, 727] on input "text" at bounding box center [325, 716] width 462 height 31
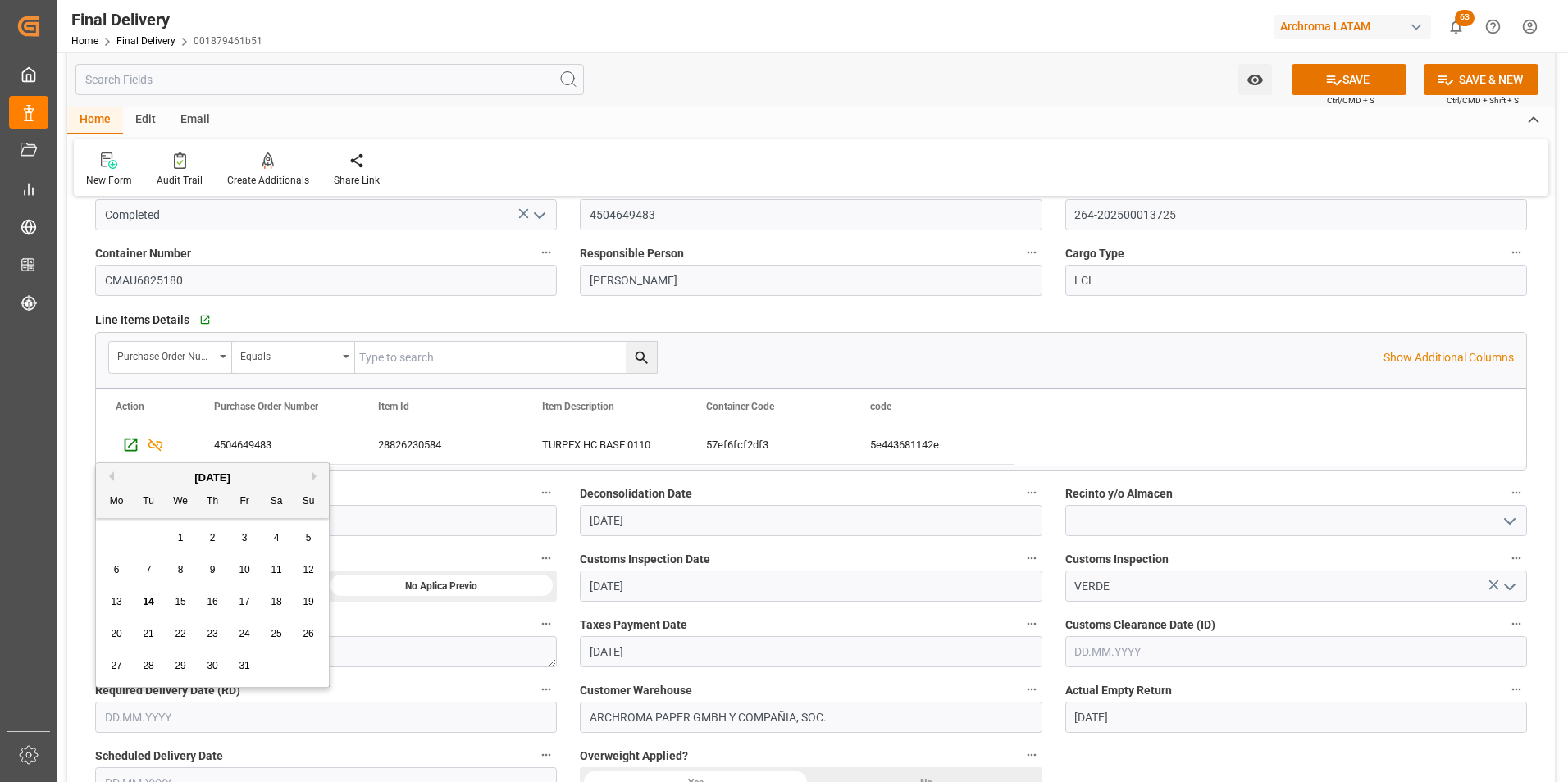
click at [155, 600] on div "14" at bounding box center [148, 602] width 20 height 19
type input "[DATE]"
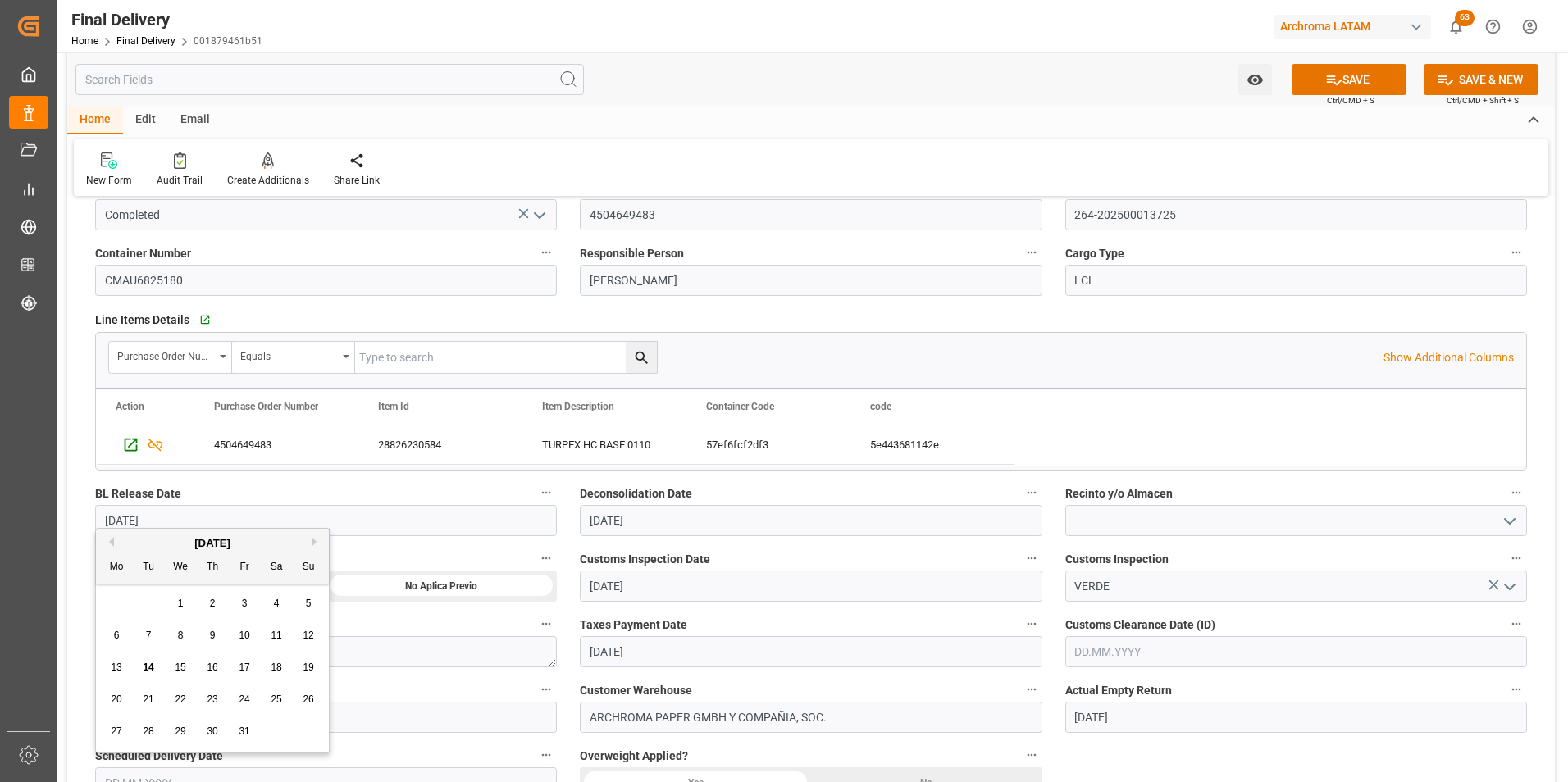
click at [177, 770] on input "text" at bounding box center [325, 783] width 462 height 31
click at [152, 665] on span "14" at bounding box center [148, 667] width 11 height 12
type input "[DATE]"
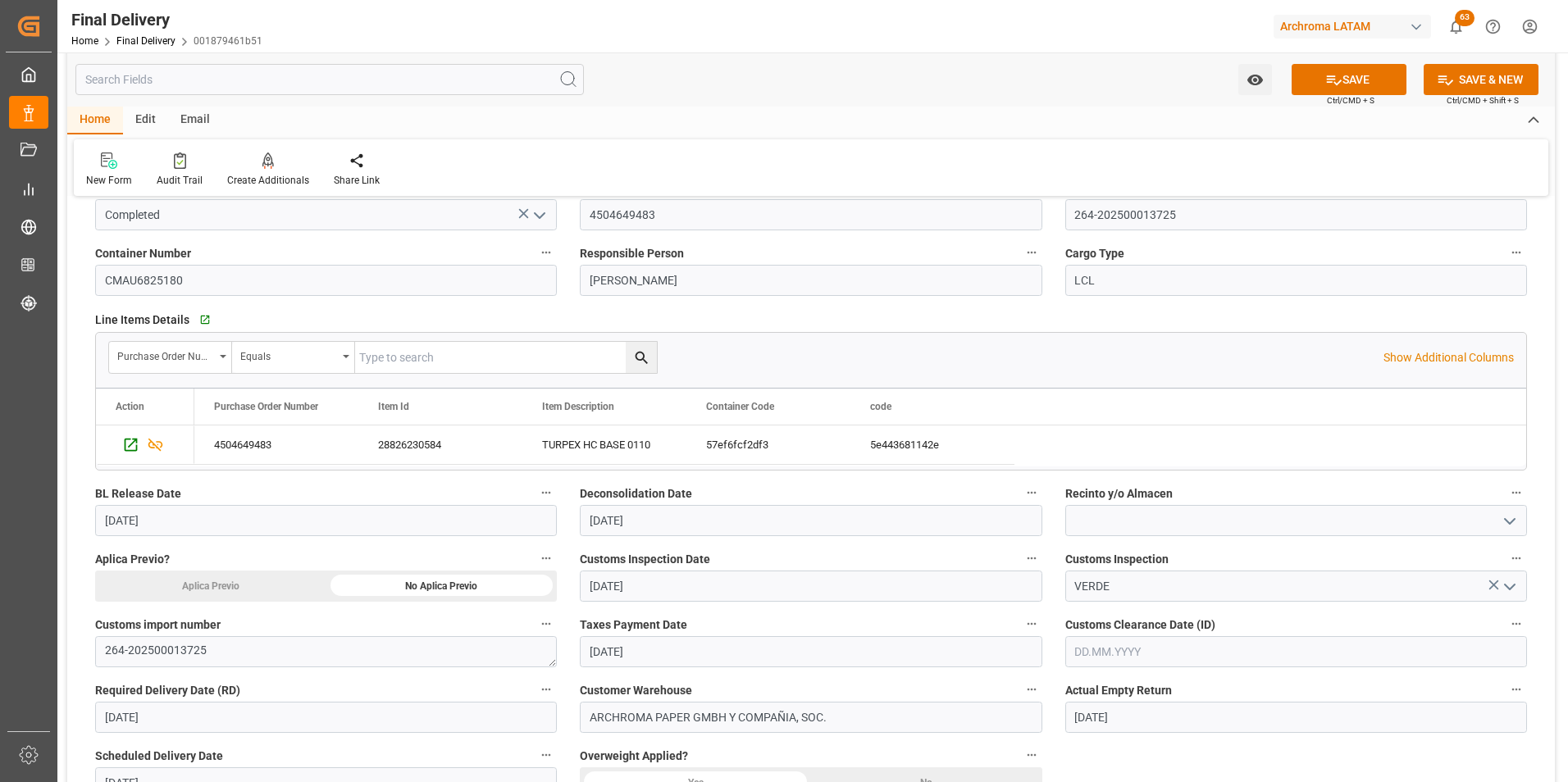
scroll to position [246, 0]
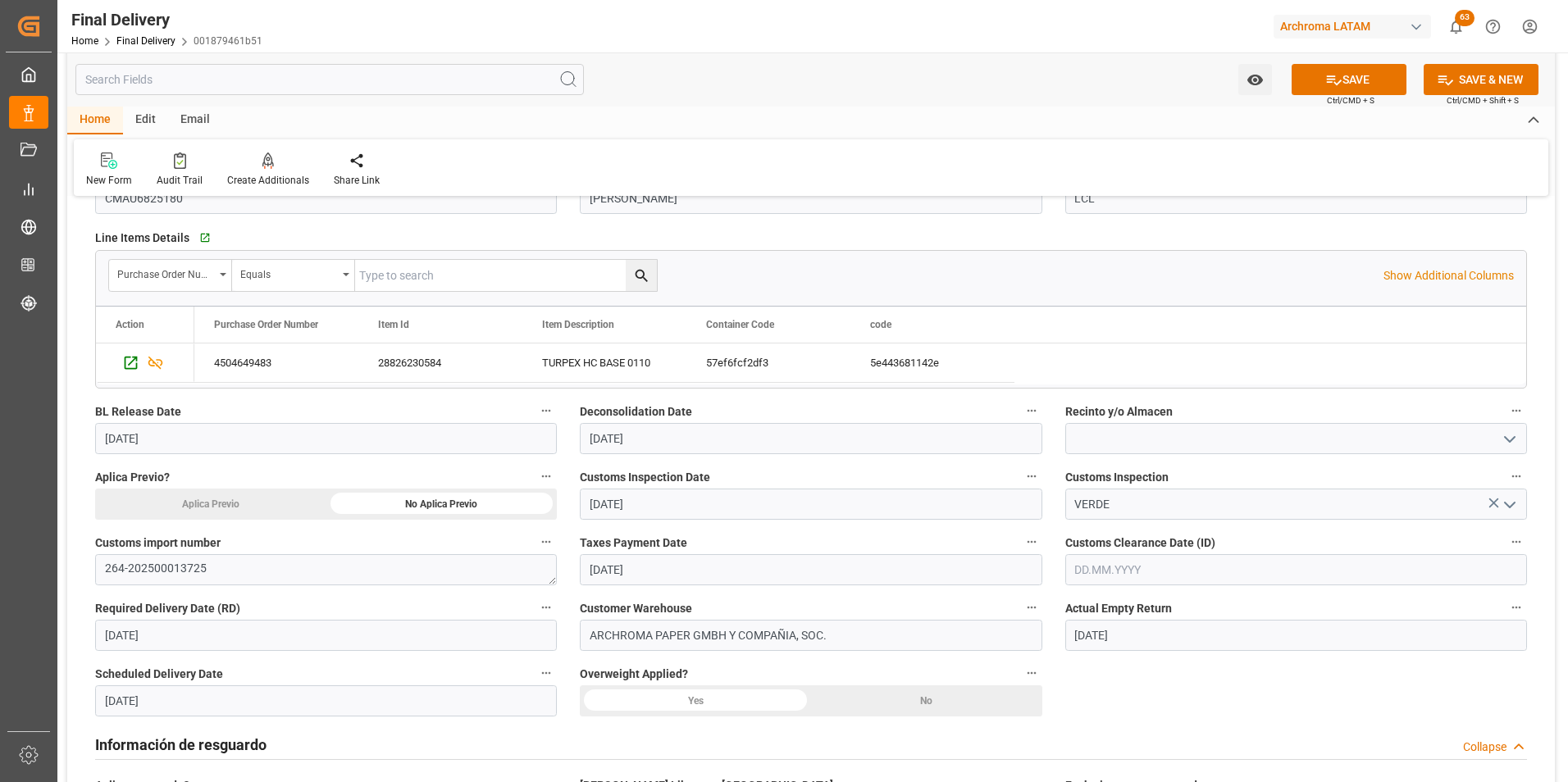
click at [894, 708] on div "No" at bounding box center [927, 701] width 231 height 31
click at [1176, 573] on input "text" at bounding box center [1296, 569] width 462 height 31
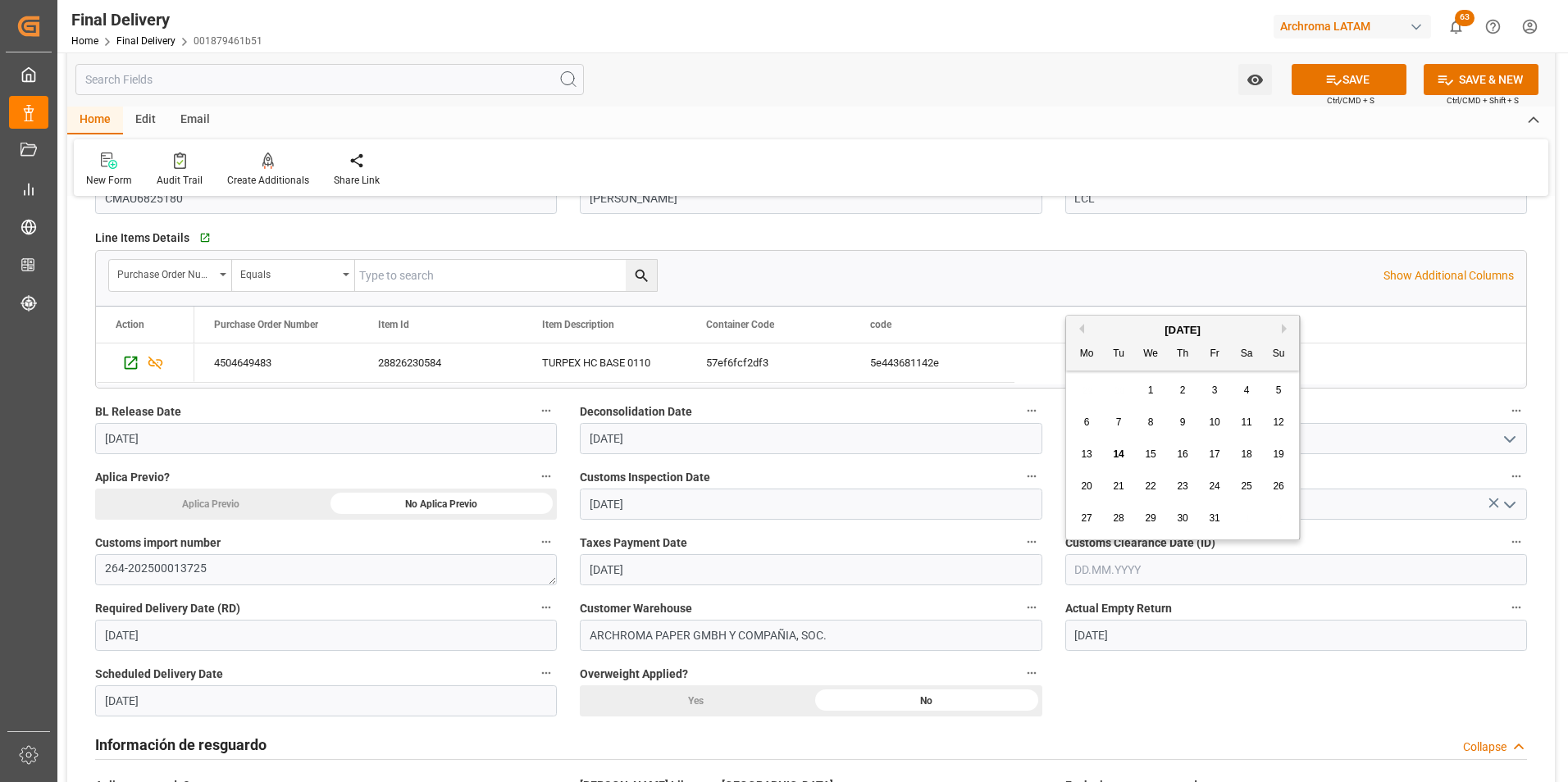
click at [1089, 456] on span "13" at bounding box center [1086, 453] width 11 height 12
type input "[DATE]"
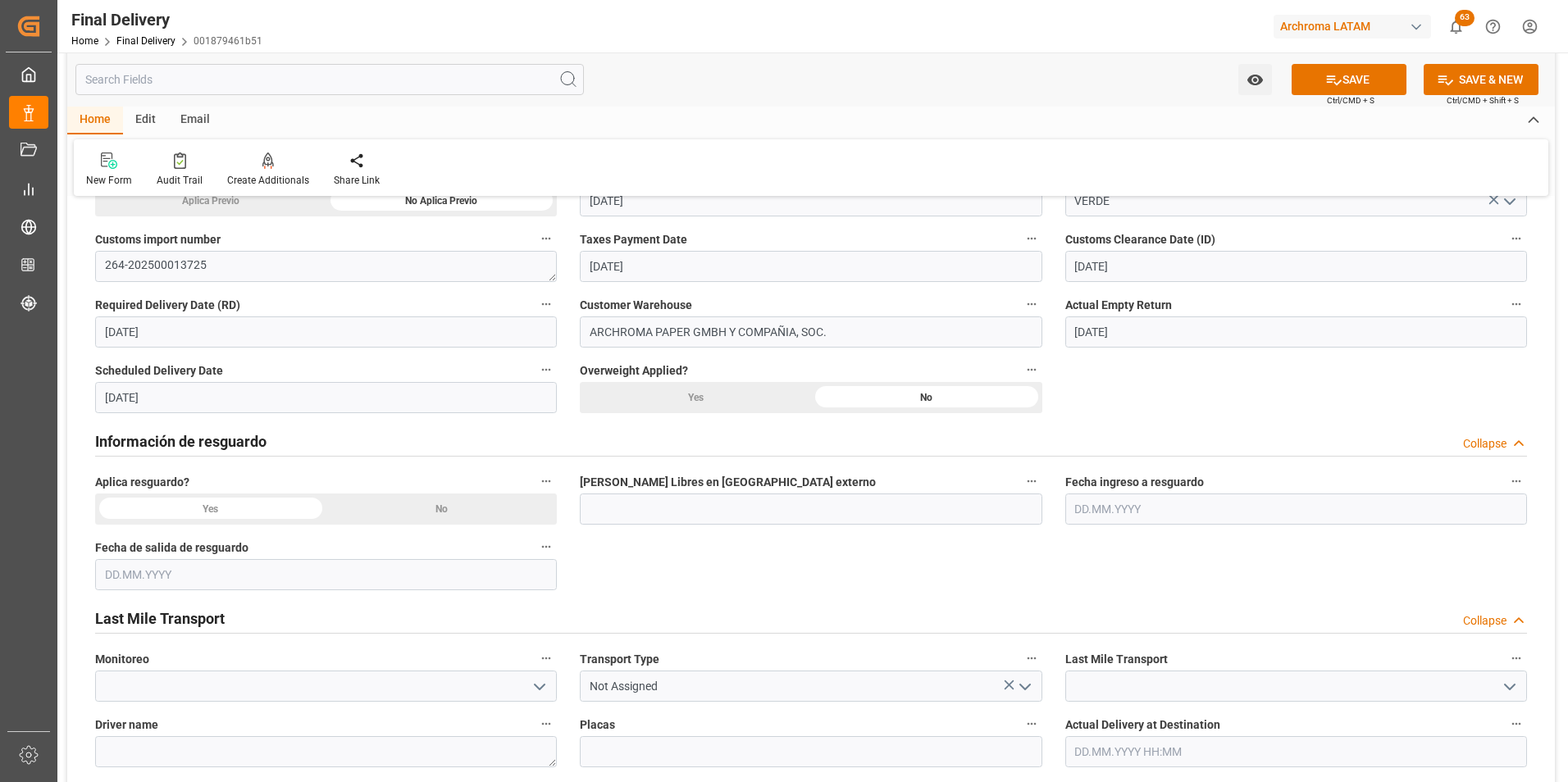
scroll to position [574, 0]
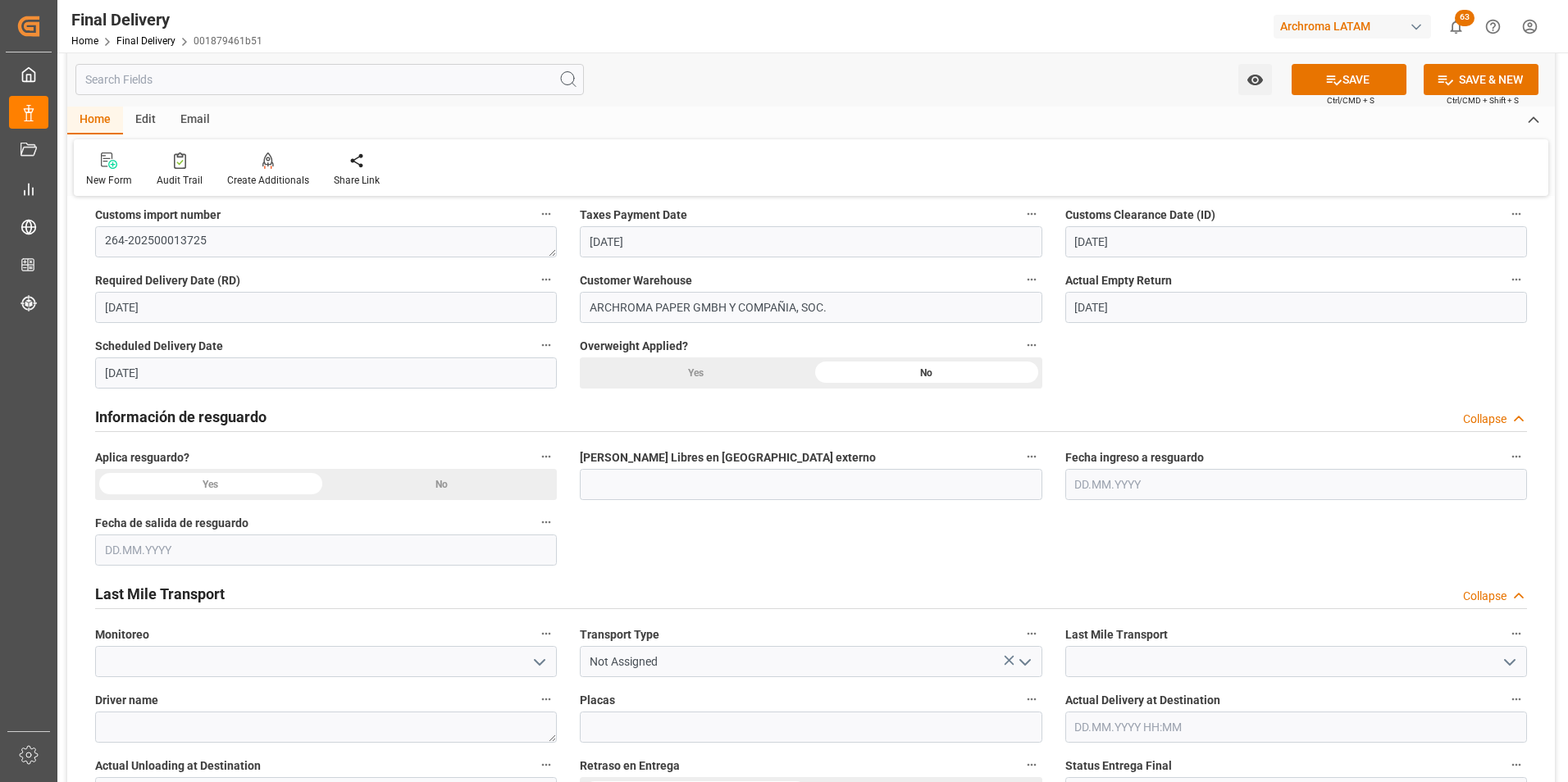
click at [508, 481] on div "No" at bounding box center [441, 484] width 231 height 31
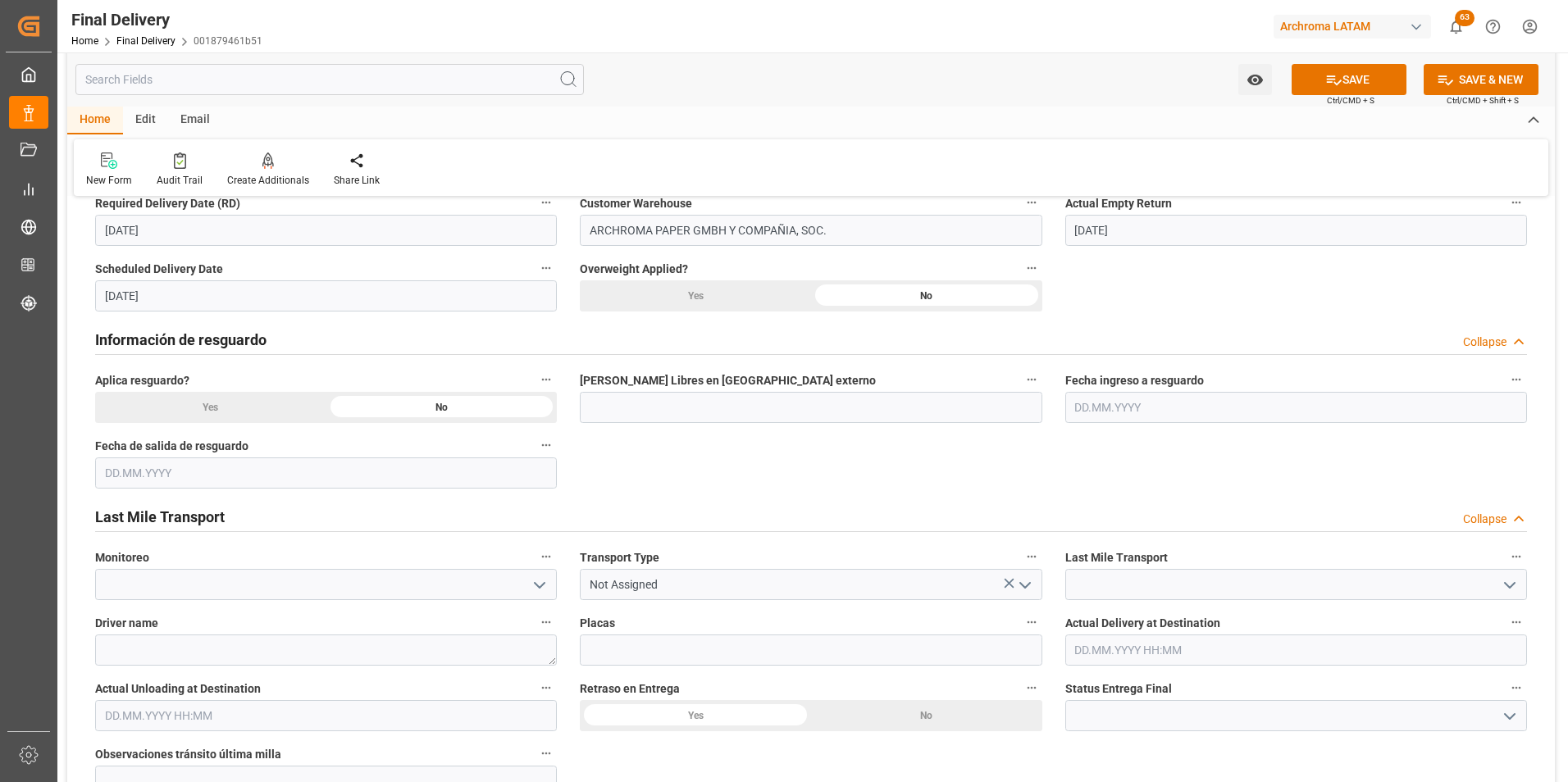
scroll to position [656, 0]
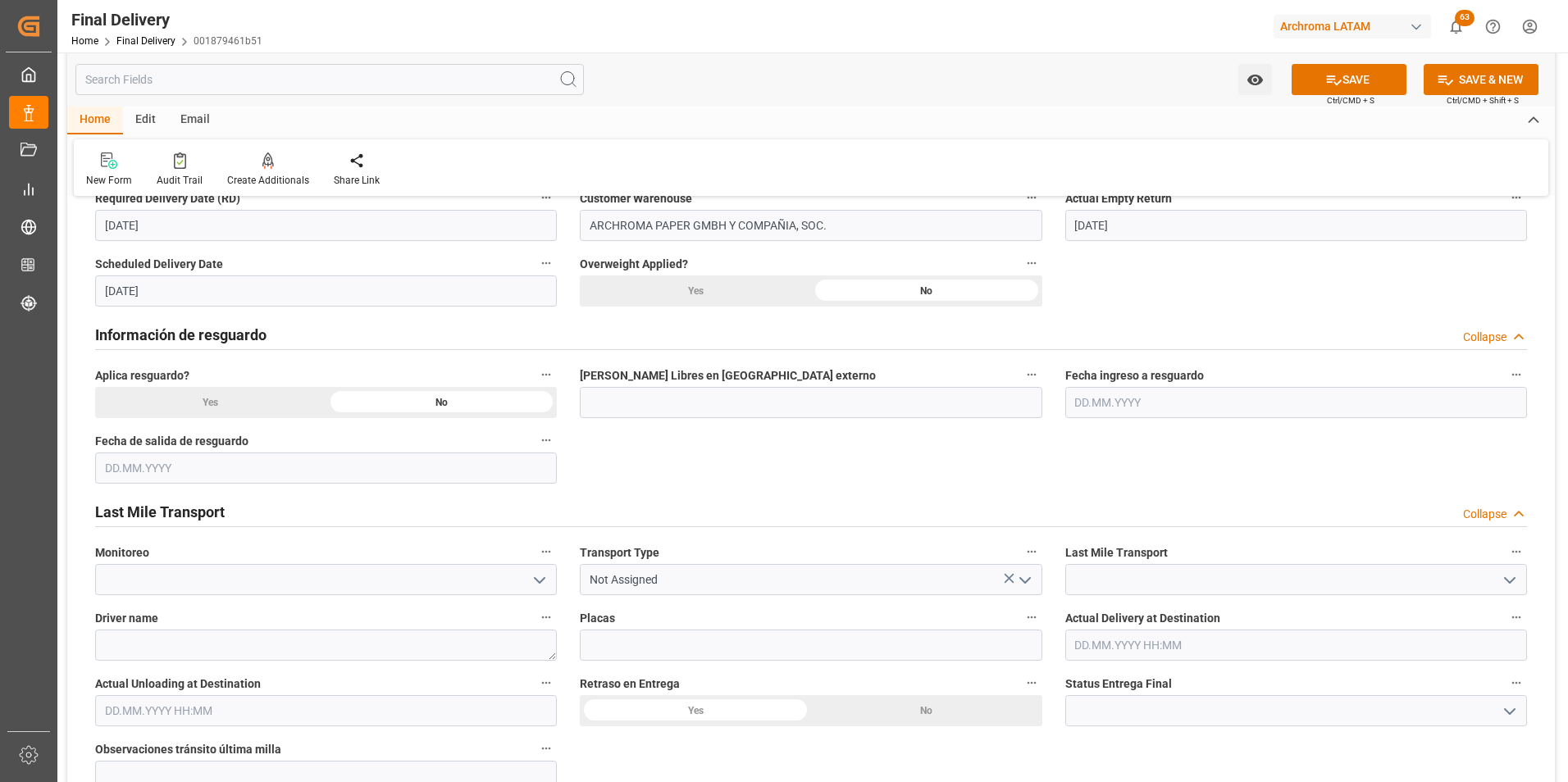
click at [1034, 582] on icon "open menu" at bounding box center [1025, 580] width 19 height 19
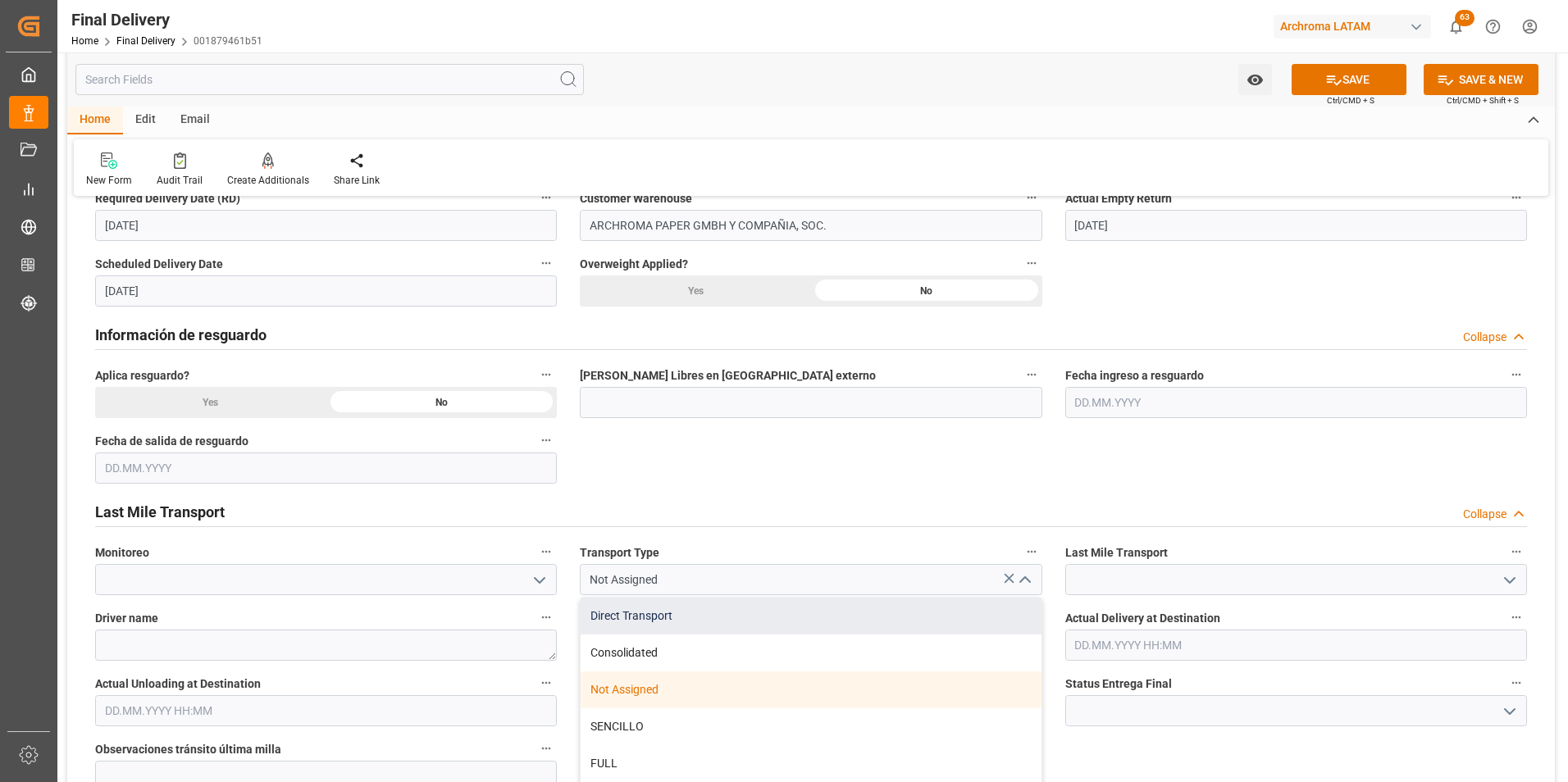
click at [935, 611] on div "Direct Transport" at bounding box center [810, 616] width 460 height 37
type input "Direct Transport"
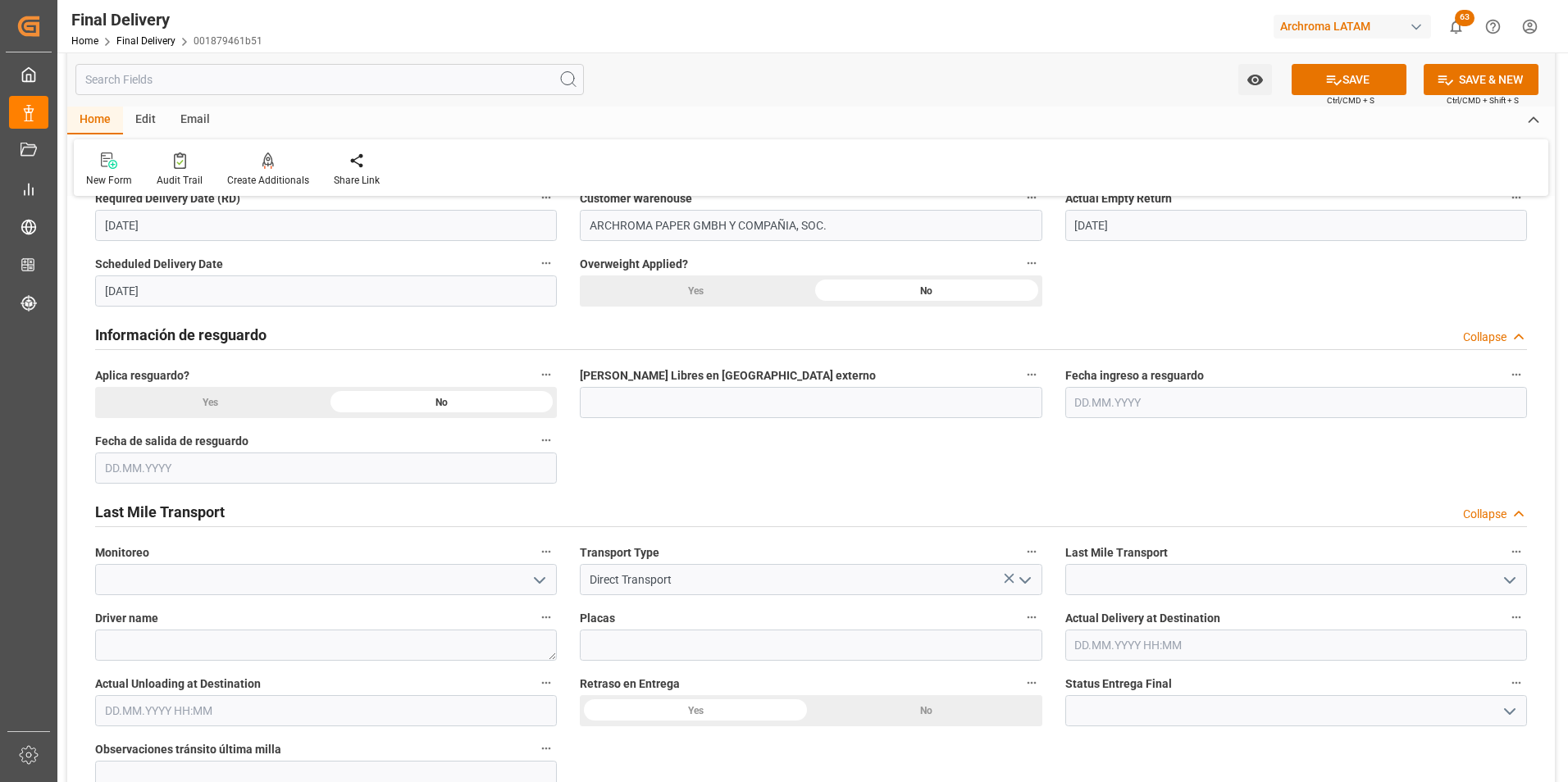
click at [1433, 644] on input "text" at bounding box center [1296, 645] width 462 height 31
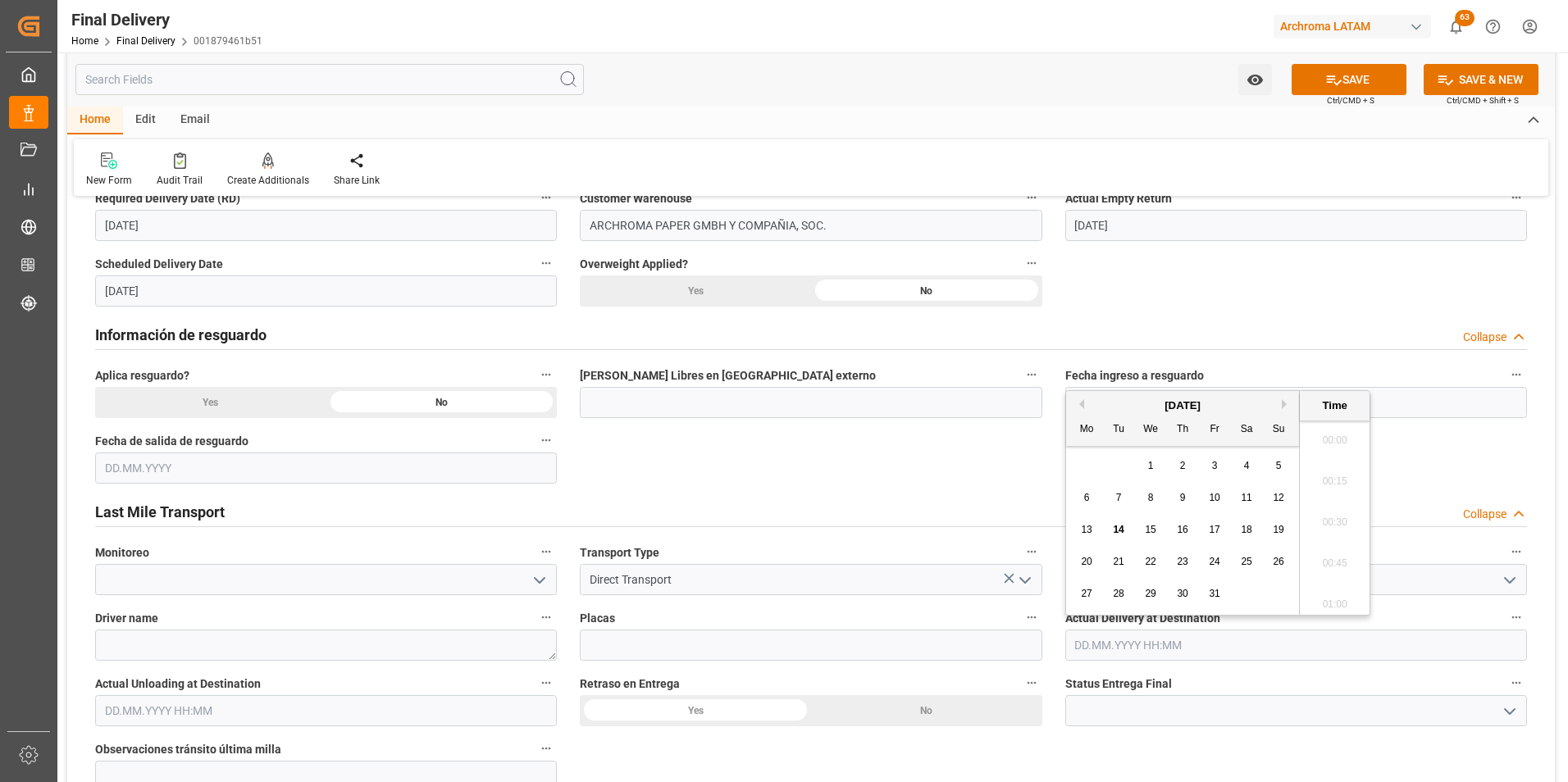
scroll to position [2547, 0]
click at [1127, 532] on div "14" at bounding box center [1119, 530] width 20 height 19
type input "[DATE] 00:00"
click at [221, 707] on input "text" at bounding box center [325, 710] width 462 height 31
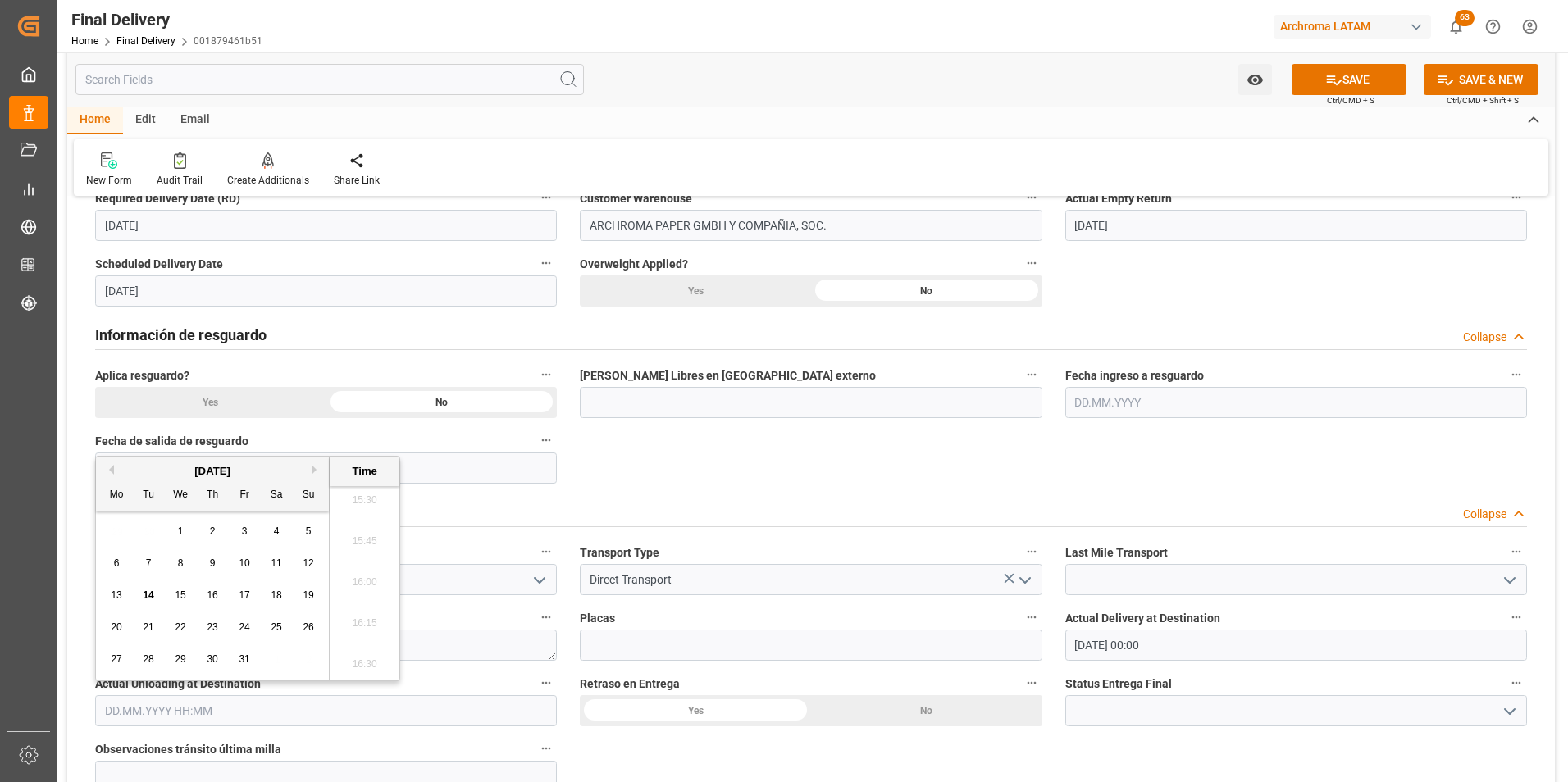
click at [149, 598] on span "14" at bounding box center [148, 595] width 11 height 12
type input "[DATE] 00:00"
click at [940, 708] on div "No" at bounding box center [927, 710] width 231 height 31
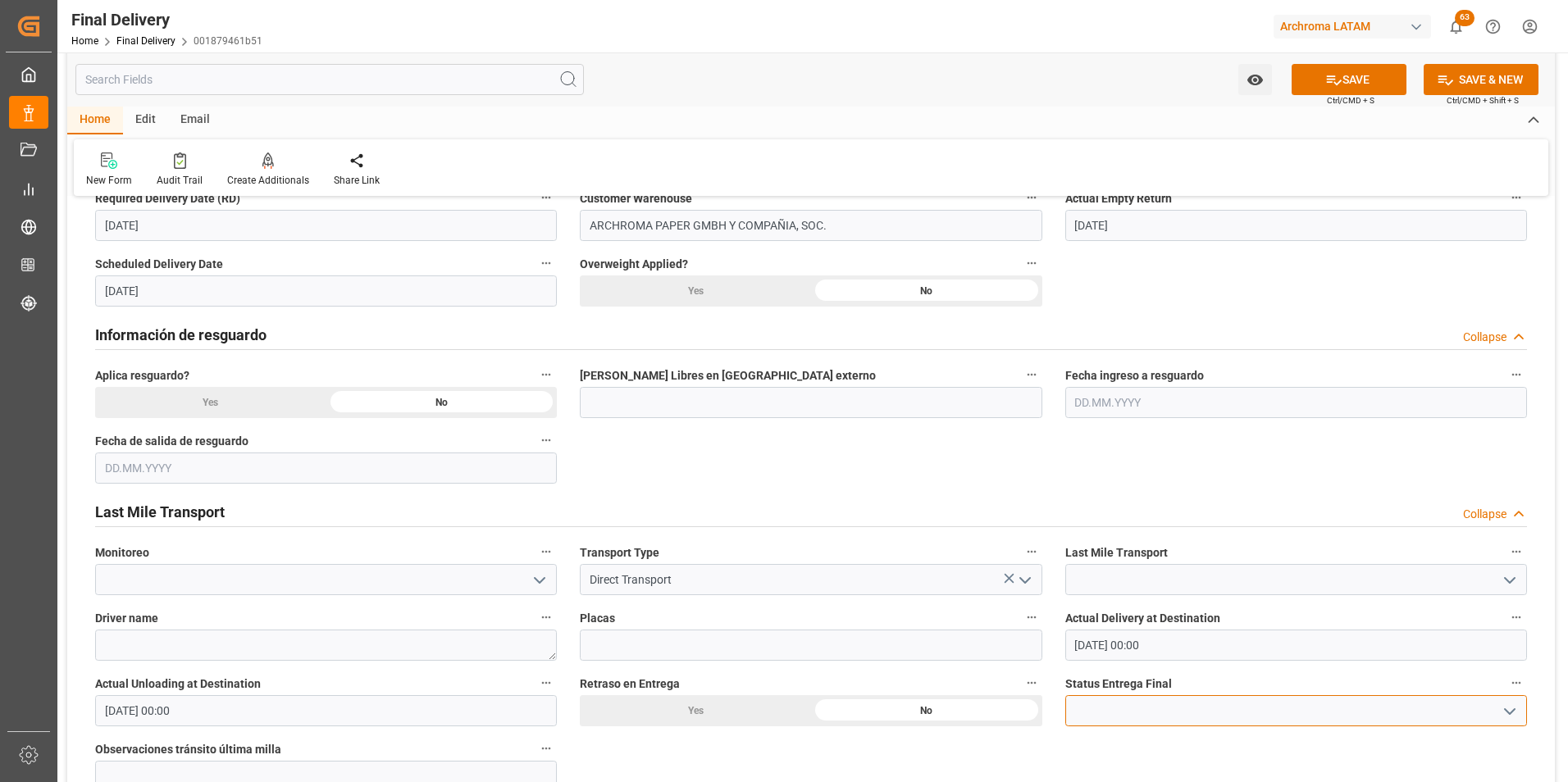
click at [1489, 713] on input at bounding box center [1296, 710] width 462 height 31
click at [1497, 715] on button "open menu" at bounding box center [1509, 711] width 25 height 26
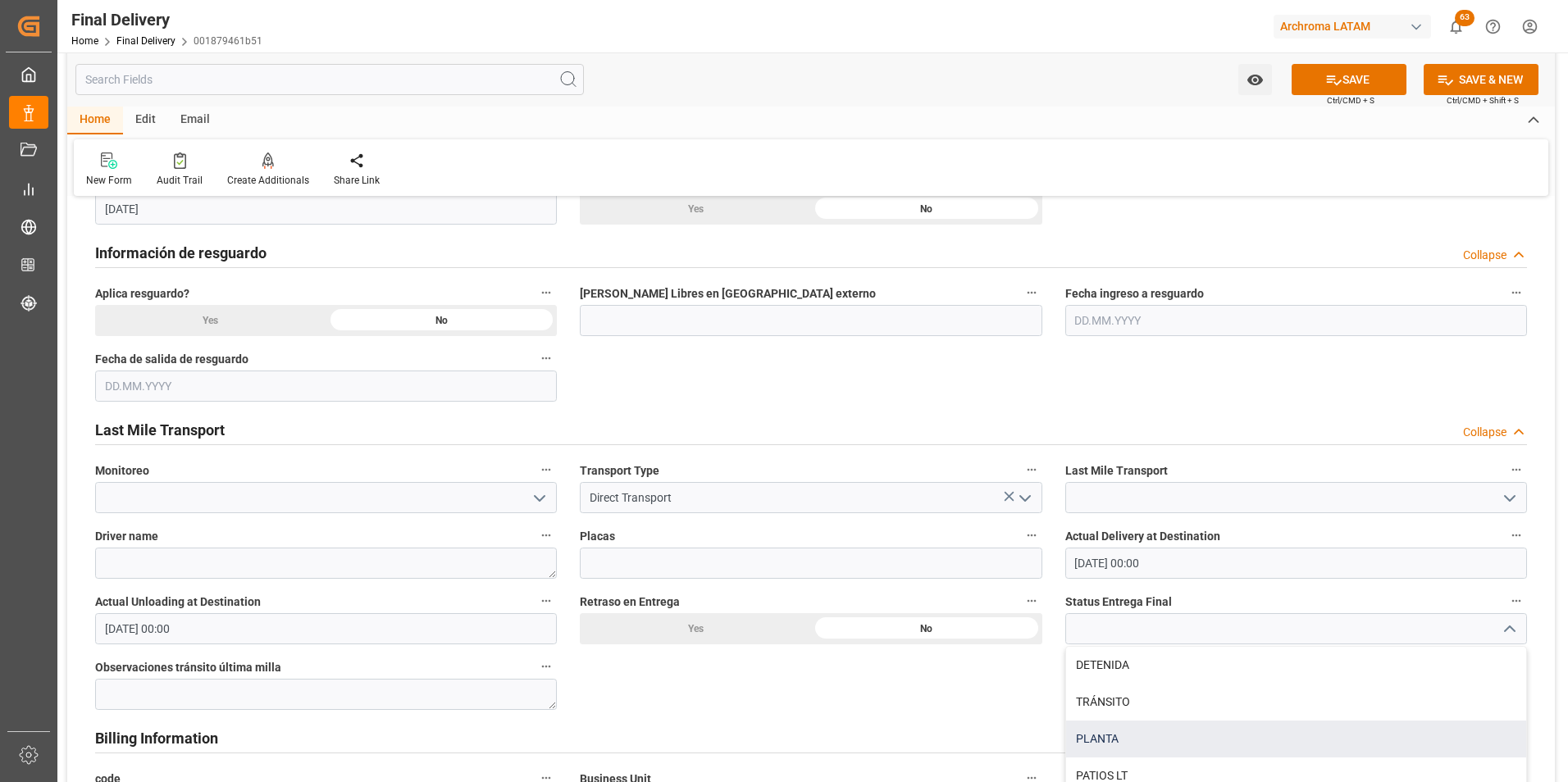
click at [1277, 729] on div "PLANTA" at bounding box center [1296, 739] width 460 height 37
type input "PLANTA"
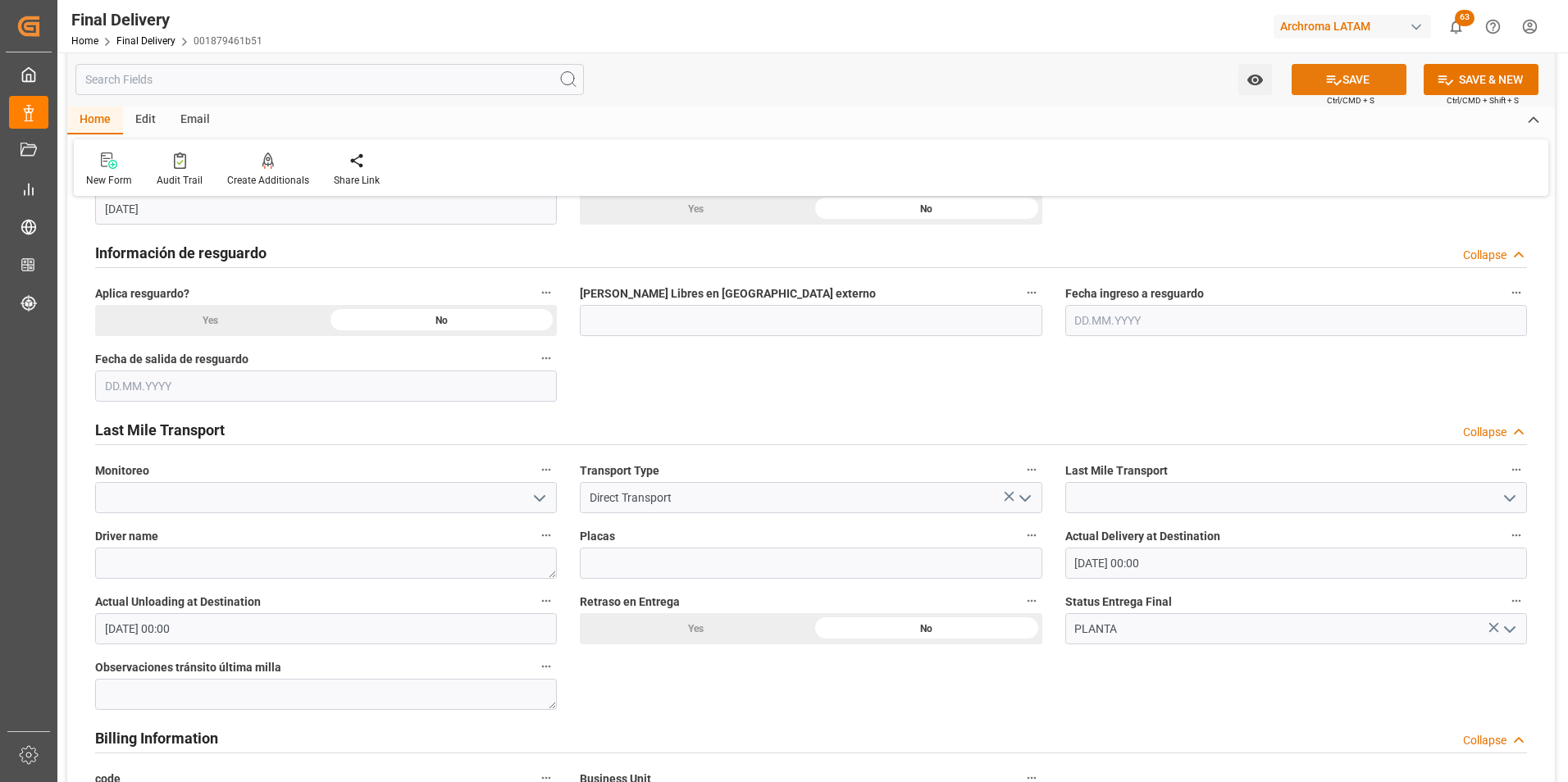
click at [1347, 79] on button "SAVE" at bounding box center [1349, 79] width 115 height 31
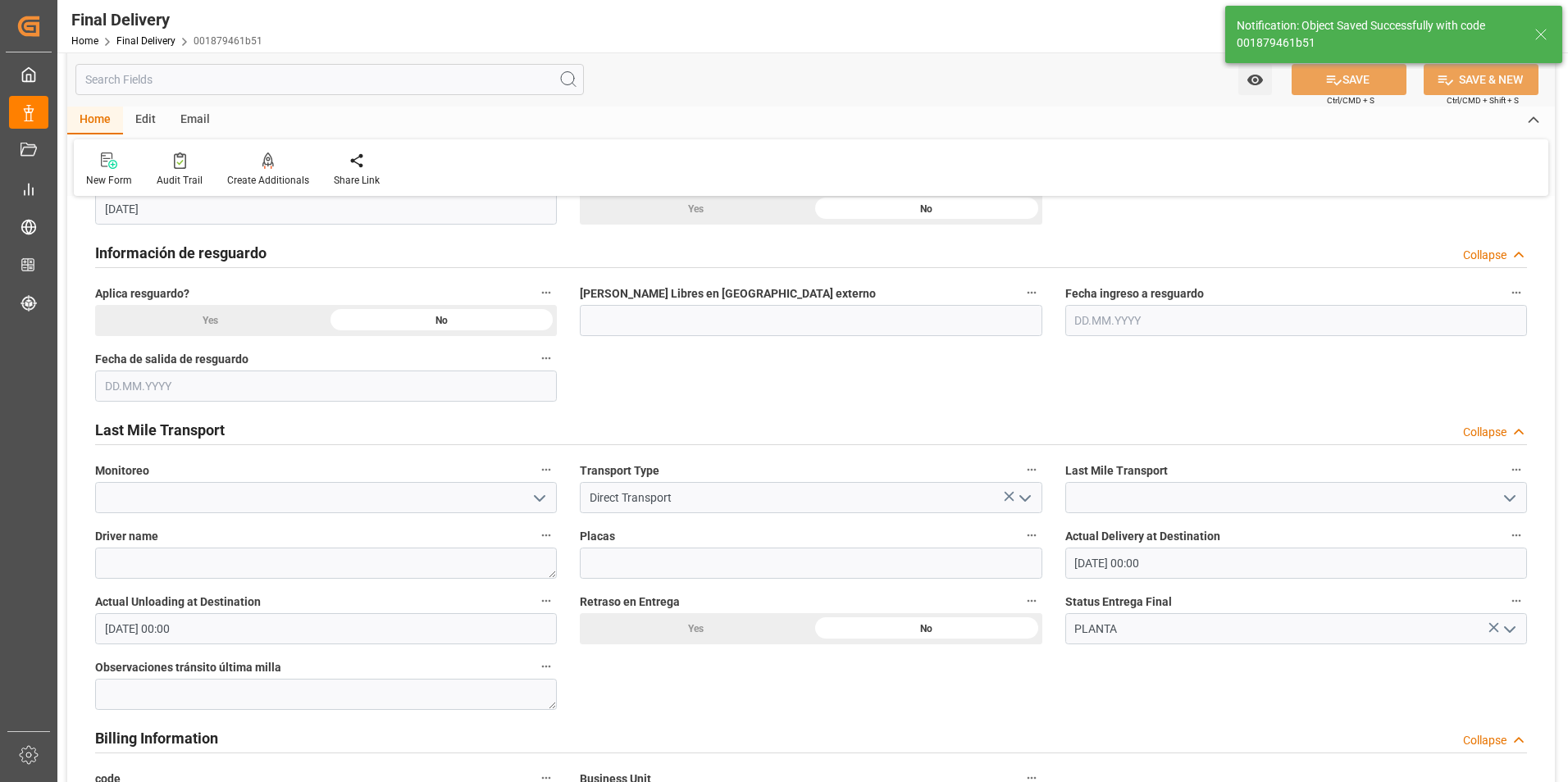
type input "6"
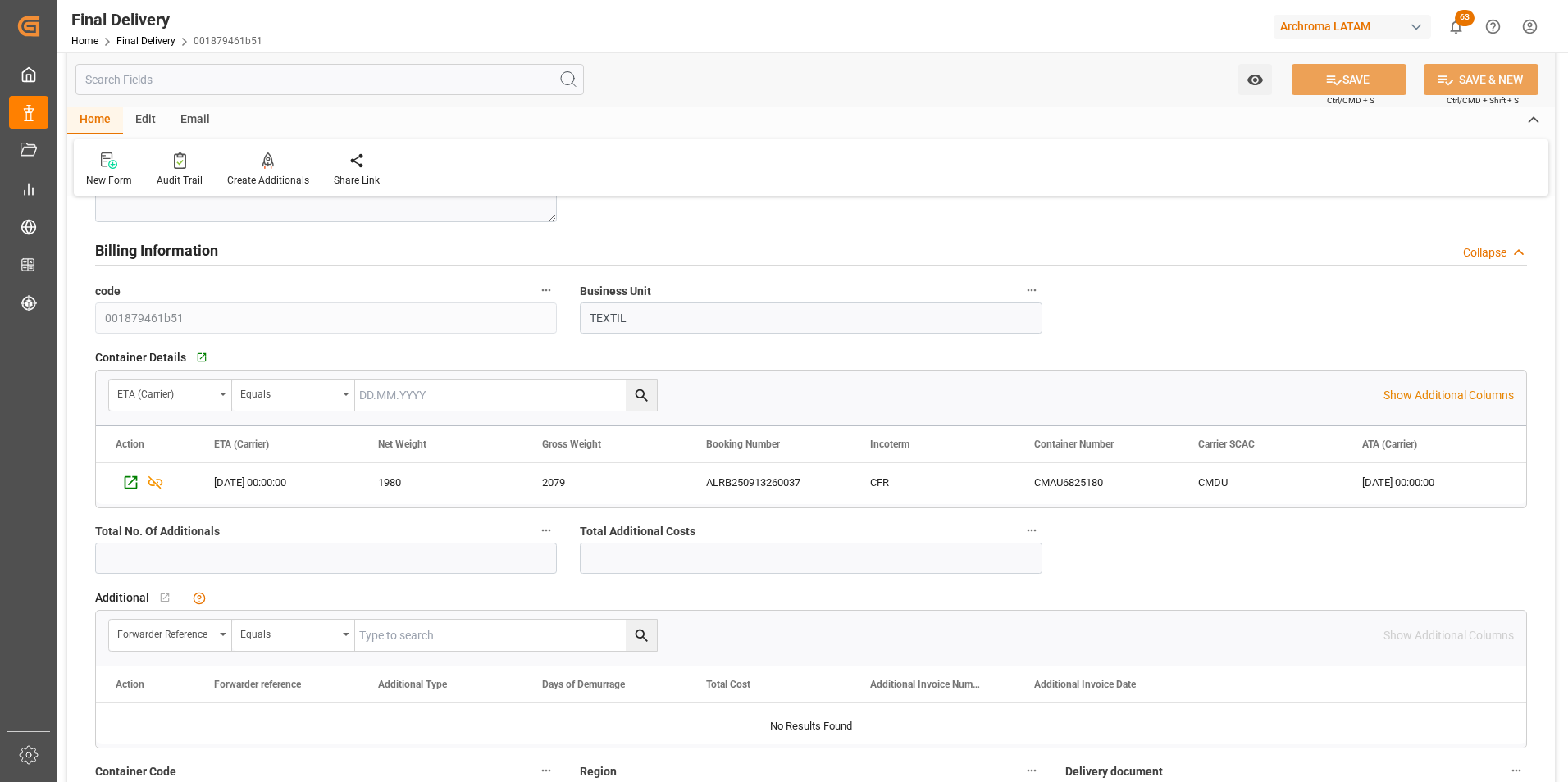
scroll to position [1230, 0]
click at [134, 474] on icon "Press SPACE to select this row." at bounding box center [130, 477] width 17 height 17
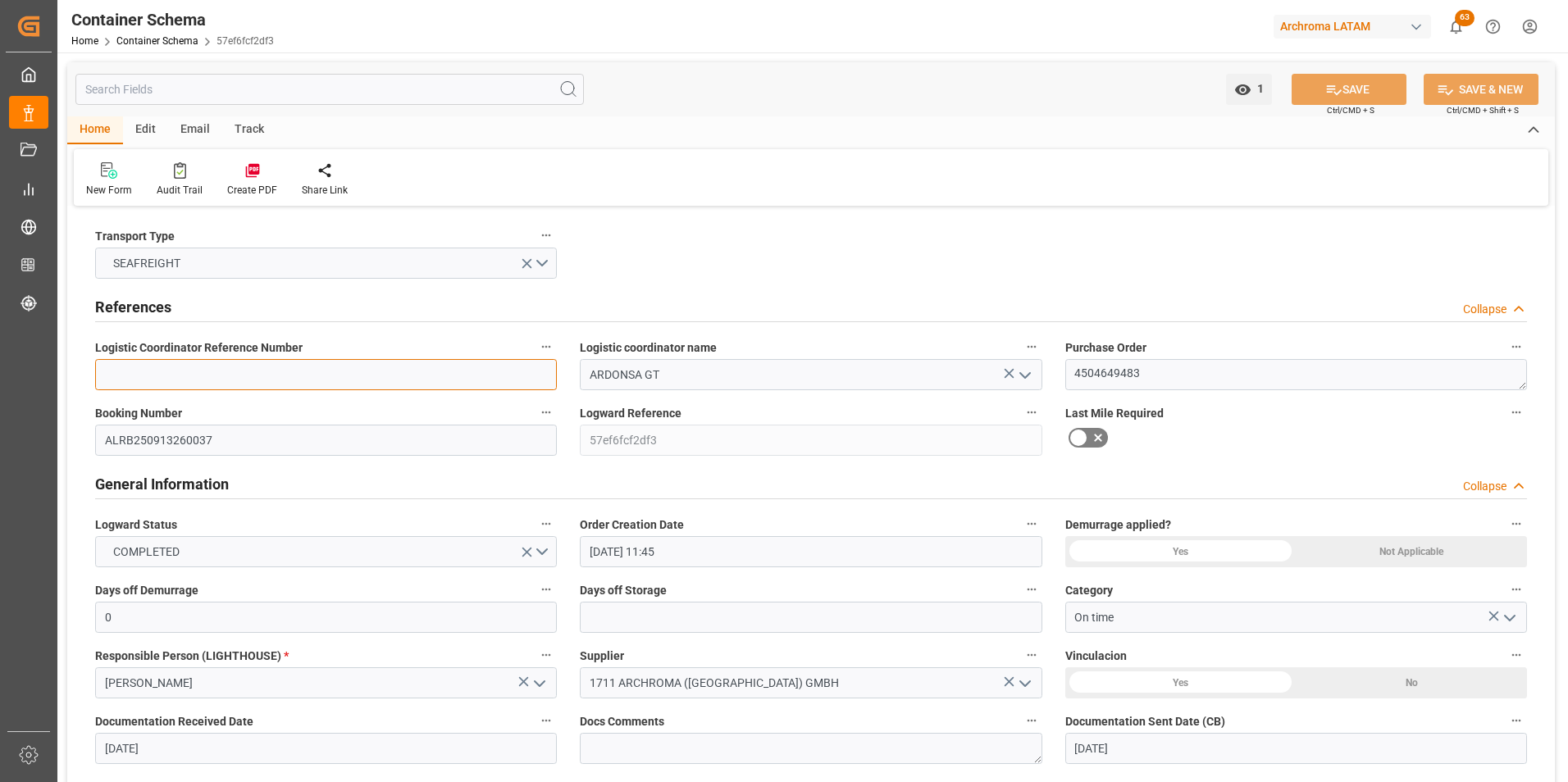
click at [181, 380] on input at bounding box center [325, 374] width 462 height 31
paste input "264-202500013729"
type input "264-202500013729"
click at [1340, 76] on button "SAVE" at bounding box center [1349, 89] width 115 height 31
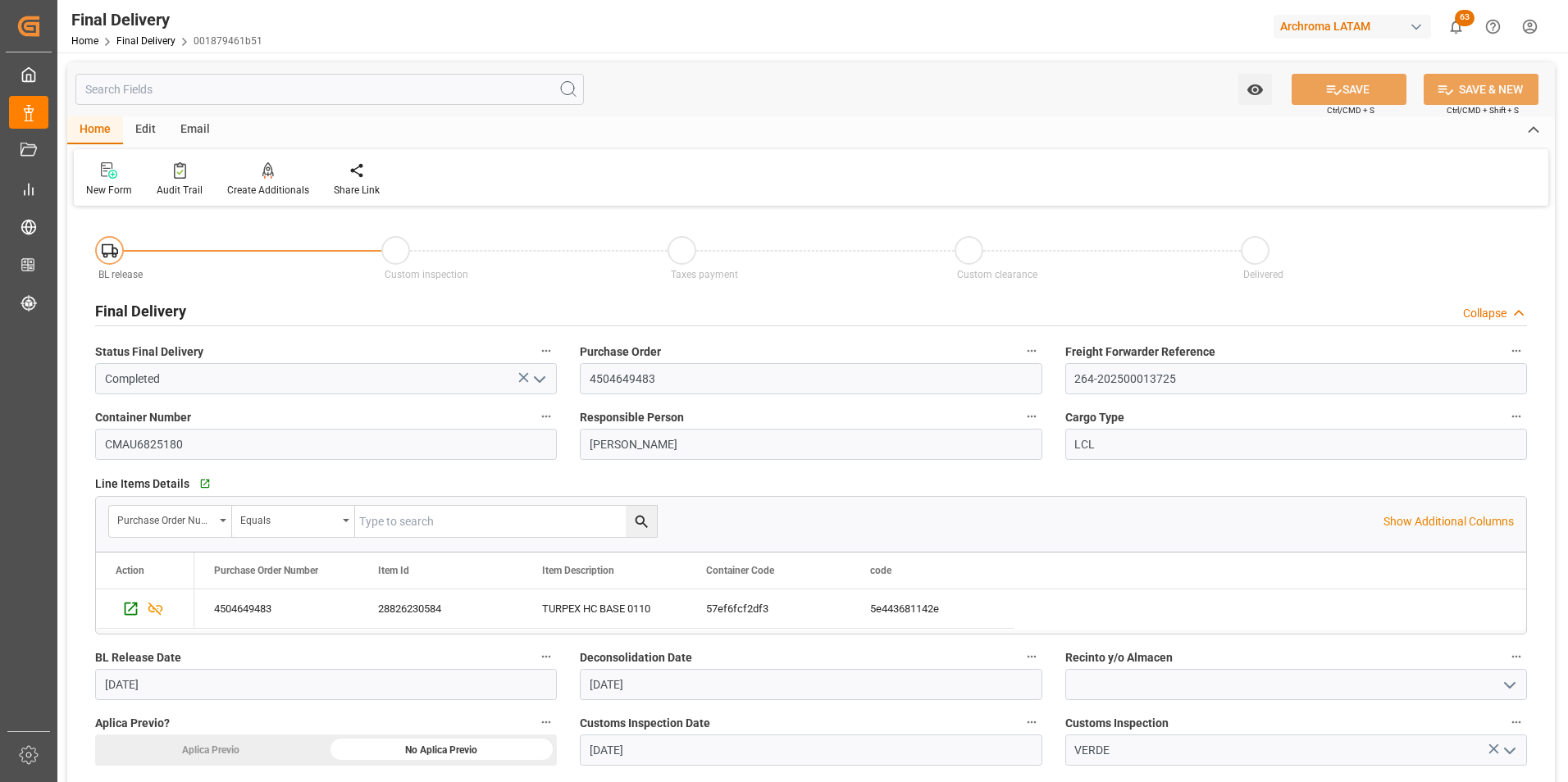
scroll to position [1230, 0]
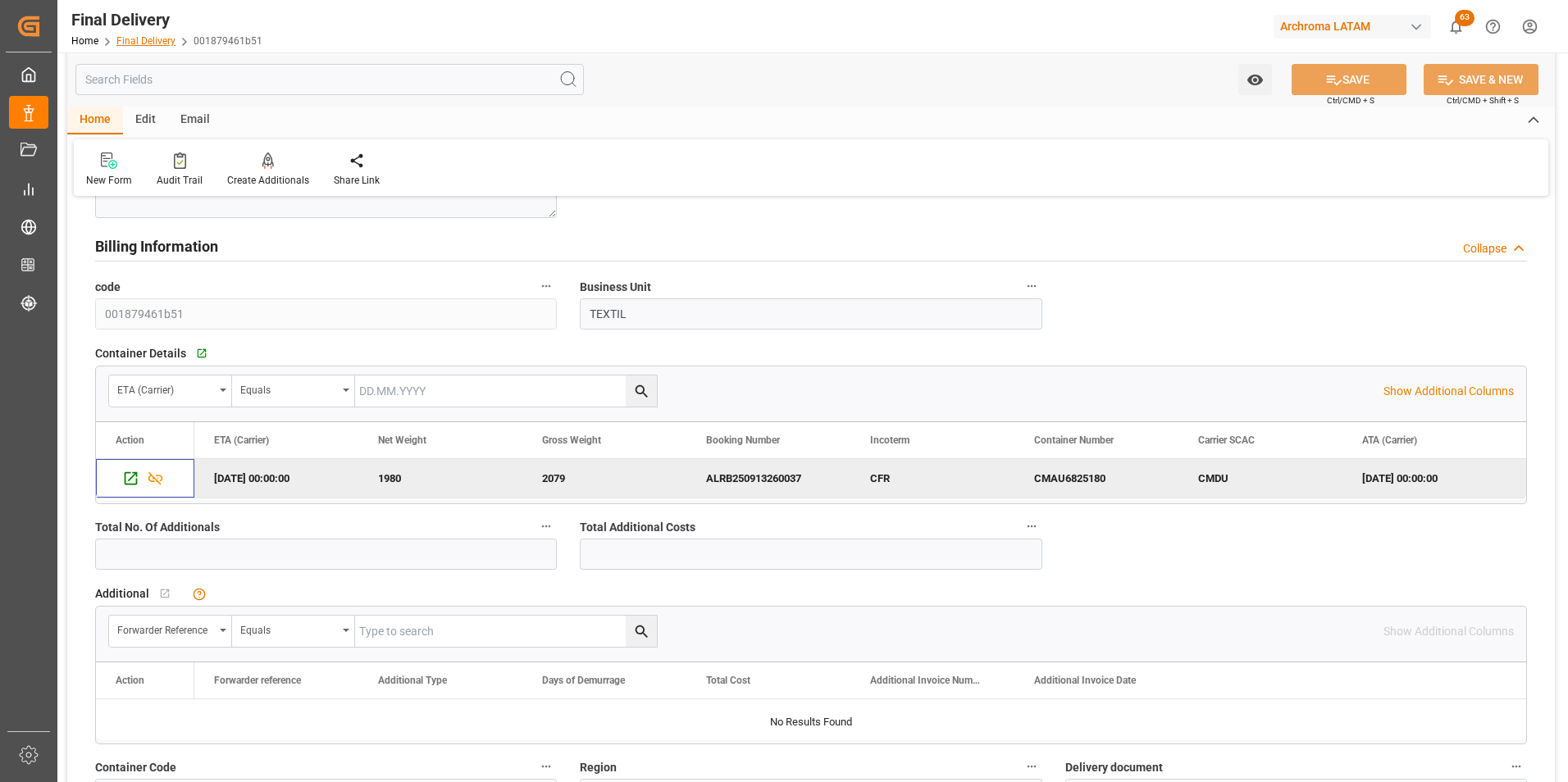
click at [147, 39] on link "Final Delivery" at bounding box center [145, 41] width 59 height 12
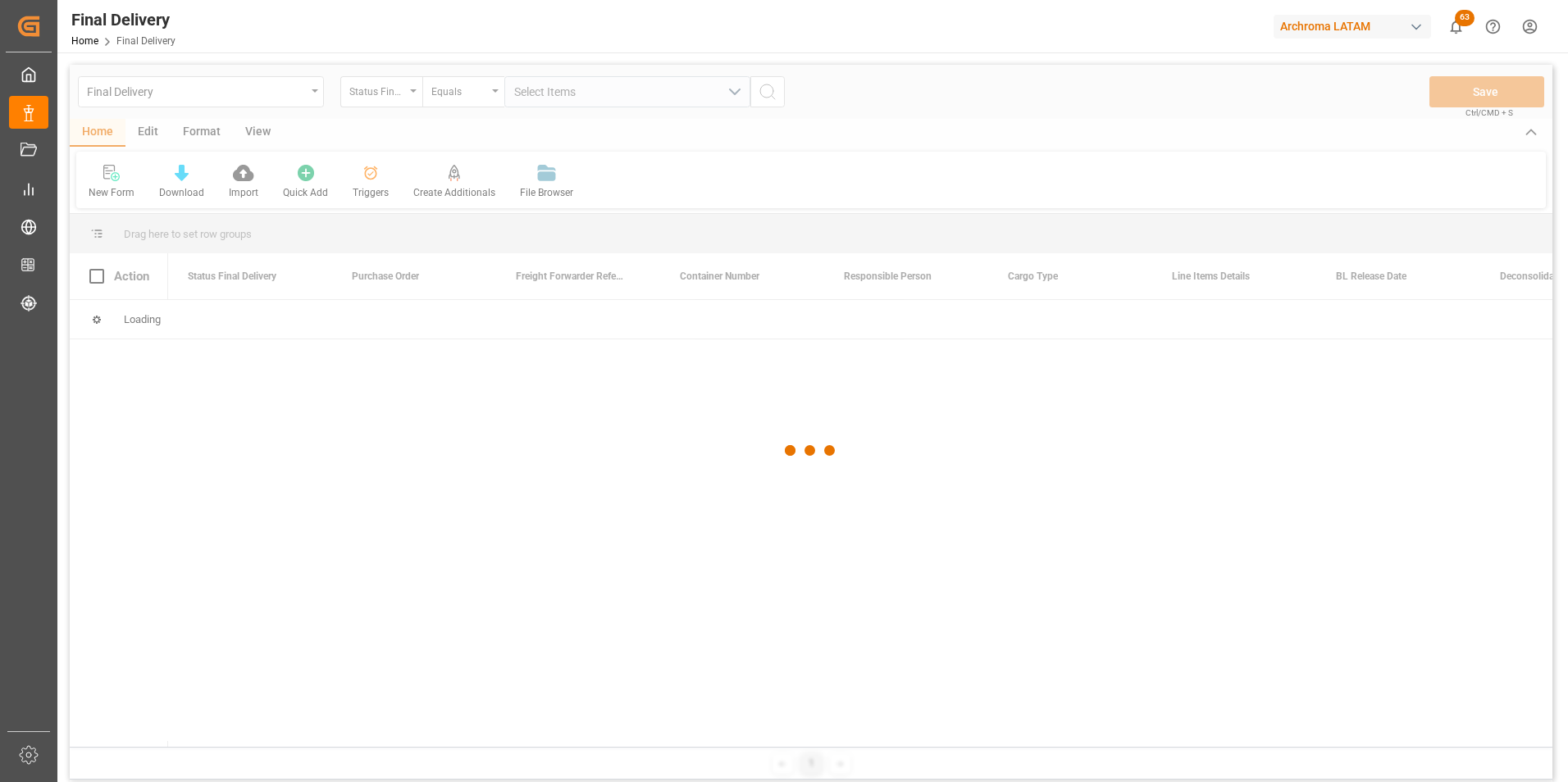
click at [395, 102] on div at bounding box center [811, 451] width 1483 height 772
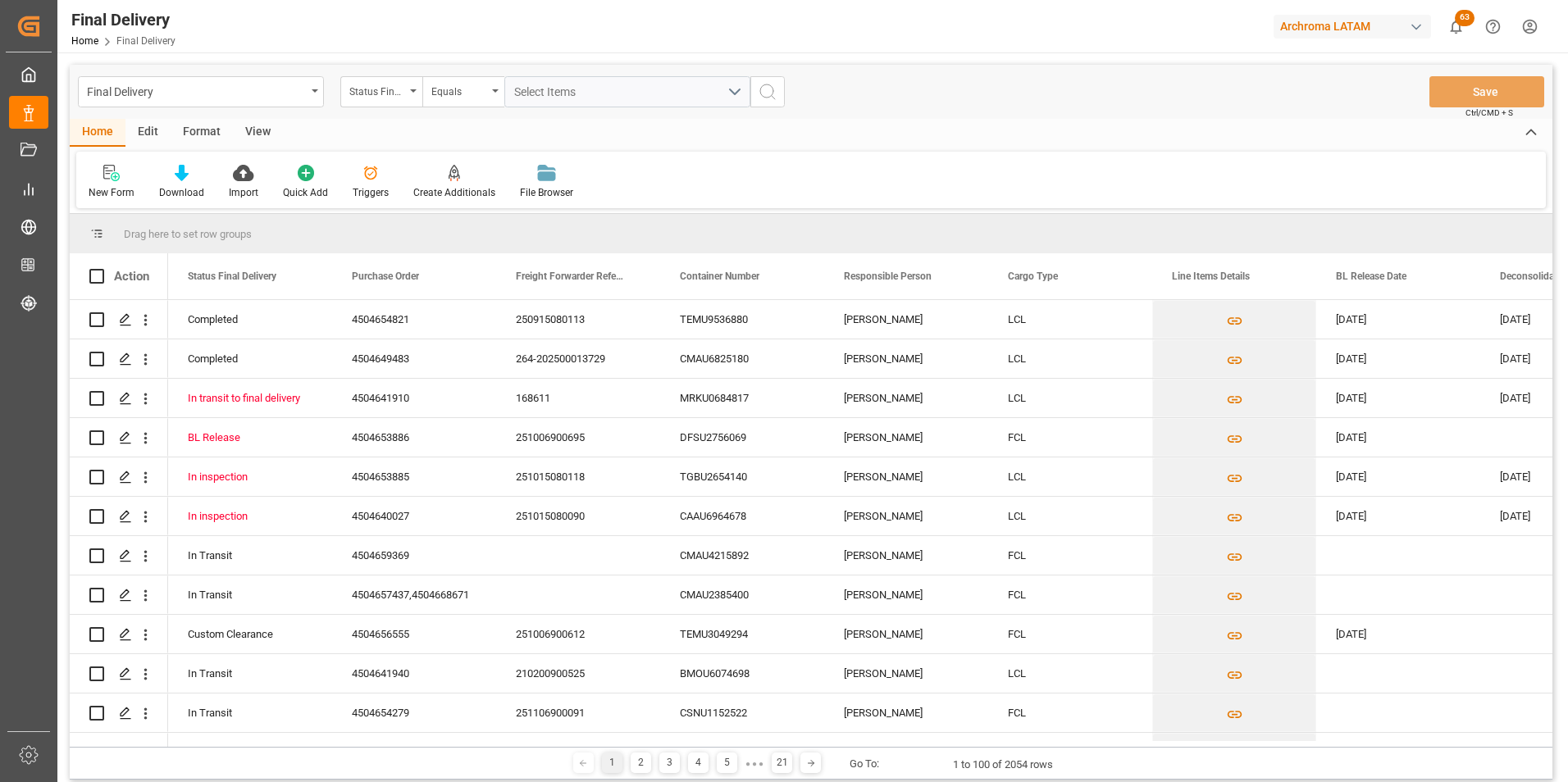
click at [406, 98] on div "Status Final Delivery" at bounding box center [381, 91] width 82 height 31
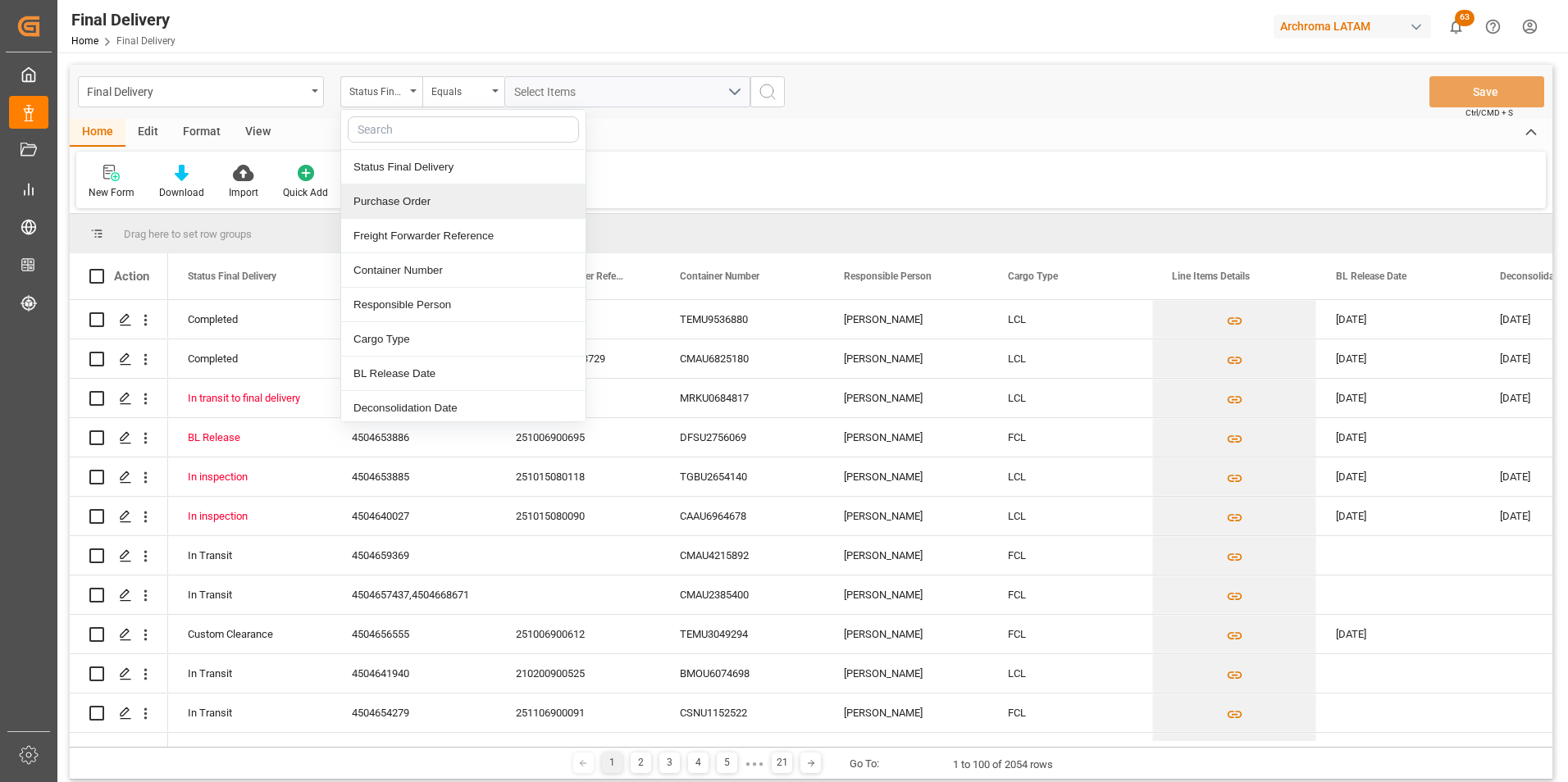
click at [419, 203] on div "Purchase Order" at bounding box center [463, 201] width 245 height 35
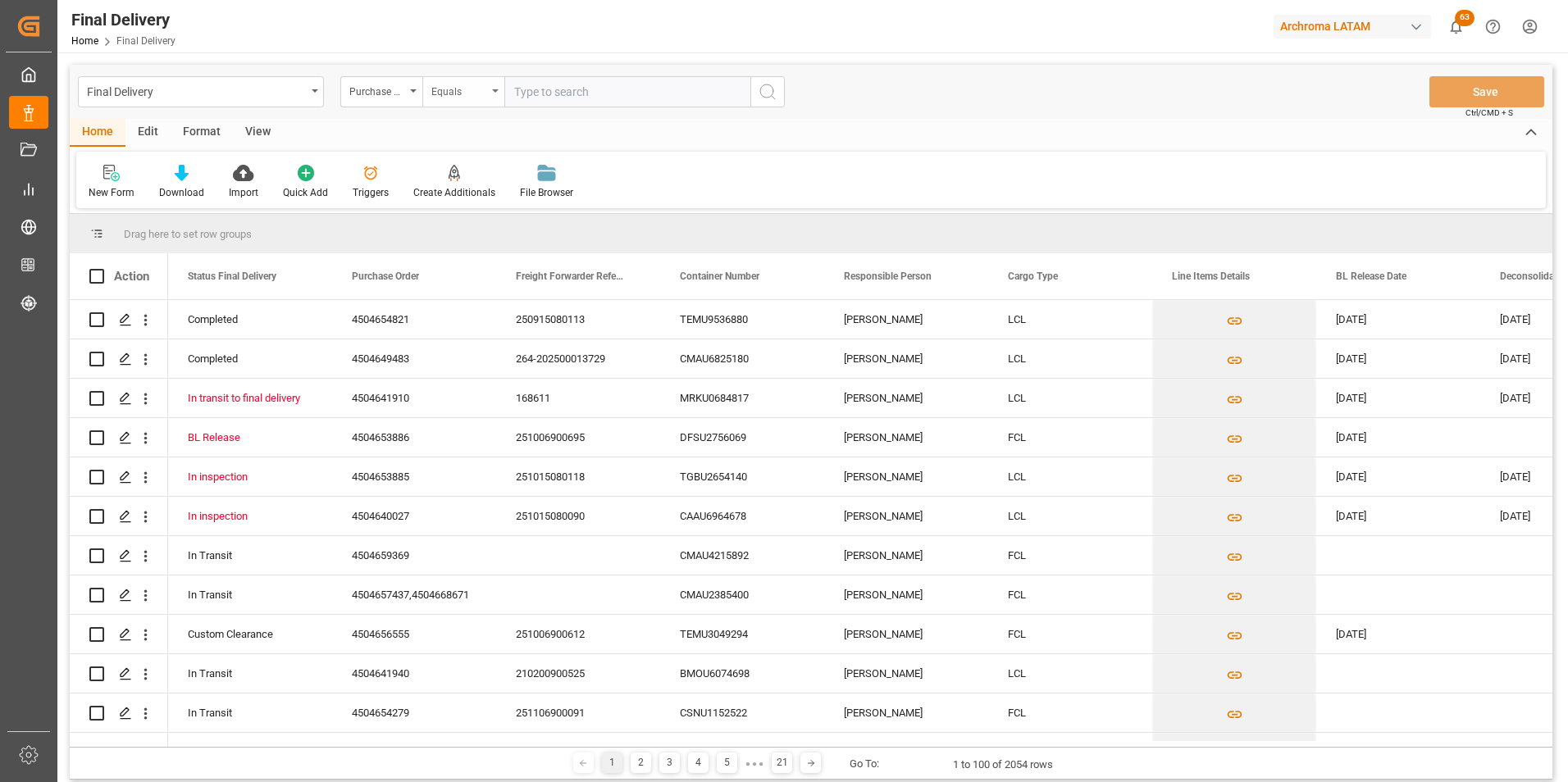
click at [445, 99] on div "Equals" at bounding box center [463, 91] width 82 height 31
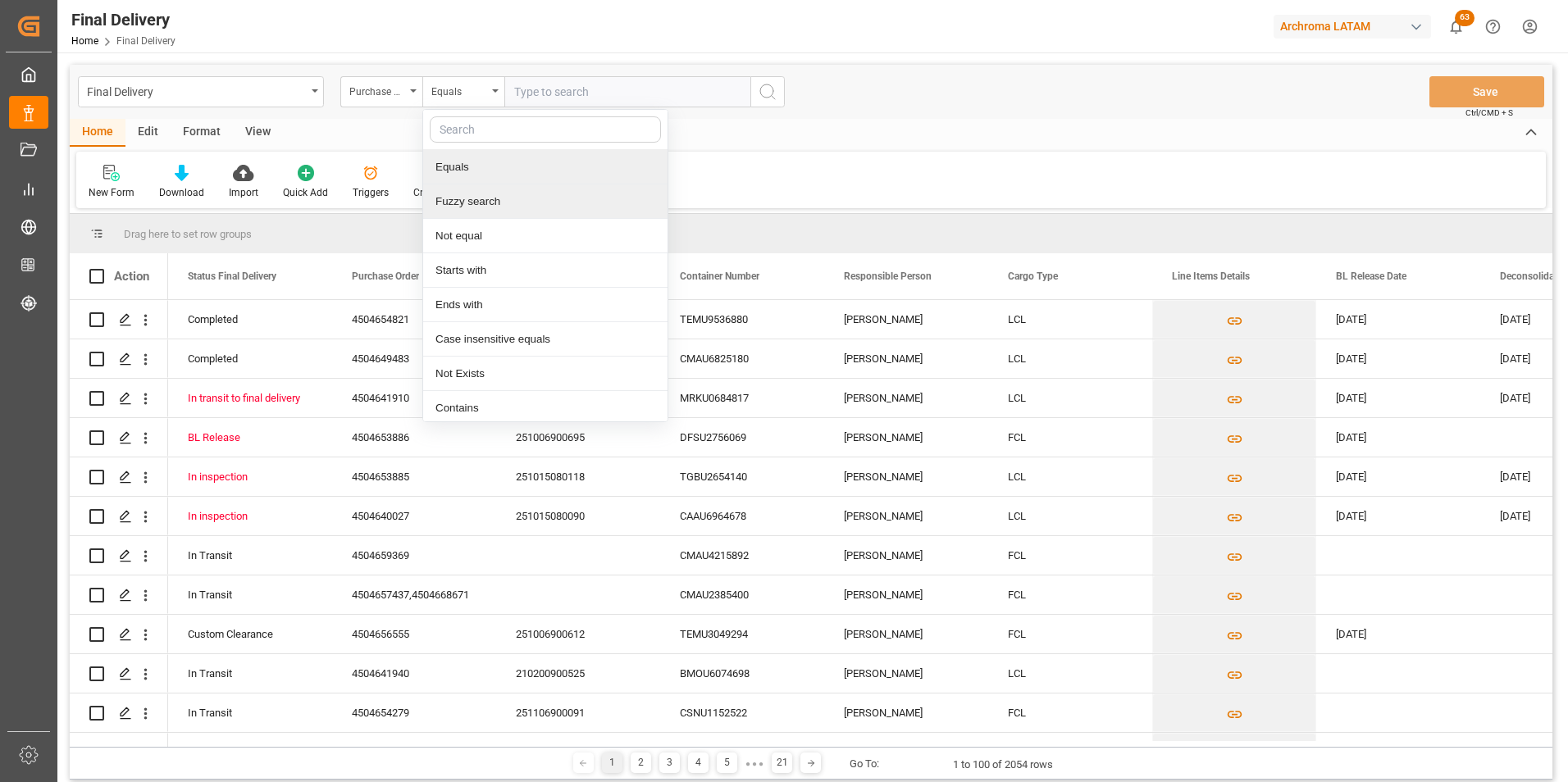
click at [481, 204] on div "Fuzzy search" at bounding box center [546, 201] width 245 height 35
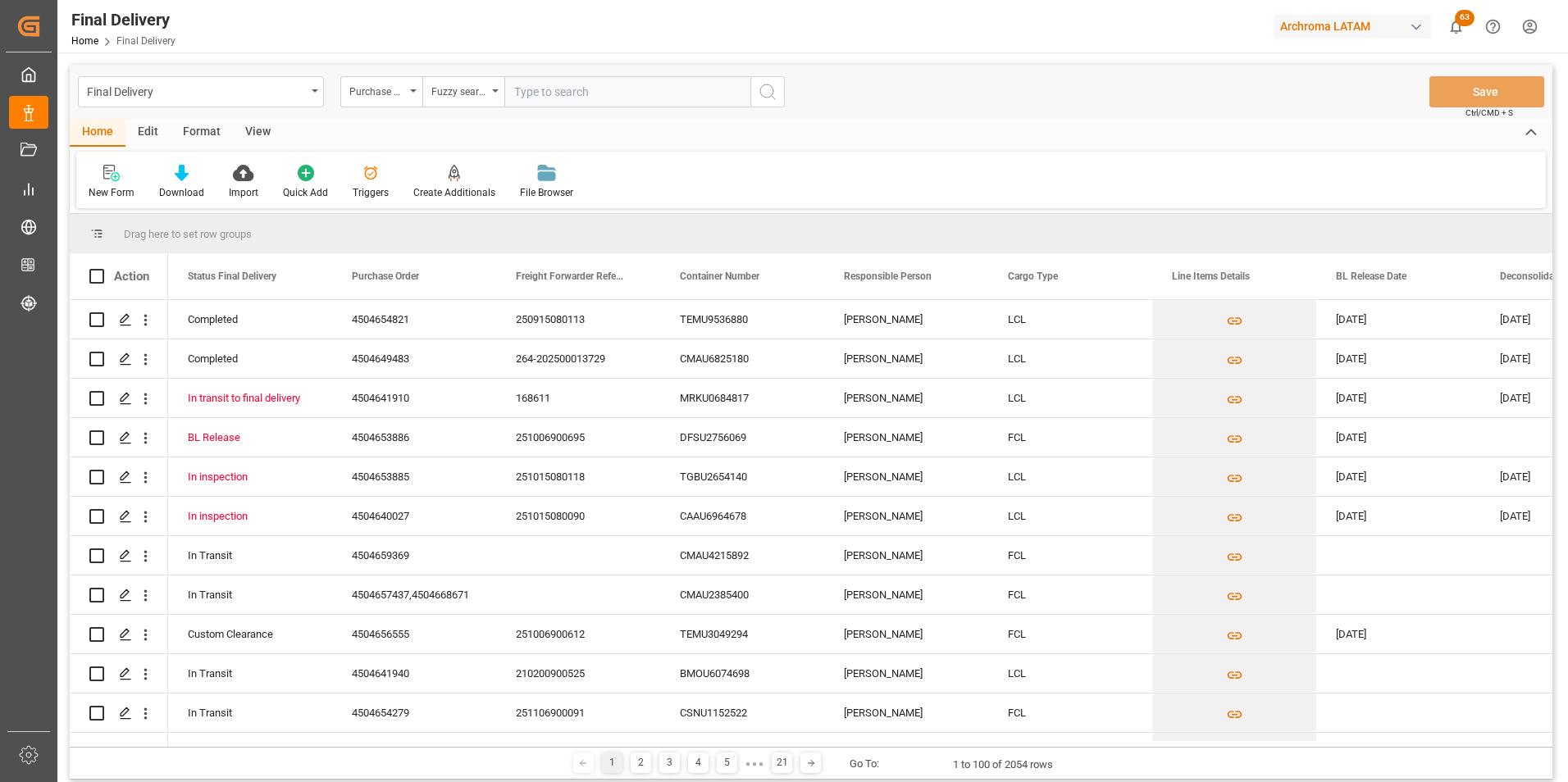
paste input "4504636092"
type input "4504636092"
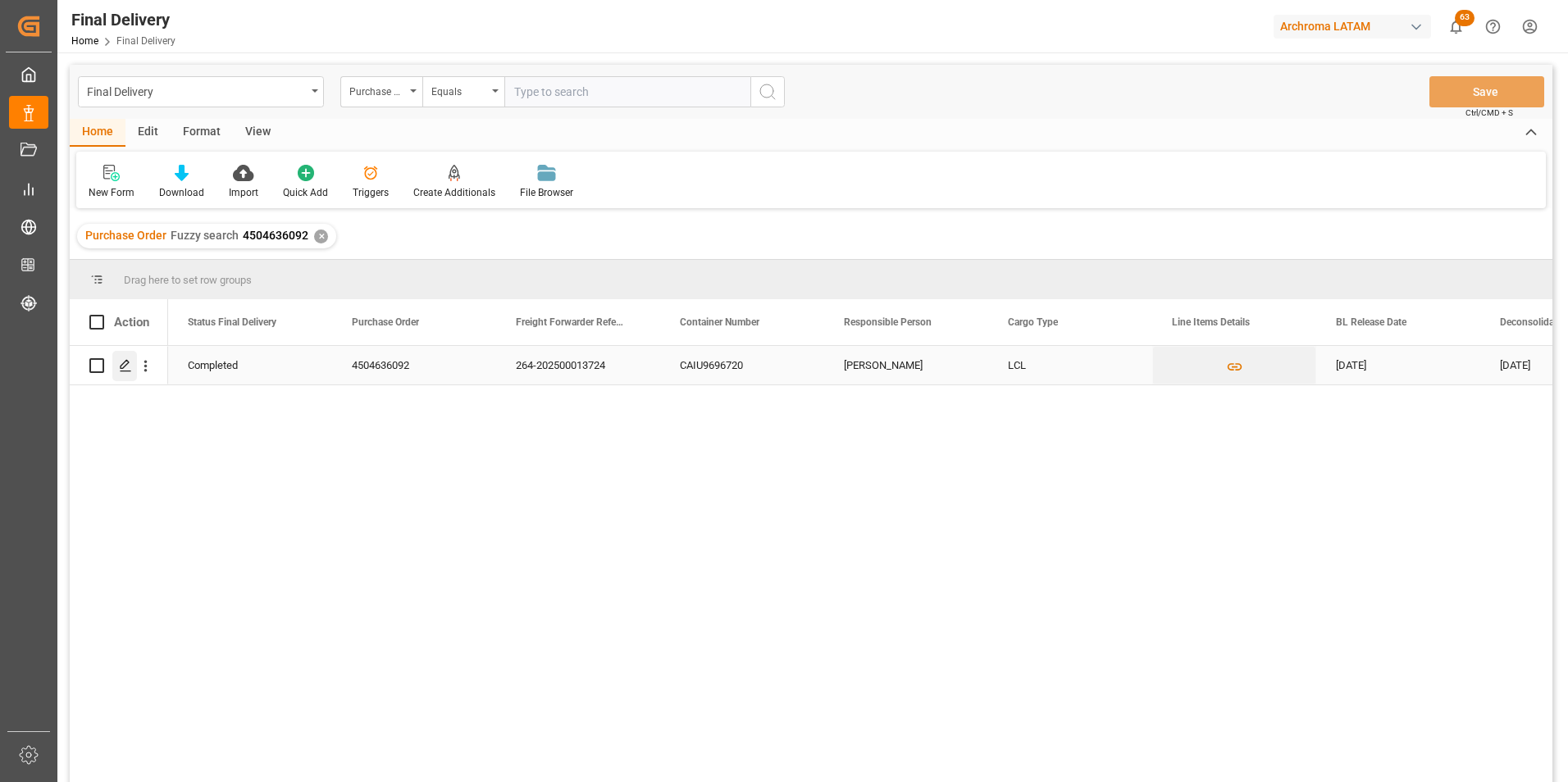
click at [127, 360] on polygon "Press SPACE to select this row." at bounding box center [124, 364] width 8 height 8
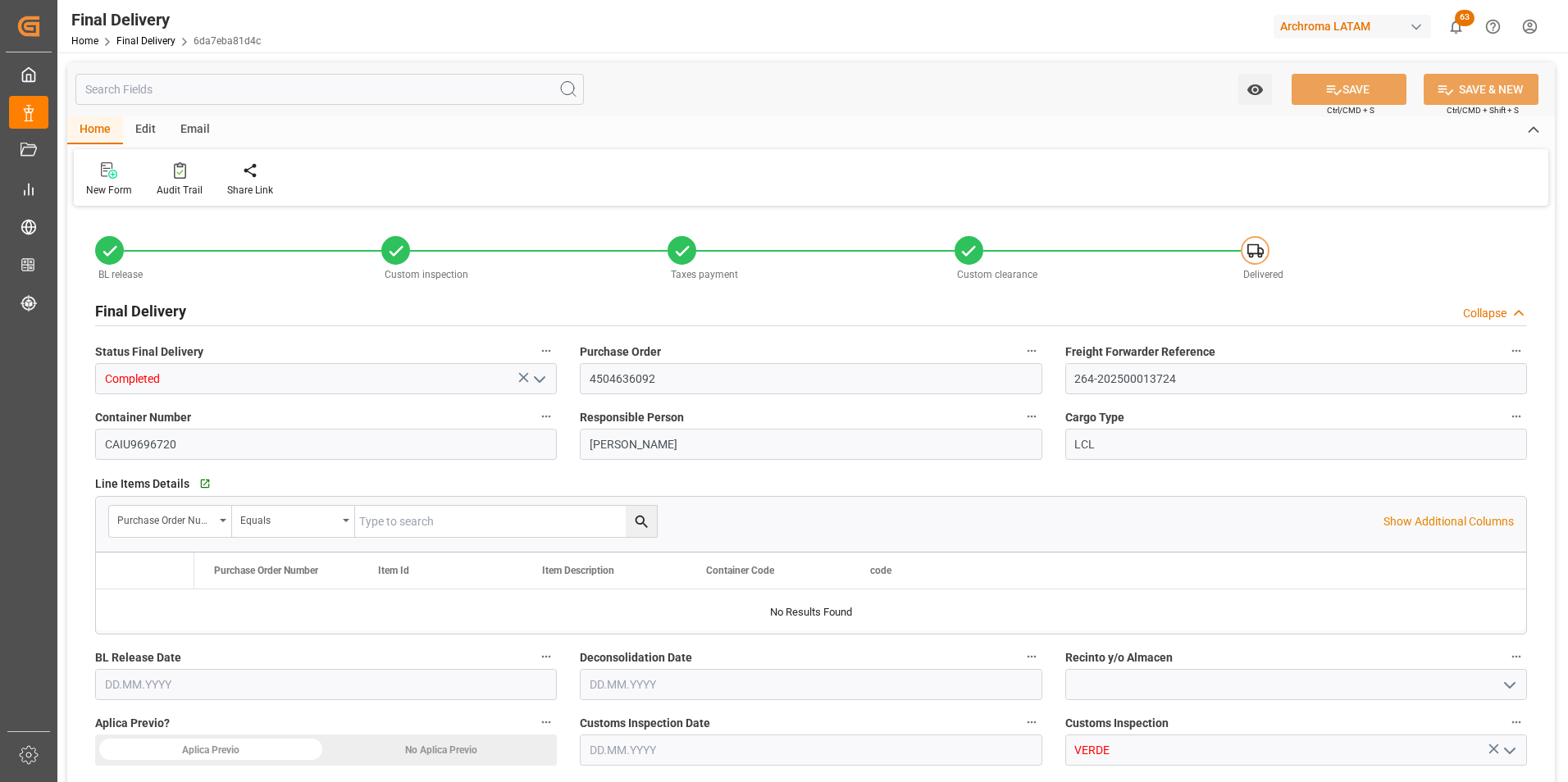
type input "11"
type input "[DATE]"
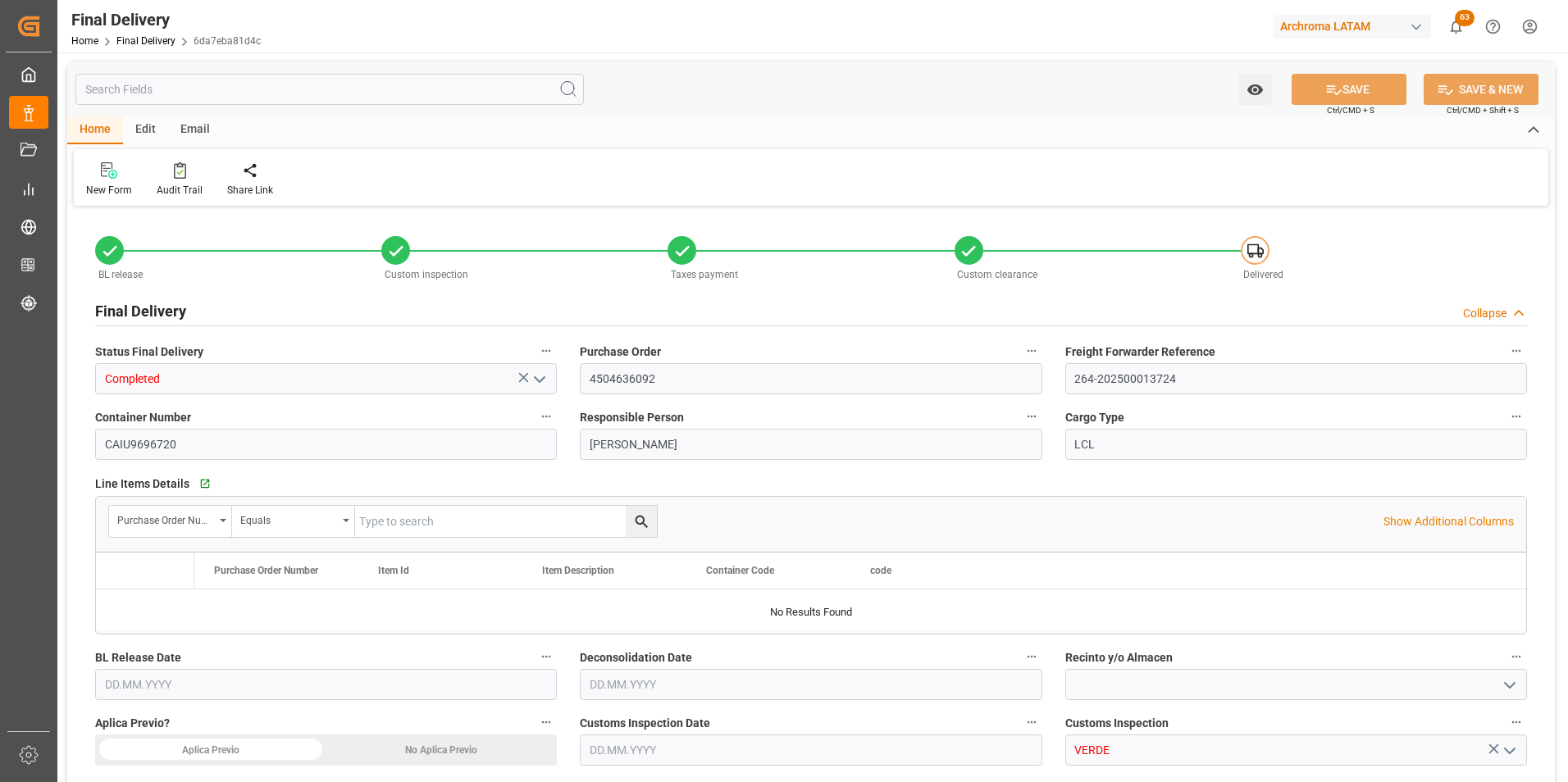
type input "[DATE]"
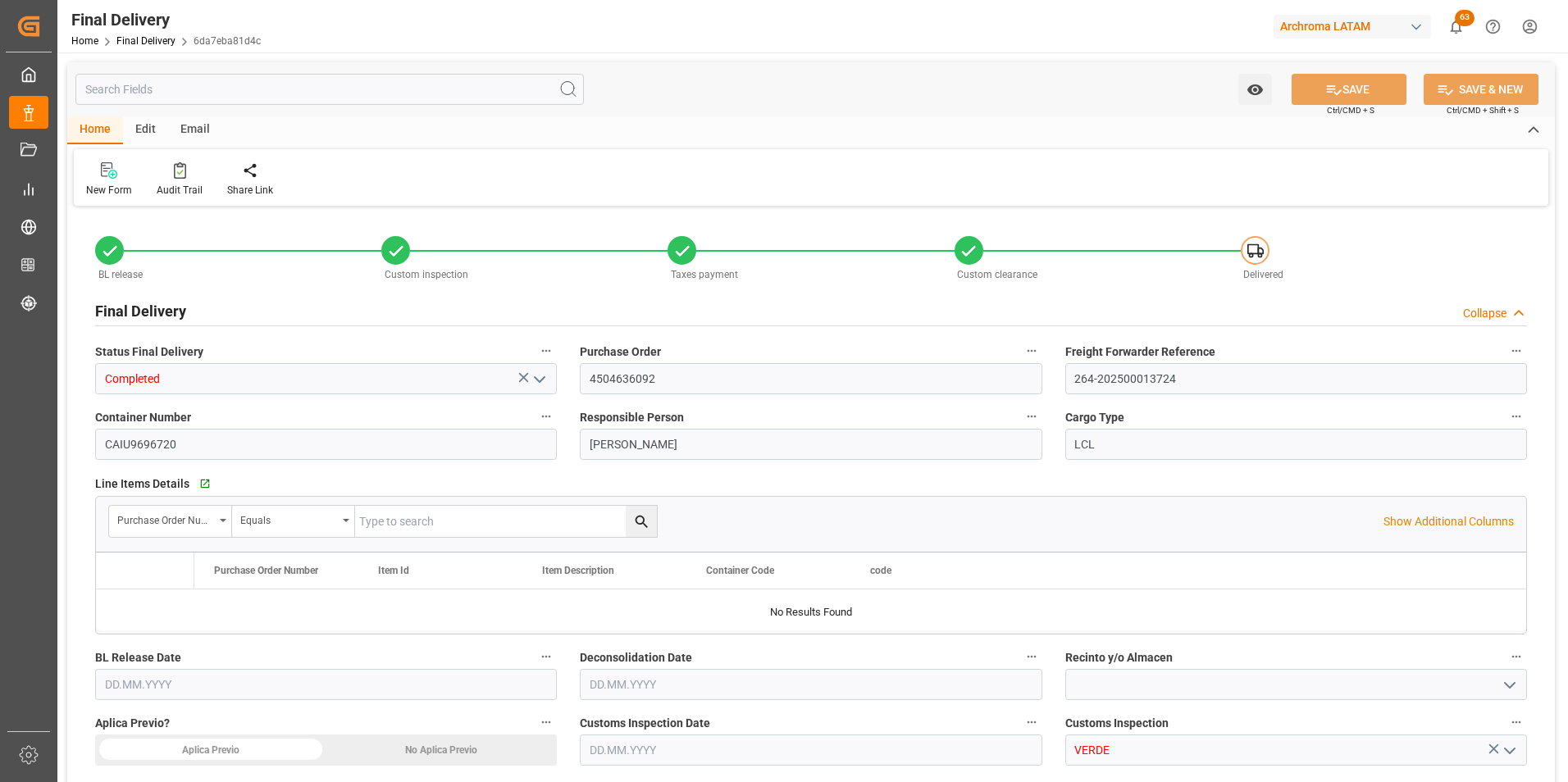
type input "[DATE]"
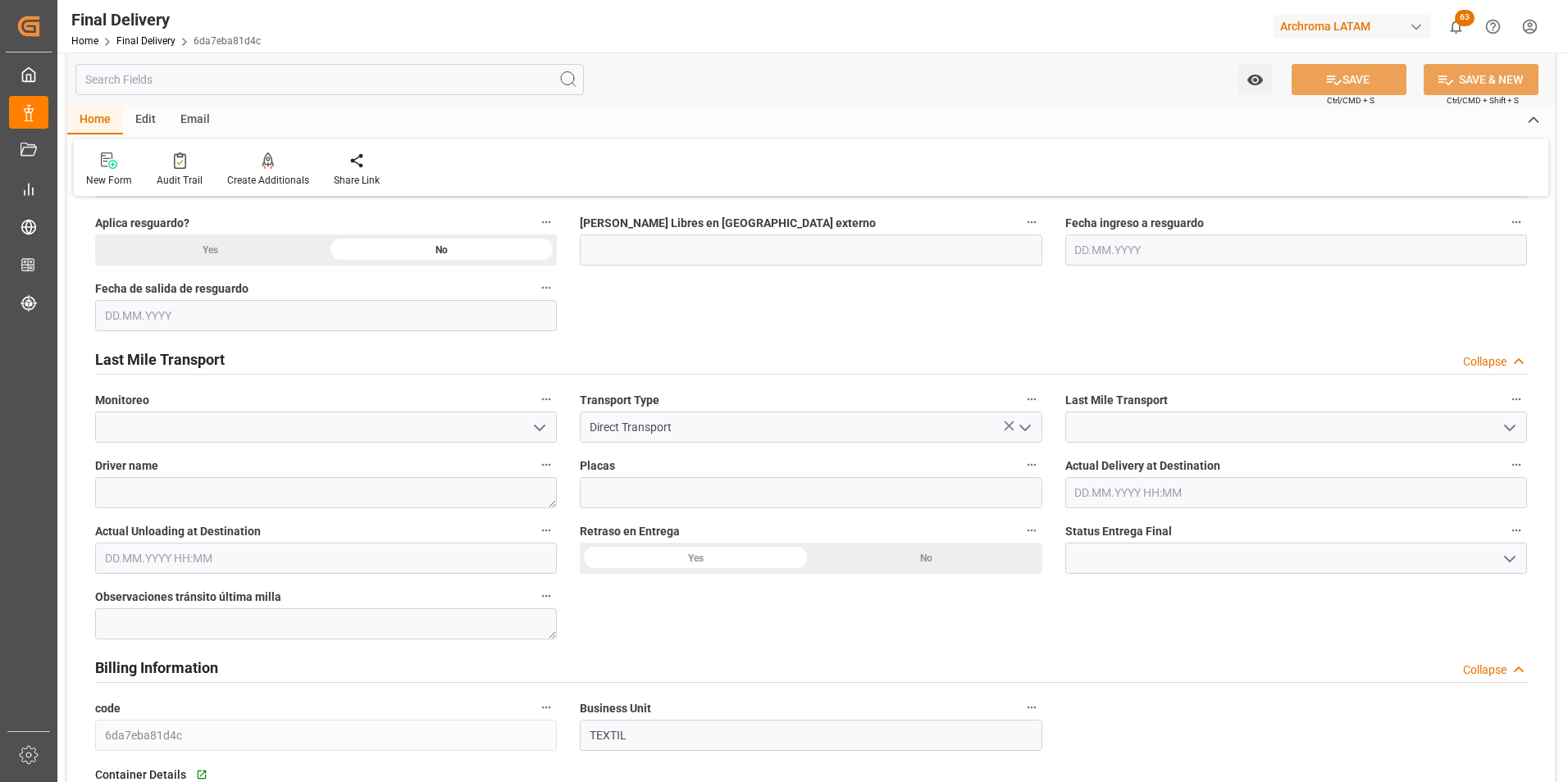
scroll to position [820, 0]
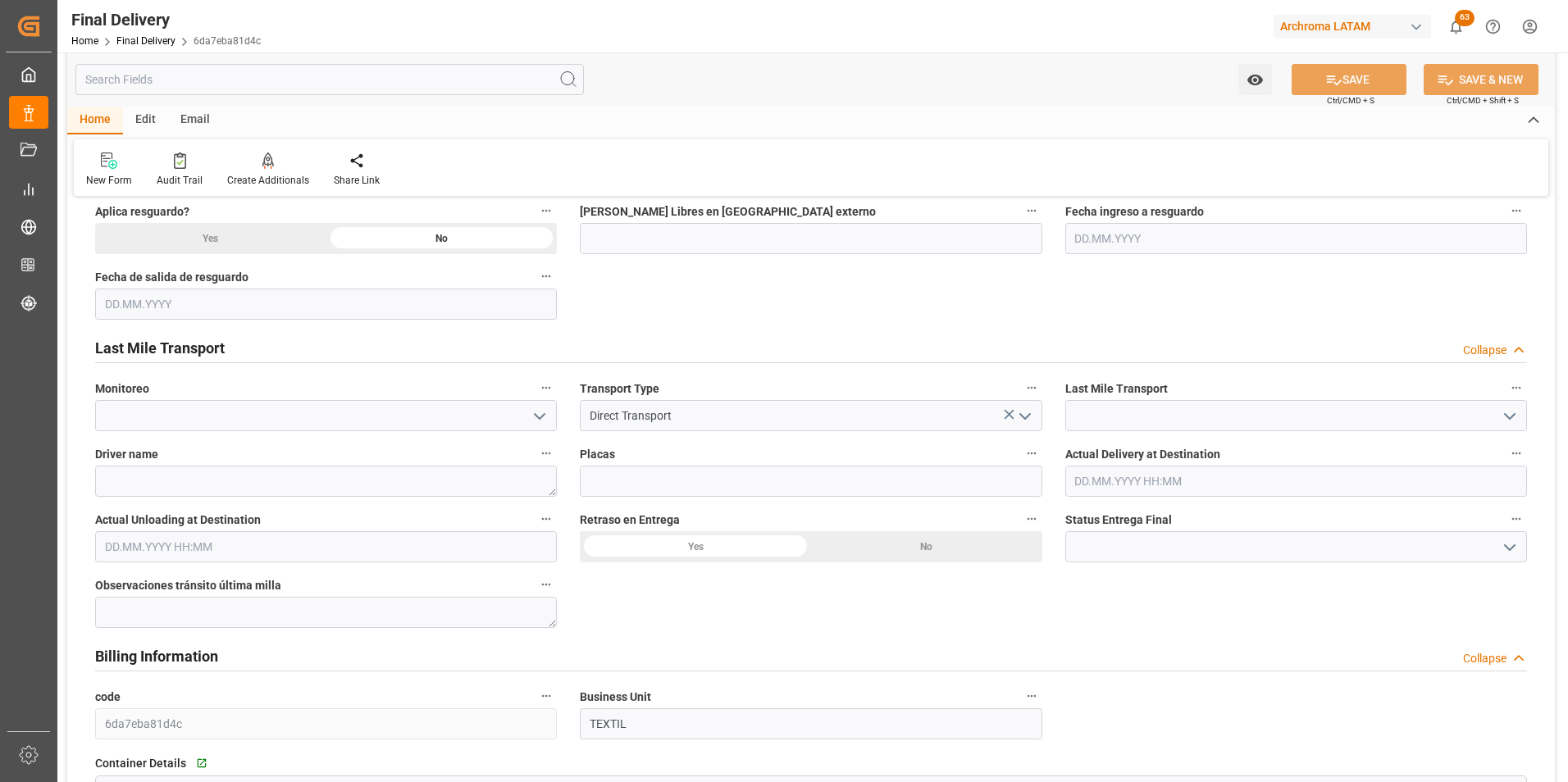
click at [873, 535] on div "No" at bounding box center [927, 546] width 231 height 31
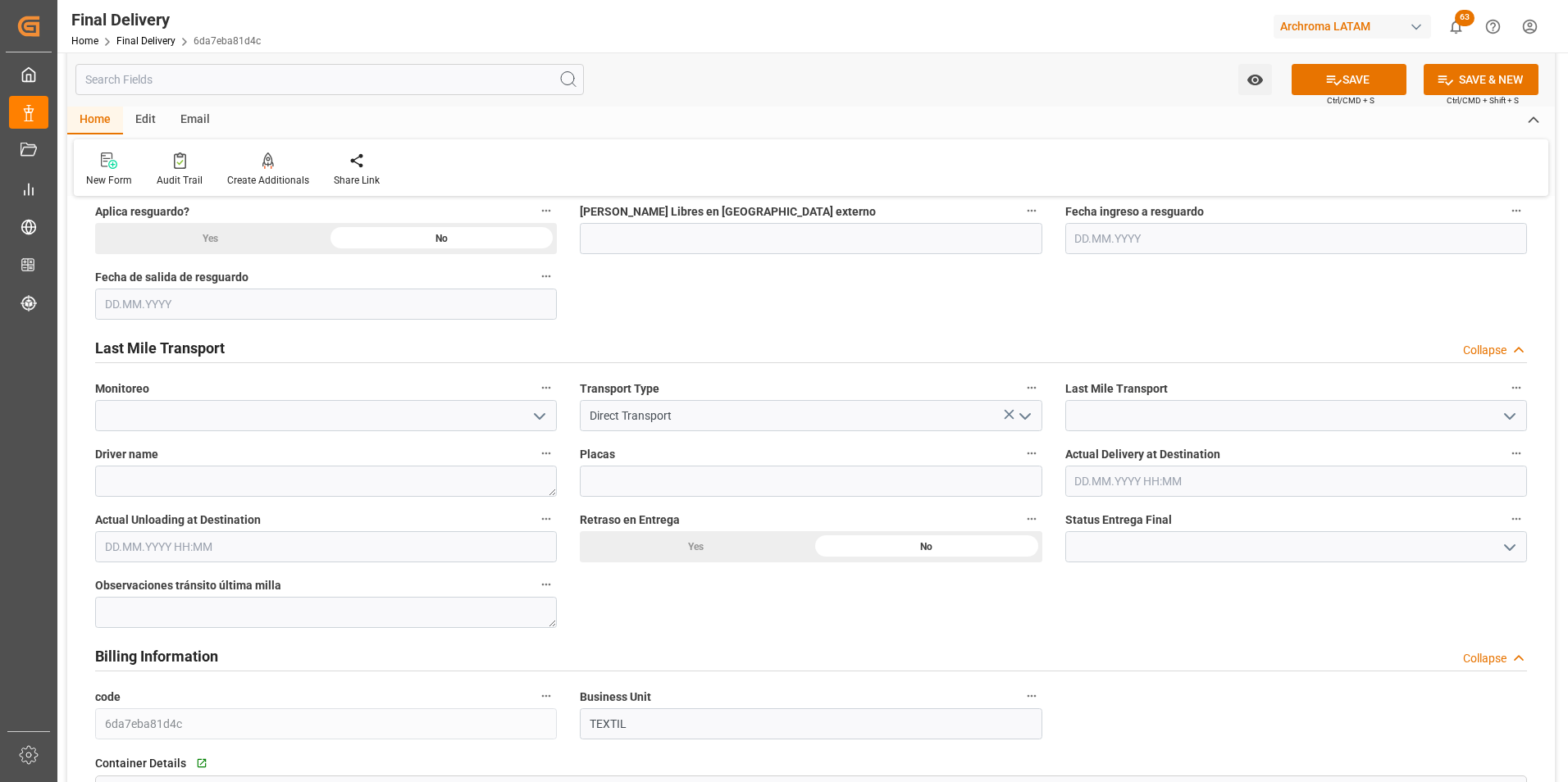
click at [1104, 478] on input "text" at bounding box center [1296, 481] width 462 height 31
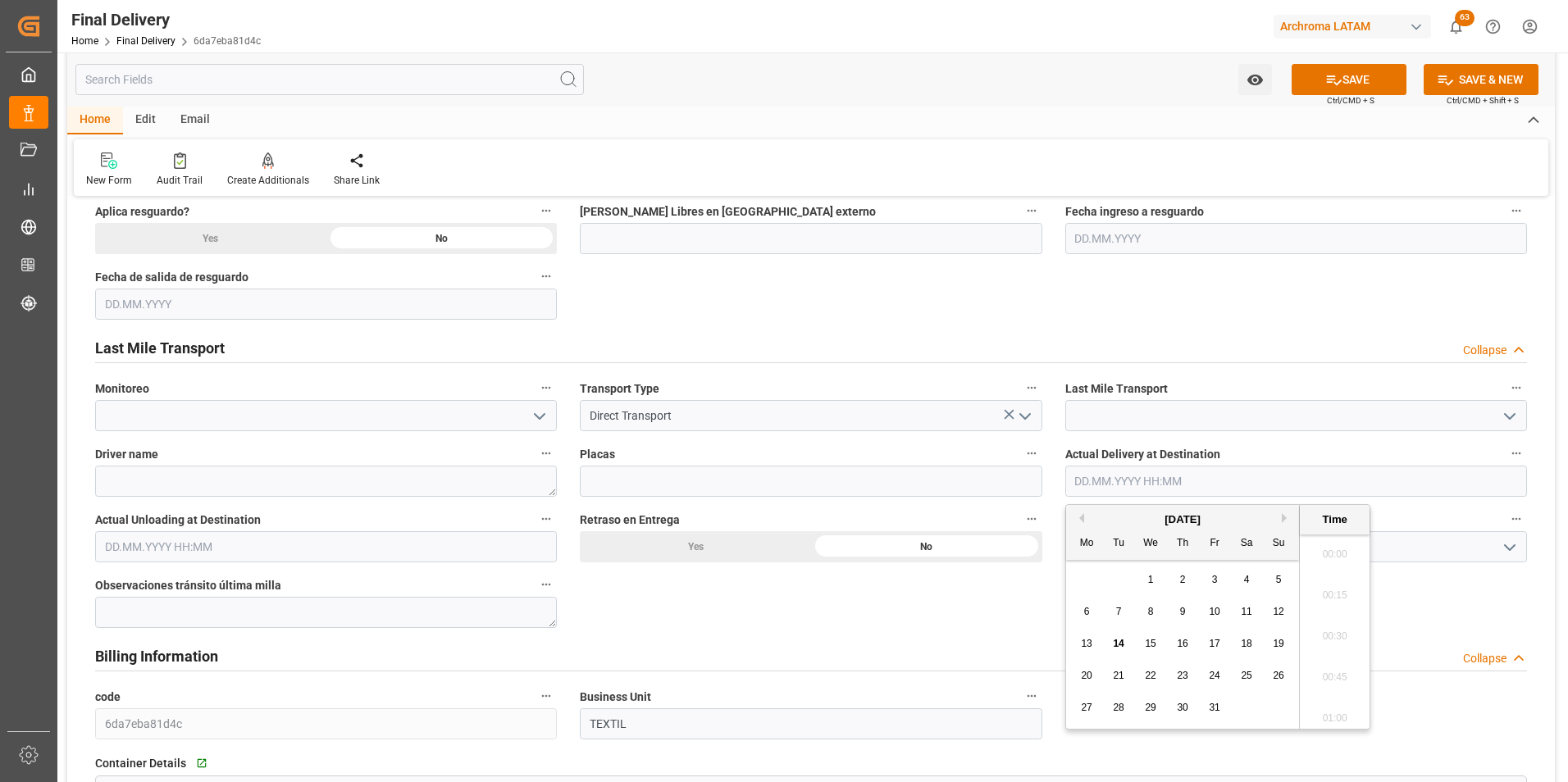
scroll to position [2629, 0]
click at [1122, 638] on span "14" at bounding box center [1118, 643] width 11 height 12
type input "[DATE] 00:00"
click at [186, 552] on input "text" at bounding box center [325, 546] width 462 height 31
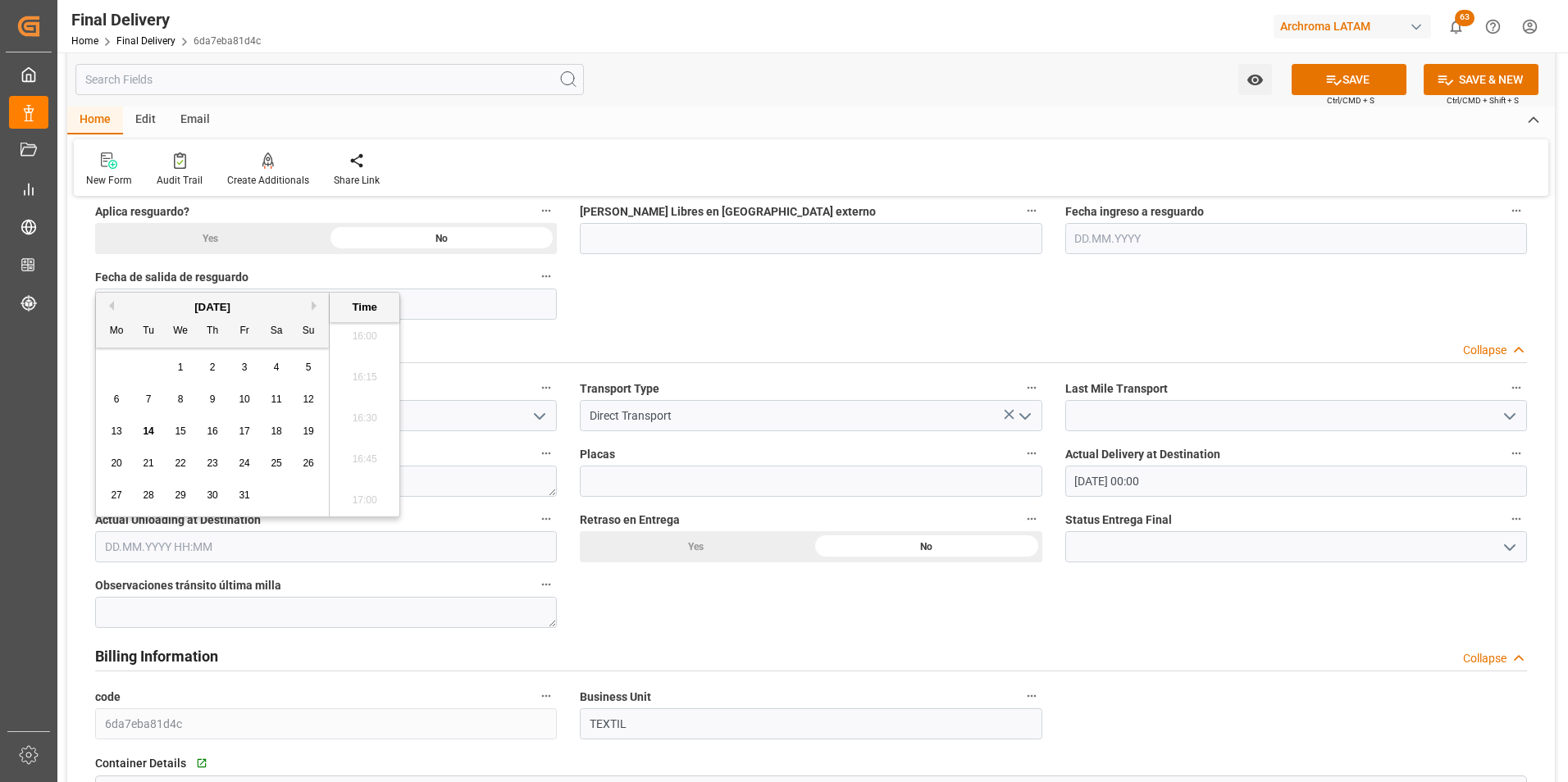
click at [145, 423] on div "14" at bounding box center [148, 432] width 20 height 19
type input "[DATE] 00:00"
click at [1518, 543] on icon "open menu" at bounding box center [1510, 547] width 19 height 19
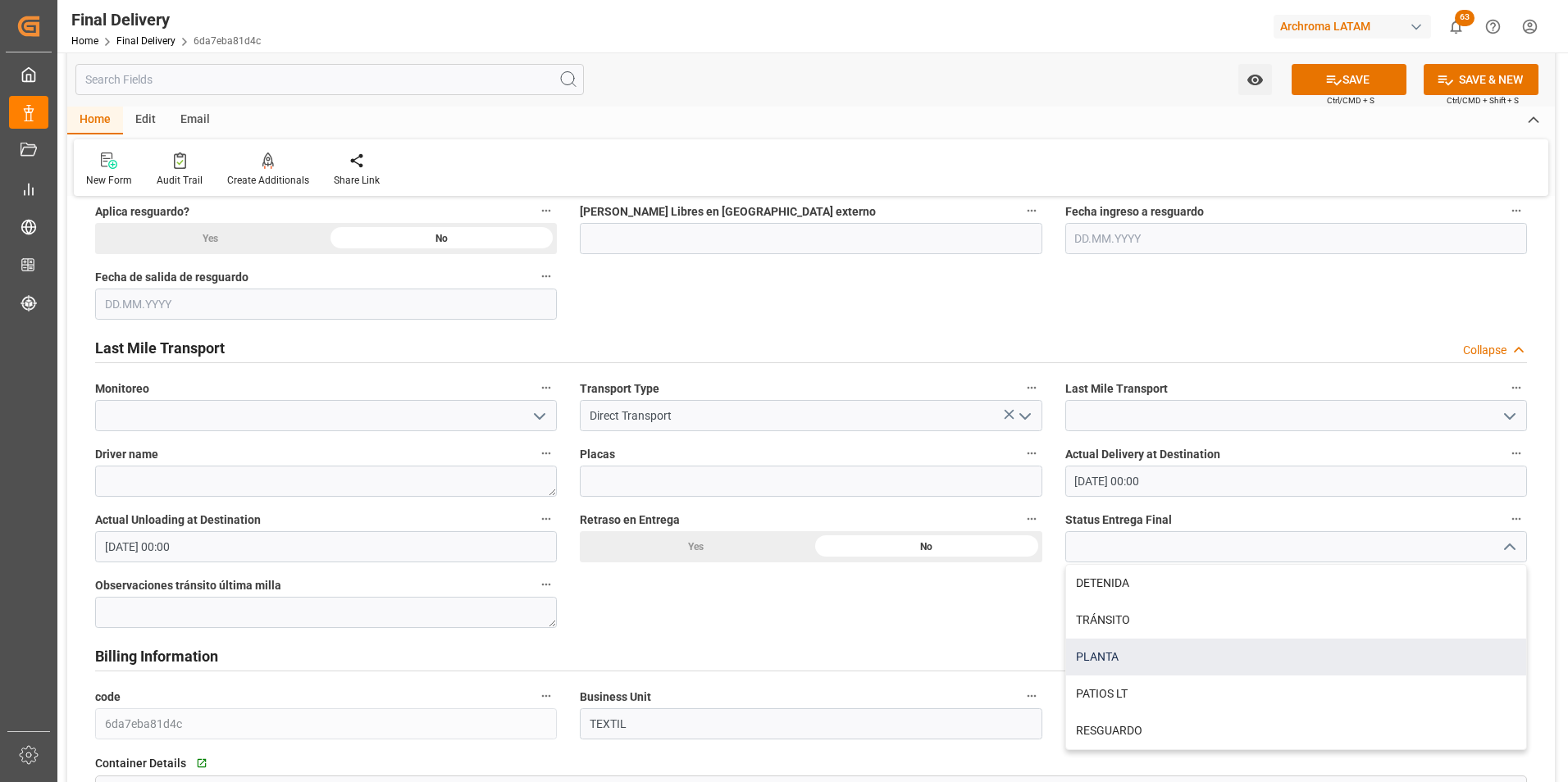
click at [1325, 646] on div "PLANTA" at bounding box center [1296, 657] width 460 height 37
type input "PLANTA"
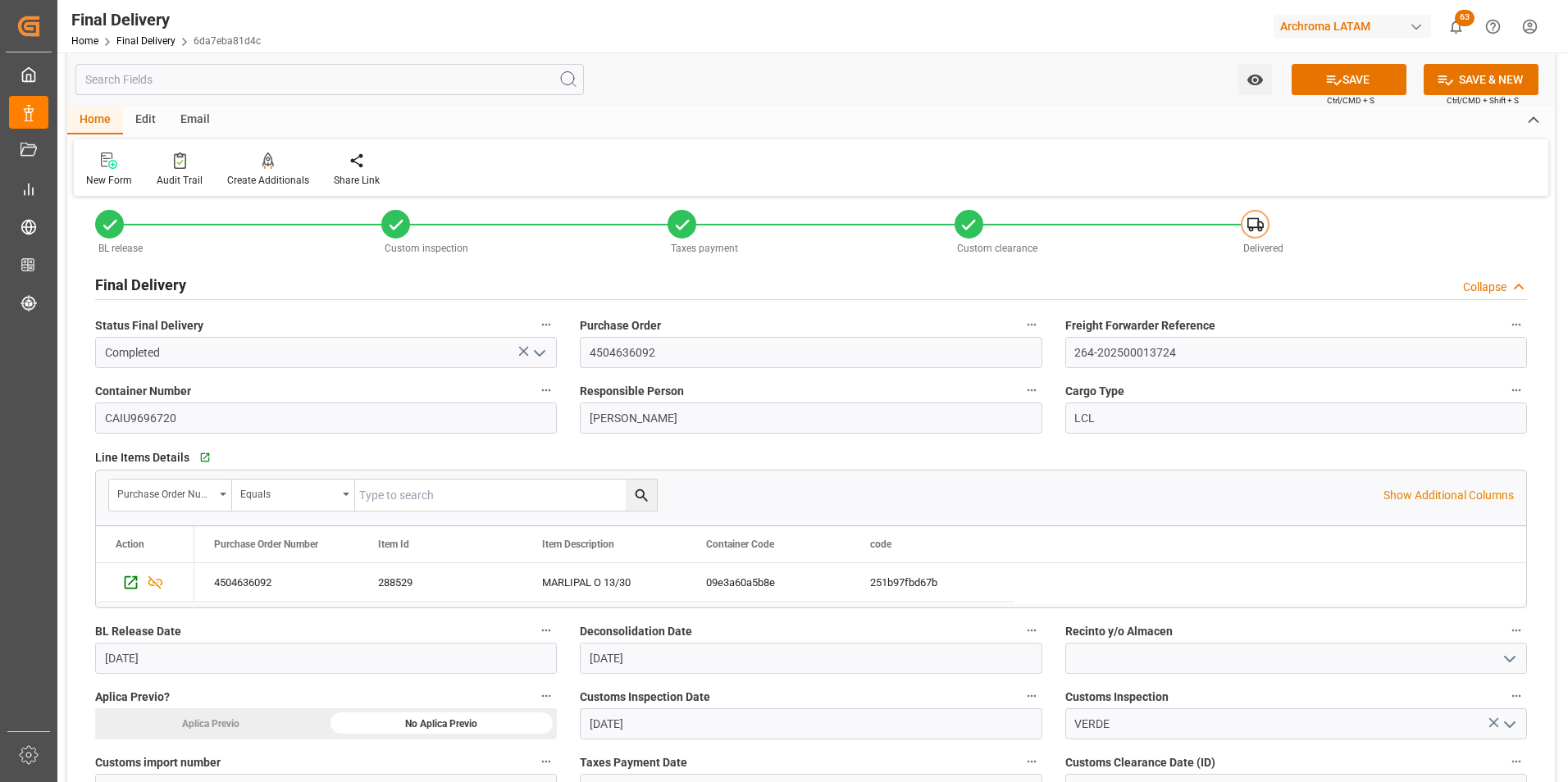
scroll to position [0, 0]
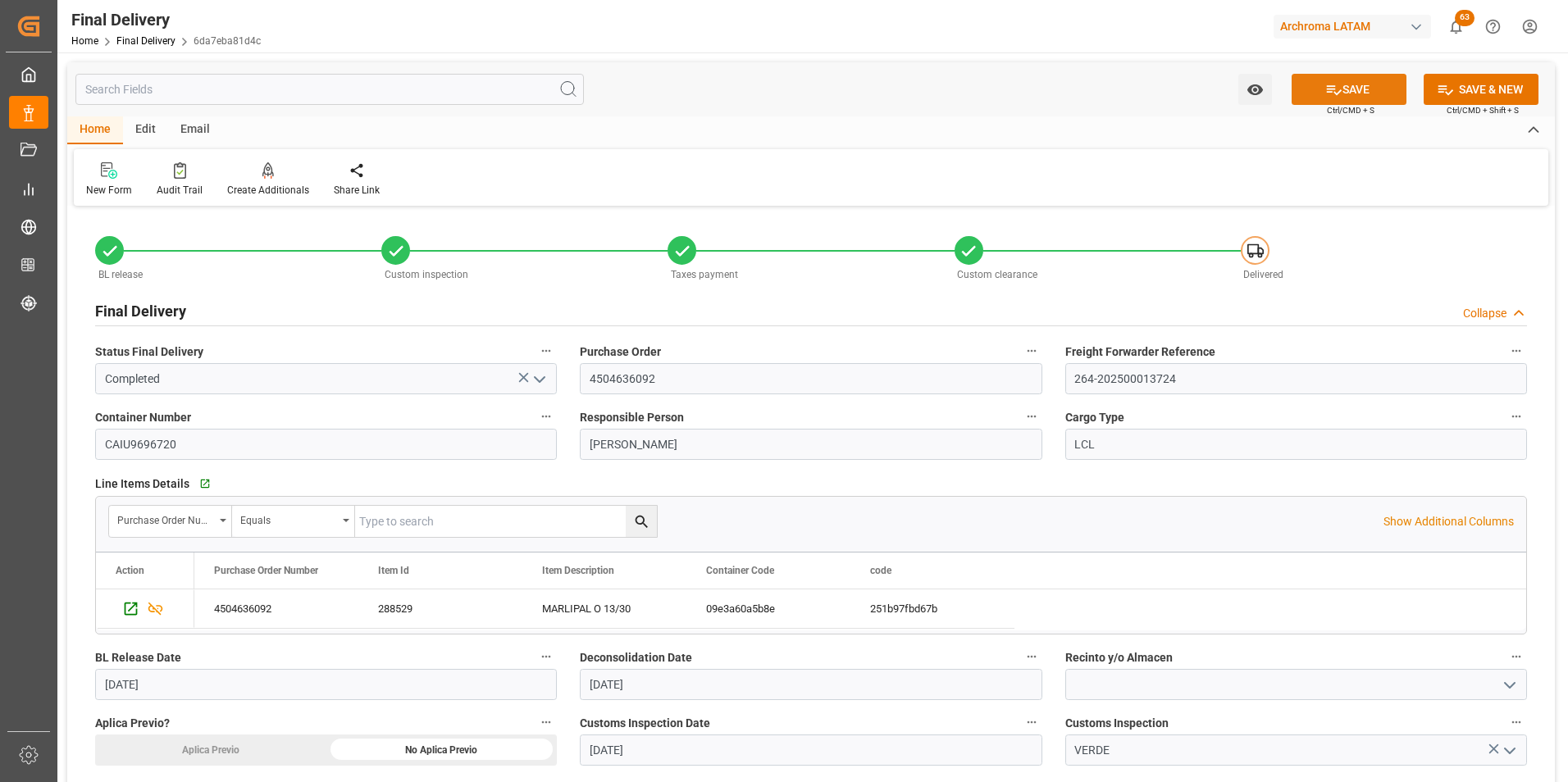
click at [1355, 84] on button "SAVE" at bounding box center [1349, 89] width 115 height 31
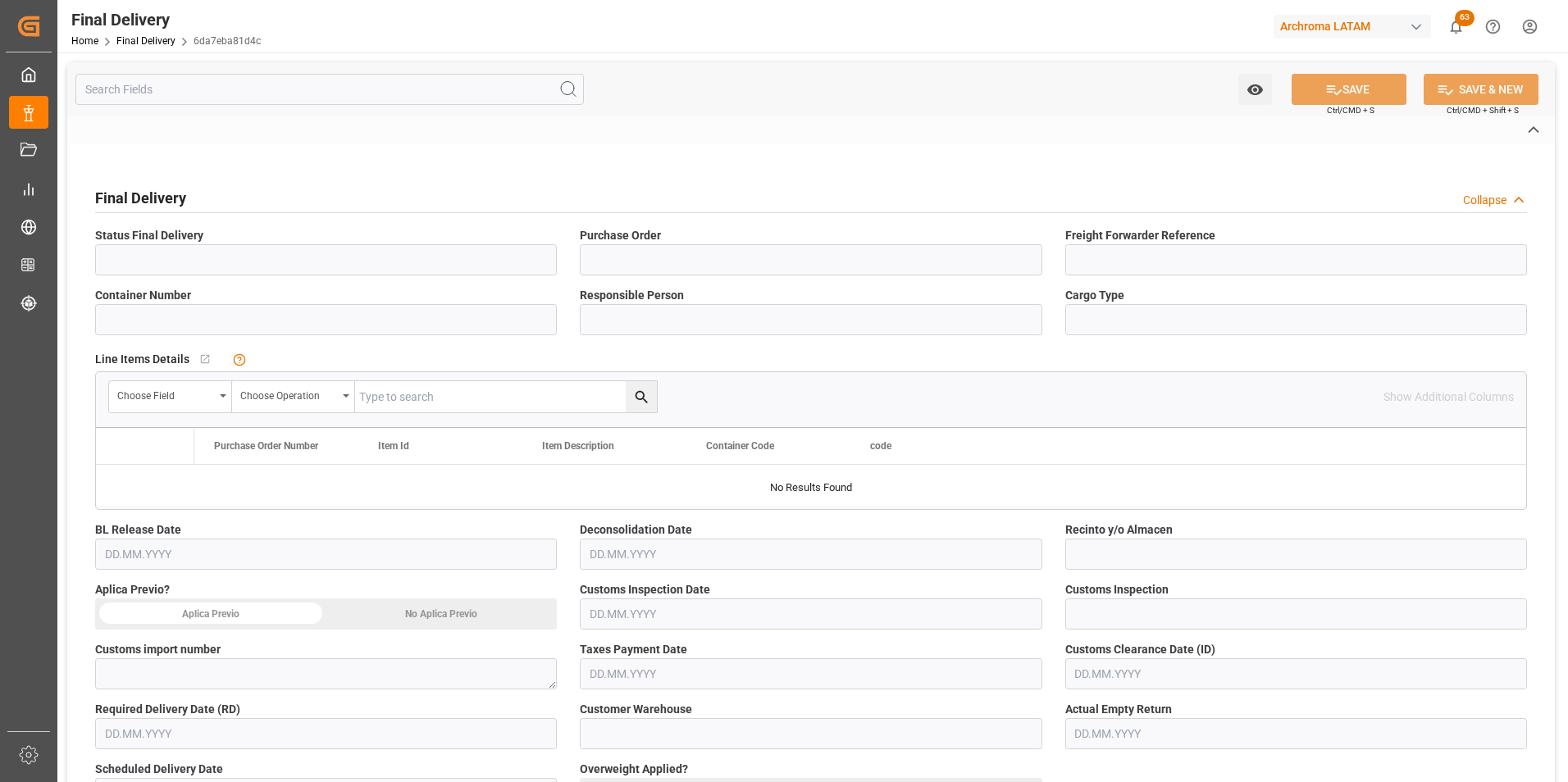
type input "Completed"
type input "4504636092"
type input "264-202500013724"
type input "CAIU9696720"
type input "[PERSON_NAME]"
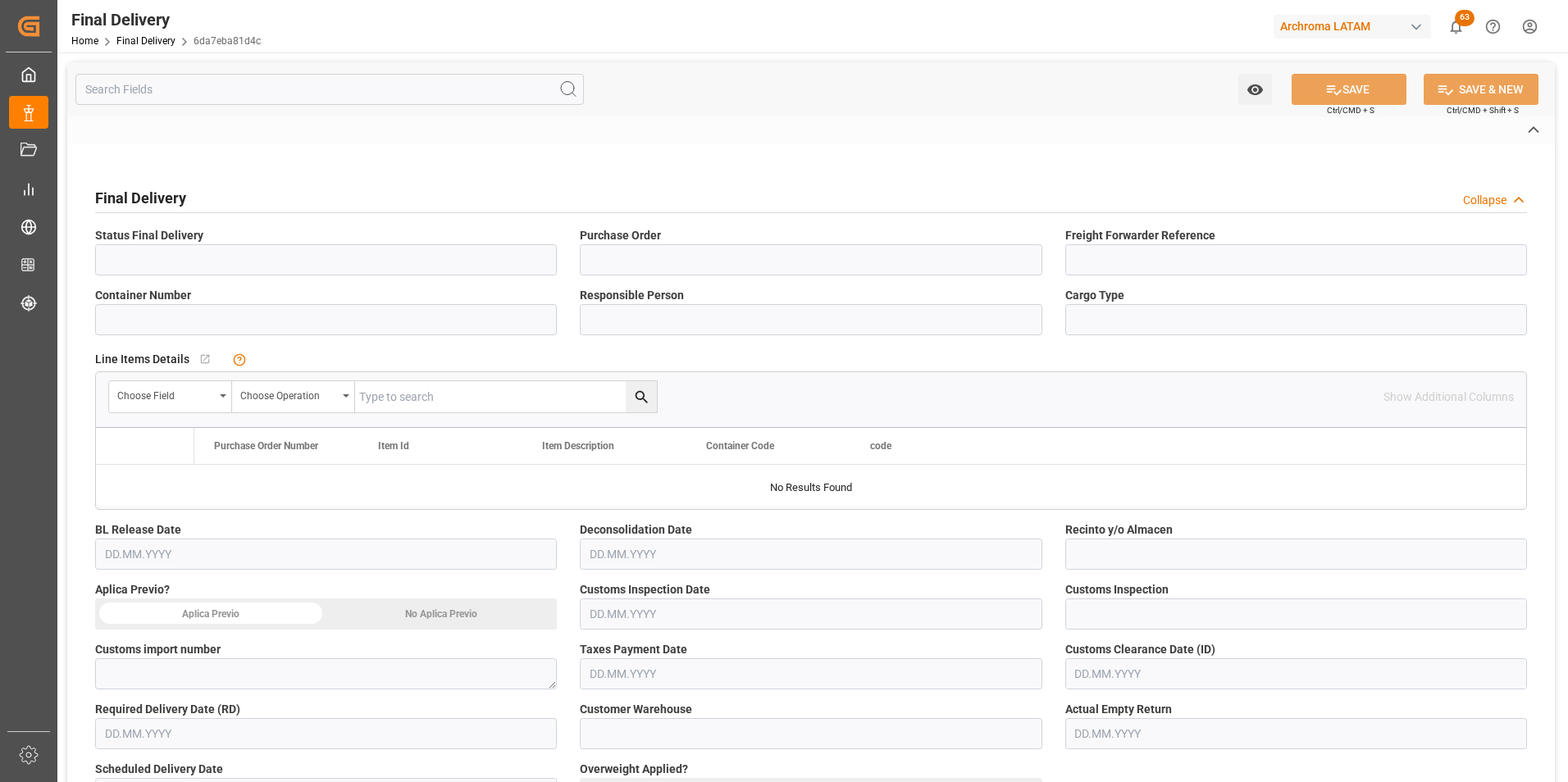
type input "LCL"
type input "VERDE"
type textarea "264-202500013724"
type input "ARCHROMA PAPER GMBH Y COMPAÑIA, SOC."
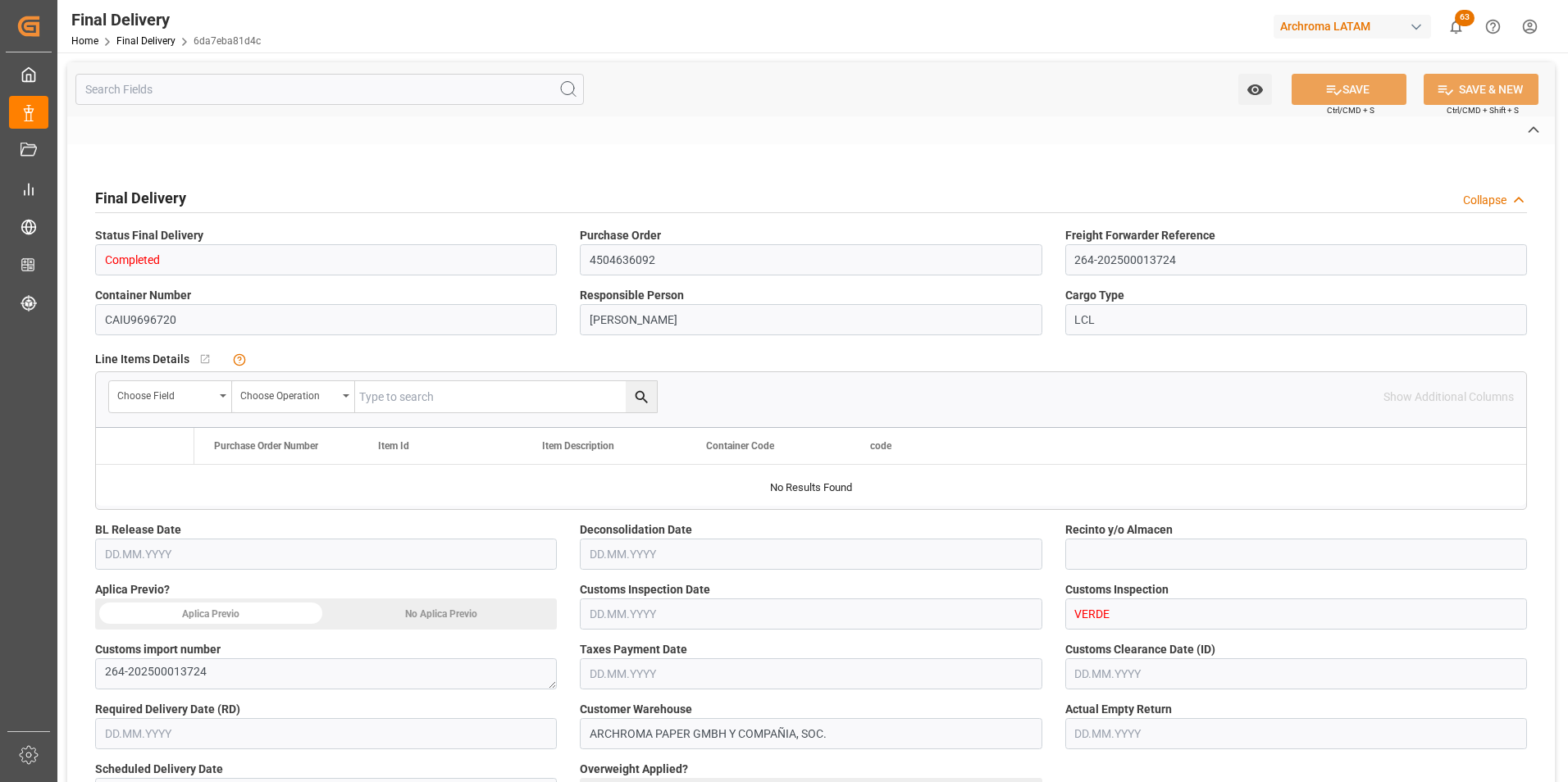
type input "Direct Transport"
type input "PLANTA"
type input "6da7eba81d4c"
type input "TEXTIL"
type input "09e3a60a5b8e"
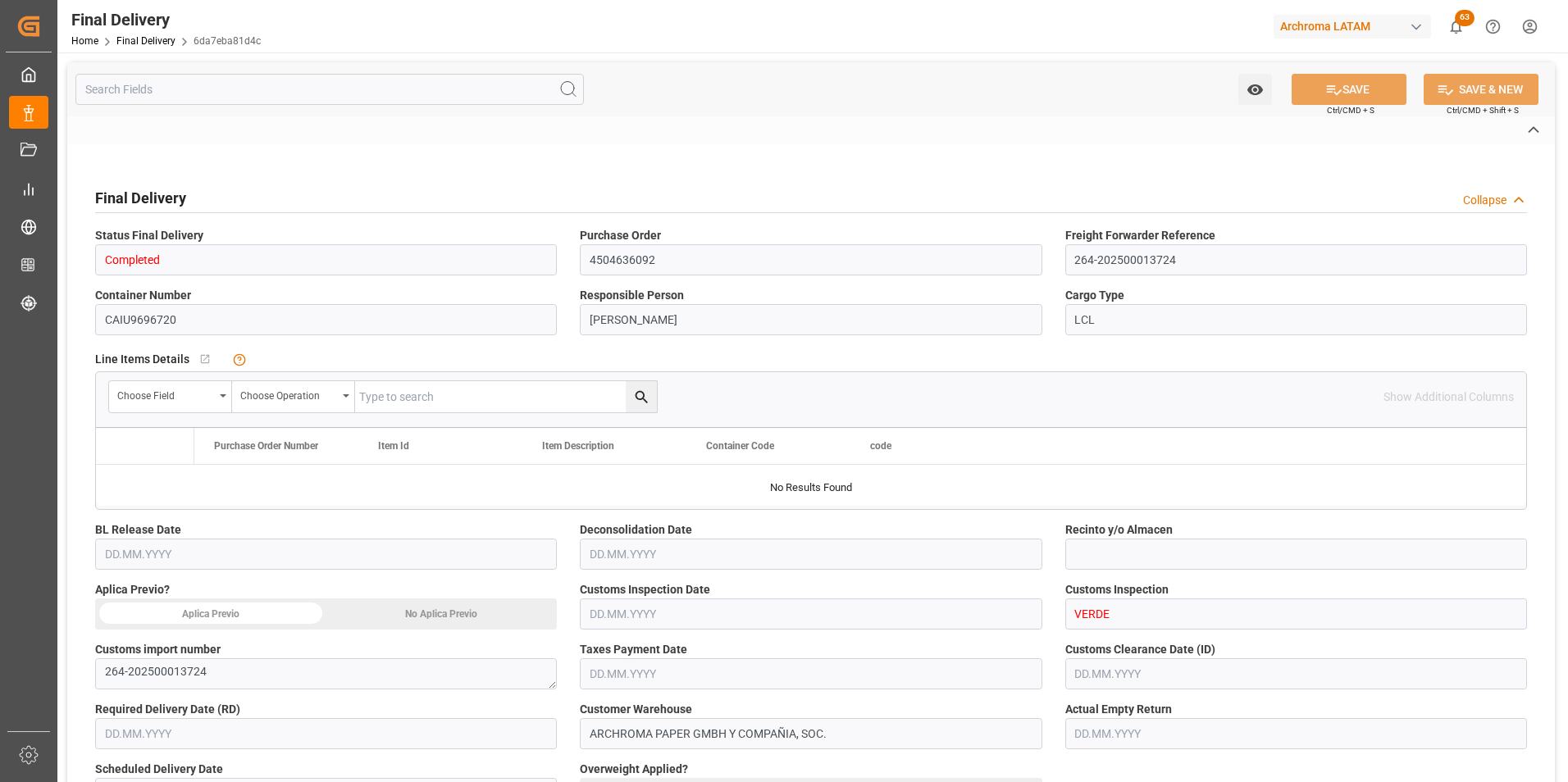
type input "CMACGM"
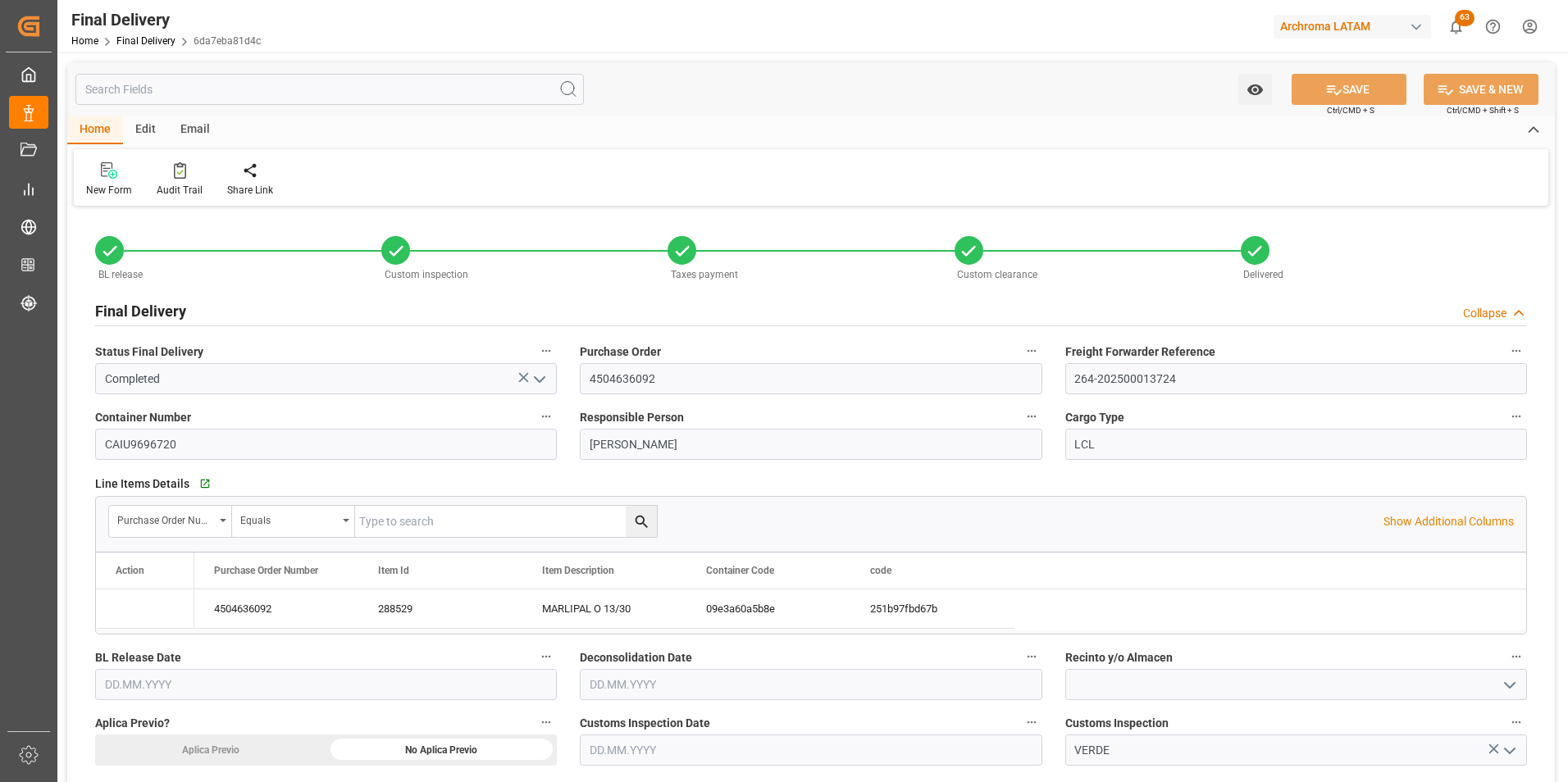
type input "11"
type input "[DATE]"
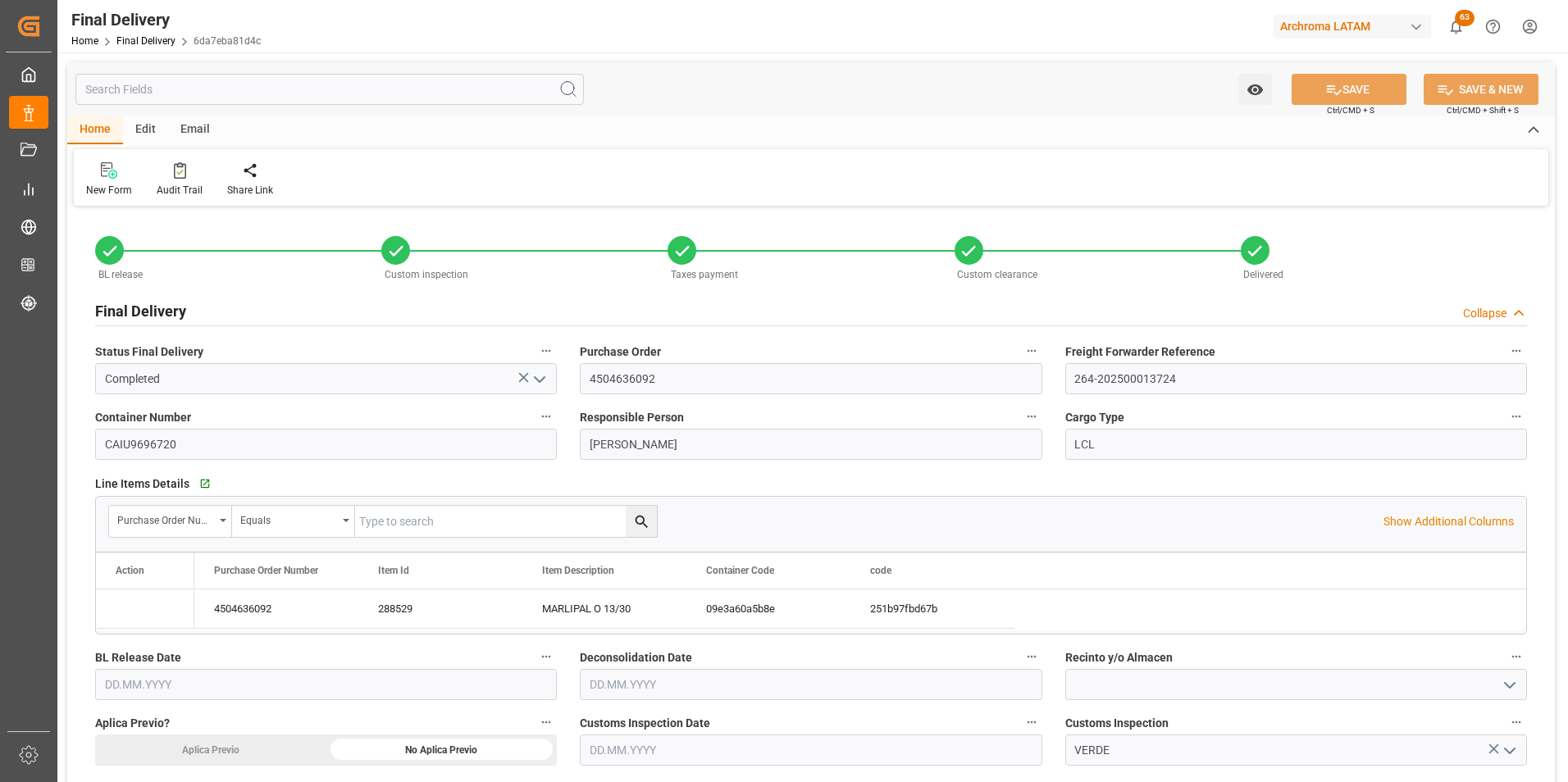
type input "[DATE]"
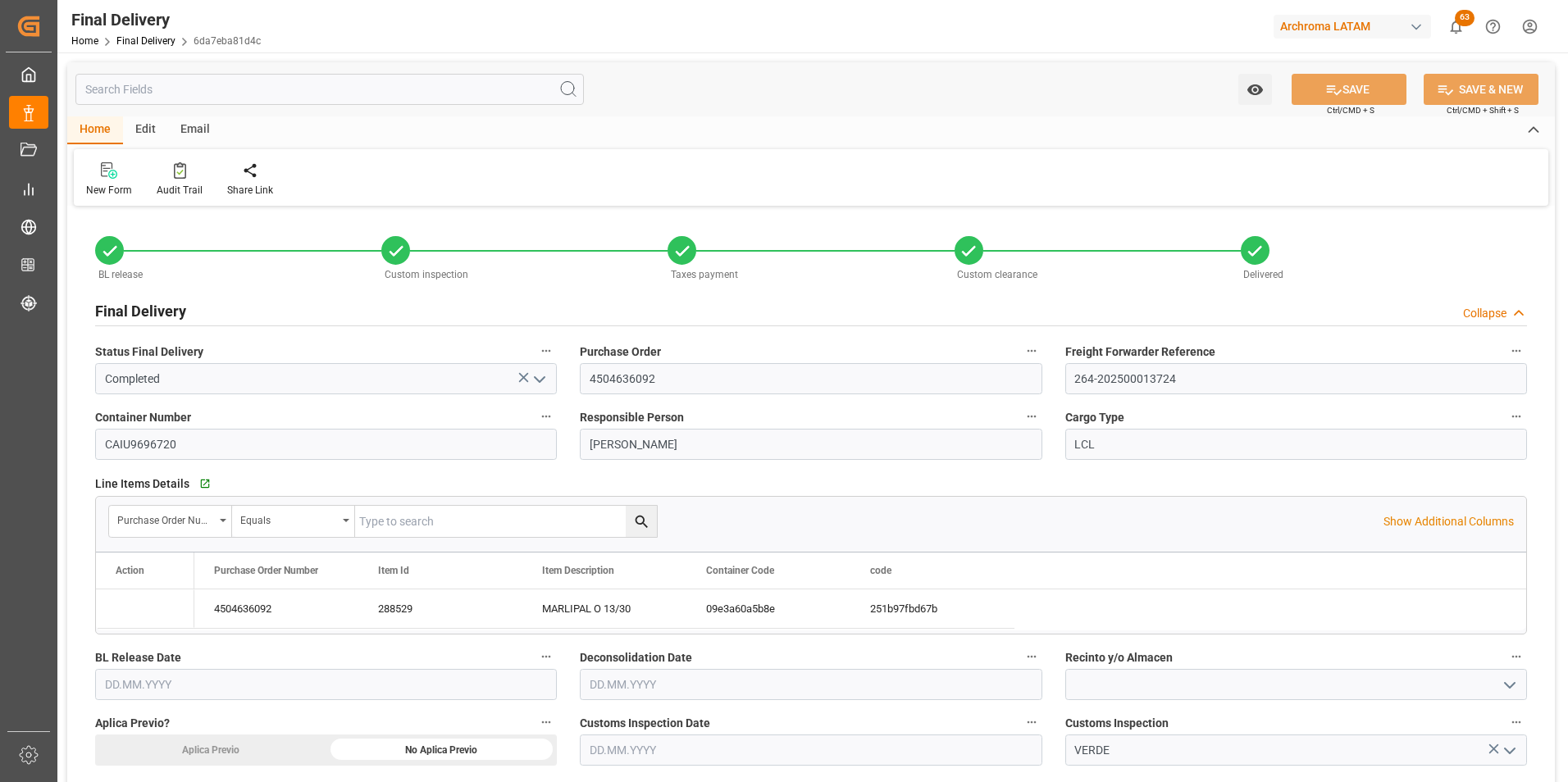
type input "[DATE] 00:00"
type input "[DATE]"
